Goal: Information Seeking & Learning: Learn about a topic

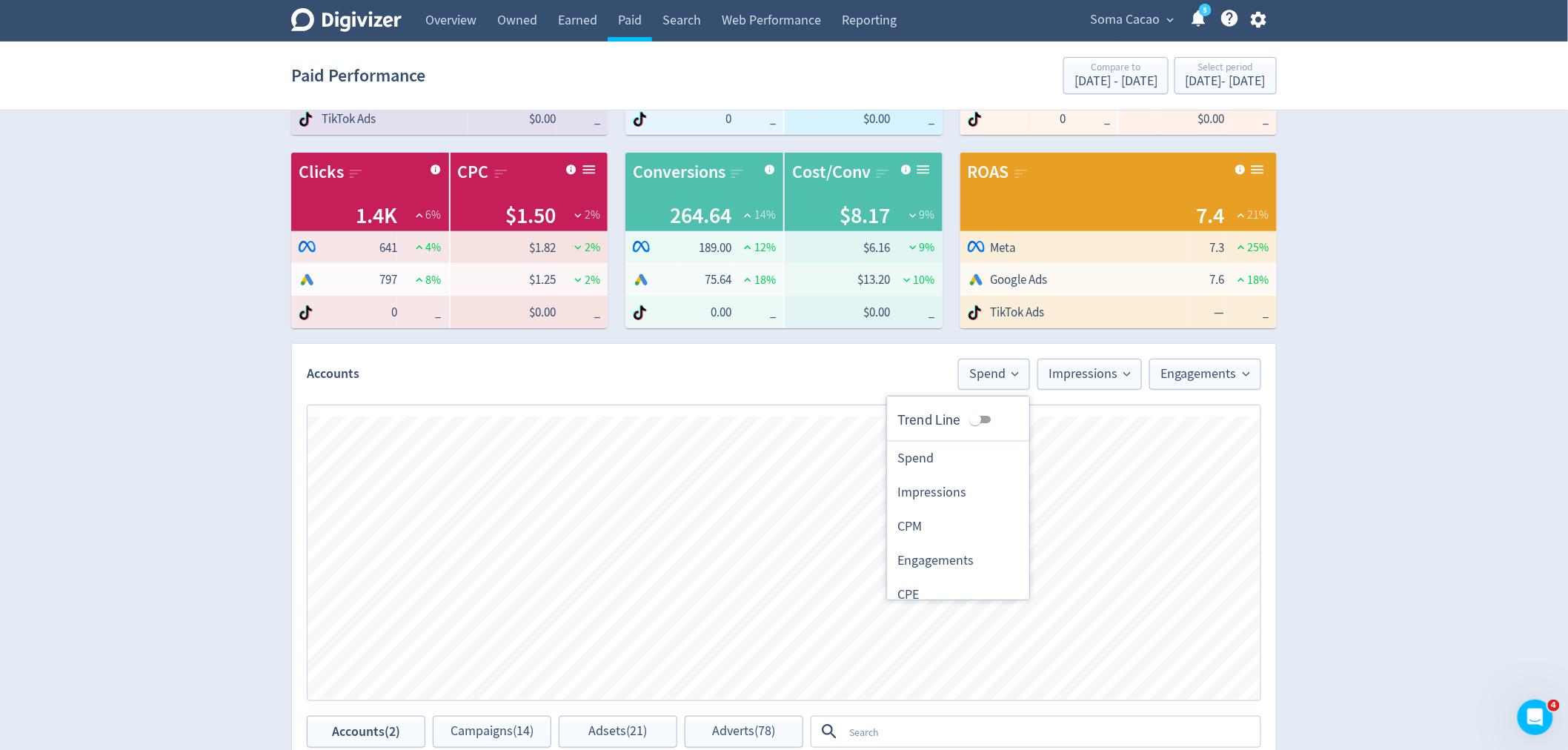
scroll to position [164, 0]
click at [1417, 412] on div "Digivizer Logo [PERSON_NAME] Logo Overview Owned Earned Paid Search Web Perform…" at bounding box center [784, 538] width 1568 height 1405
click at [1201, 84] on div "[DATE] - [DATE]" at bounding box center [1226, 81] width 80 height 14
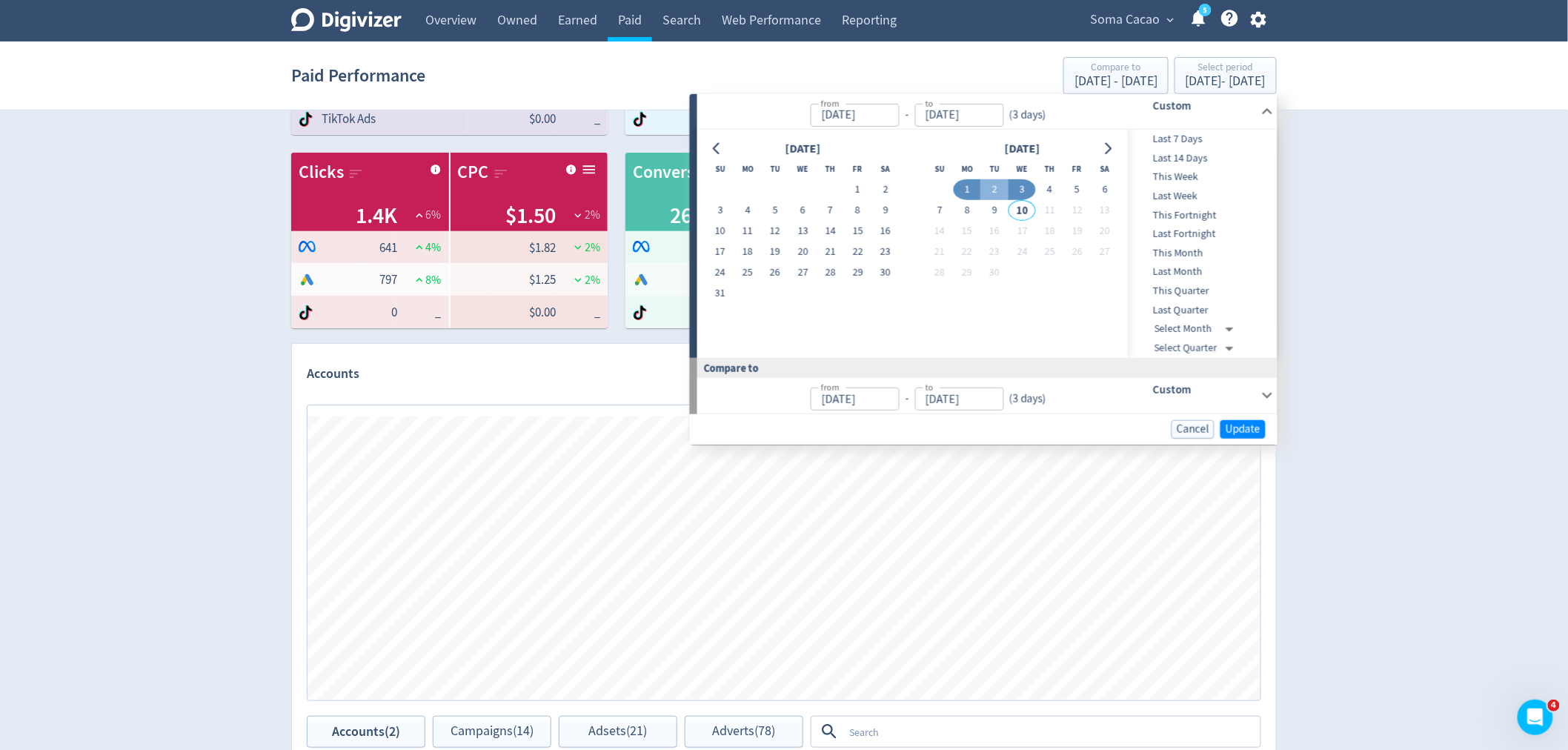
click at [1176, 138] on span "Last 7 Days" at bounding box center [1201, 139] width 147 height 16
type input "[DATE]"
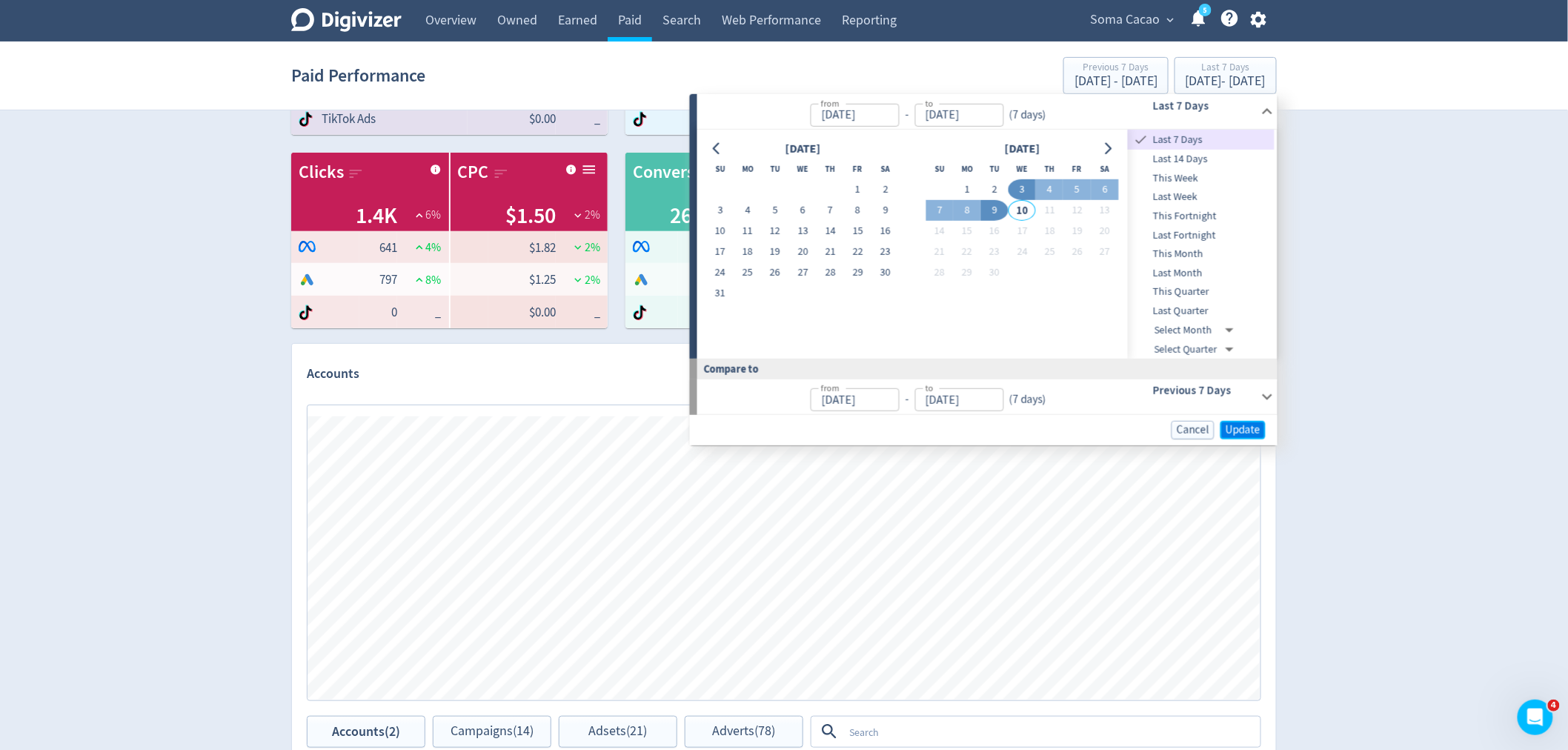
click at [1241, 429] on span "Update" at bounding box center [1243, 430] width 34 height 11
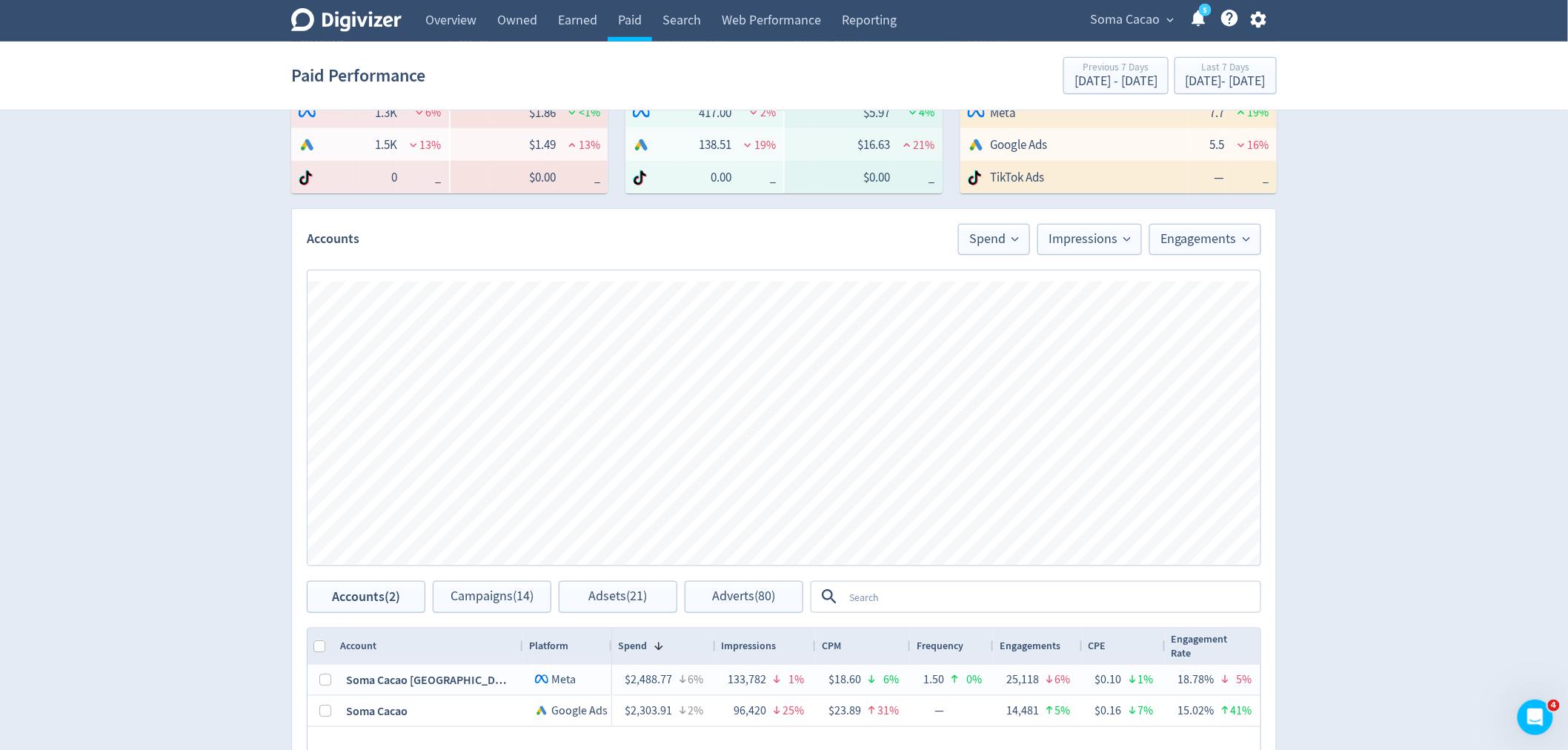
scroll to position [329, 0]
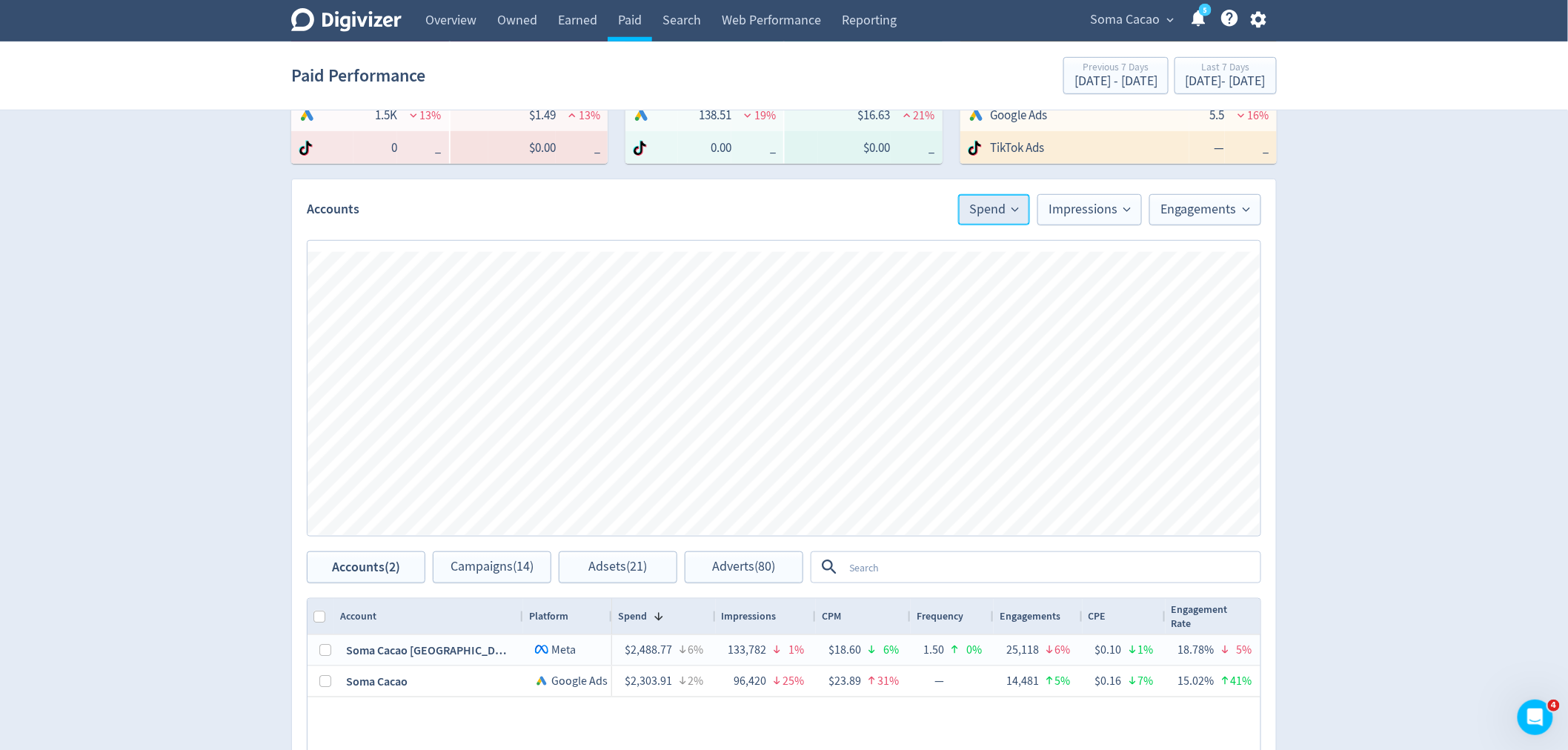
click at [984, 206] on span "Spend" at bounding box center [994, 209] width 50 height 14
click at [966, 252] on input "Trend Line" at bounding box center [975, 255] width 54 height 18
checkbox input "true"
click at [1098, 212] on span "Impressions" at bounding box center [1090, 209] width 83 height 14
click at [1087, 252] on input "Trend Line" at bounding box center [1087, 255] width 54 height 18
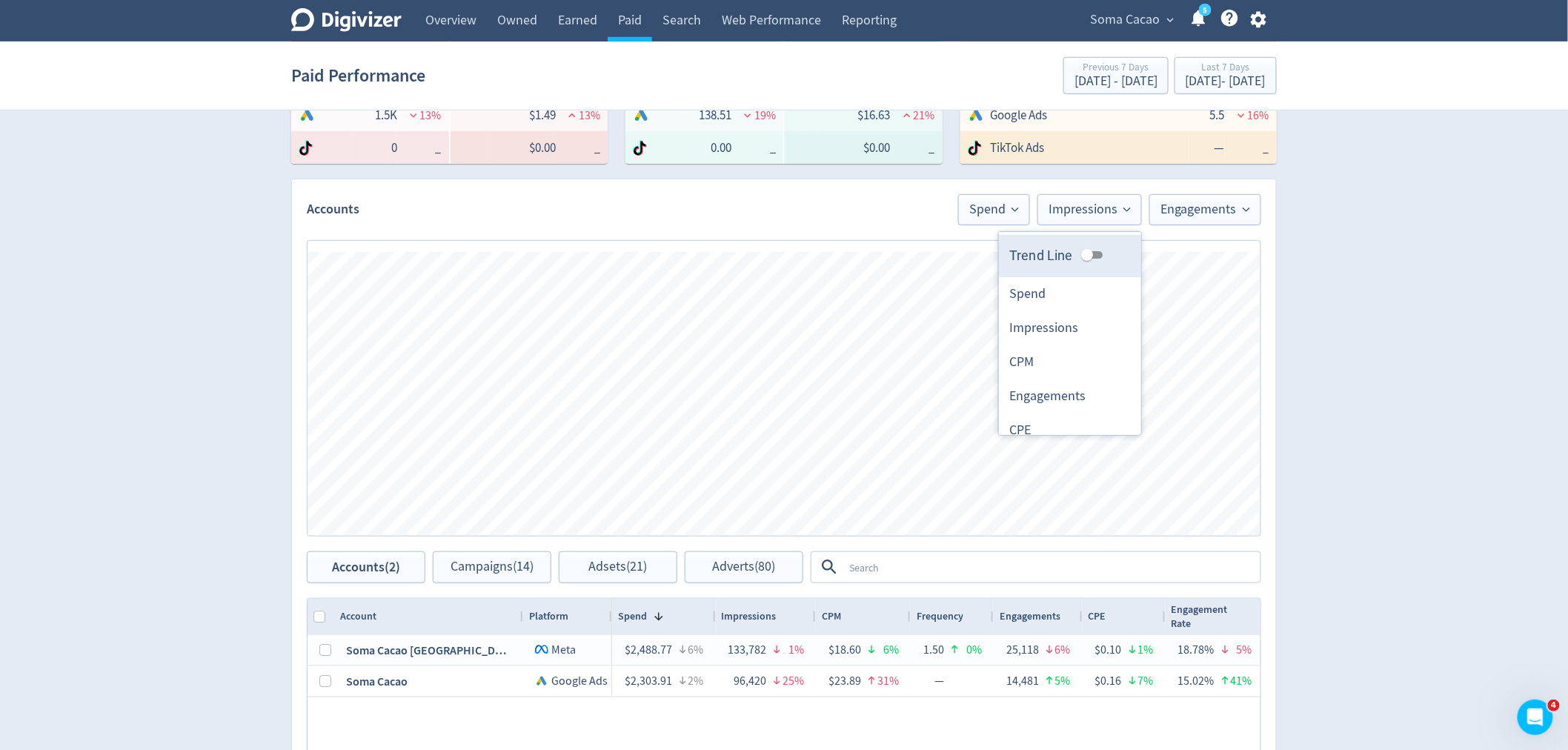
checkbox input "true"
click at [1195, 206] on span "Engagements" at bounding box center [1206, 209] width 90 height 14
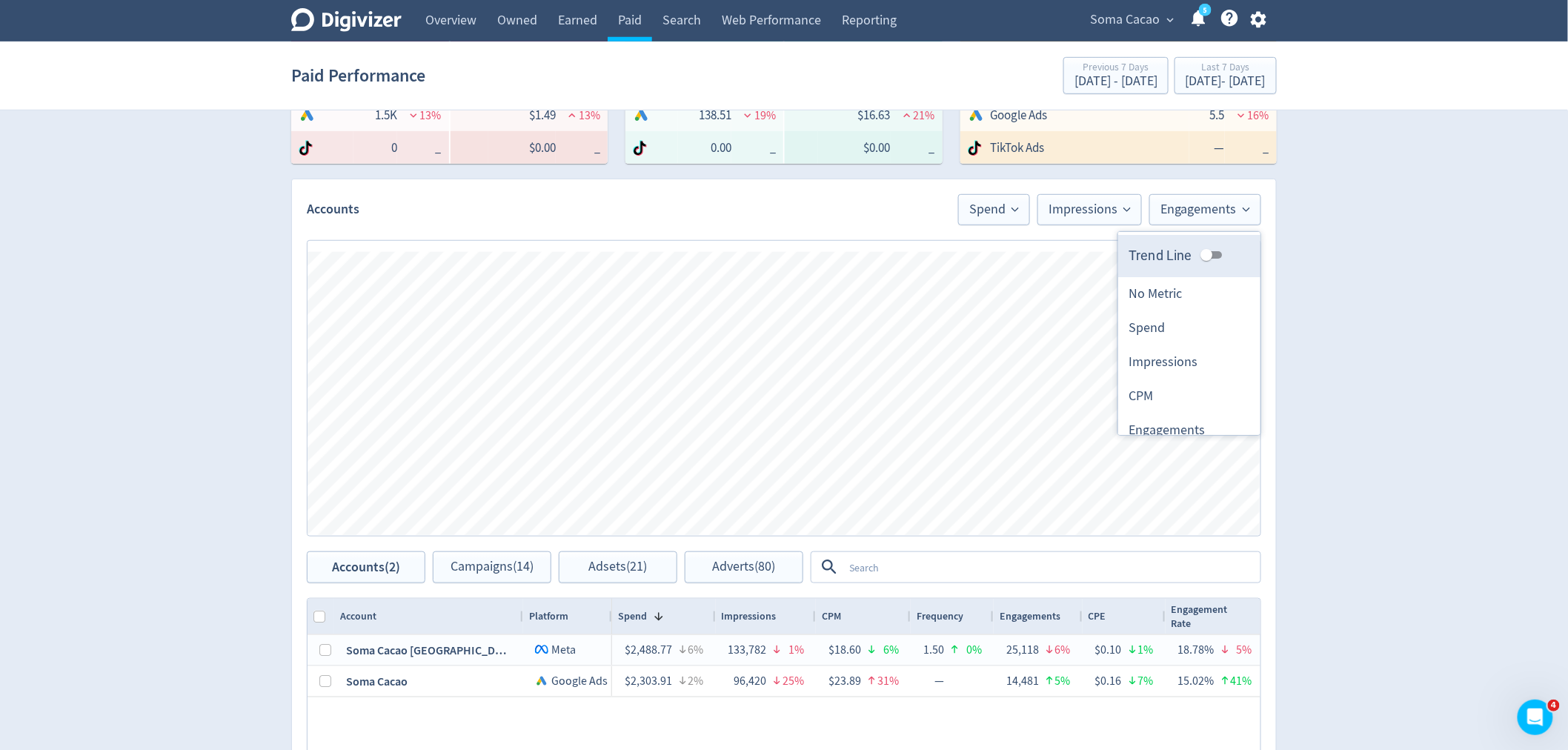
click at [1197, 252] on input "Trend Line" at bounding box center [1207, 255] width 54 height 18
click at [1197, 252] on input "Trend Line" at bounding box center [1218, 255] width 54 height 18
checkbox input "false"
click at [1110, 216] on span "Impressions" at bounding box center [1090, 209] width 83 height 14
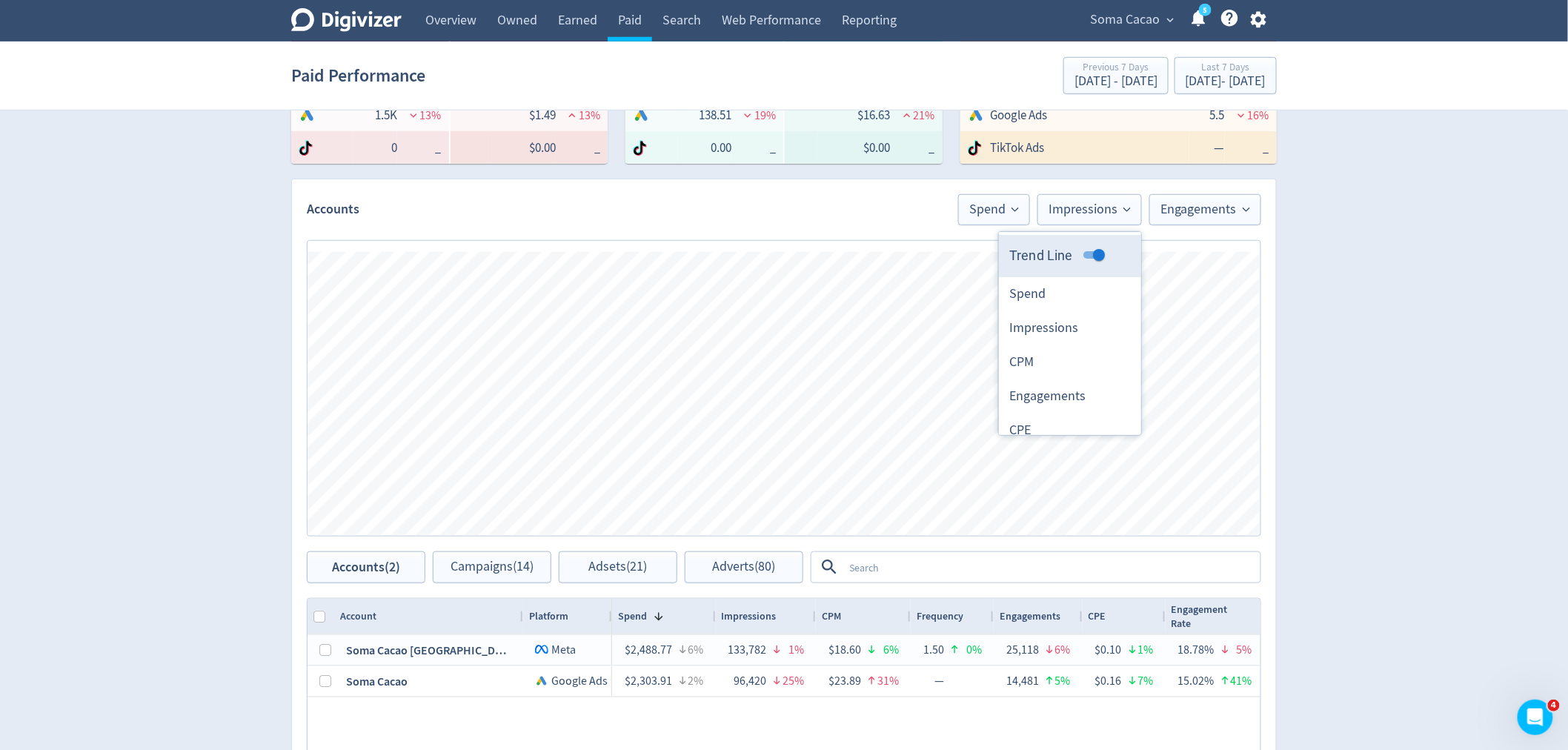
click at [1075, 251] on input "Trend Line" at bounding box center [1098, 255] width 54 height 18
checkbox input "false"
click at [1013, 211] on icon at bounding box center [1015, 209] width 7 height 7
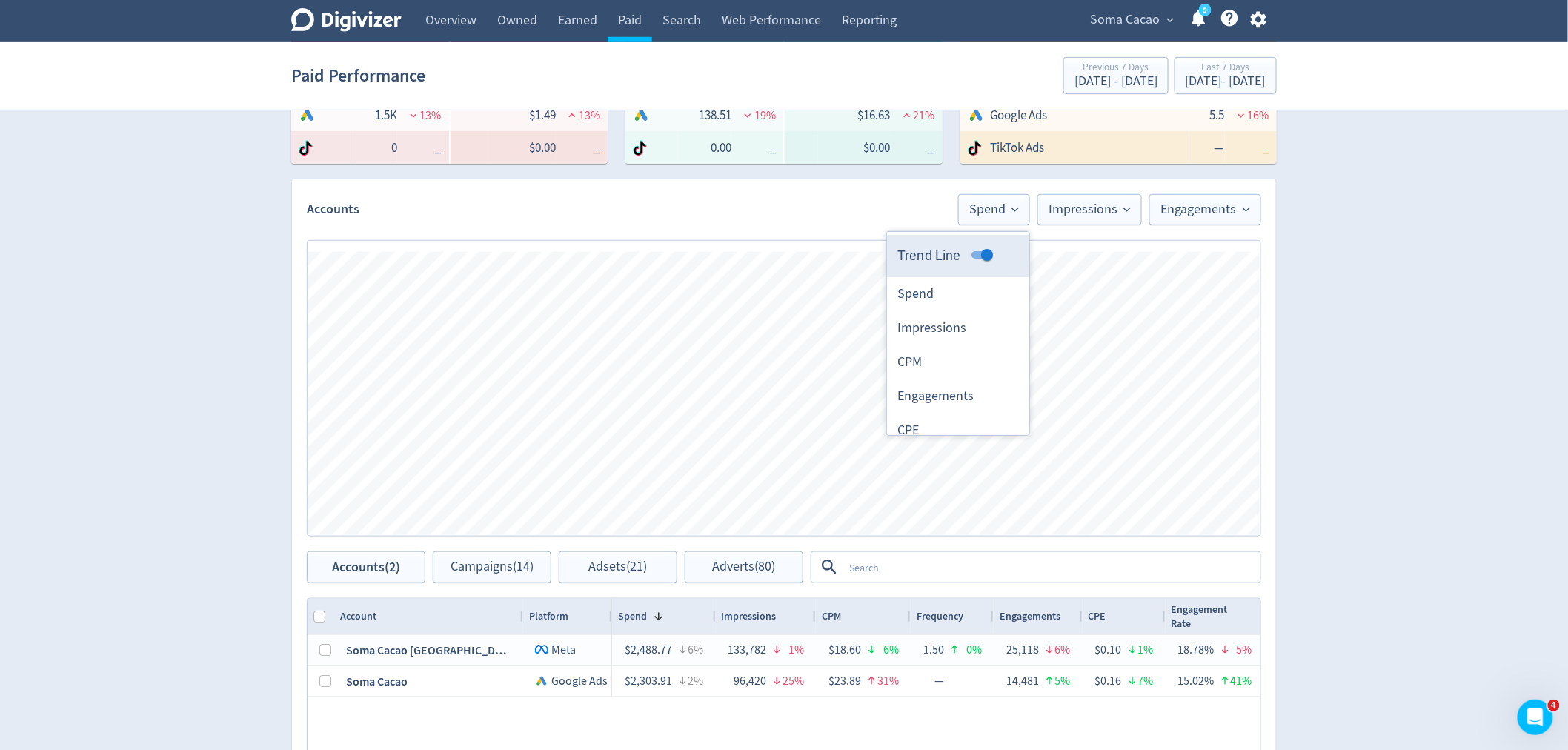
click at [976, 254] on input "Trend Line" at bounding box center [987, 255] width 54 height 18
click at [1017, 209] on icon at bounding box center [1015, 209] width 7 height 7
click at [975, 252] on input "Trend Line" at bounding box center [975, 255] width 54 height 18
checkbox input "true"
click at [1065, 215] on span "Impressions" at bounding box center [1090, 209] width 83 height 14
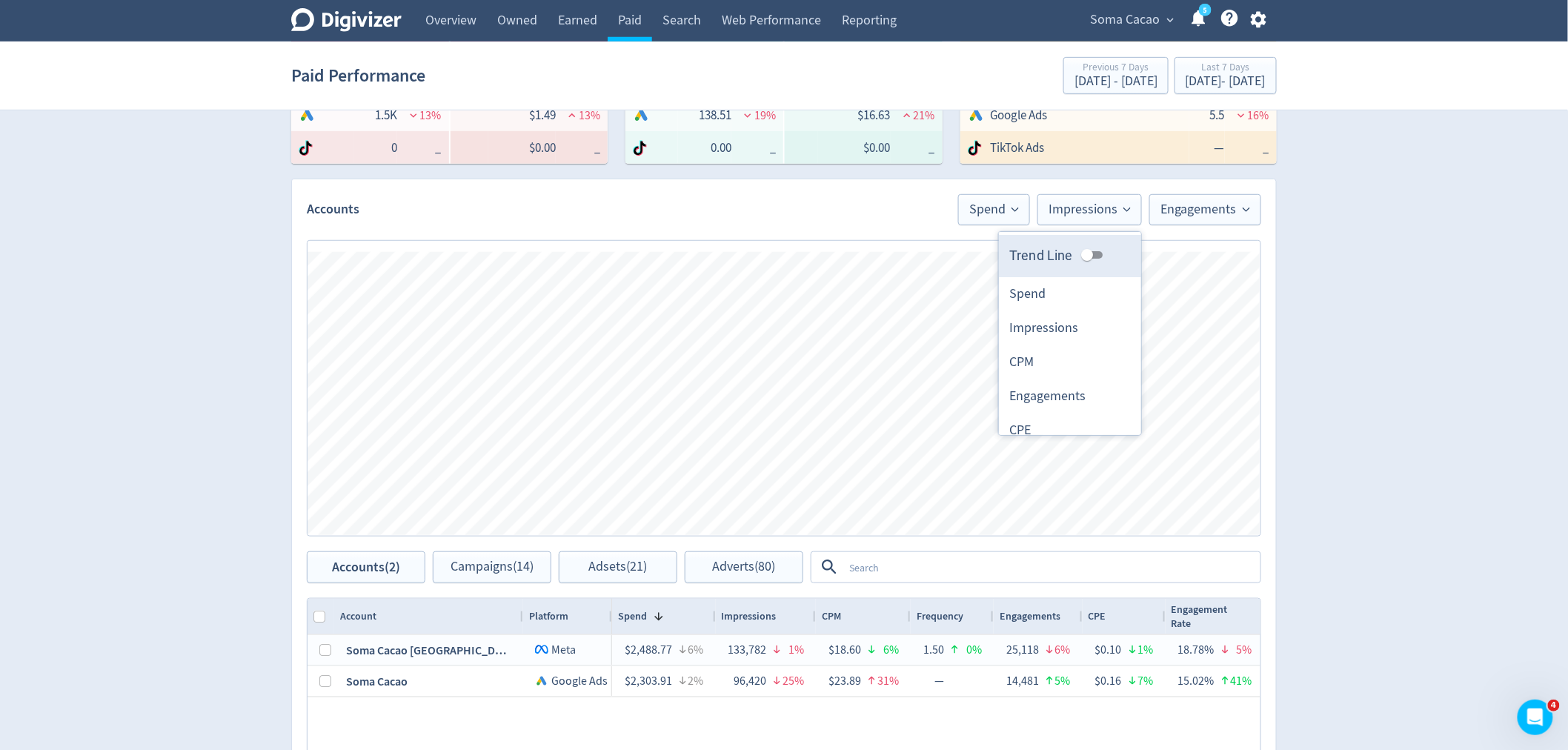
click at [1078, 256] on input "Trend Line" at bounding box center [1087, 255] width 54 height 18
click at [1086, 252] on input "Trend Line" at bounding box center [1098, 255] width 54 height 18
checkbox input "false"
click at [1022, 216] on button "Spend" at bounding box center [994, 209] width 72 height 31
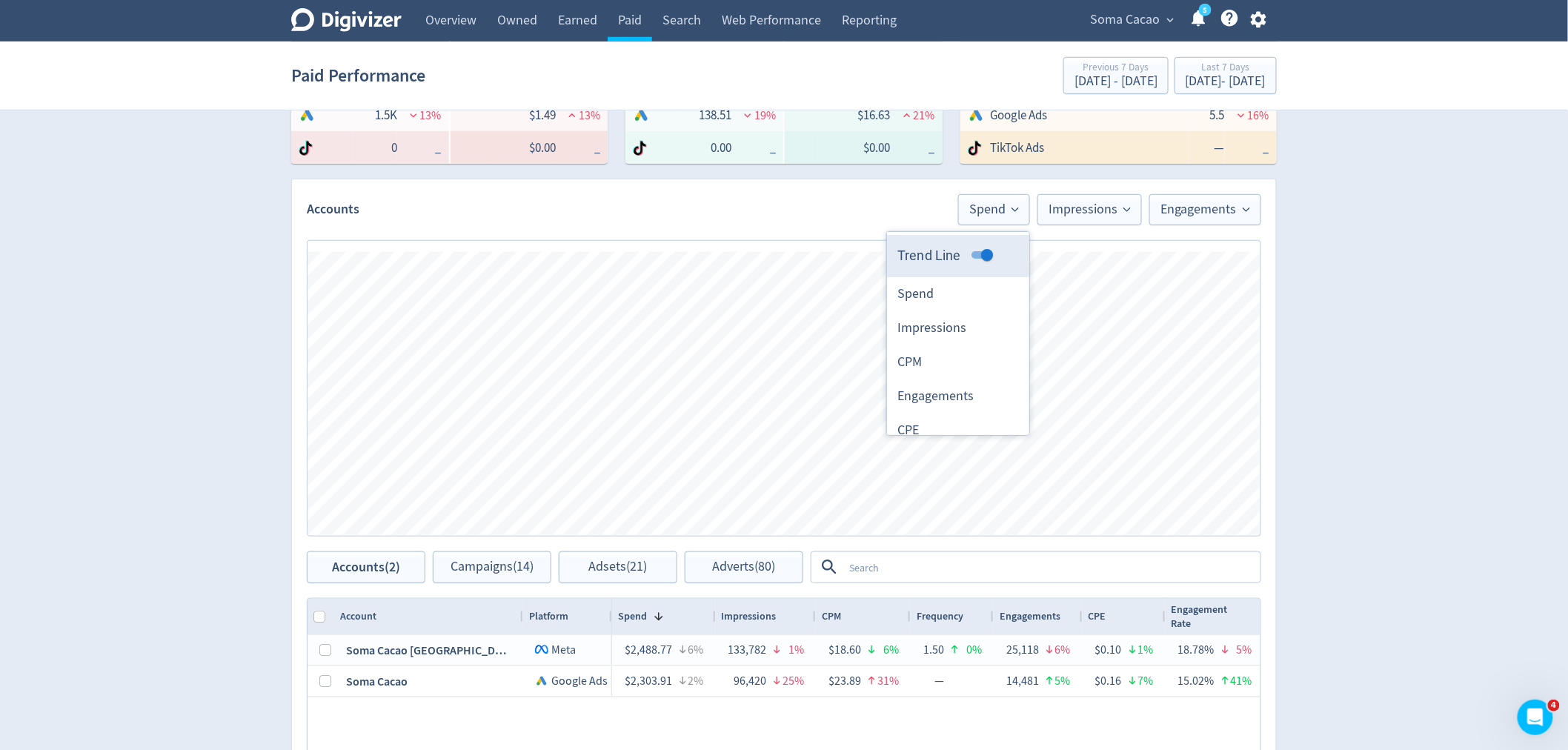
click at [984, 253] on input "Trend Line" at bounding box center [987, 255] width 54 height 18
checkbox input "false"
click at [1072, 208] on span "Impressions" at bounding box center [1090, 209] width 83 height 14
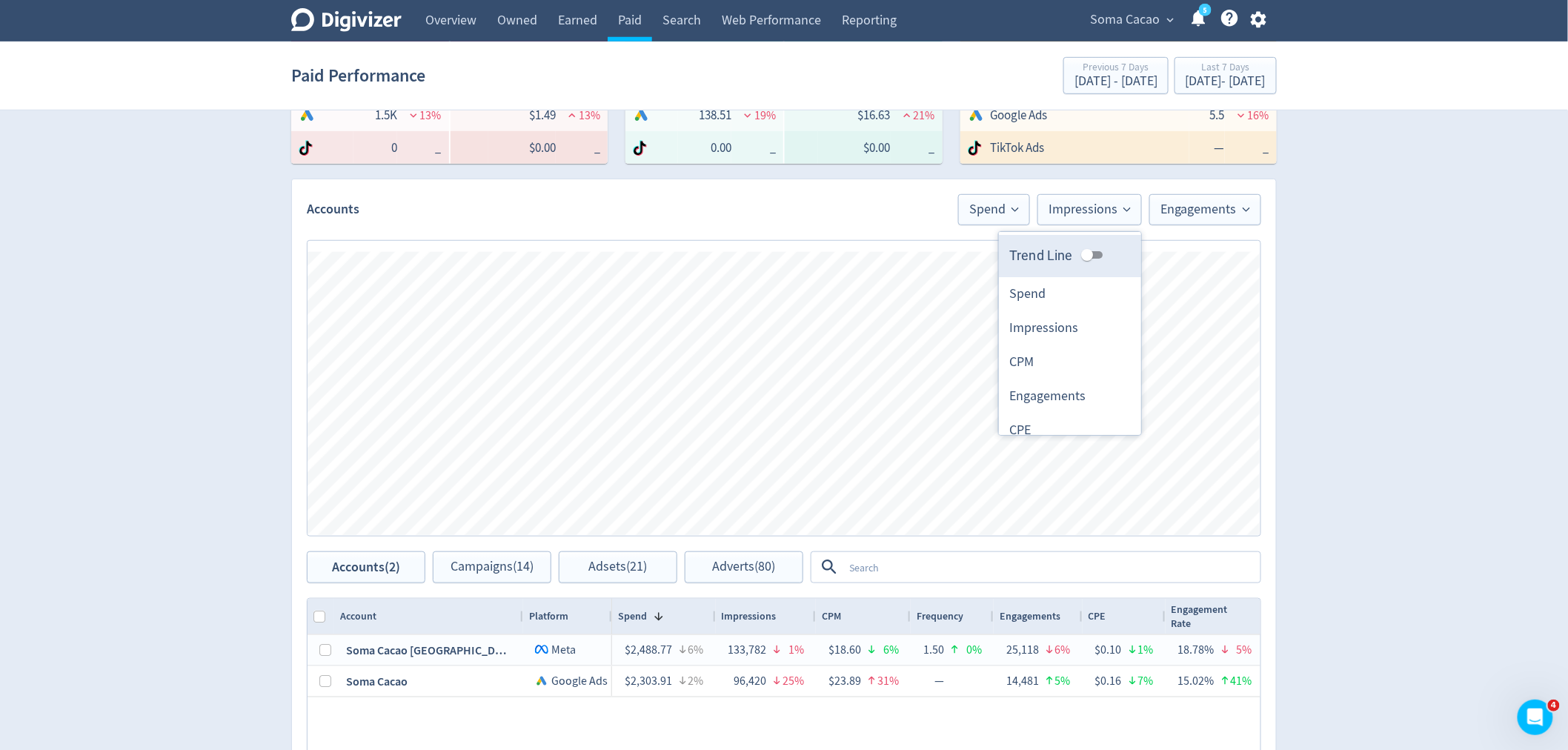
click at [1082, 256] on input "Trend Line" at bounding box center [1087, 255] width 54 height 18
click at [1082, 256] on input "Trend Line" at bounding box center [1098, 255] width 54 height 18
checkbox input "false"
click at [1194, 203] on span "Engagements" at bounding box center [1206, 209] width 90 height 14
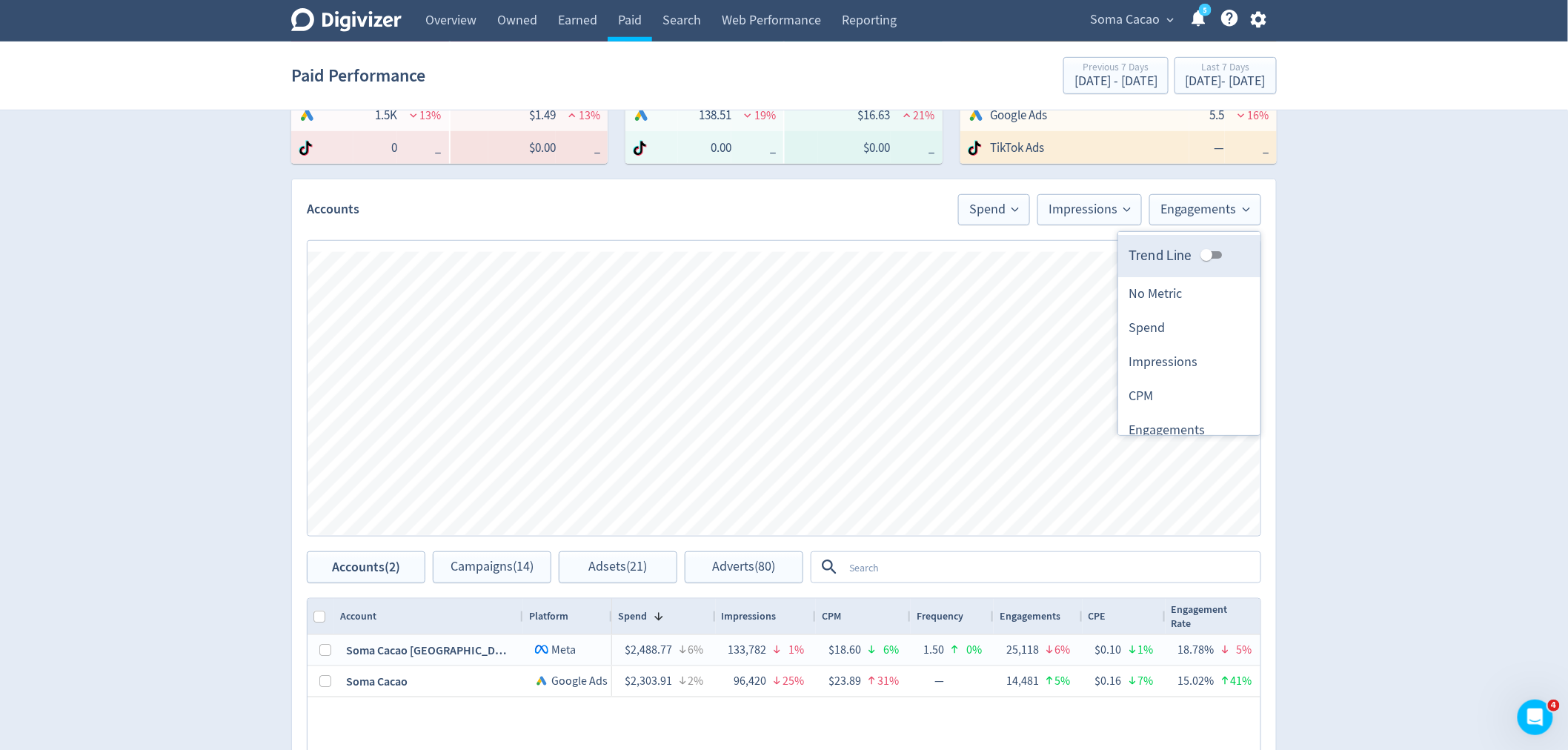
click at [1196, 250] on input "Trend Line" at bounding box center [1207, 255] width 54 height 18
checkbox input "true"
click at [1101, 223] on button "Impressions" at bounding box center [1090, 209] width 104 height 31
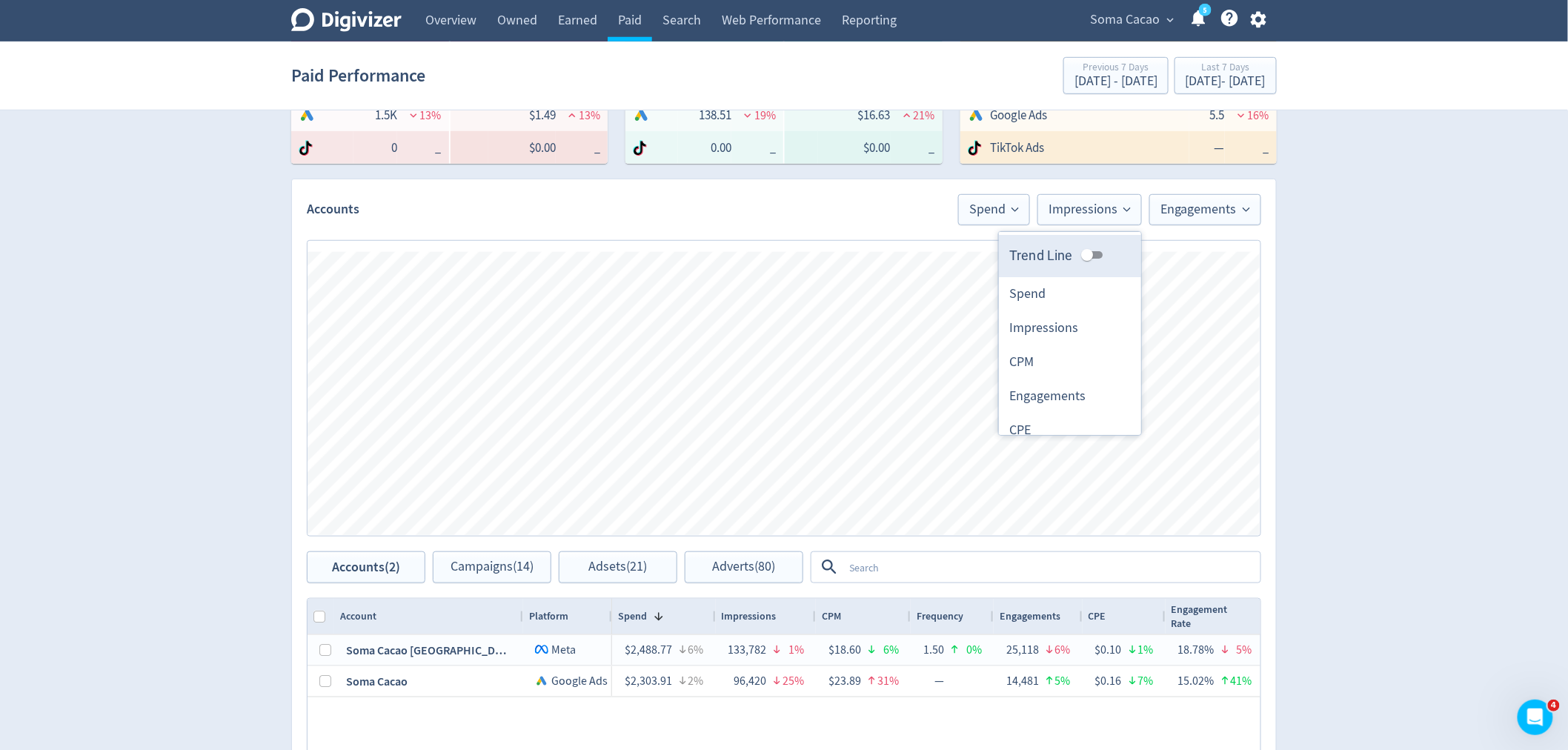
click at [1082, 252] on input "Trend Line" at bounding box center [1087, 255] width 54 height 18
click at [1082, 252] on input "Trend Line" at bounding box center [1098, 255] width 54 height 18
checkbox input "false"
click at [1171, 232] on div "Engagements Impressions Spend Press Space or Enter to toggle visibility Spend, …" at bounding box center [784, 388] width 984 height 326
click at [1175, 219] on button "Engagements" at bounding box center [1206, 209] width 112 height 31
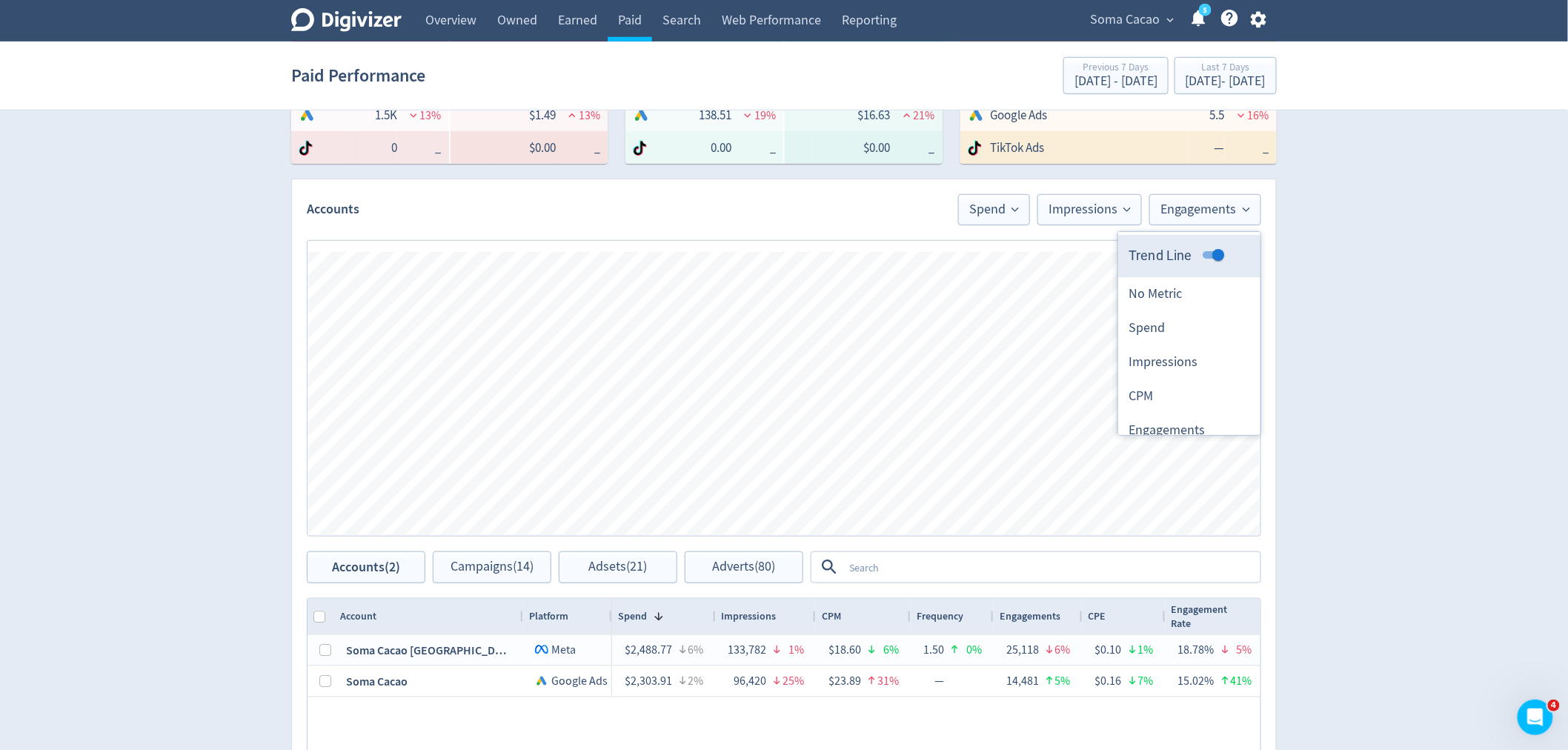
click at [1191, 250] on input "Trend Line" at bounding box center [1218, 255] width 54 height 18
checkbox input "false"
click at [1068, 258] on div "Engagements Impressions Spend Press Space or Enter to toggle visibility Spend, …" at bounding box center [784, 393] width 953 height 283
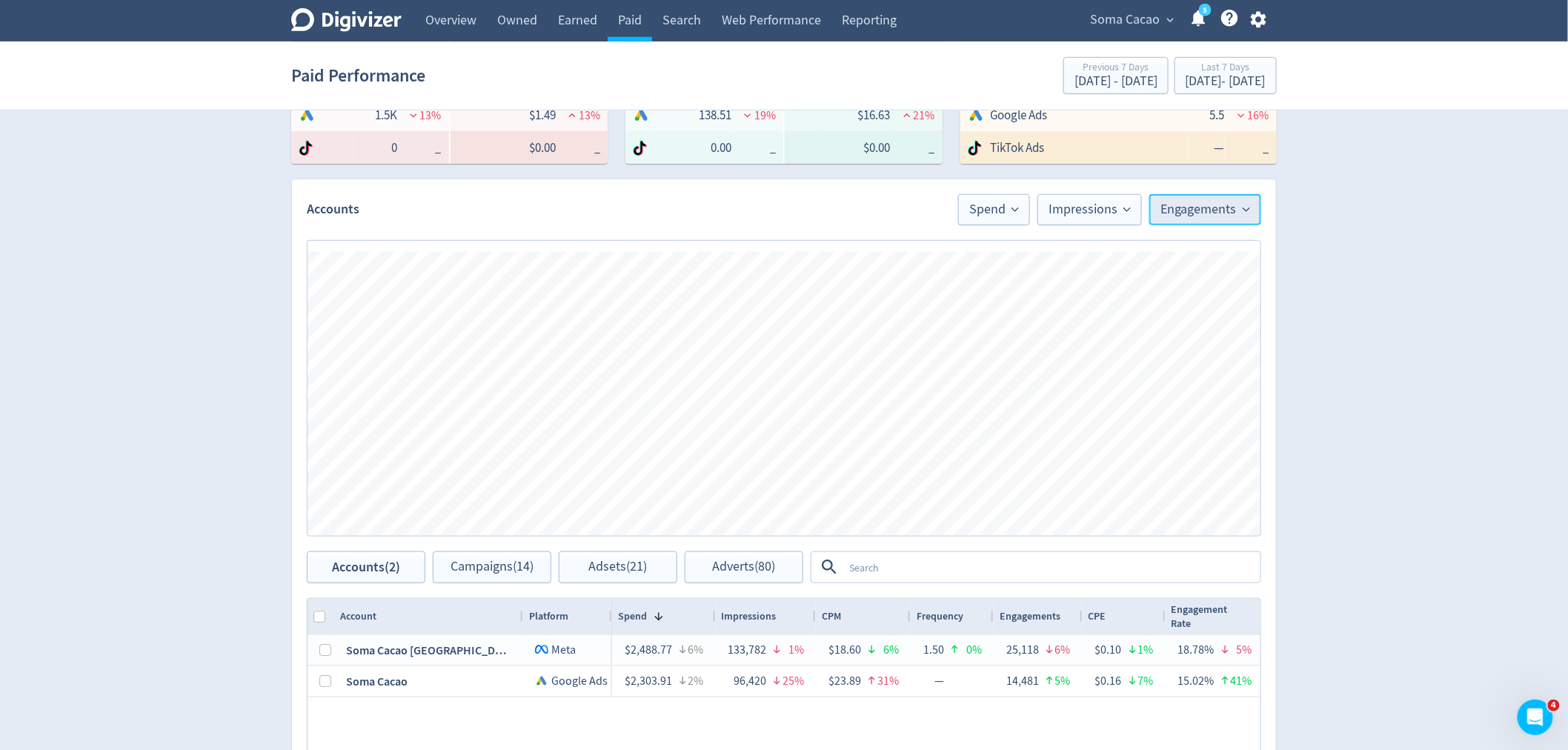
click at [1169, 208] on span "Engagements" at bounding box center [1206, 209] width 90 height 14
click at [1155, 325] on li "Spend" at bounding box center [1190, 328] width 143 height 34
click at [1218, 203] on span "Spend" at bounding box center [1225, 209] width 50 height 14
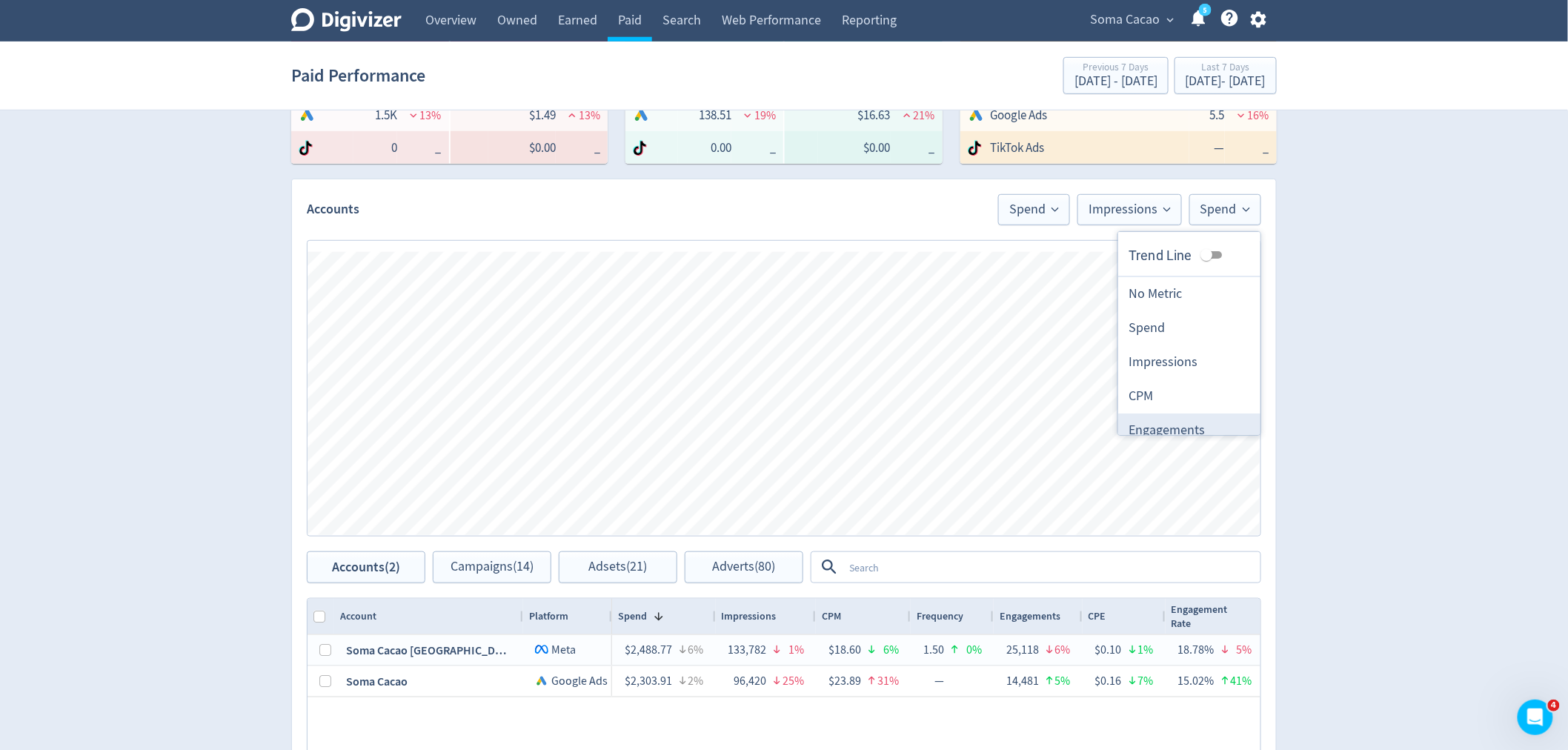
click at [1154, 434] on li "Engagements" at bounding box center [1190, 430] width 143 height 34
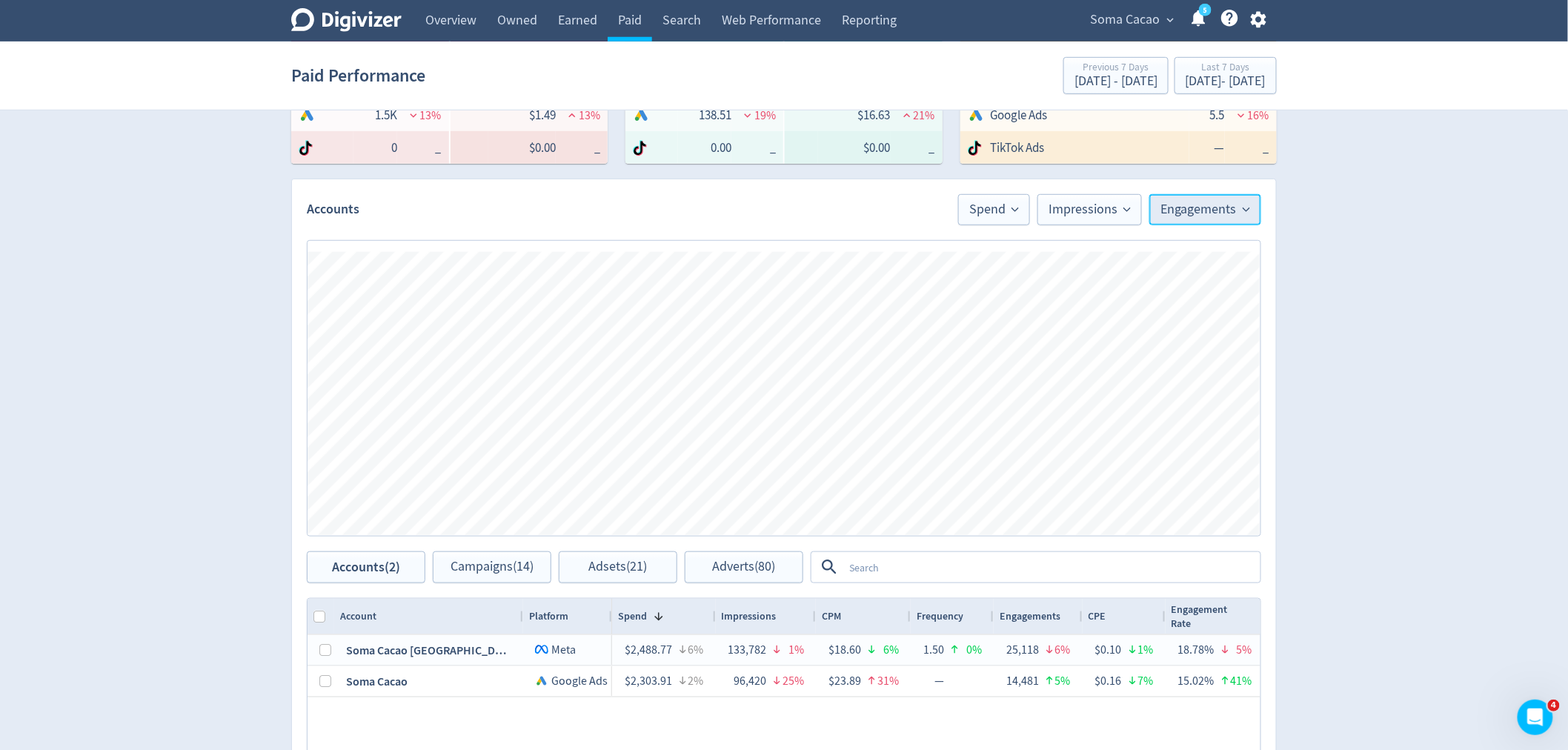
click at [1217, 212] on span "Engagements" at bounding box center [1206, 209] width 90 height 14
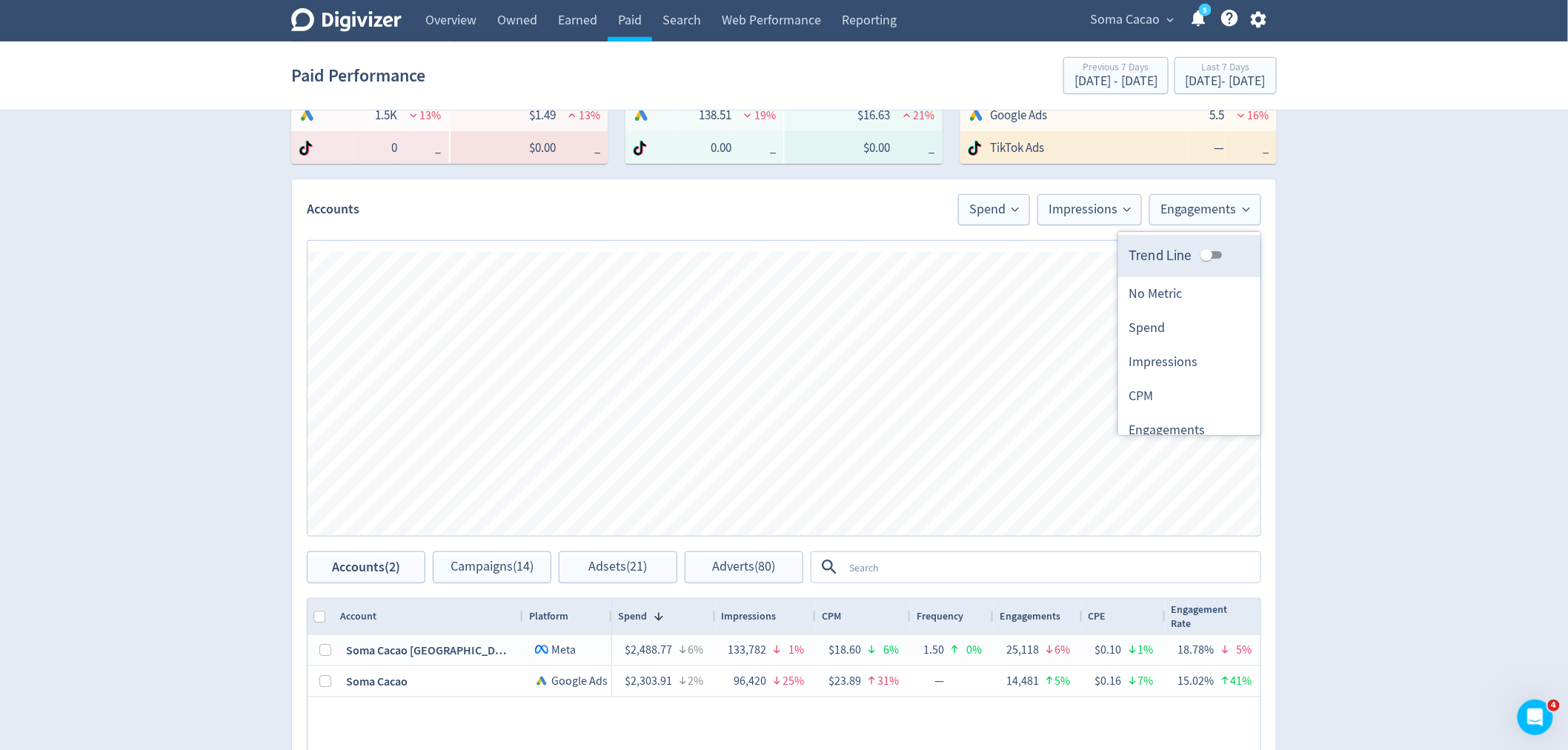
click at [1201, 251] on input "Trend Line" at bounding box center [1207, 255] width 54 height 18
checkbox input "true"
click at [1110, 208] on span "Impressions" at bounding box center [1090, 209] width 83 height 14
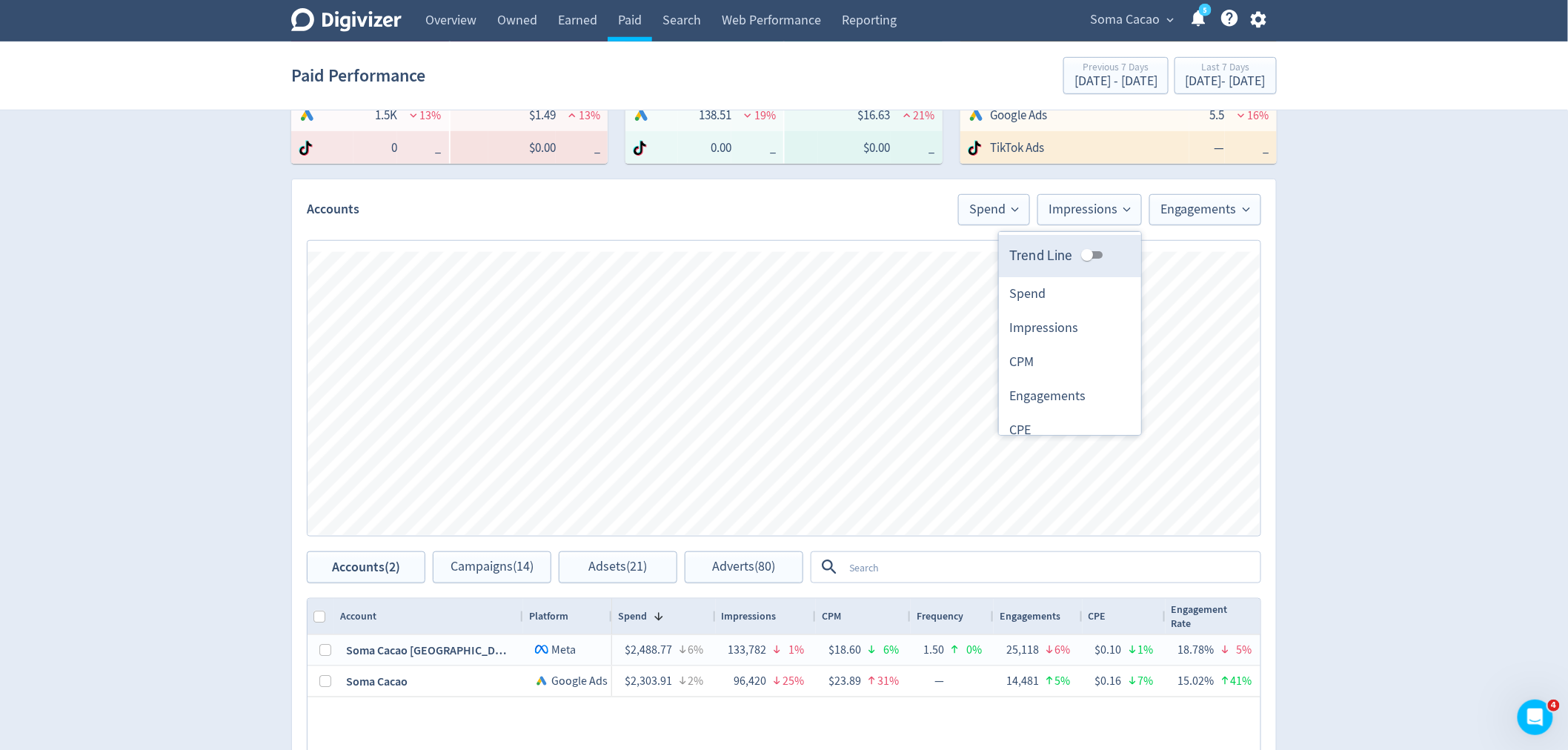
click at [1077, 252] on input "Trend Line" at bounding box center [1087, 255] width 54 height 18
checkbox input "true"
click at [1004, 212] on span "Spend" at bounding box center [994, 209] width 50 height 14
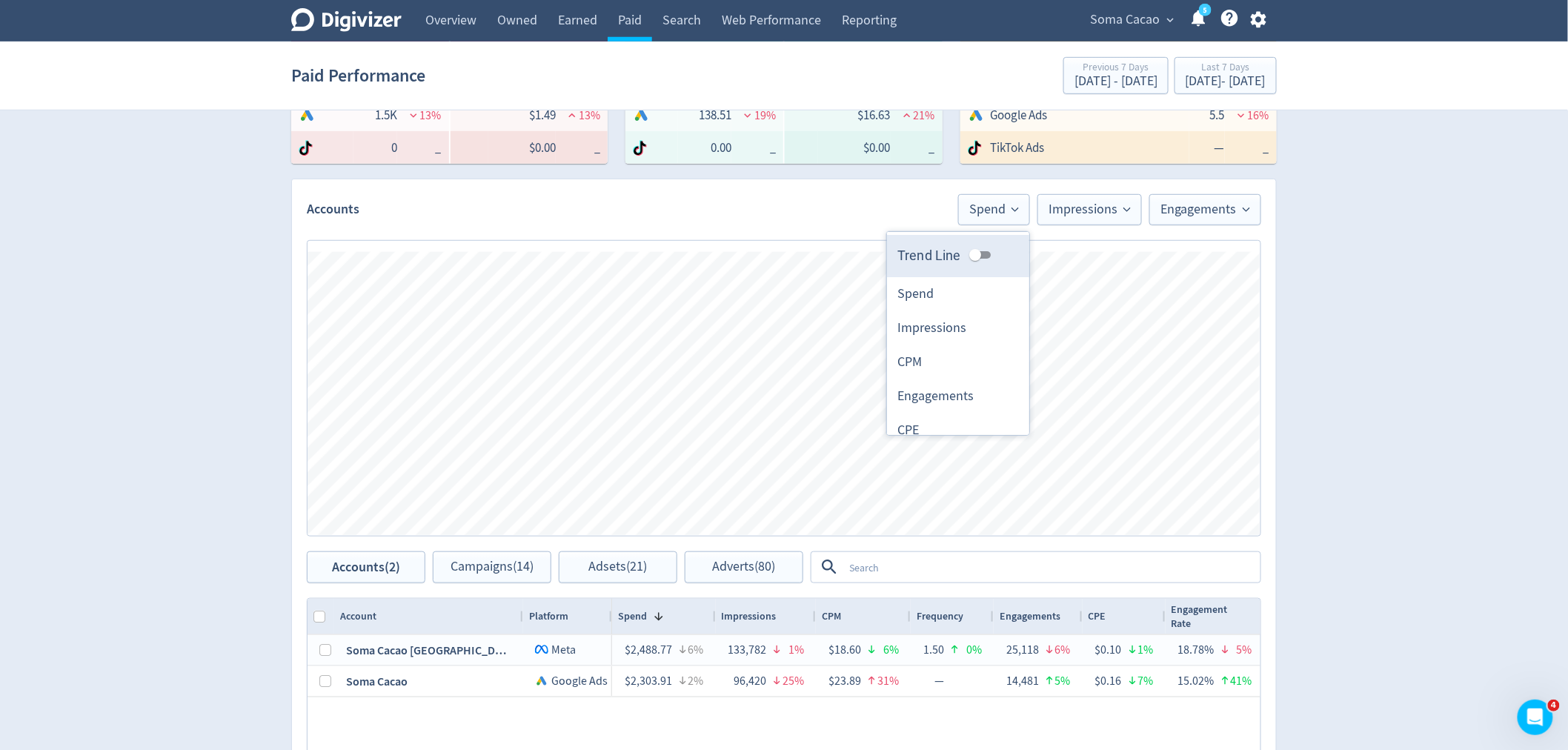
click at [969, 250] on input "Trend Line" at bounding box center [975, 255] width 54 height 18
click at [977, 256] on input "Trend Line" at bounding box center [987, 255] width 54 height 18
checkbox input "false"
click at [1079, 212] on span "Impressions" at bounding box center [1090, 209] width 83 height 14
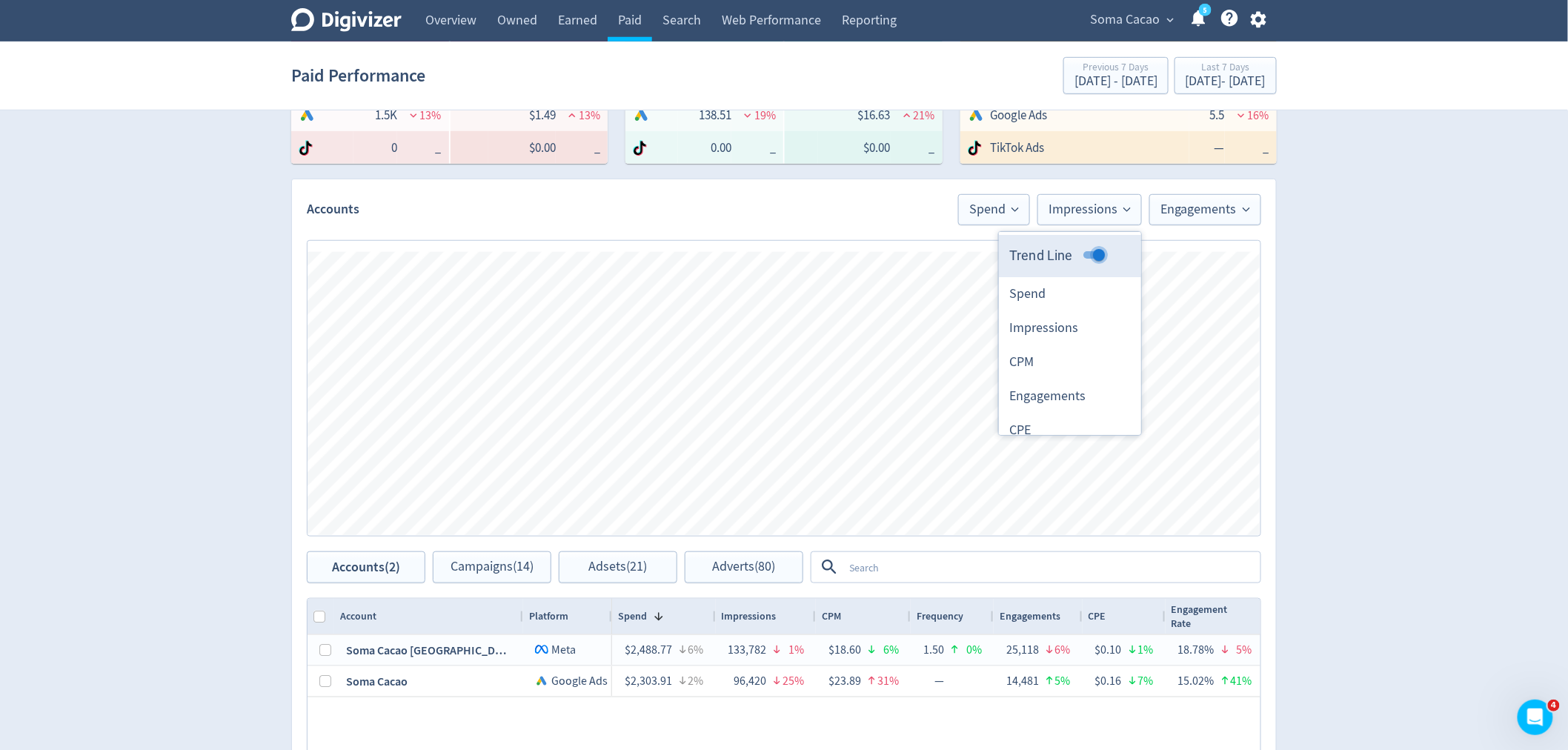
click at [1078, 253] on input "Trend Line" at bounding box center [1098, 255] width 54 height 18
checkbox input "false"
click at [1183, 204] on span "Engagements" at bounding box center [1206, 209] width 90 height 14
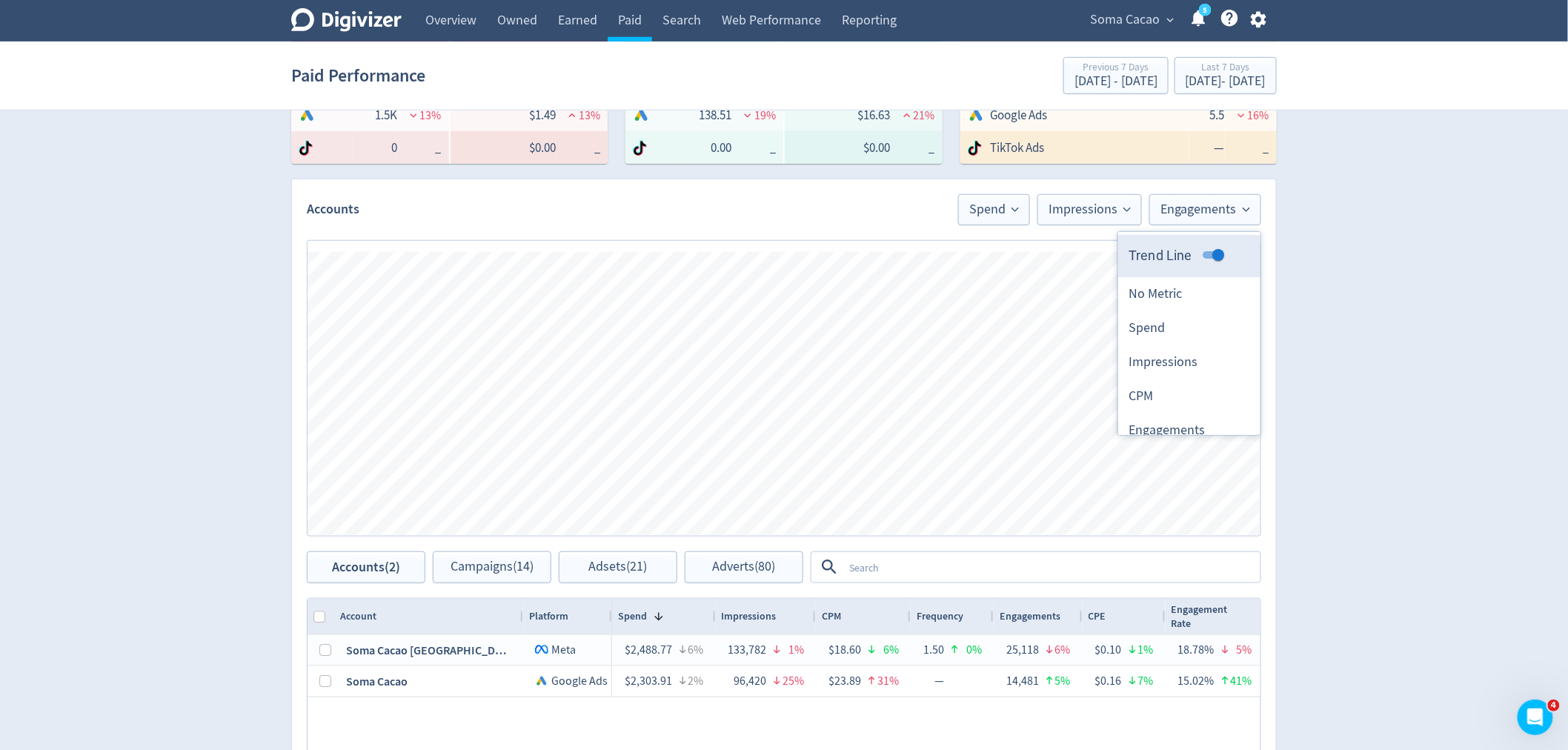
click at [1172, 256] on span "Trend Line" at bounding box center [1161, 255] width 64 height 20
click at [1191, 256] on input "Trend Line" at bounding box center [1218, 255] width 54 height 18
click at [1200, 254] on input "Trend Line" at bounding box center [1218, 255] width 54 height 18
checkbox input "false"
click at [1002, 212] on span "Spend" at bounding box center [994, 209] width 50 height 14
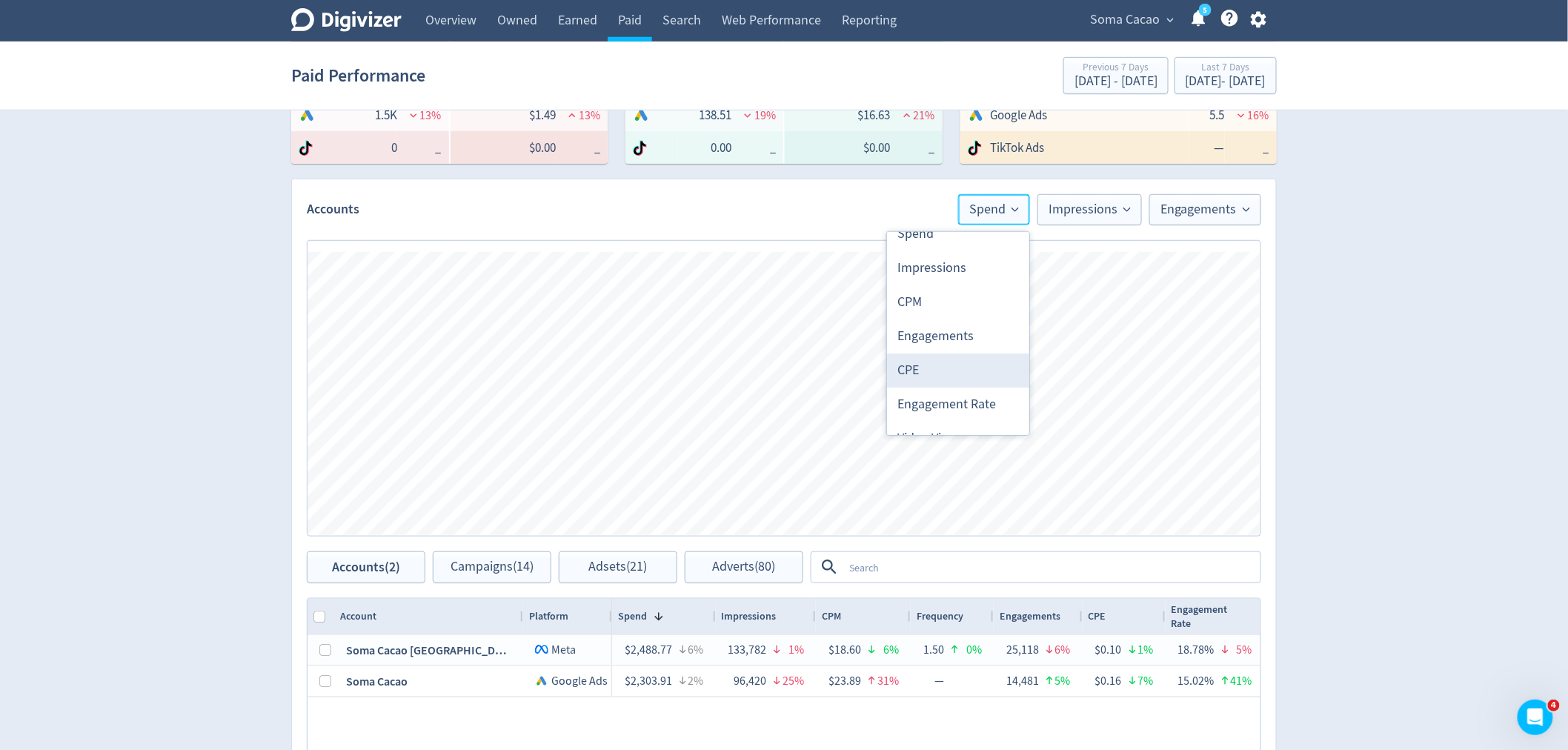
scroll to position [83, 0]
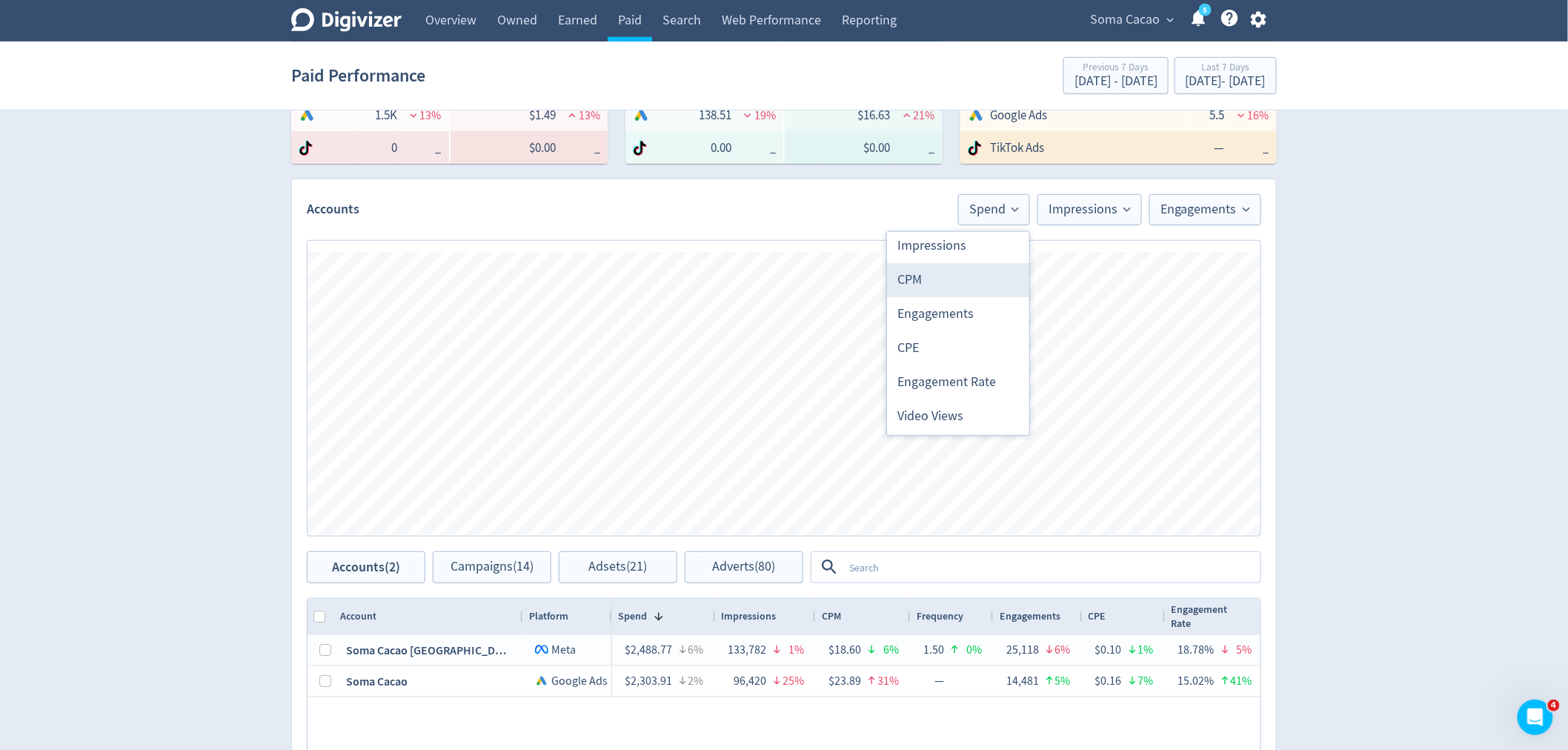
click at [931, 282] on li "CPM" at bounding box center [958, 280] width 143 height 34
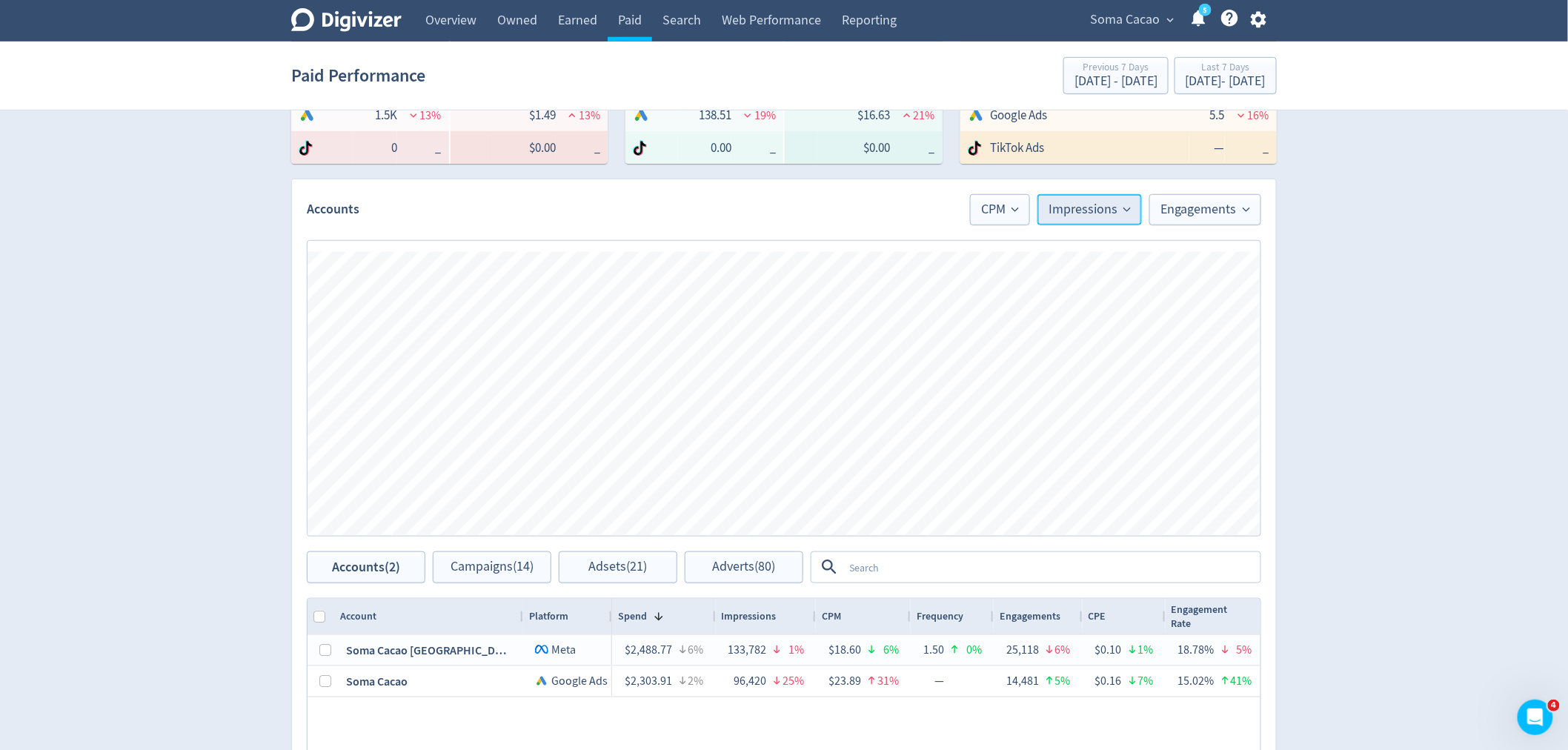
click at [1069, 208] on span "Impressions" at bounding box center [1090, 209] width 83 height 14
click at [1031, 353] on li "CPM" at bounding box center [1070, 362] width 143 height 34
click at [1032, 185] on div "Accounts CPM CPM Engagements" at bounding box center [784, 202] width 984 height 46
click at [1039, 203] on span "CPM" at bounding box center [1044, 209] width 38 height 14
click at [1014, 248] on input "Trend Line" at bounding box center [1019, 255] width 54 height 18
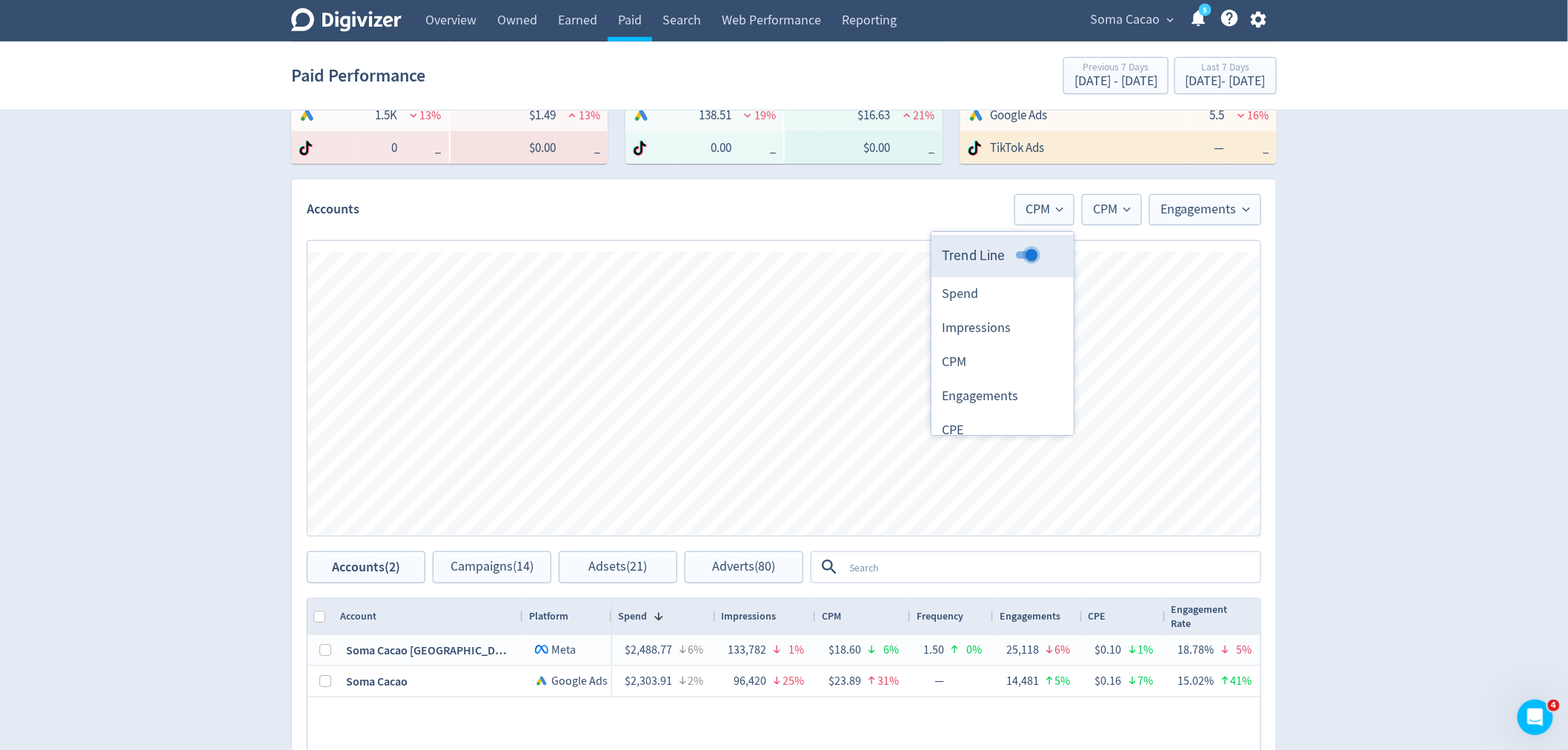
click at [1014, 249] on input "Trend Line" at bounding box center [1031, 255] width 54 height 18
checkbox input "false"
click at [1097, 211] on span "CPM" at bounding box center [1111, 209] width 38 height 14
click at [1080, 254] on input "Trend Line" at bounding box center [1087, 255] width 54 height 18
click at [1080, 254] on input "Trend Line" at bounding box center [1098, 255] width 54 height 18
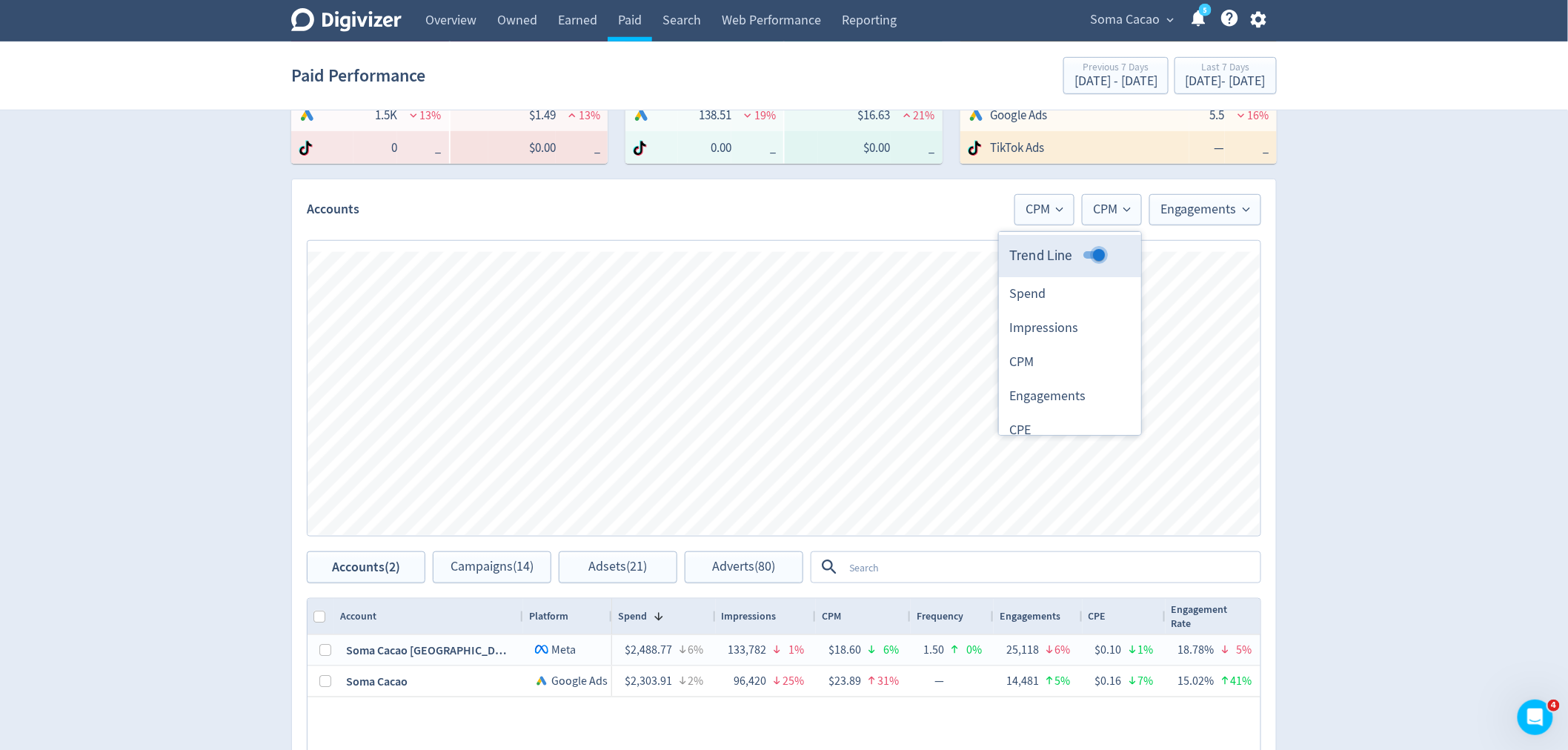
checkbox input "false"
click at [1211, 211] on span "Engagements" at bounding box center [1206, 209] width 90 height 14
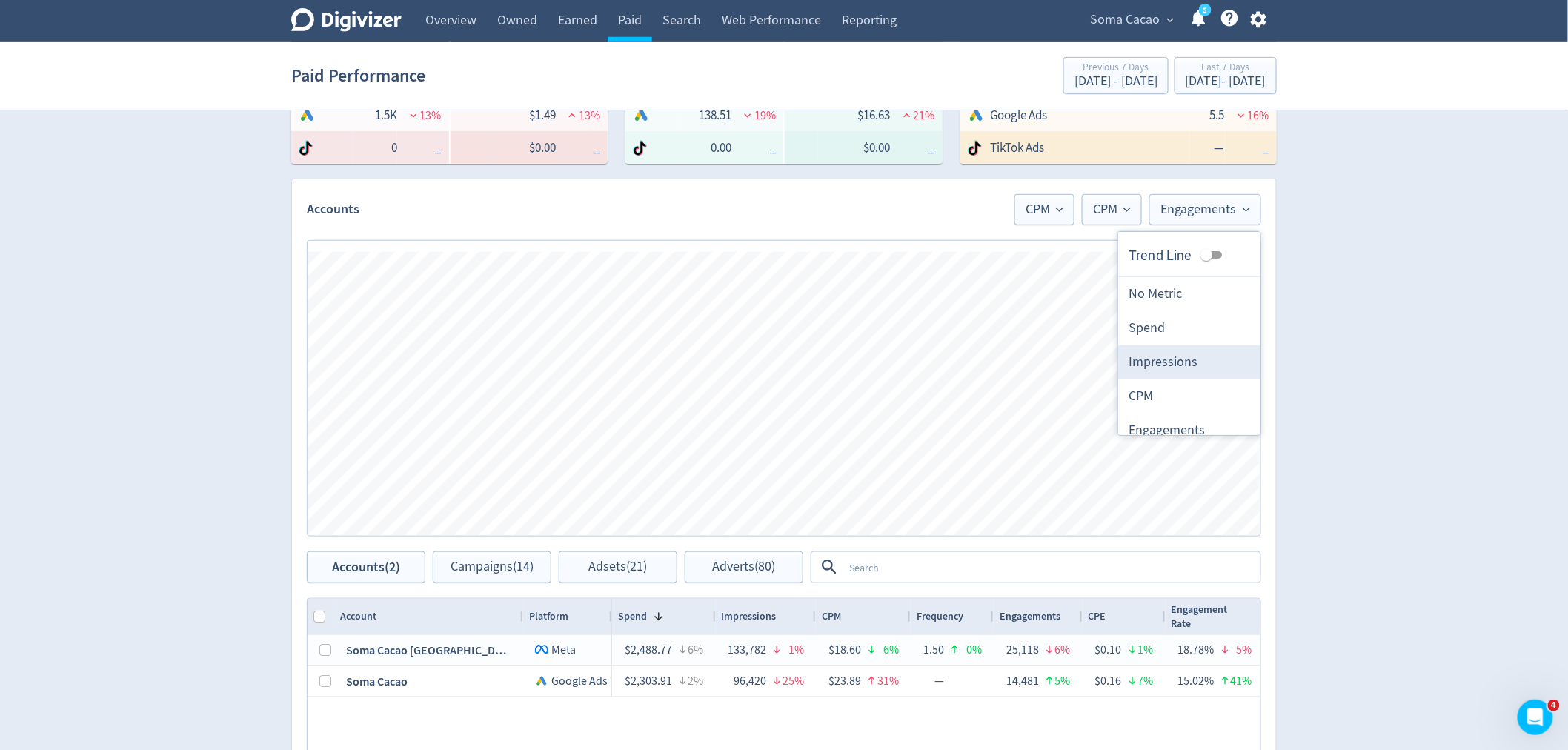
click at [1165, 361] on li "Impressions" at bounding box center [1190, 362] width 143 height 34
click at [1047, 212] on span "CPM" at bounding box center [1051, 209] width 38 height 14
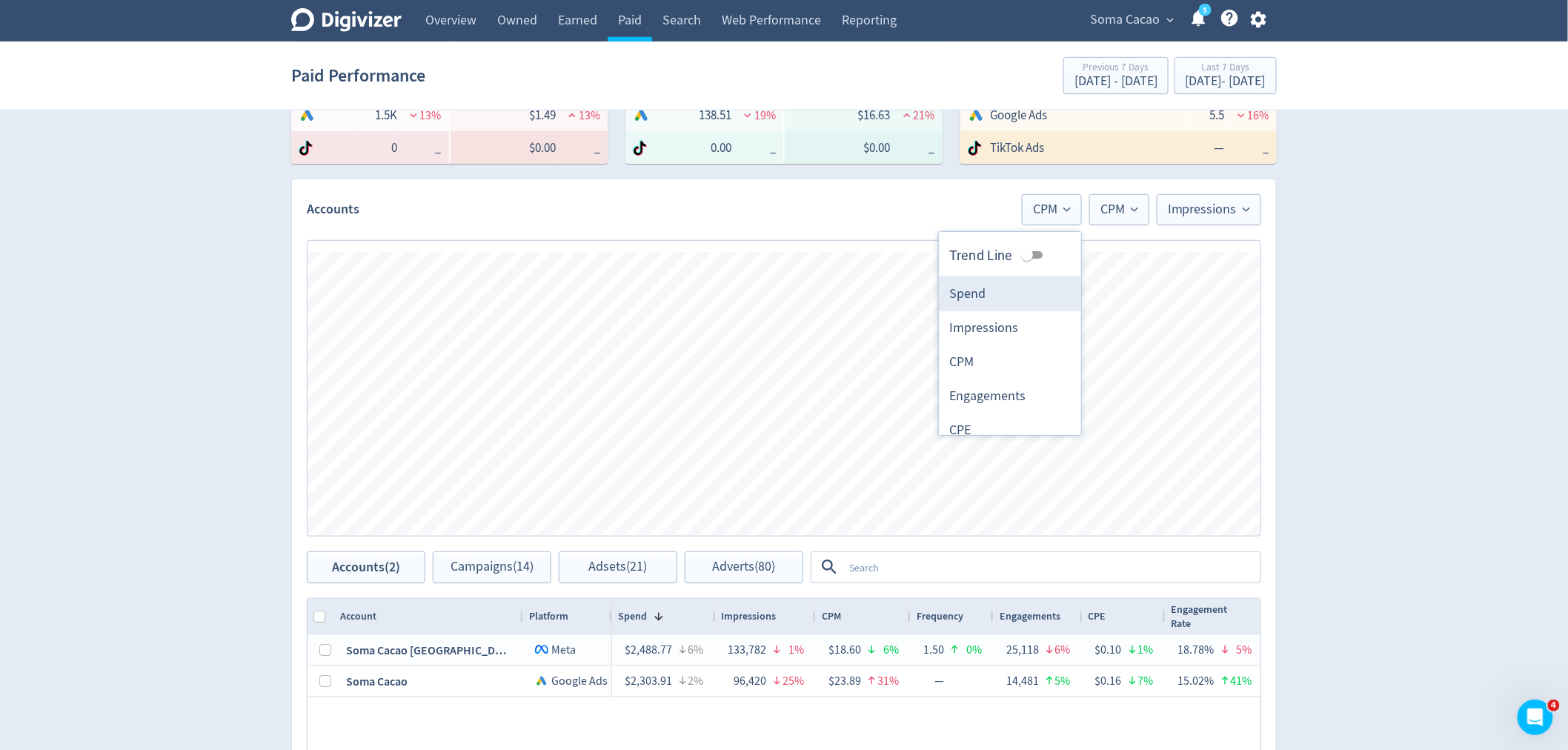
click at [973, 292] on li "Spend" at bounding box center [1010, 294] width 143 height 34
click at [1112, 208] on span "CPM" at bounding box center [1119, 209] width 38 height 14
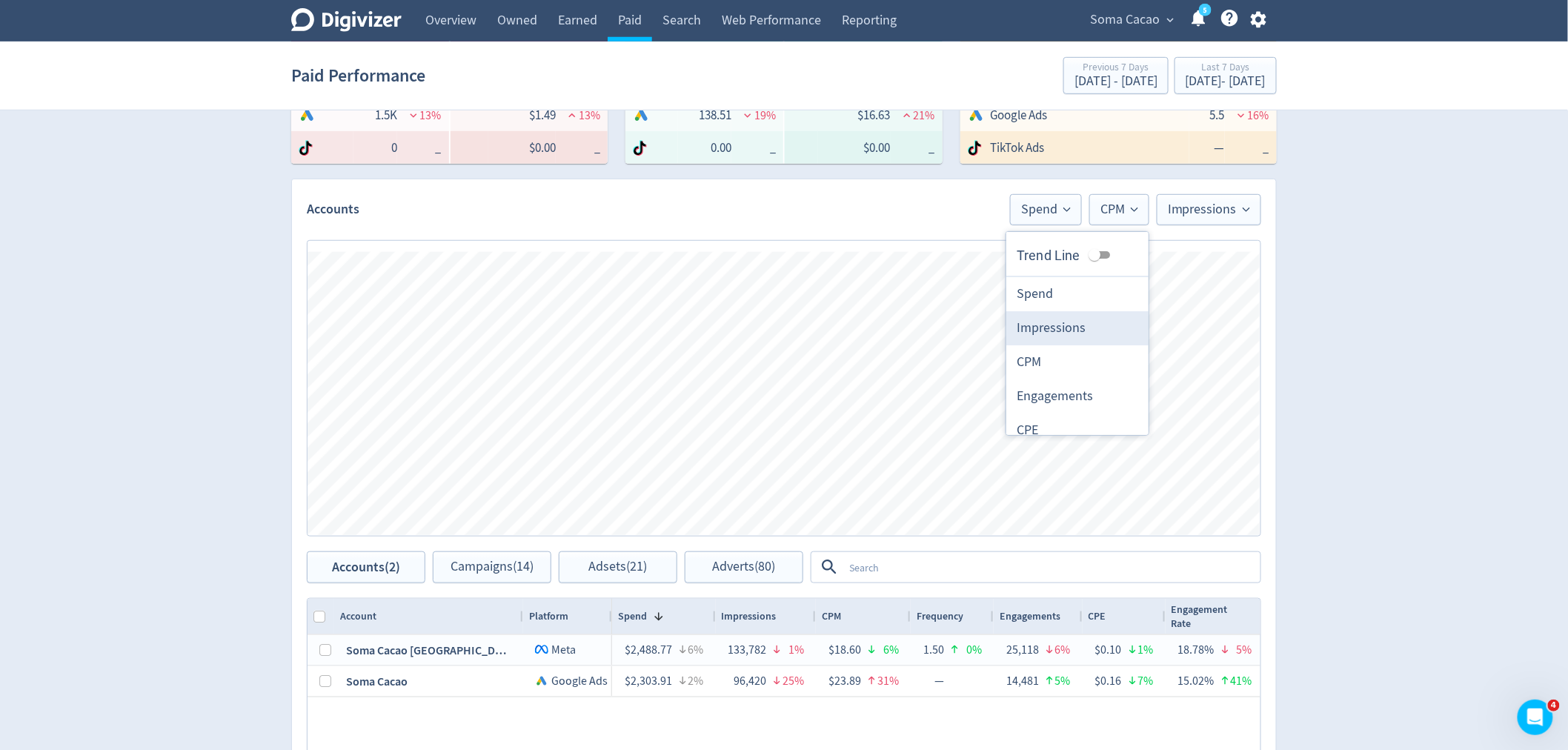
click at [1050, 326] on li "Impressions" at bounding box center [1078, 328] width 143 height 34
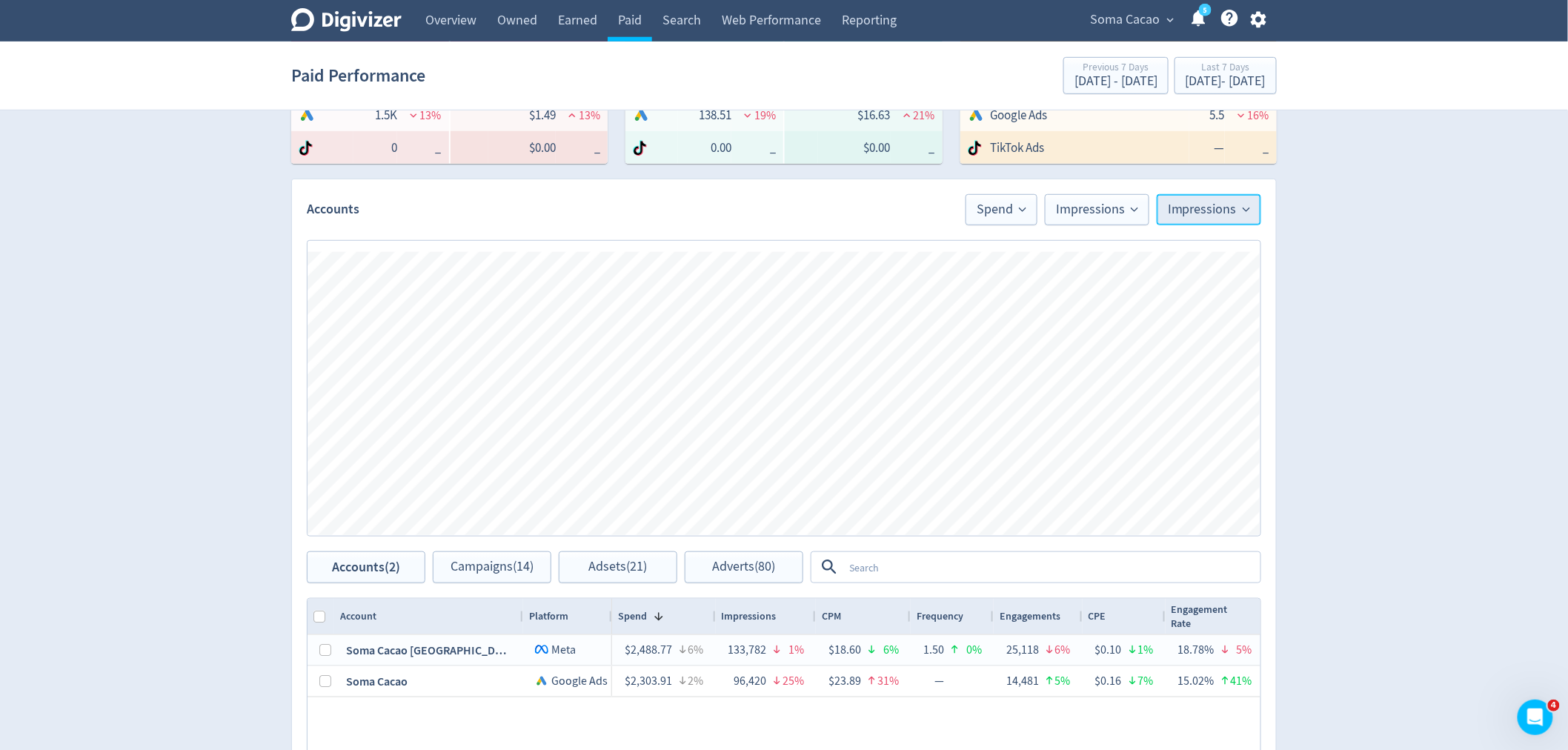
click at [1199, 204] on span "Impressions" at bounding box center [1209, 209] width 83 height 14
click at [1159, 429] on li "Engagements" at bounding box center [1190, 430] width 143 height 34
click at [1003, 208] on span "Spend" at bounding box center [994, 209] width 50 height 14
click at [971, 250] on input "Trend Line" at bounding box center [975, 255] width 54 height 18
click at [971, 250] on input "Trend Line" at bounding box center [987, 255] width 54 height 18
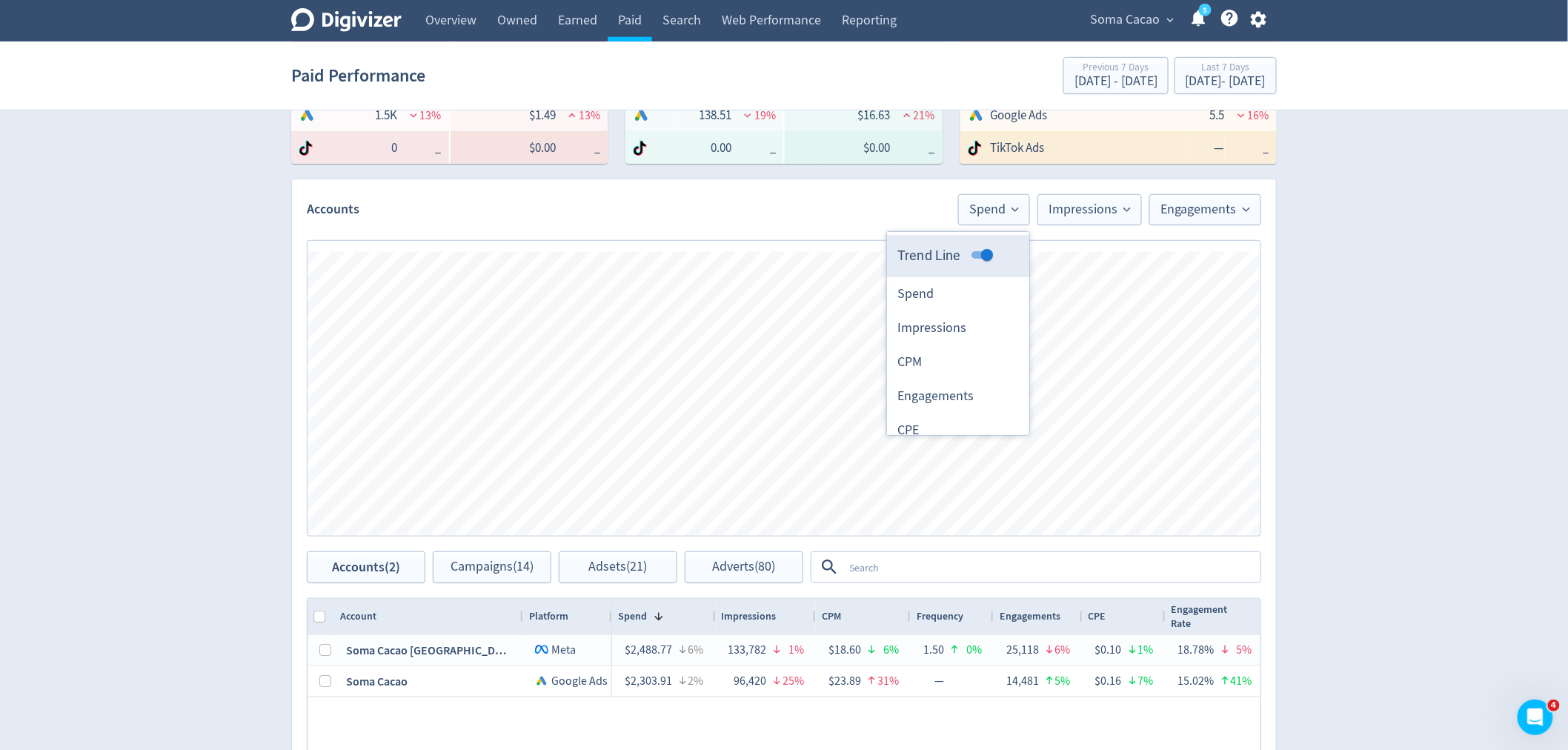
checkbox input "false"
click at [1077, 204] on span "Impressions" at bounding box center [1090, 209] width 83 height 14
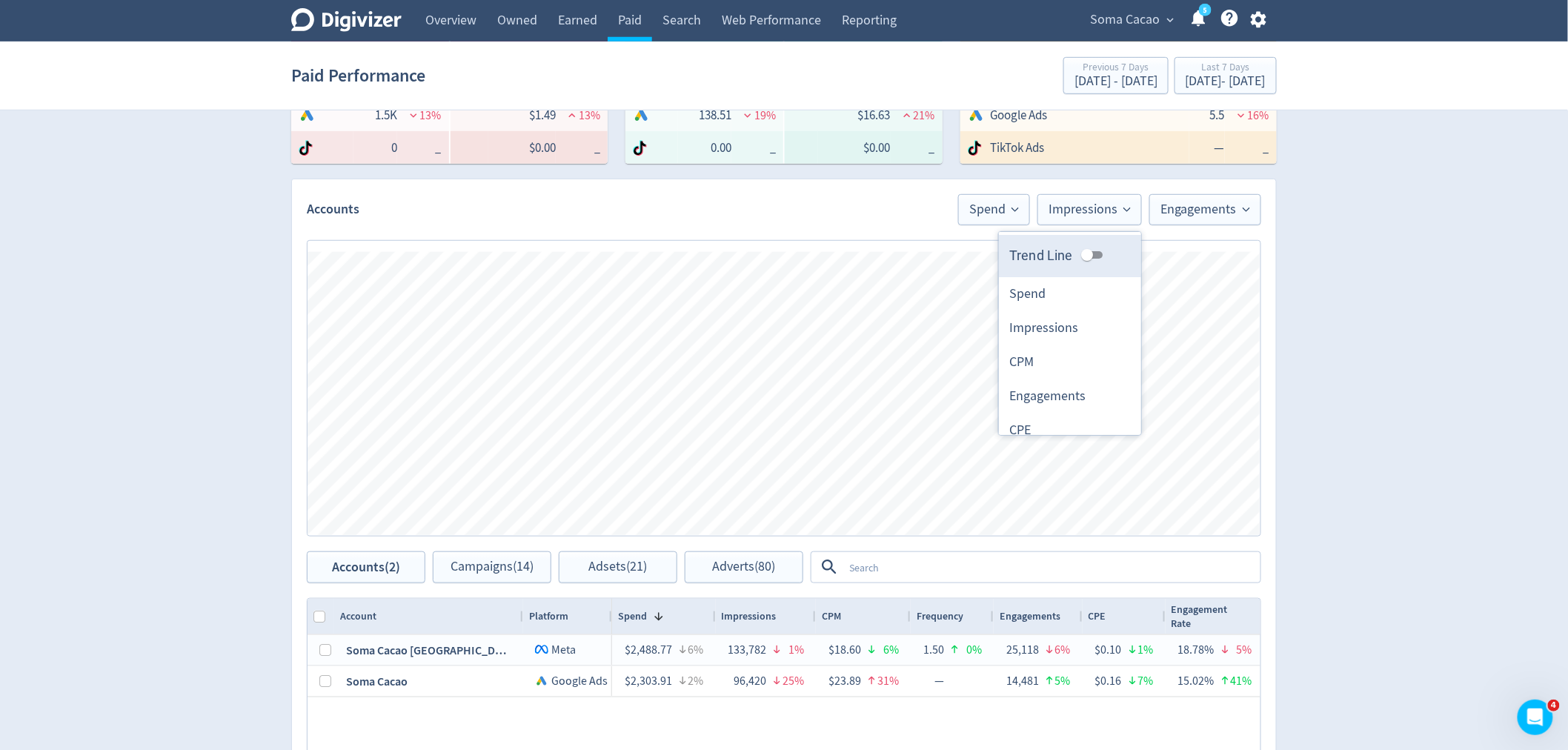
click at [1085, 256] on input "Trend Line" at bounding box center [1087, 255] width 54 height 18
click at [1085, 256] on input "Trend Line" at bounding box center [1098, 255] width 54 height 18
checkbox input "false"
click at [1182, 212] on span "Engagements" at bounding box center [1206, 209] width 90 height 14
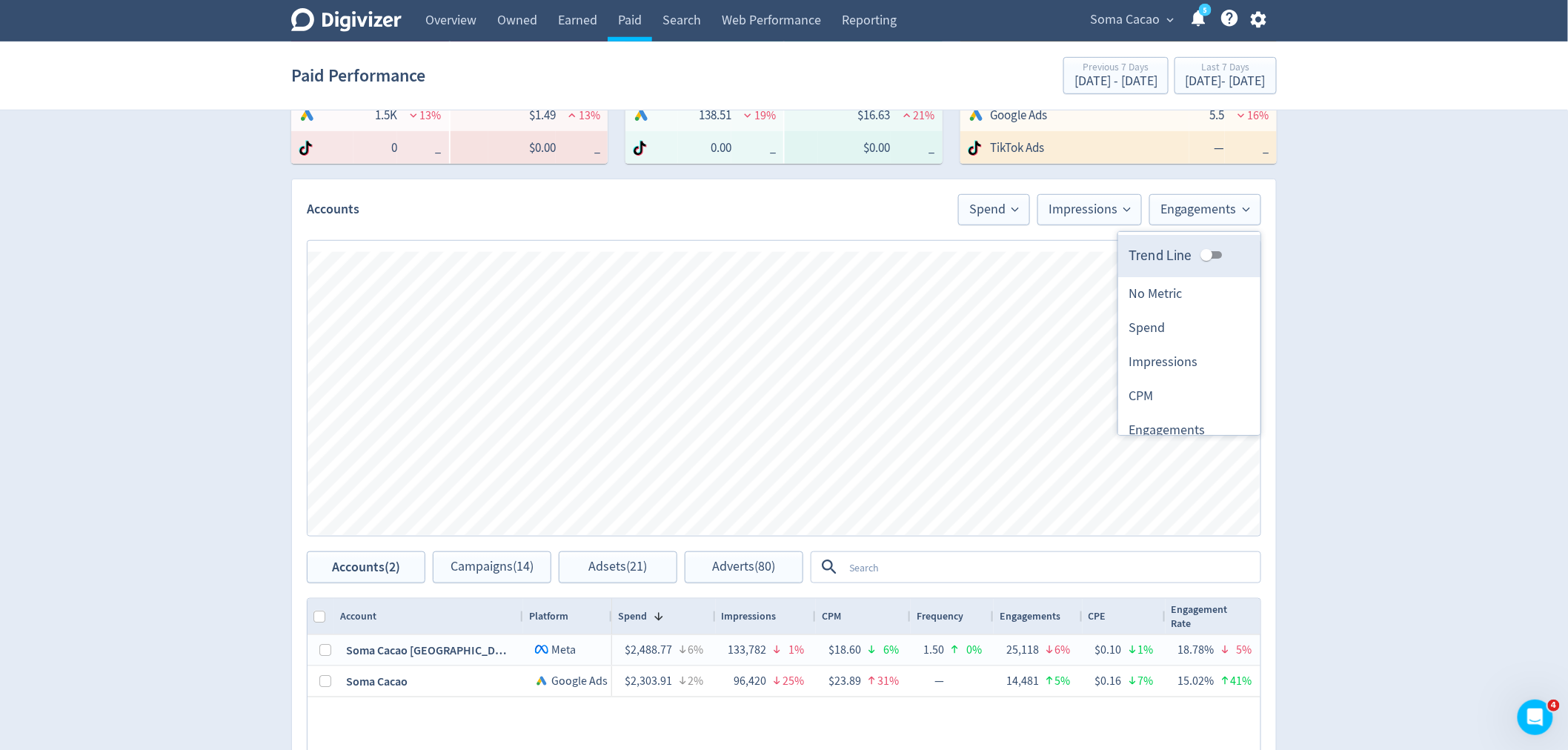
click at [1197, 256] on input "Trend Line" at bounding box center [1207, 255] width 54 height 18
click at [1205, 257] on input "Trend Line" at bounding box center [1218, 255] width 54 height 18
checkbox input "false"
click at [1070, 269] on div "chart, 3 series" at bounding box center [749, 367] width 736 height 201
click at [979, 208] on span "Spend" at bounding box center [994, 209] width 50 height 14
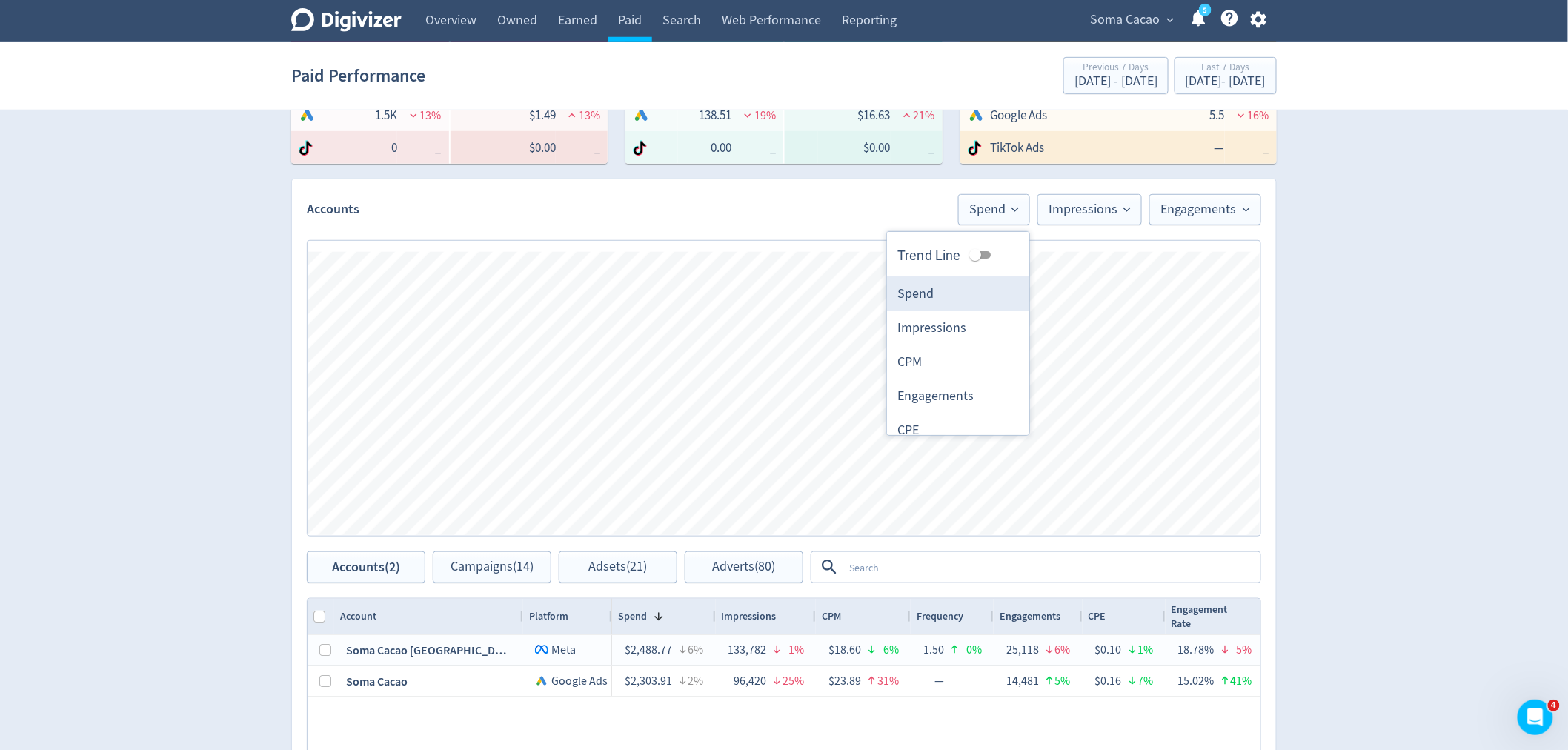
click at [930, 299] on li "Spend" at bounding box center [958, 294] width 143 height 34
click at [1100, 208] on span "Impressions" at bounding box center [1090, 209] width 83 height 14
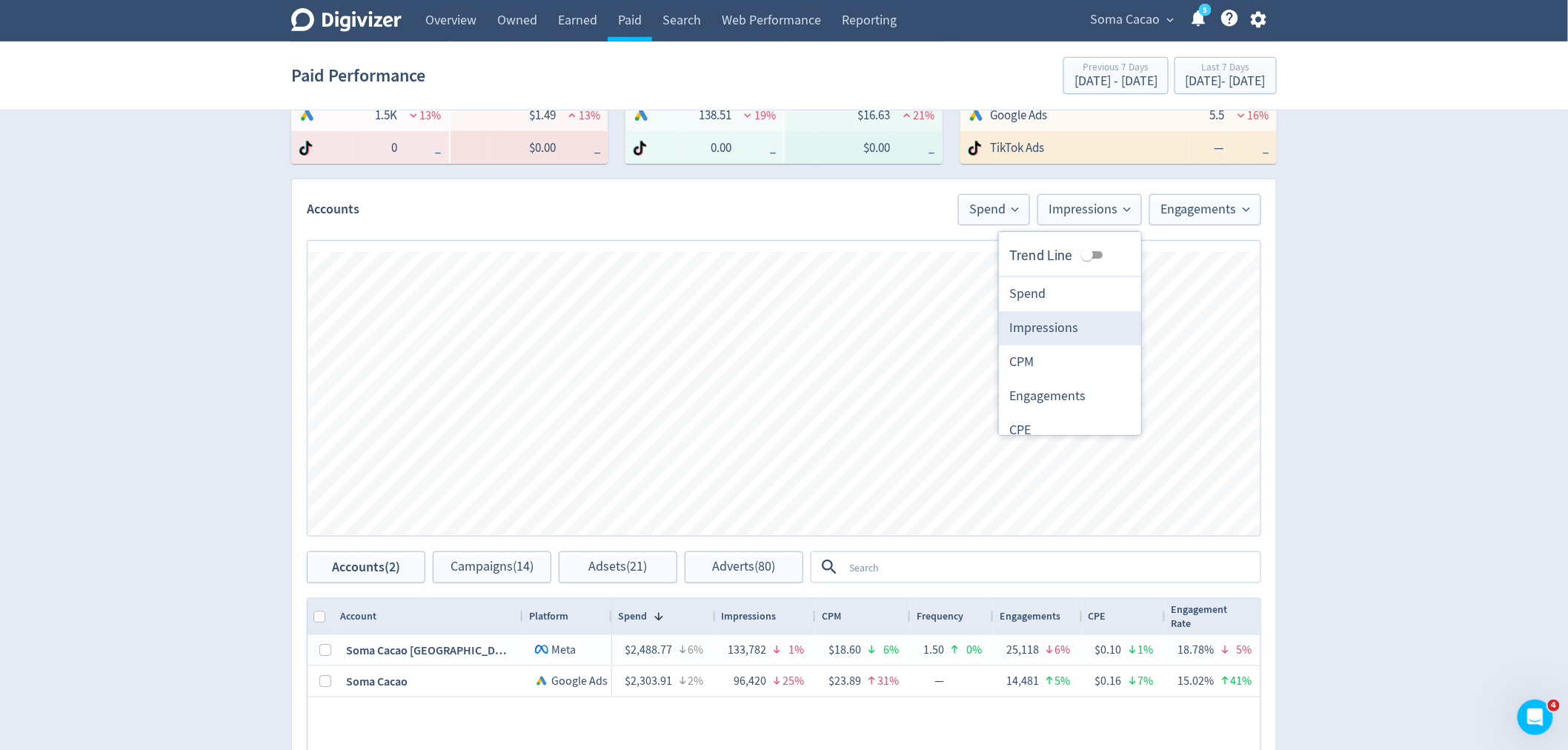
click at [1063, 326] on li "Impressions" at bounding box center [1070, 328] width 143 height 34
click at [1188, 212] on span "Engagements" at bounding box center [1206, 209] width 90 height 14
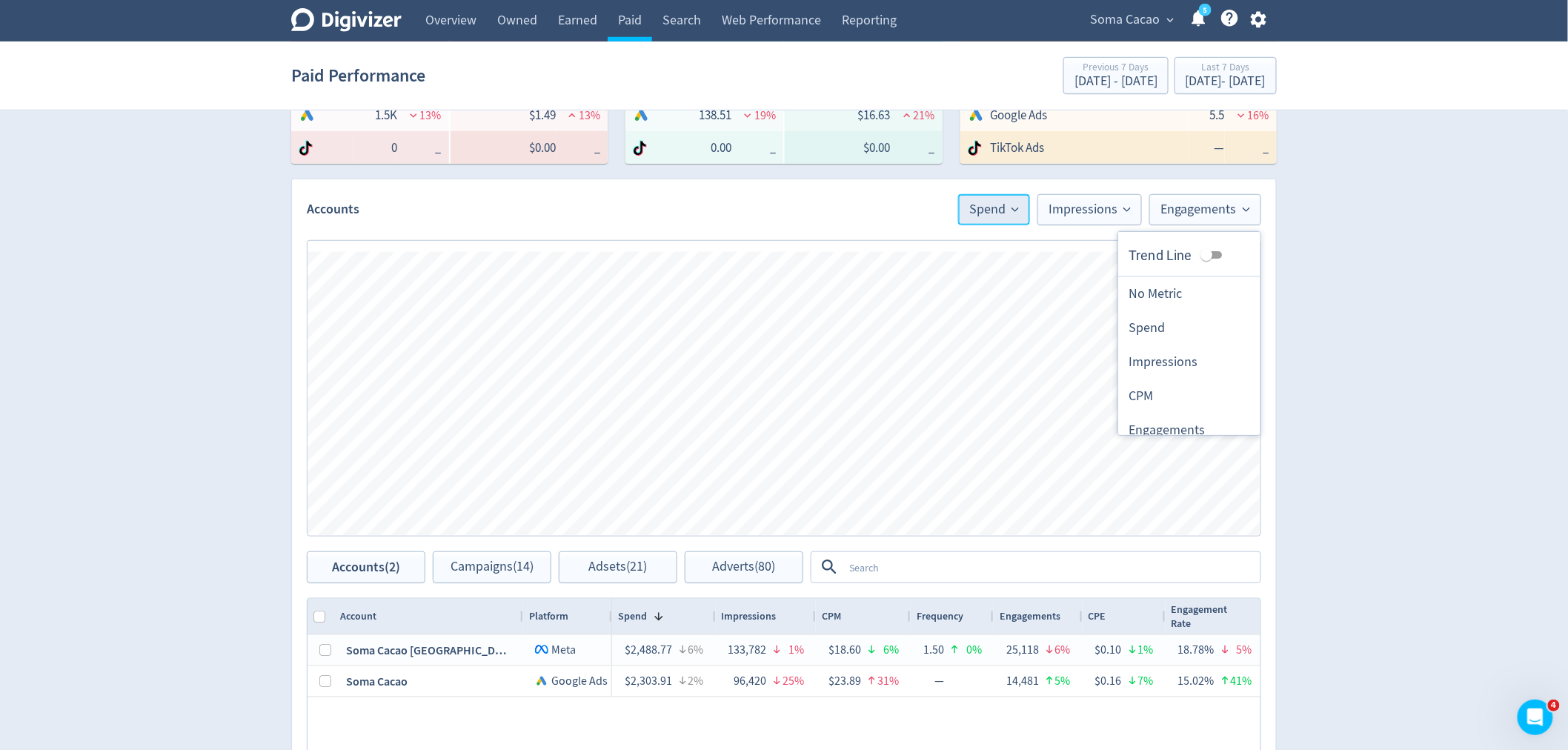
click at [982, 208] on span "Spend" at bounding box center [994, 209] width 50 height 14
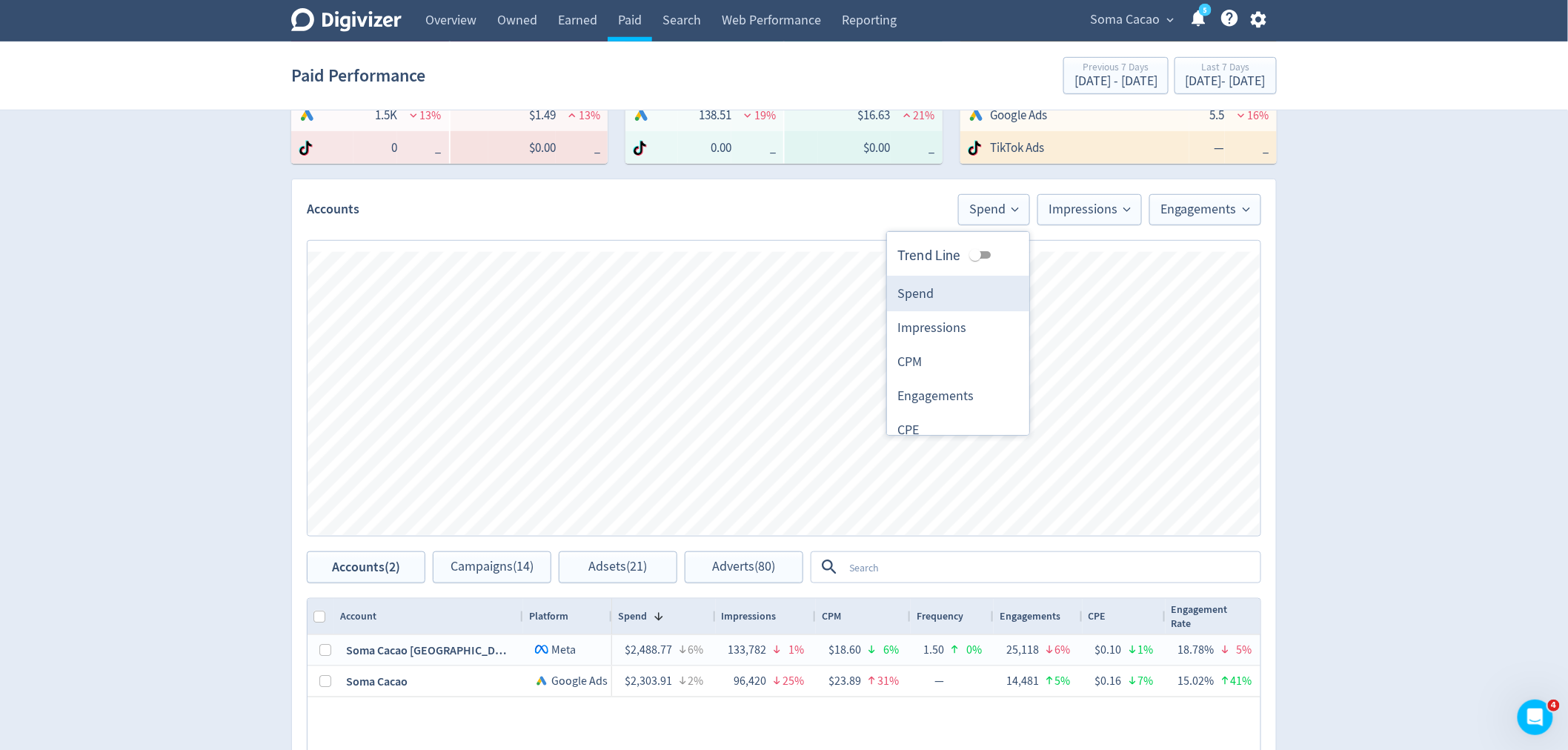
click at [933, 297] on li "Spend" at bounding box center [958, 294] width 143 height 34
click at [1060, 209] on span "Impressions" at bounding box center [1090, 209] width 83 height 14
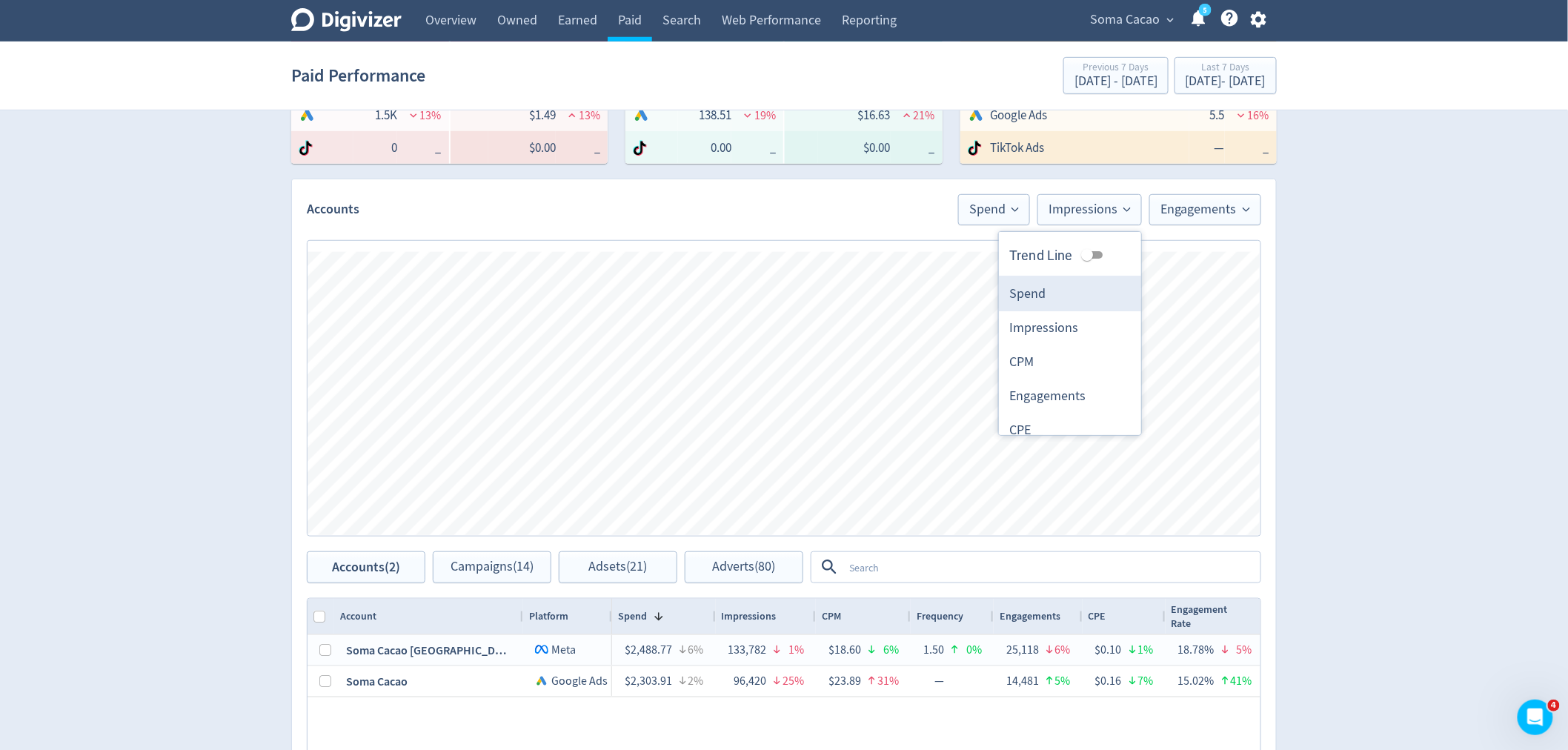
click at [1032, 294] on li "Spend" at bounding box center [1070, 294] width 143 height 34
click at [1027, 204] on span "Spend" at bounding box center [1027, 209] width 50 height 14
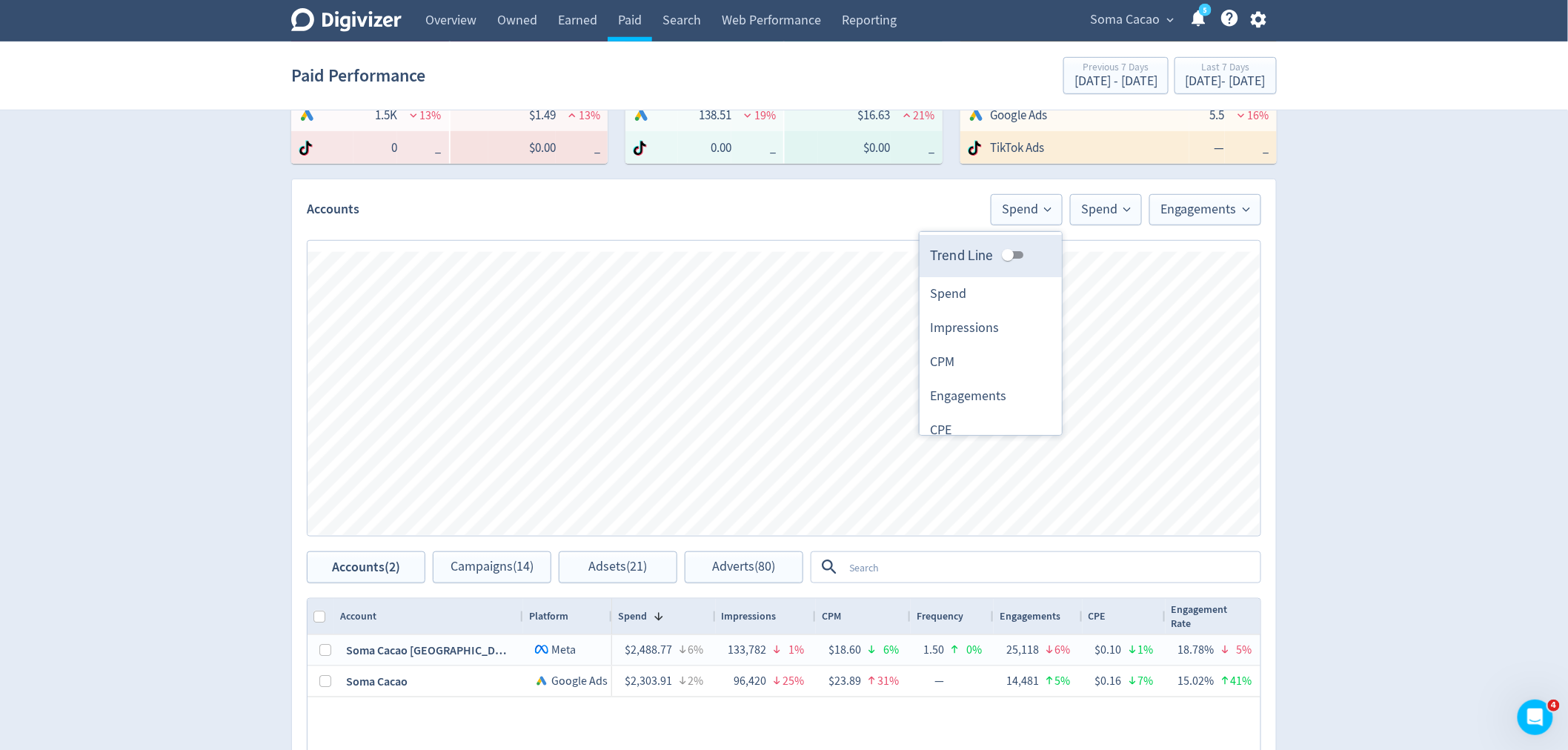
click at [994, 253] on input "Trend Line" at bounding box center [1008, 255] width 54 height 18
click at [994, 253] on input "Trend Line" at bounding box center [1019, 255] width 54 height 18
checkbox input "false"
click at [1094, 218] on button "Spend" at bounding box center [1106, 209] width 72 height 31
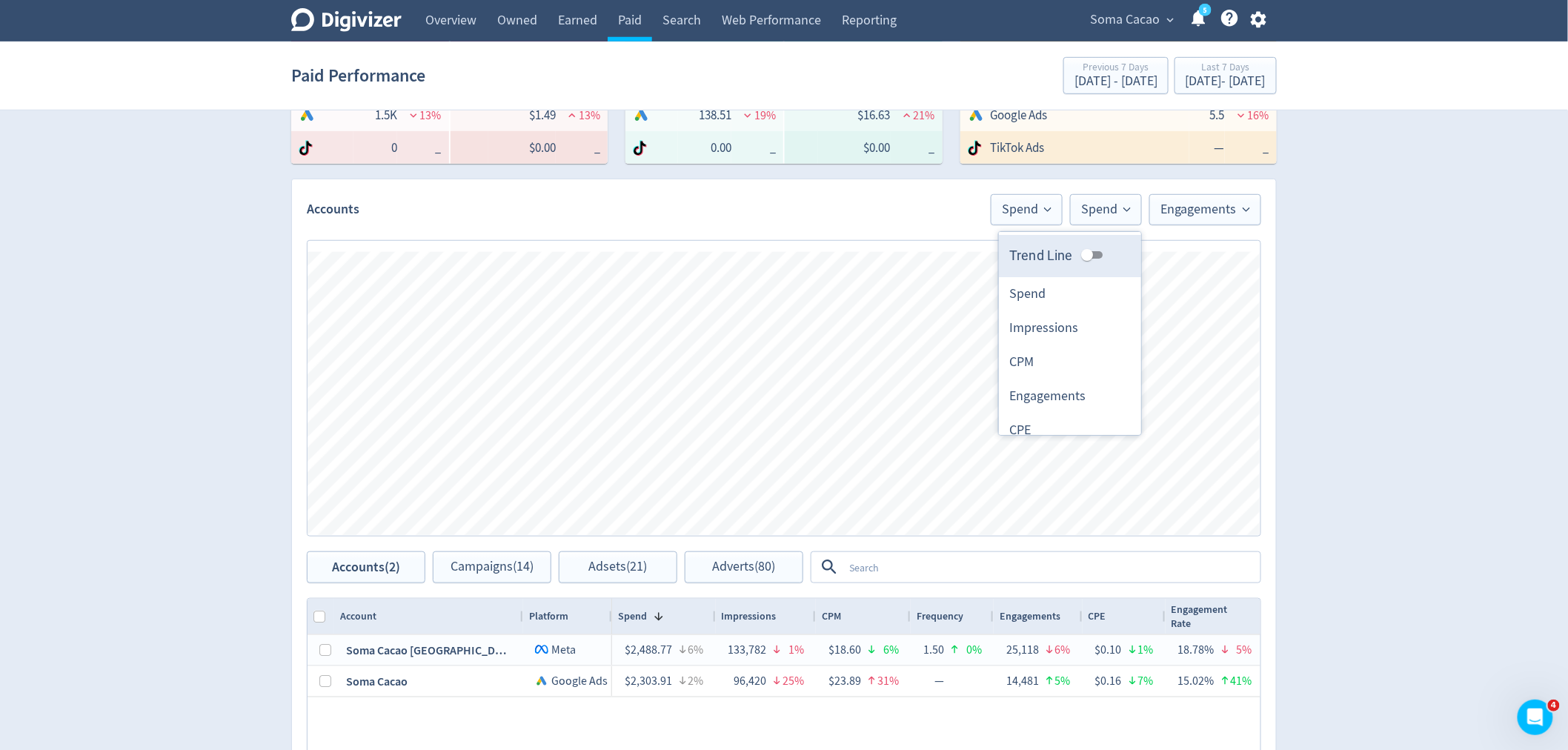
click at [1082, 252] on input "Trend Line" at bounding box center [1087, 255] width 54 height 18
click at [1082, 252] on input "Trend Line" at bounding box center [1098, 255] width 54 height 18
checkbox input "false"
click at [1215, 213] on span "Engagements" at bounding box center [1206, 209] width 90 height 14
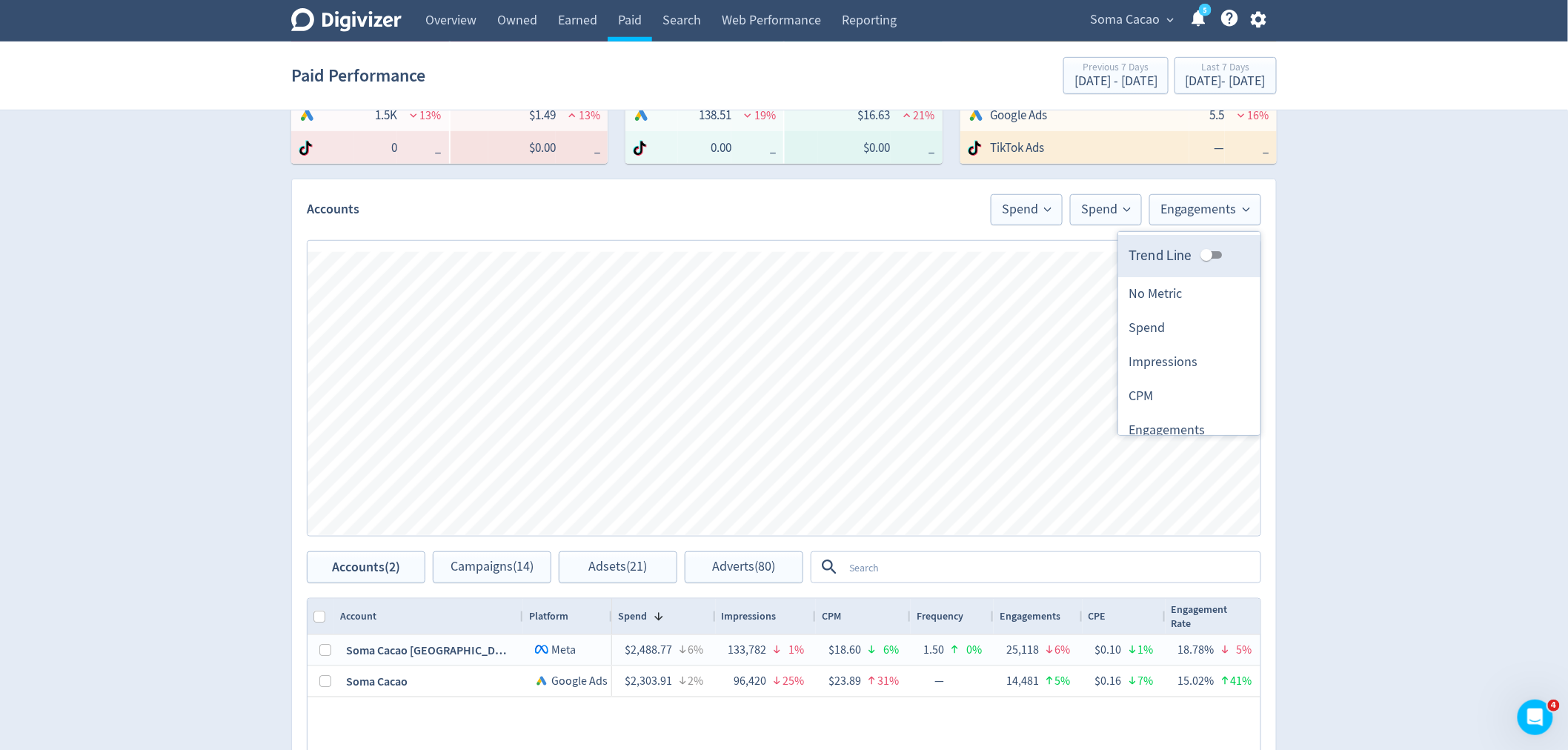
click at [1199, 253] on input "Trend Line" at bounding box center [1207, 255] width 54 height 18
checkbox input "true"
click at [1379, 276] on div "Digivizer Logo [PERSON_NAME] Logo Overview Owned Earned Paid Search Web Perform…" at bounding box center [784, 373] width 1568 height 1405
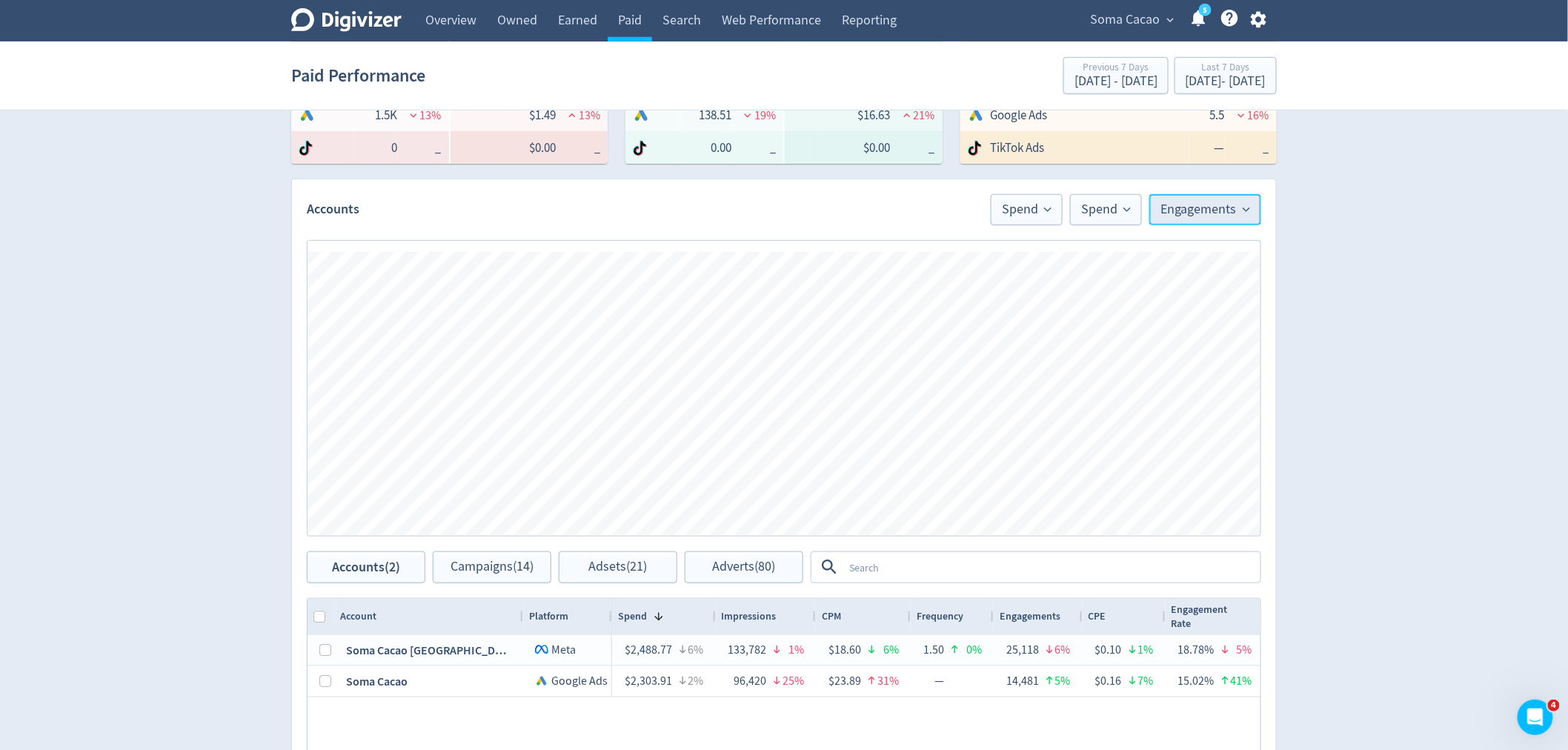
click at [1188, 209] on span "Engagements" at bounding box center [1206, 209] width 90 height 14
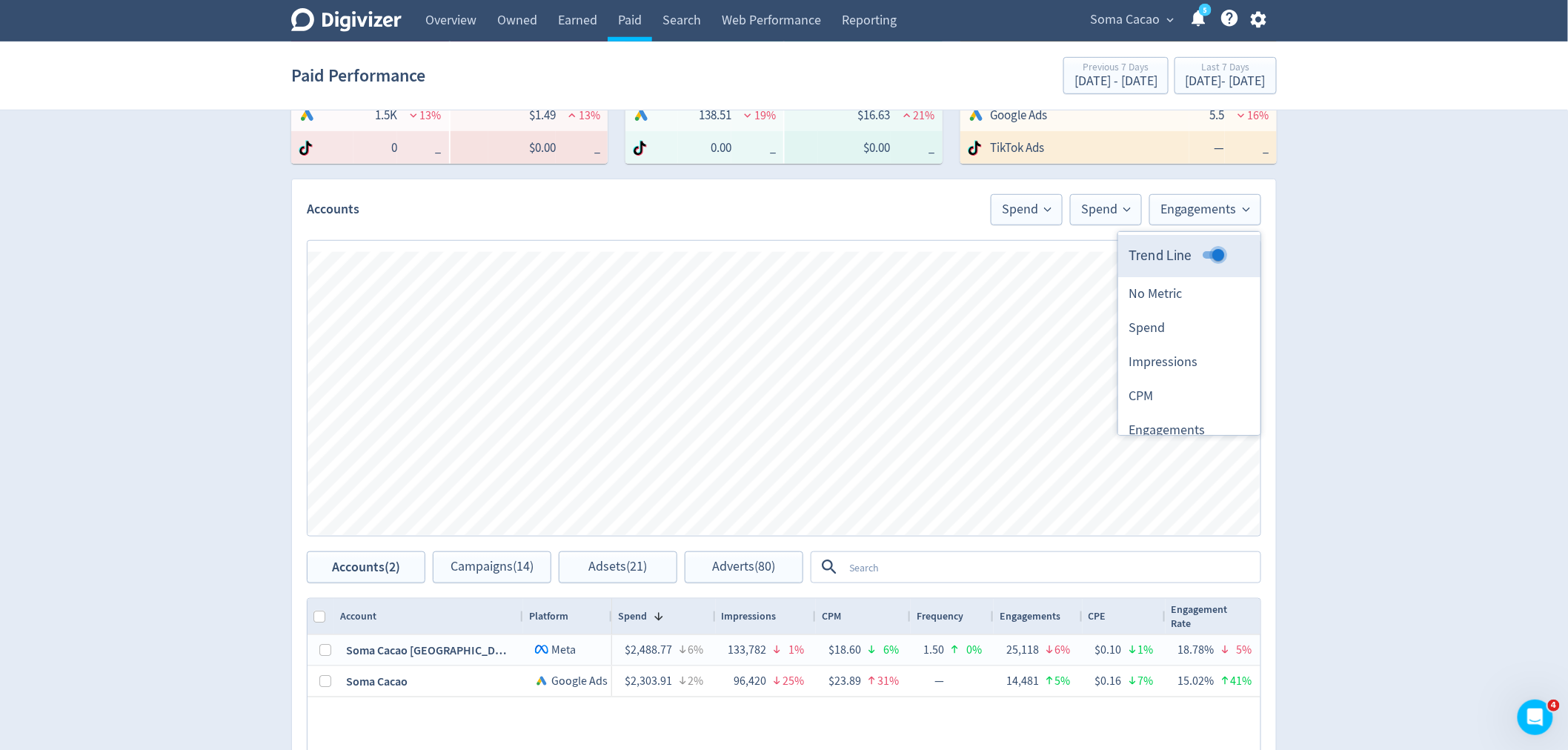
click at [1204, 253] on input "Trend Line" at bounding box center [1218, 255] width 54 height 18
checkbox input "false"
click at [1012, 210] on span "Spend" at bounding box center [1027, 209] width 50 height 14
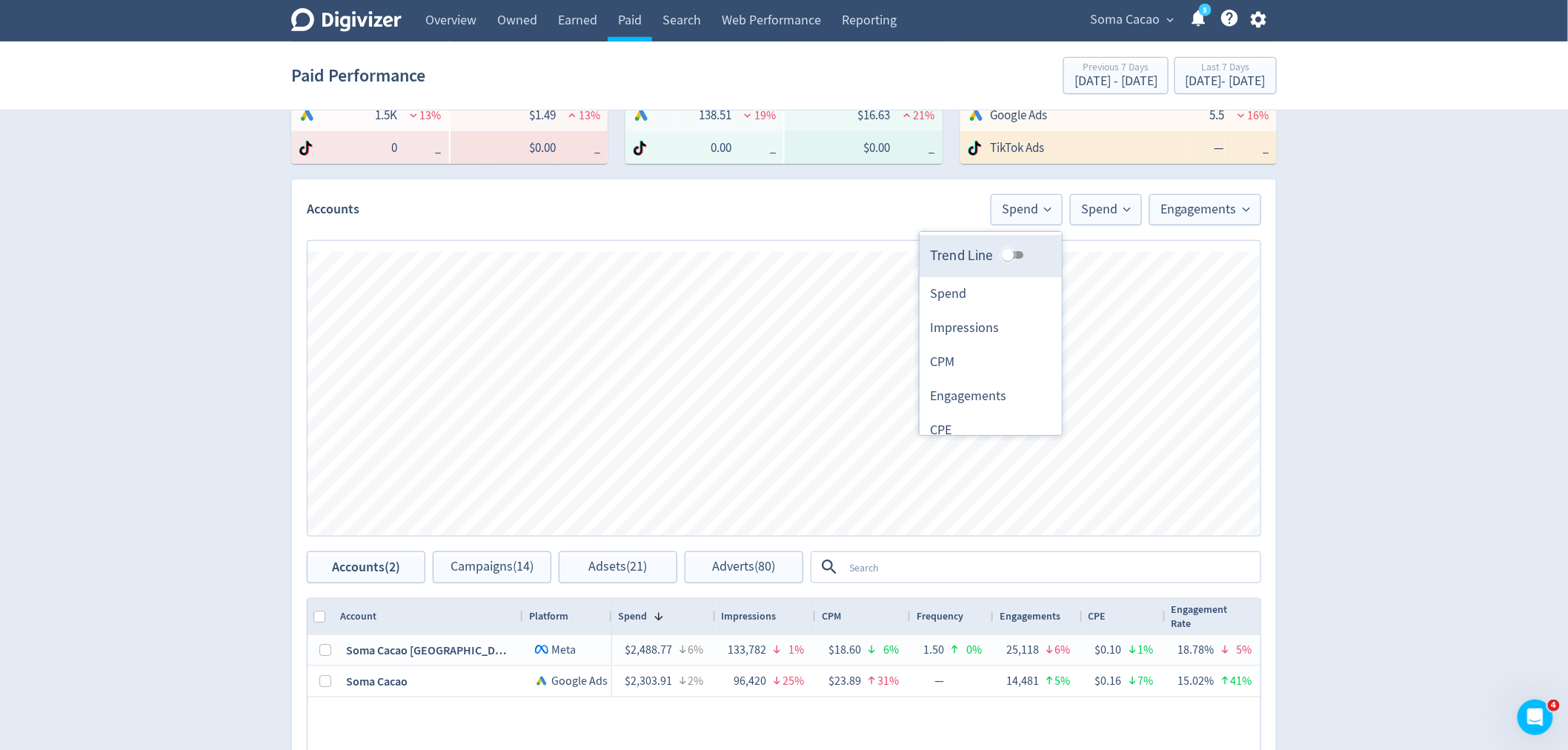
click at [997, 258] on input "Trend Line" at bounding box center [1008, 255] width 54 height 18
click at [997, 258] on input "Trend Line" at bounding box center [1019, 255] width 54 height 18
checkbox input "false"
click at [1098, 215] on span "Spend" at bounding box center [1106, 209] width 50 height 14
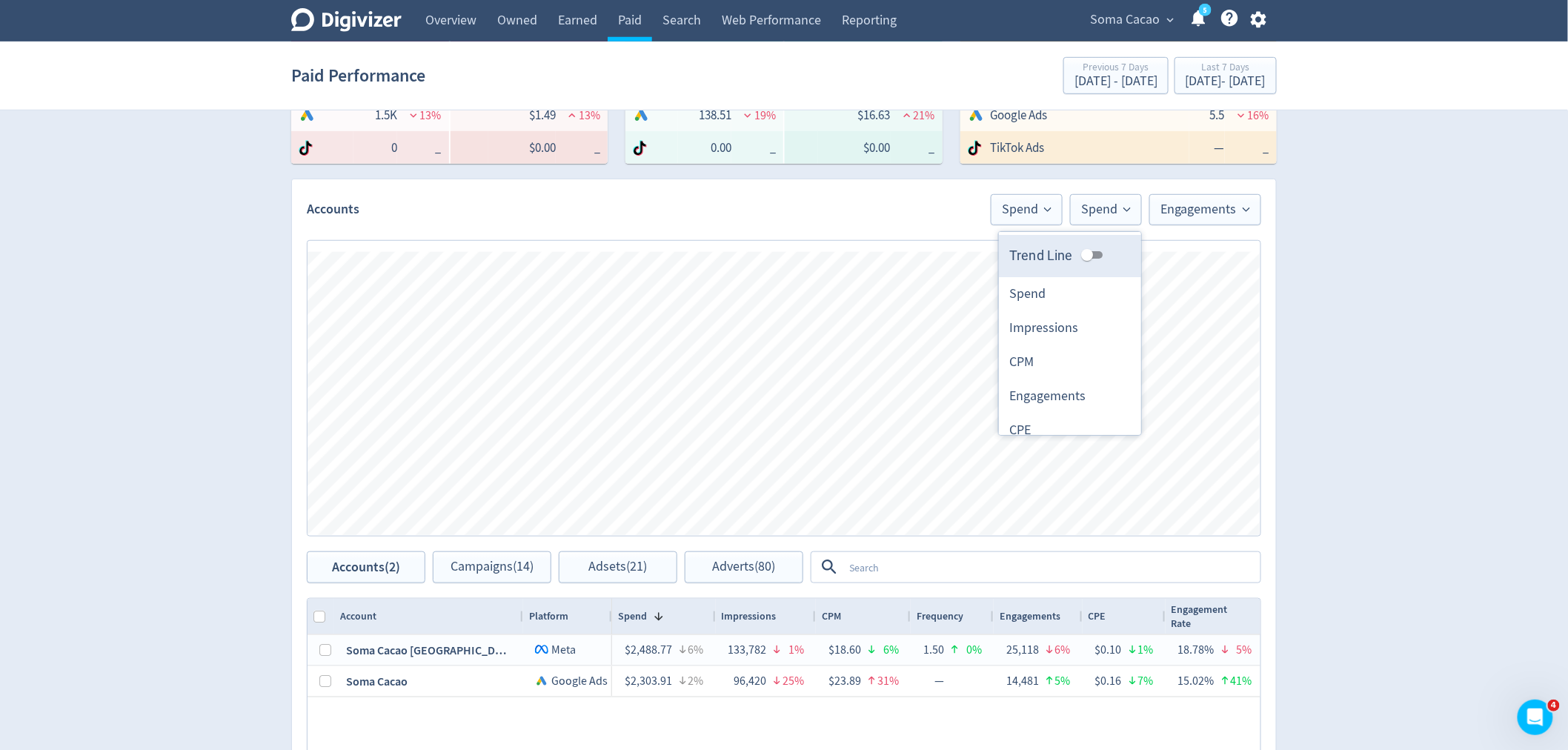
click at [1084, 251] on input "Trend Line" at bounding box center [1087, 255] width 54 height 18
click at [1084, 251] on input "Trend Line" at bounding box center [1098, 255] width 54 height 18
checkbox input "false"
click at [1205, 198] on button "Engagements" at bounding box center [1206, 209] width 112 height 31
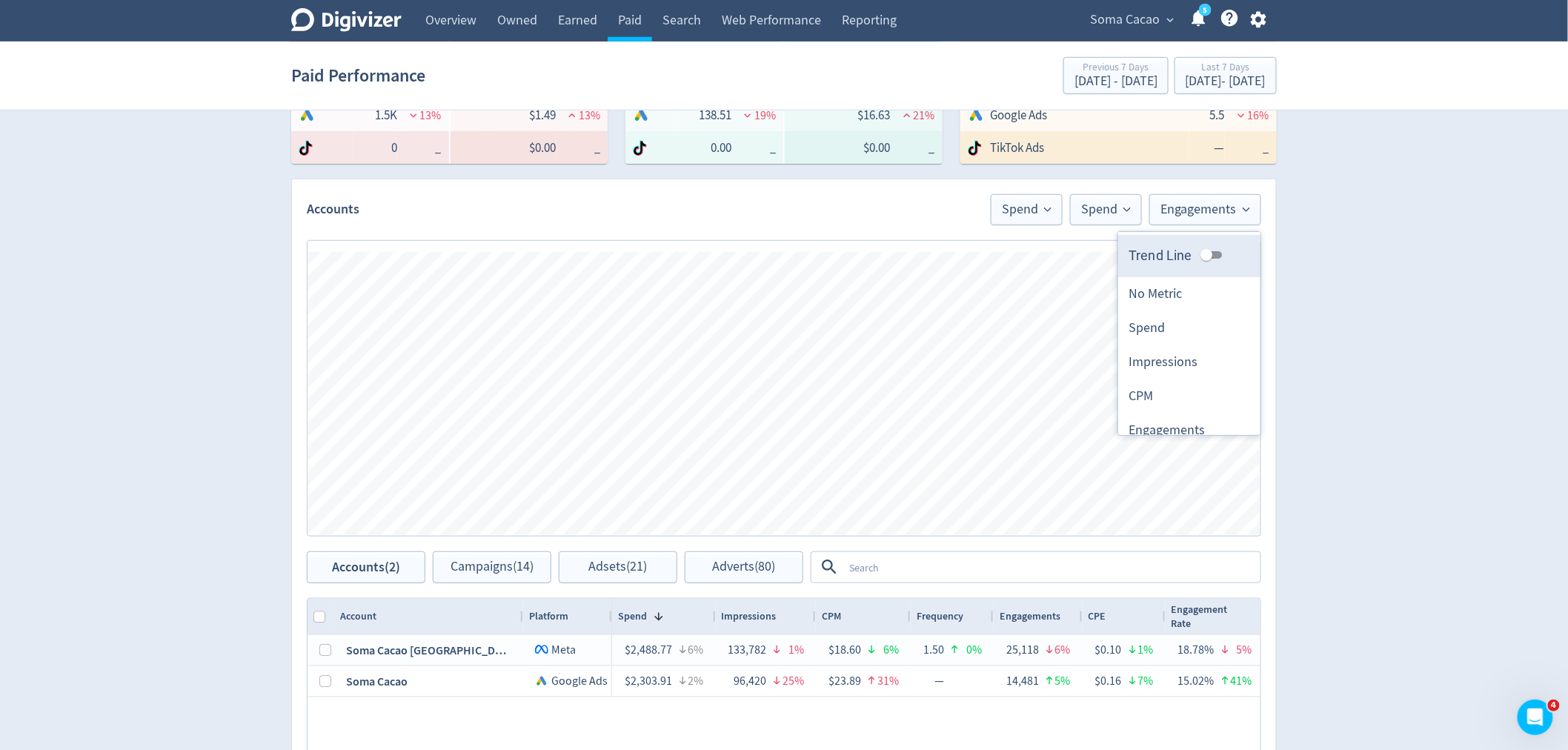
click at [1195, 256] on input "Trend Line" at bounding box center [1207, 255] width 54 height 18
checkbox input "true"
click at [1303, 294] on div "Digivizer Logo [PERSON_NAME] Logo Overview Owned Earned Paid Search Web Perform…" at bounding box center [784, 373] width 1568 height 1405
click at [1028, 215] on span "Spend" at bounding box center [1027, 209] width 50 height 14
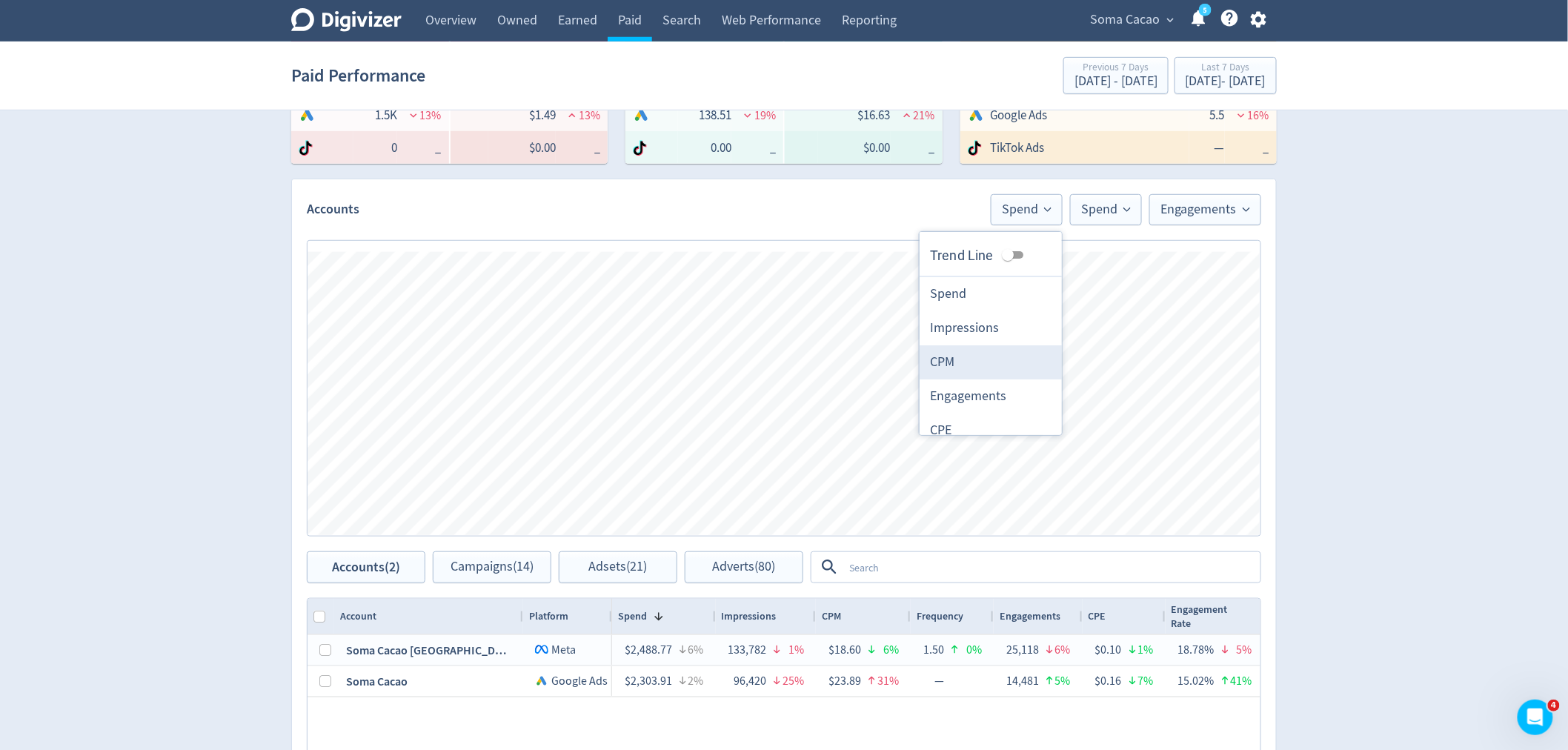
click at [969, 353] on li "CPM" at bounding box center [991, 362] width 143 height 34
click at [1098, 203] on span "Spend" at bounding box center [1106, 209] width 50 height 14
click at [1038, 353] on li "CPM" at bounding box center [1070, 362] width 143 height 34
click at [1048, 212] on span "CPM" at bounding box center [1044, 209] width 38 height 14
click at [1014, 255] on input "Trend Line" at bounding box center [1019, 255] width 54 height 18
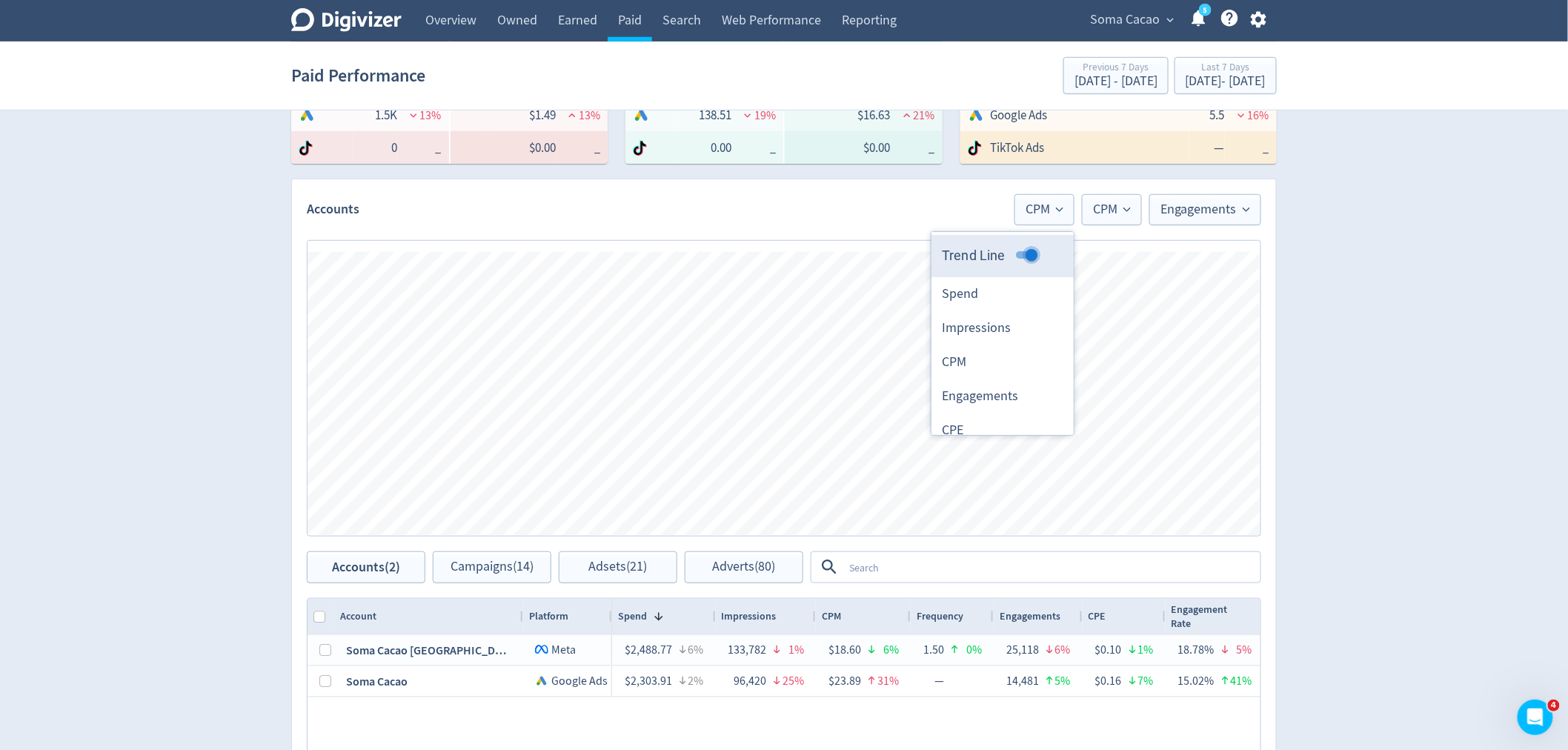
click at [1014, 255] on input "Trend Line" at bounding box center [1031, 255] width 54 height 18
checkbox input "false"
click at [1097, 210] on span "CPM" at bounding box center [1111, 209] width 38 height 14
click at [1077, 257] on input "Trend Line" at bounding box center [1087, 255] width 54 height 18
click at [1077, 257] on input "Trend Line" at bounding box center [1098, 255] width 54 height 18
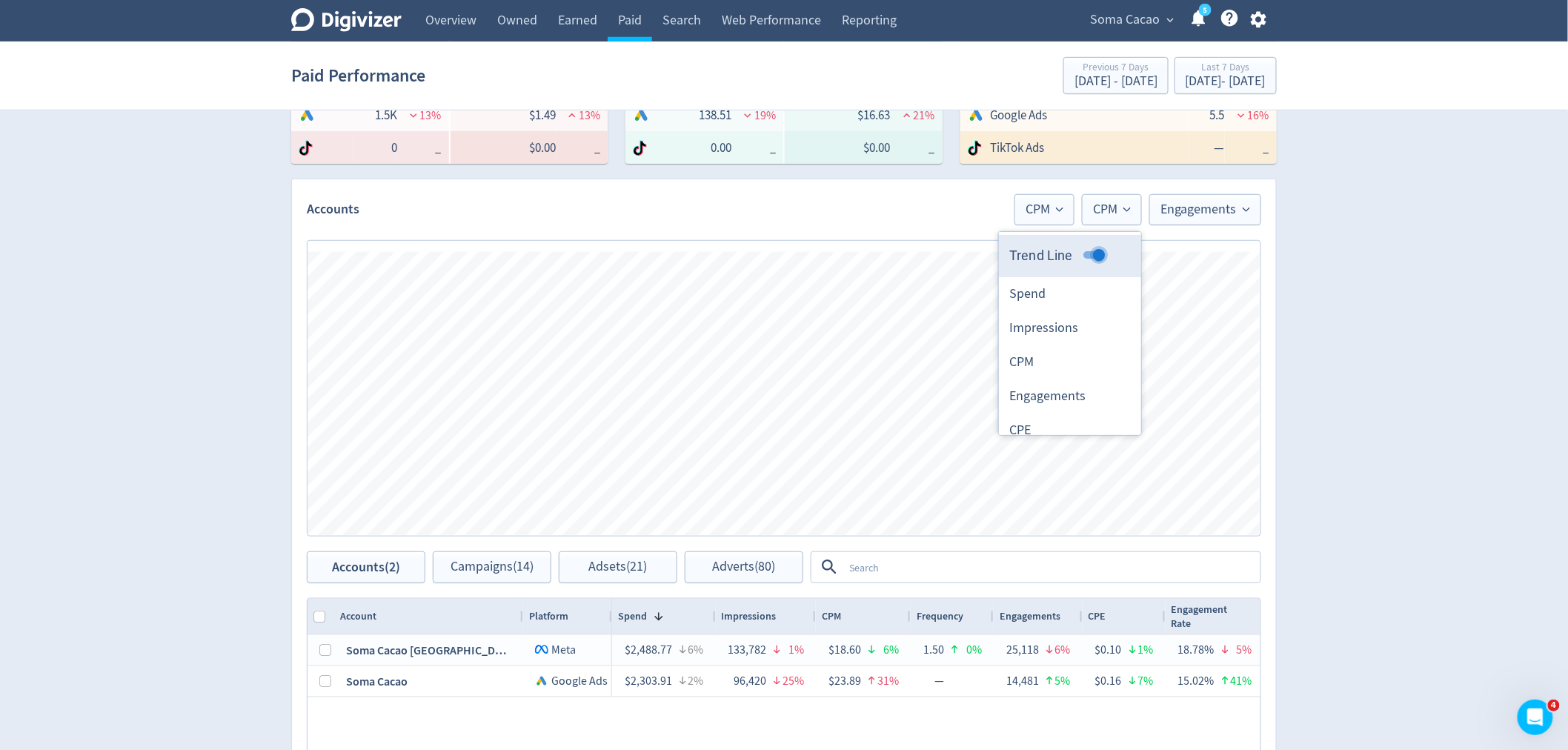
checkbox input "false"
click at [1196, 203] on span "Engagements" at bounding box center [1206, 209] width 90 height 14
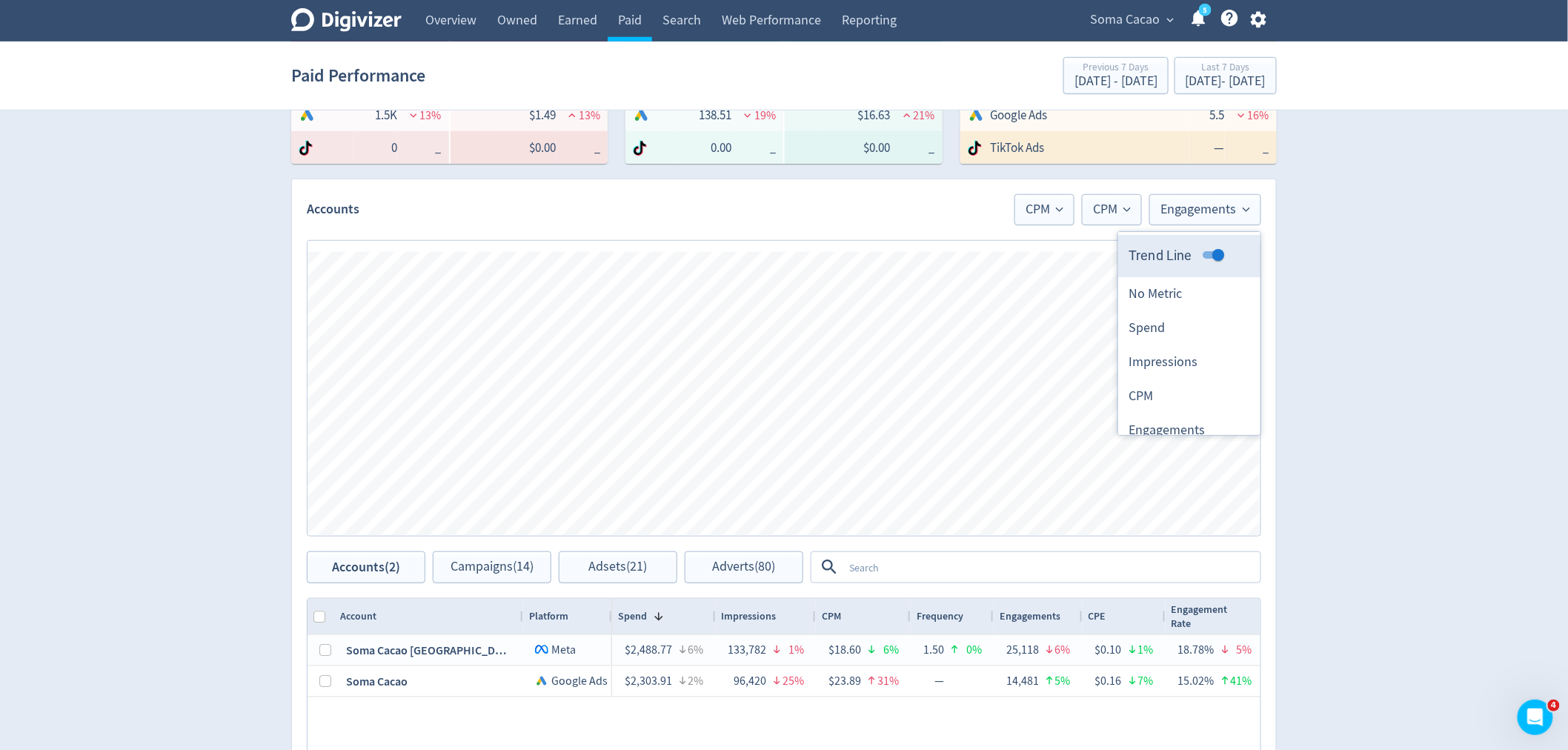
click at [1205, 247] on input "Trend Line" at bounding box center [1218, 255] width 54 height 18
checkbox input "false"
click at [1046, 199] on button "CPM" at bounding box center [1044, 209] width 60 height 31
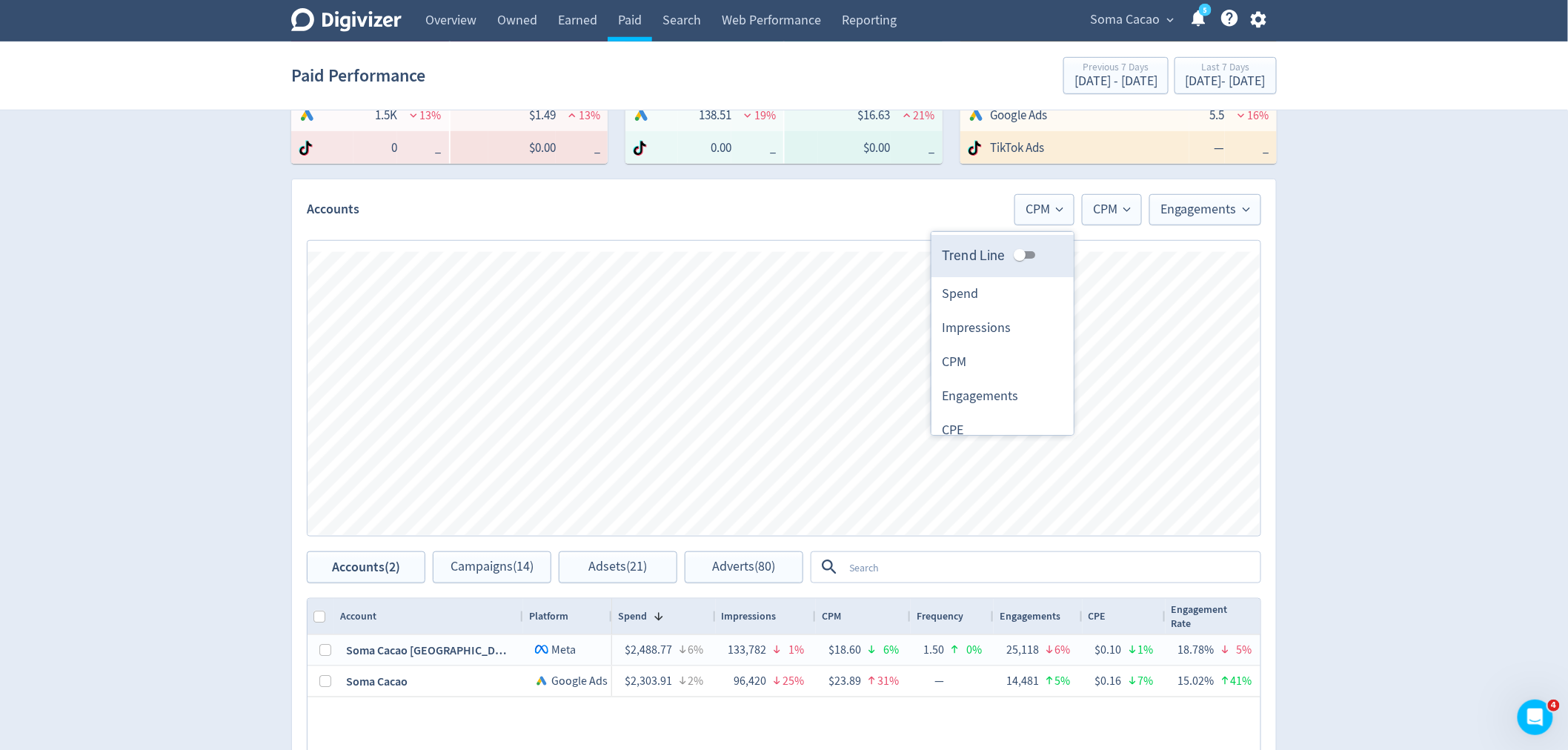
click at [1005, 255] on input "Trend Line" at bounding box center [1019, 255] width 54 height 18
click at [1005, 255] on input "Trend Line" at bounding box center [1031, 255] width 54 height 18
checkbox input "false"
click at [1110, 211] on span "CPM" at bounding box center [1111, 209] width 38 height 14
click at [1083, 256] on input "Trend Line" at bounding box center [1087, 255] width 54 height 18
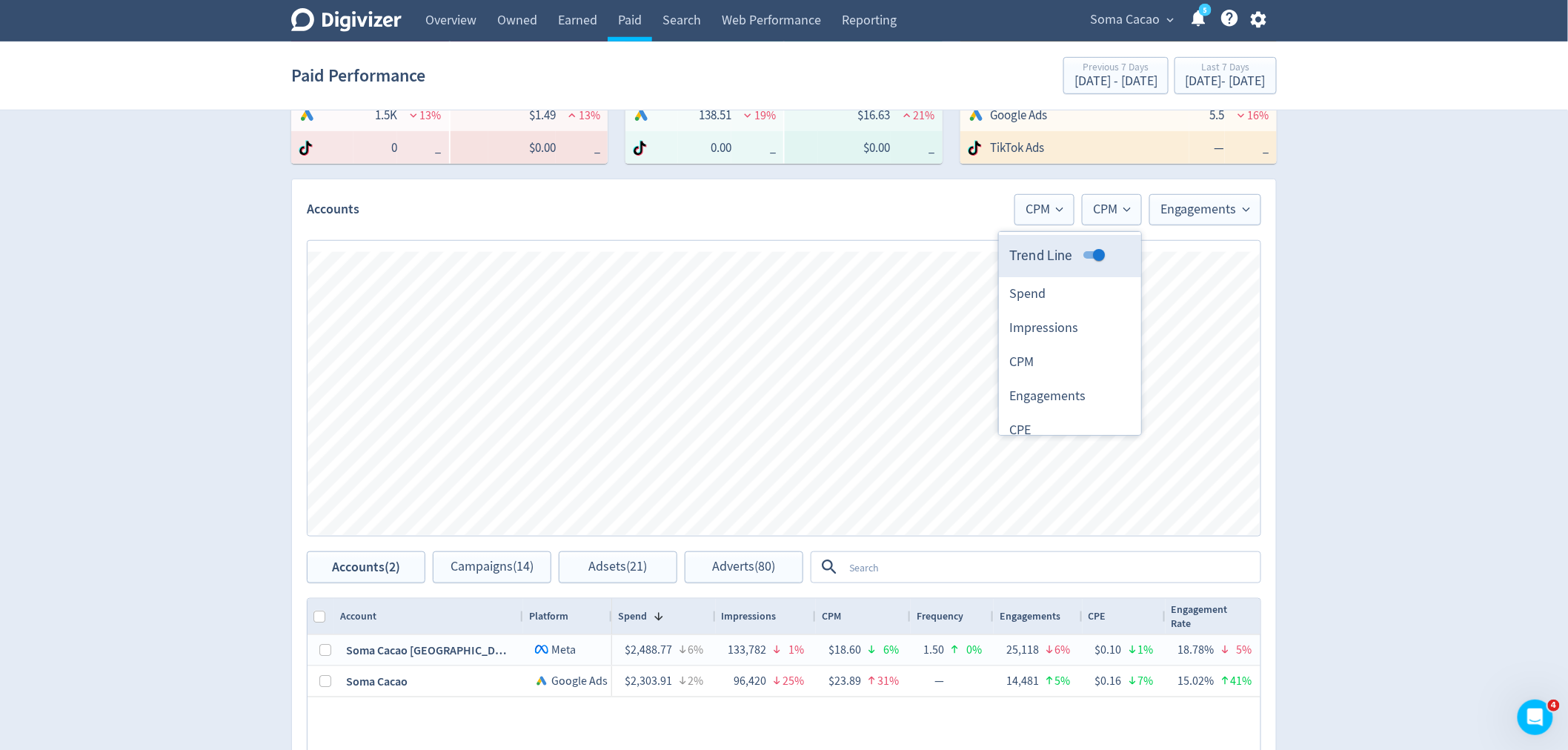
click at [1083, 256] on input "Trend Line" at bounding box center [1098, 255] width 54 height 18
checkbox input "false"
click at [1215, 221] on button "Engagements" at bounding box center [1206, 209] width 112 height 31
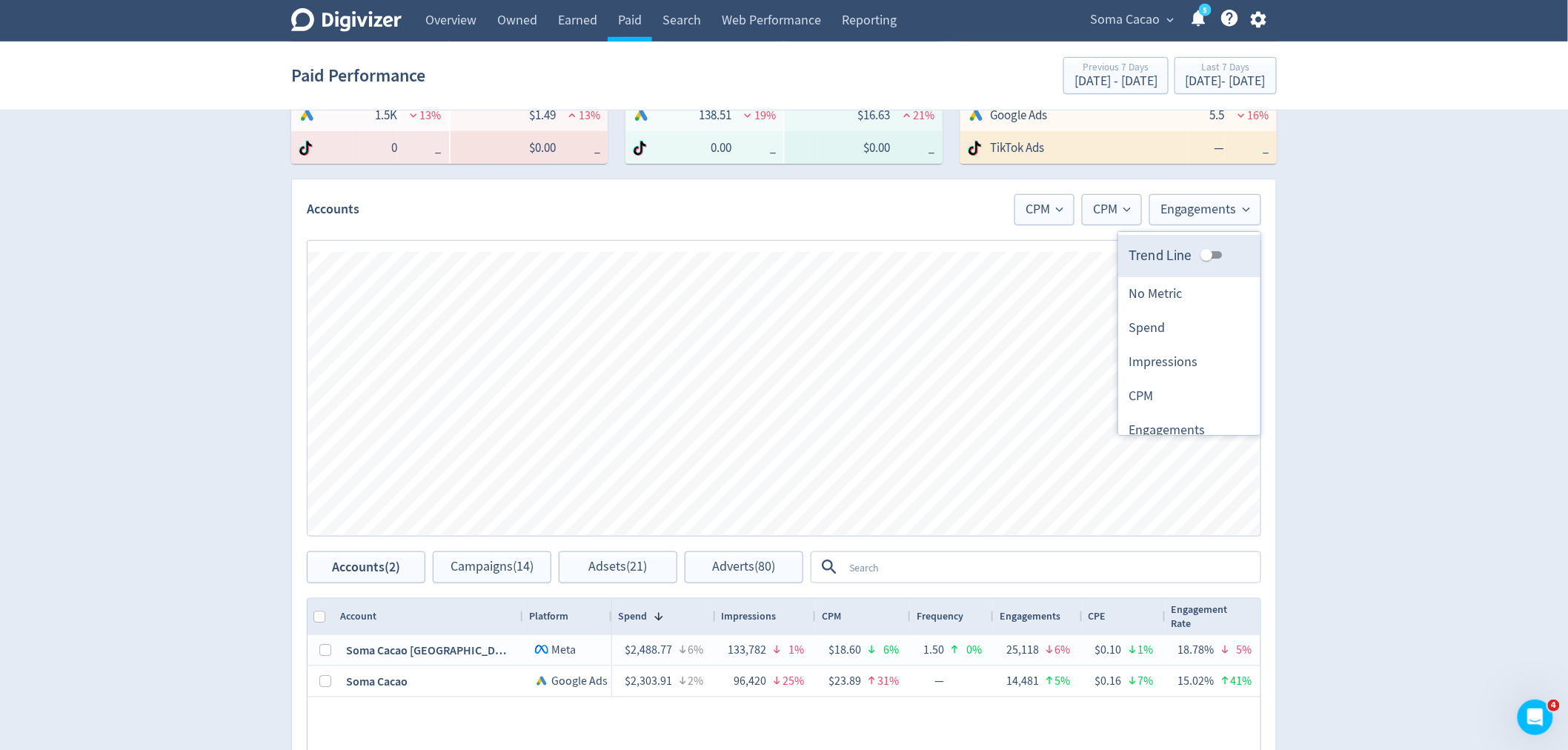
click at [1199, 256] on input "Trend Line" at bounding box center [1207, 255] width 54 height 18
click at [1199, 256] on input "Trend Line" at bounding box center [1218, 255] width 54 height 18
checkbox input "false"
click at [1161, 360] on li "Impressions" at bounding box center [1190, 362] width 143 height 34
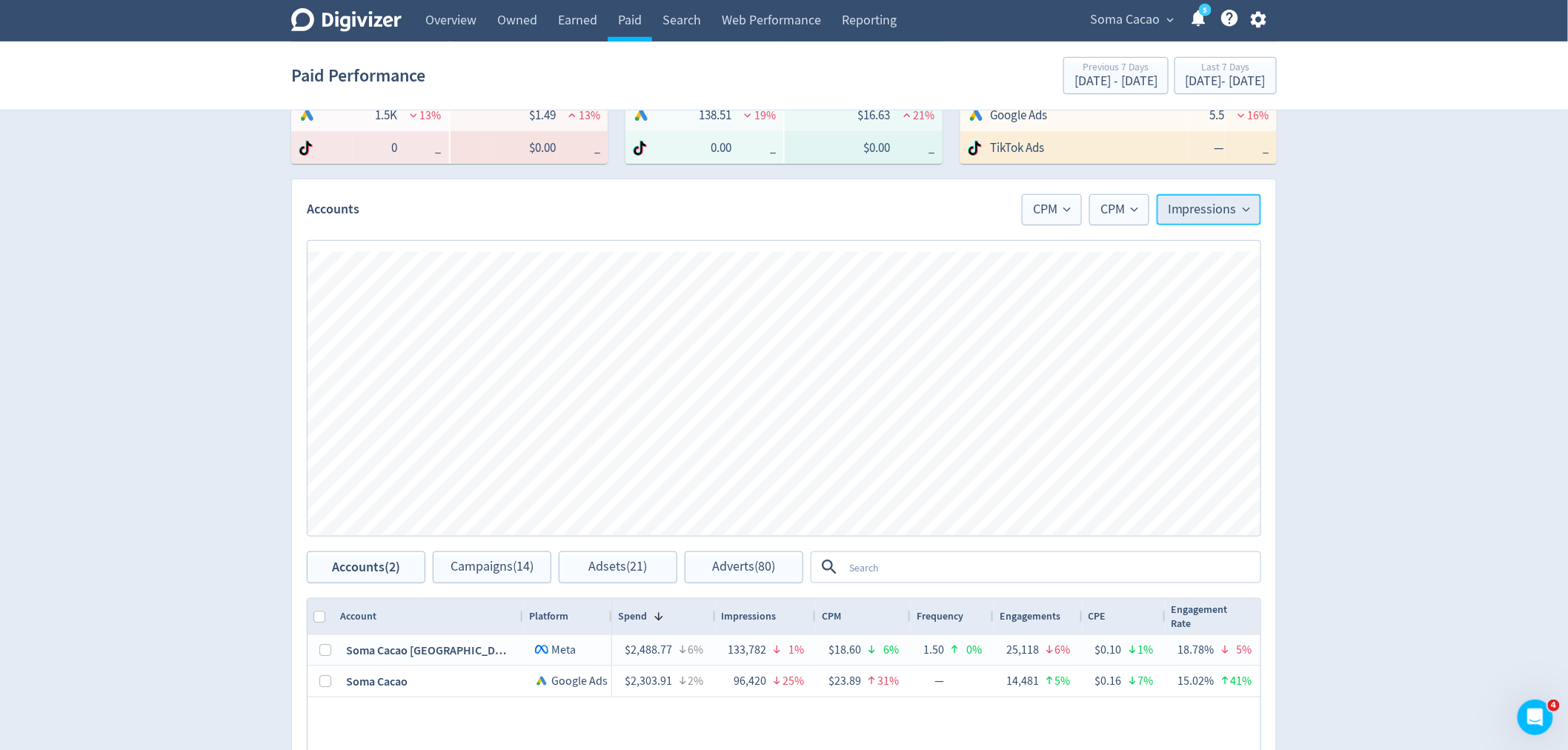
click at [1194, 216] on span "Impressions" at bounding box center [1209, 209] width 83 height 14
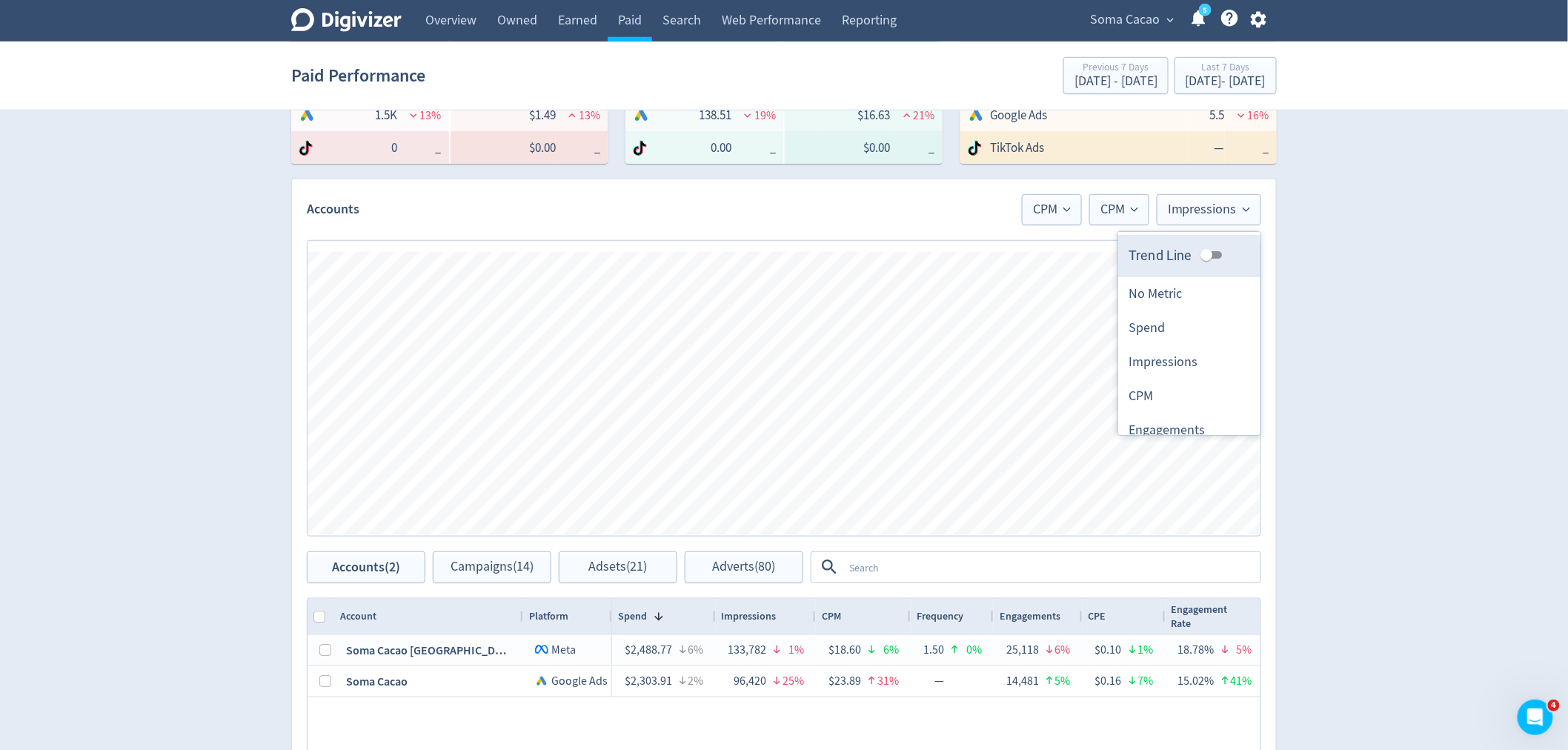
click at [1180, 260] on span "Trend Line" at bounding box center [1161, 255] width 64 height 20
click at [1180, 260] on input "Trend Line" at bounding box center [1207, 255] width 54 height 18
click at [1202, 256] on input "Trend Line" at bounding box center [1207, 255] width 54 height 18
click at [1202, 256] on input "Trend Line" at bounding box center [1218, 255] width 54 height 18
checkbox input "false"
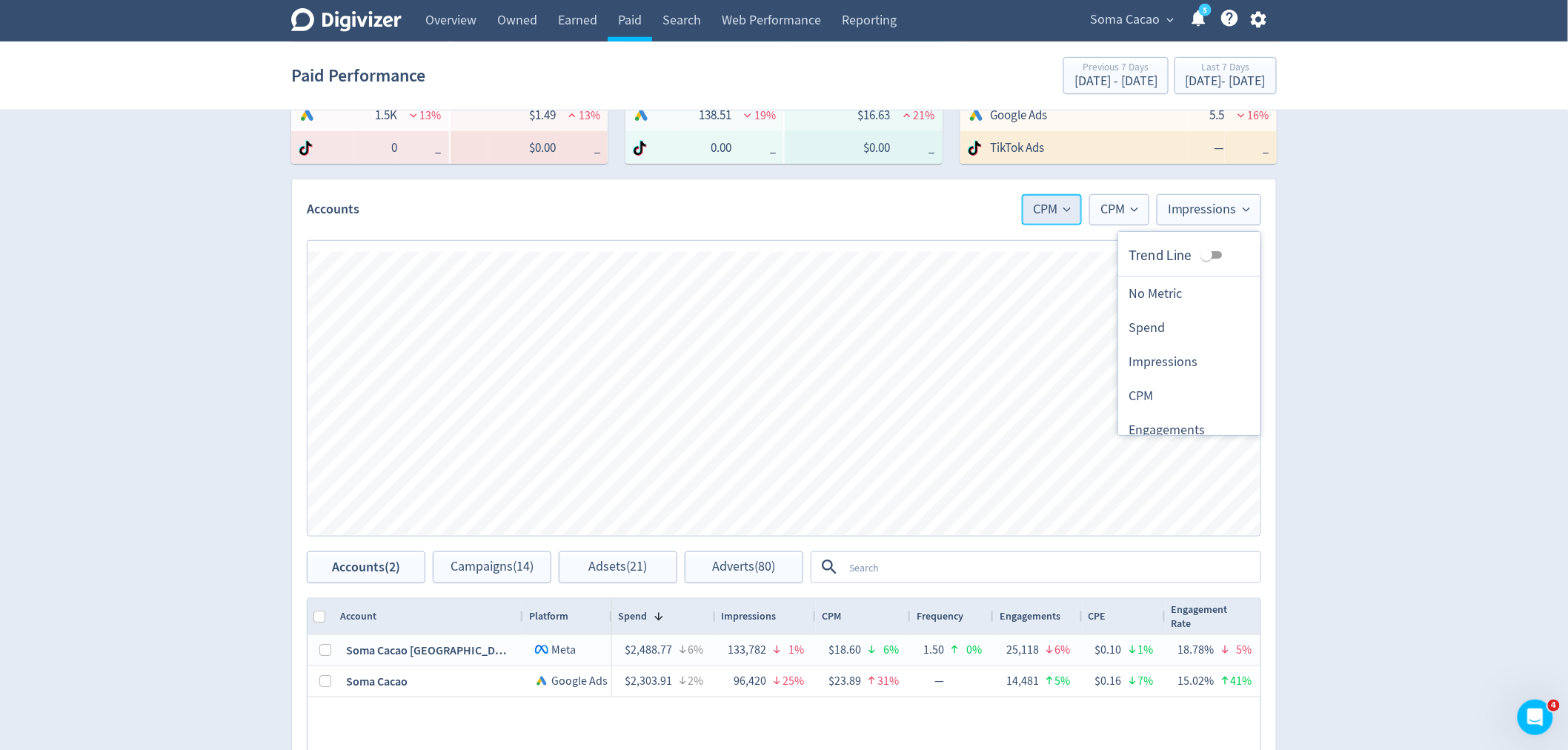
click at [1047, 203] on span "CPM" at bounding box center [1051, 209] width 38 height 14
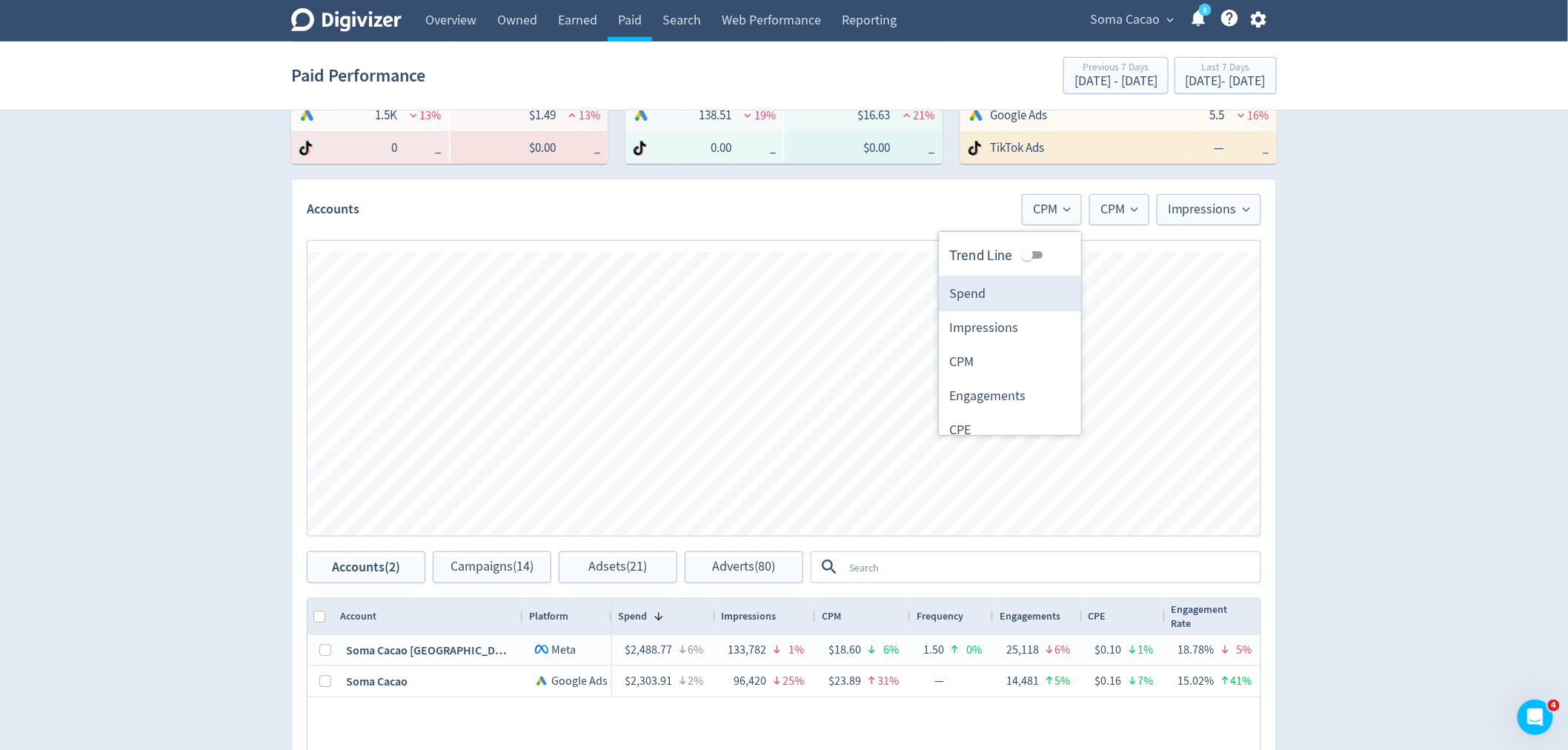
click at [996, 301] on li "Spend" at bounding box center [1010, 294] width 143 height 34
click at [1104, 219] on button "CPM" at bounding box center [1119, 209] width 60 height 31
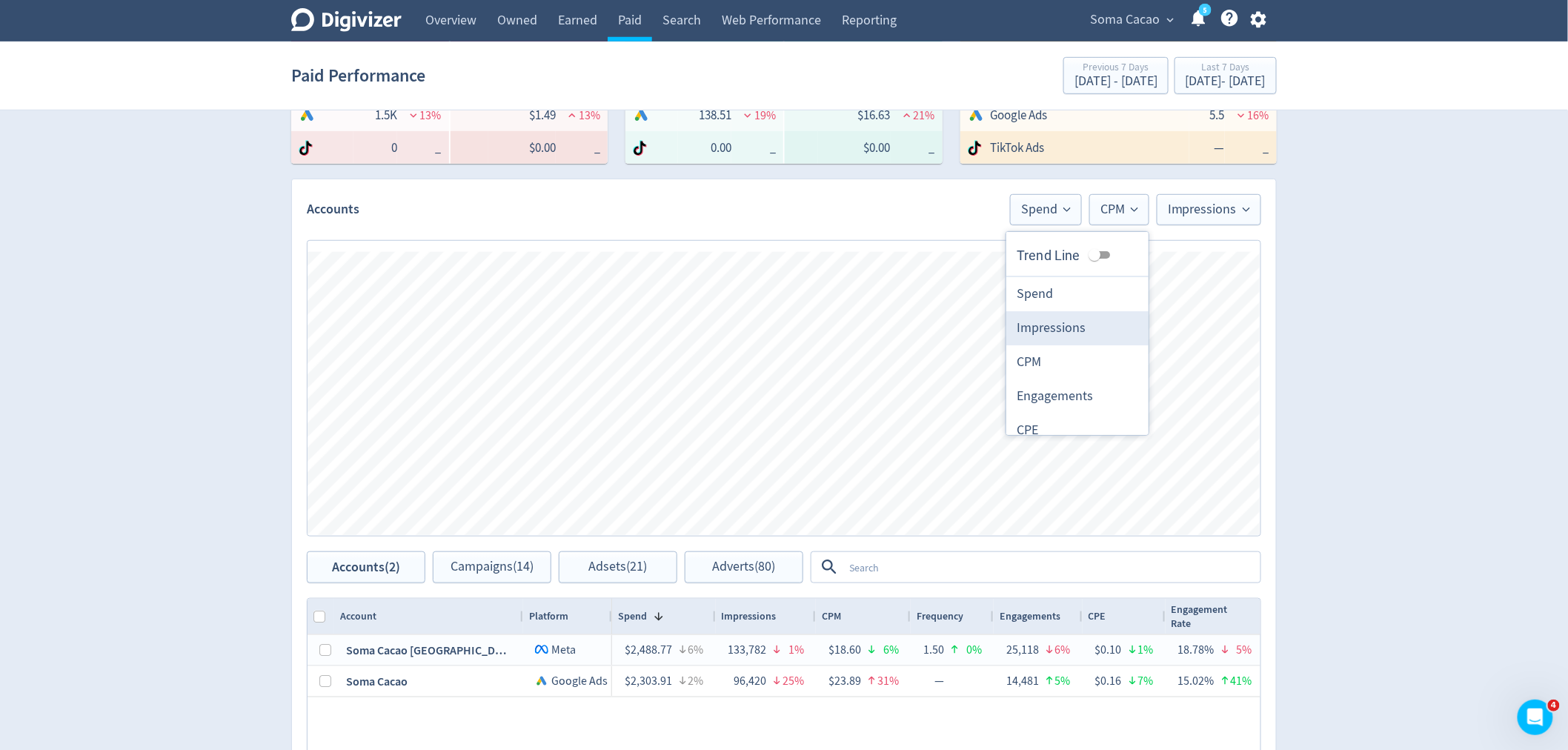
click at [1075, 321] on li "Impressions" at bounding box center [1078, 328] width 143 height 34
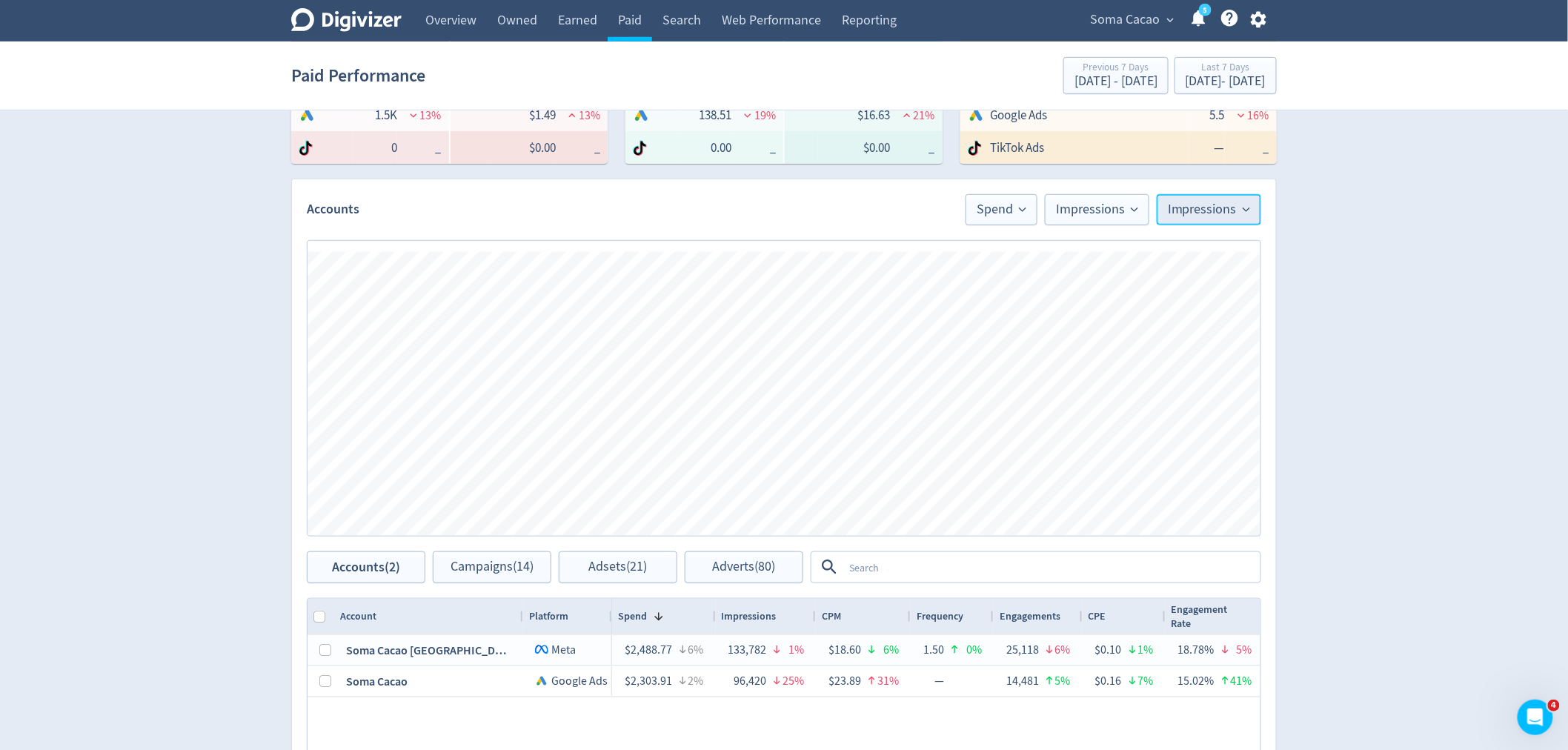
click at [1176, 212] on span "Impressions" at bounding box center [1209, 209] width 83 height 14
click at [1151, 334] on li "Spend" at bounding box center [1190, 328] width 143 height 34
click at [1027, 213] on span "Spend" at bounding box center [1034, 209] width 50 height 14
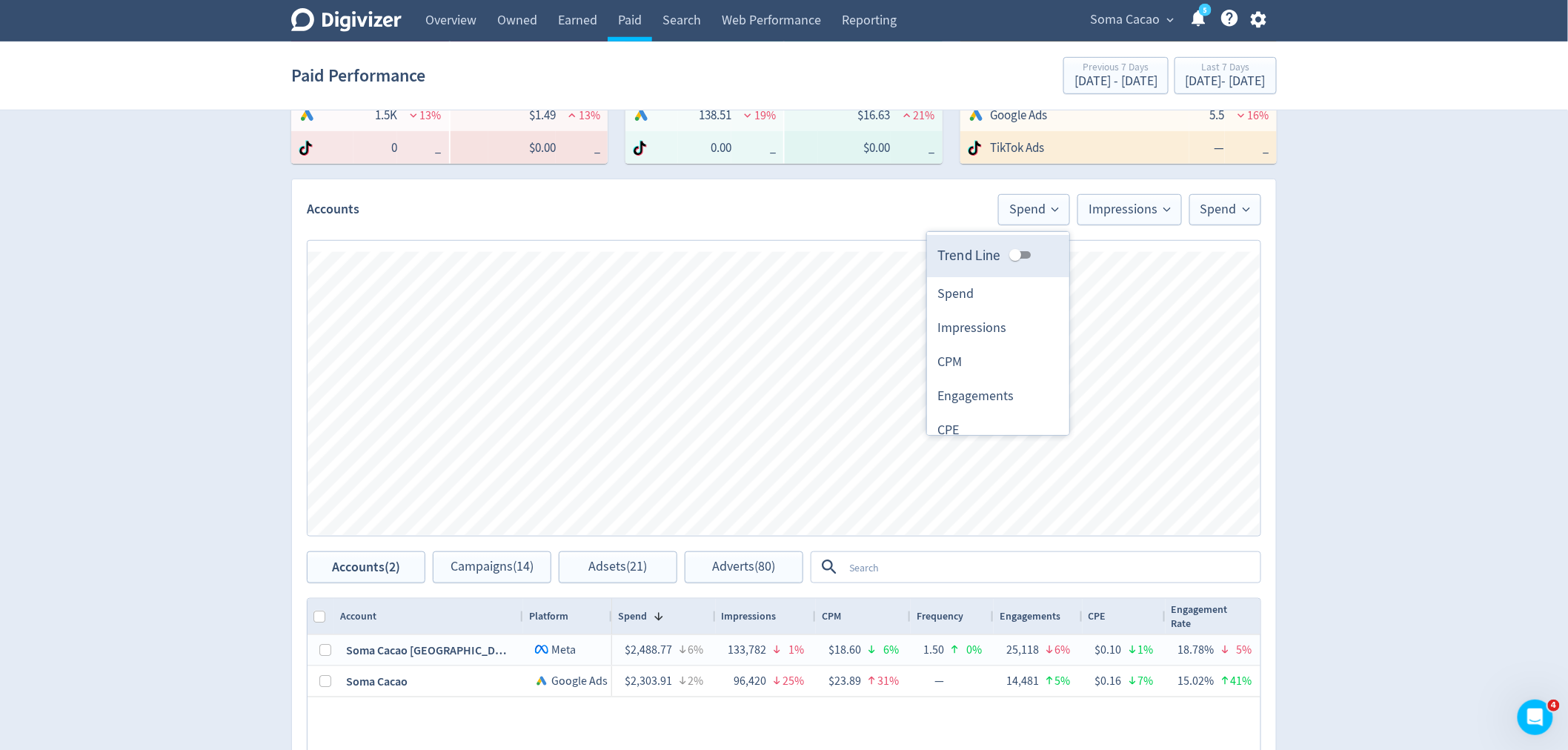
click at [1008, 256] on input "Trend Line" at bounding box center [1015, 255] width 54 height 18
click at [1008, 256] on input "Trend Line" at bounding box center [1027, 255] width 54 height 18
checkbox input "false"
click at [1112, 213] on span "Impressions" at bounding box center [1130, 209] width 83 height 14
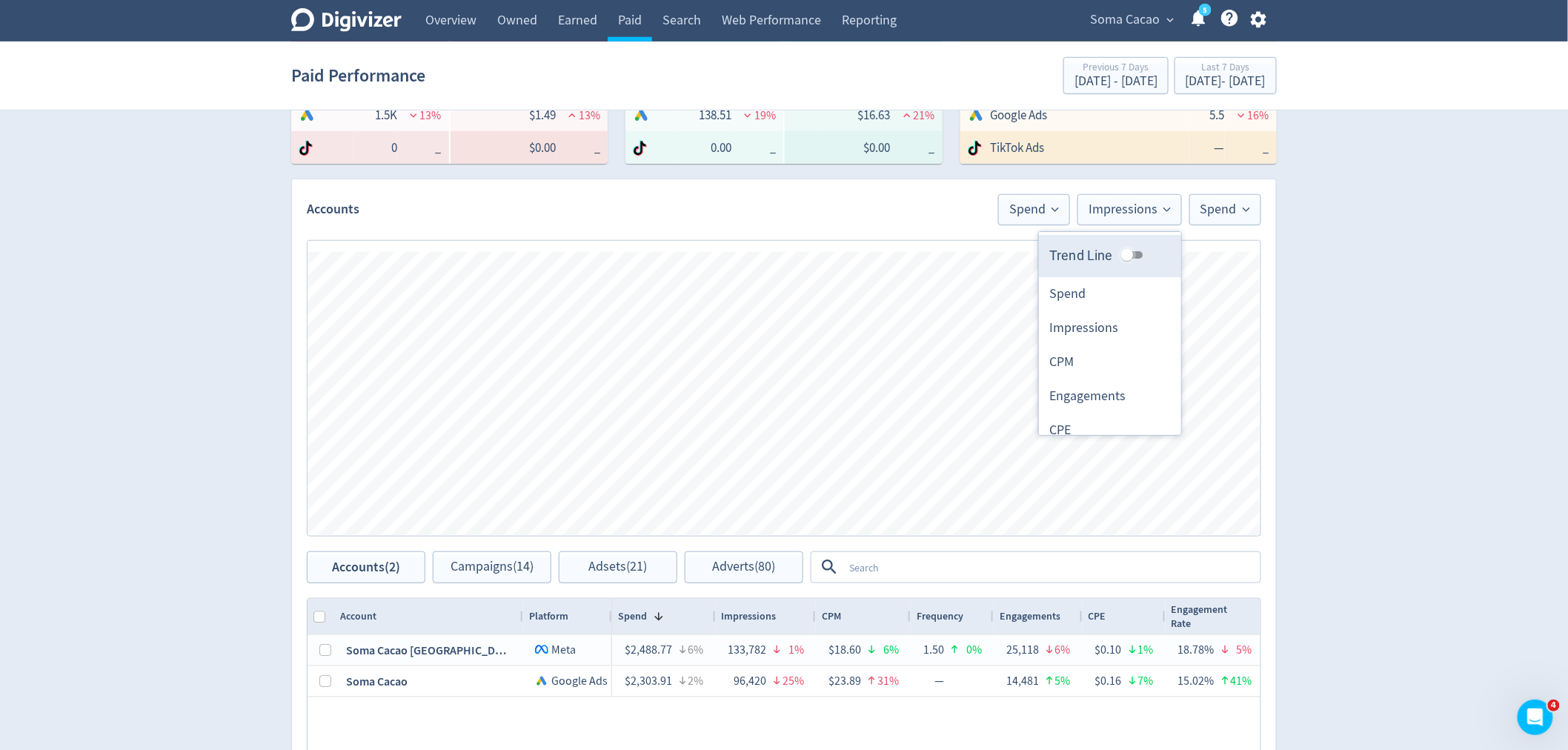
click at [1118, 255] on input "Trend Line" at bounding box center [1127, 255] width 54 height 18
click at [1118, 255] on input "Trend Line" at bounding box center [1139, 255] width 54 height 18
checkbox input "false"
click at [1227, 221] on button "Spend" at bounding box center [1226, 209] width 72 height 31
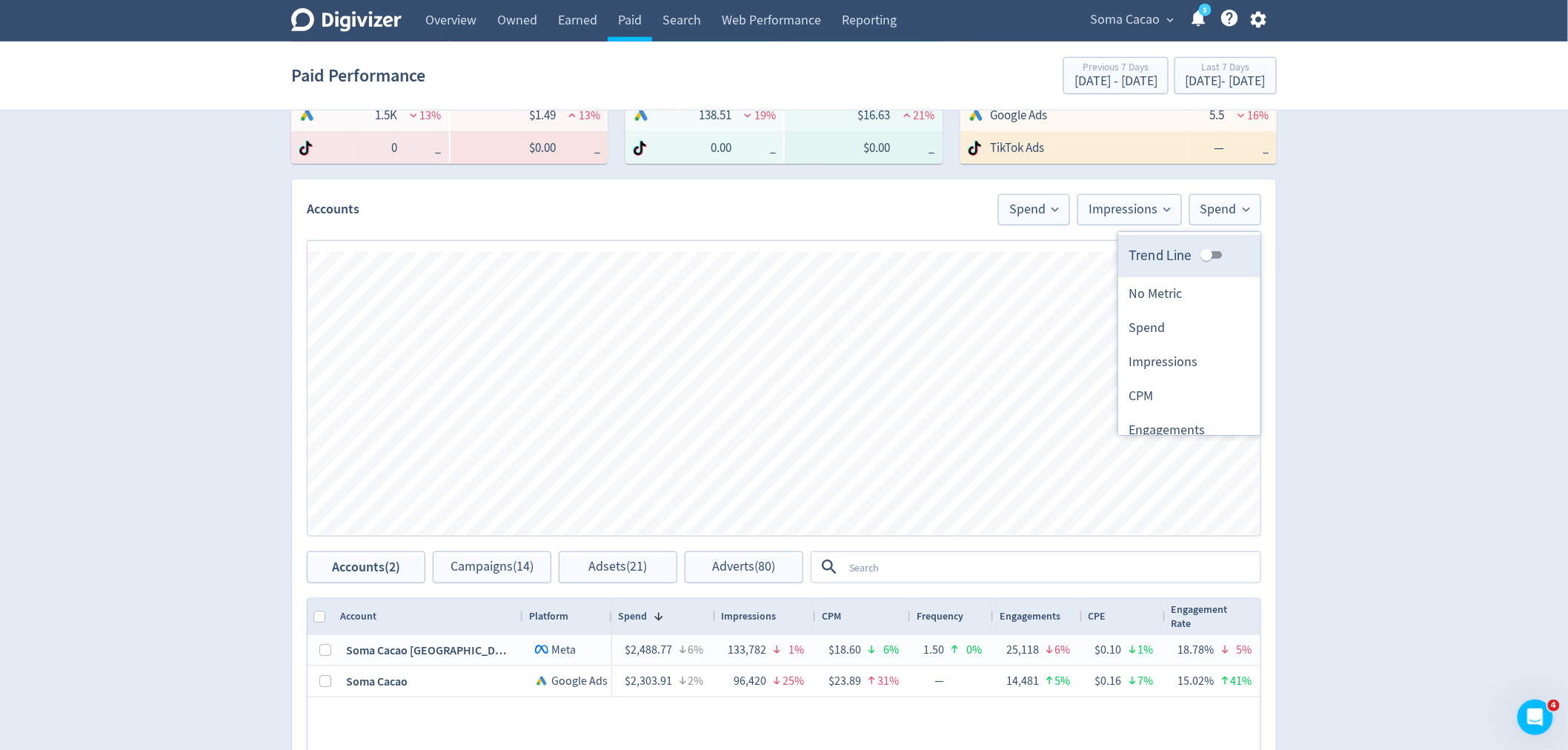
click at [1199, 256] on input "Trend Line" at bounding box center [1207, 255] width 54 height 18
checkbox input "true"
click at [1049, 216] on button "Spend" at bounding box center [1034, 209] width 72 height 31
click at [994, 331] on li "Impressions" at bounding box center [998, 328] width 143 height 34
click at [1230, 212] on span "Spend" at bounding box center [1225, 209] width 50 height 14
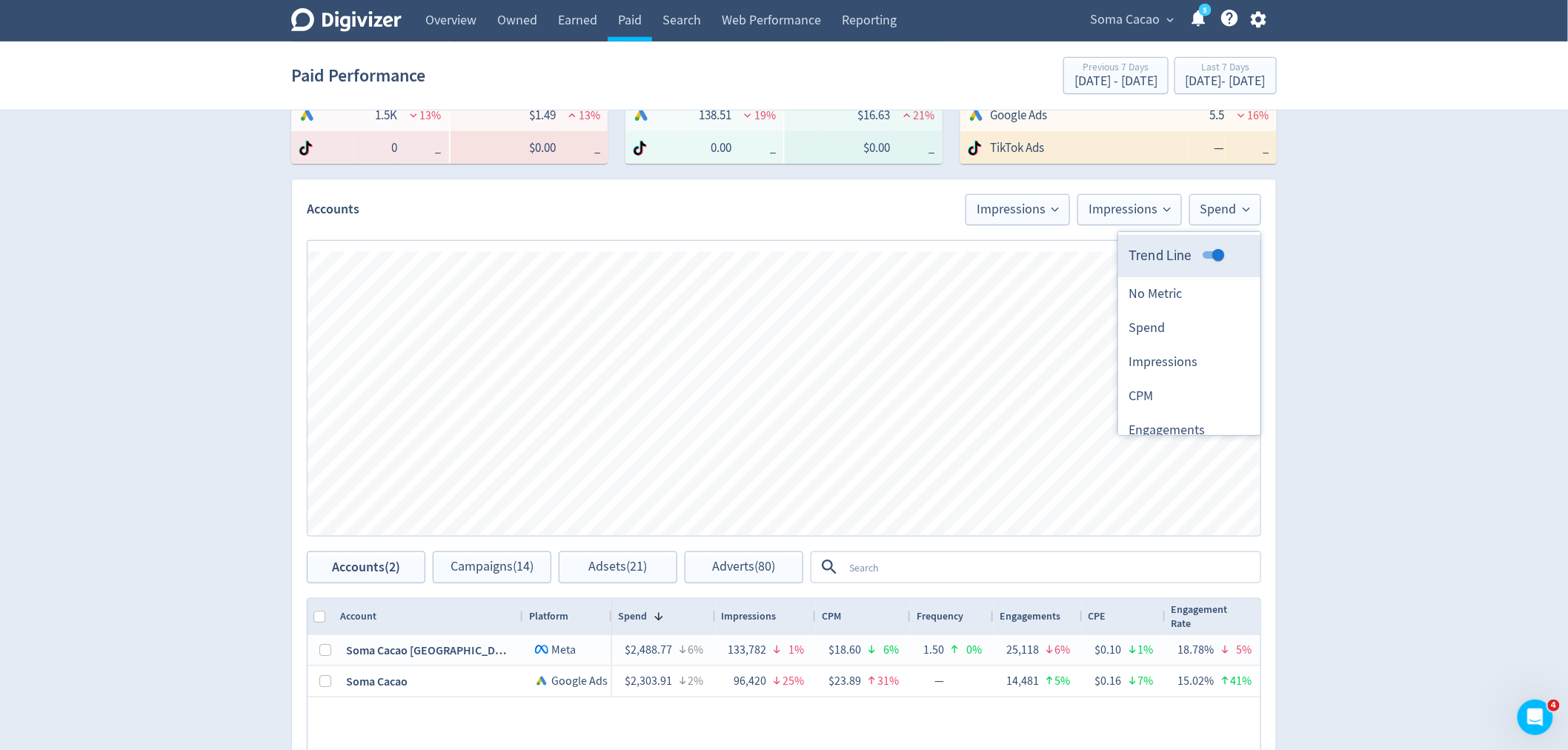
click at [1200, 252] on input "Trend Line" at bounding box center [1218, 255] width 54 height 18
checkbox input "false"
click at [1006, 209] on span "Impressions" at bounding box center [1018, 209] width 83 height 14
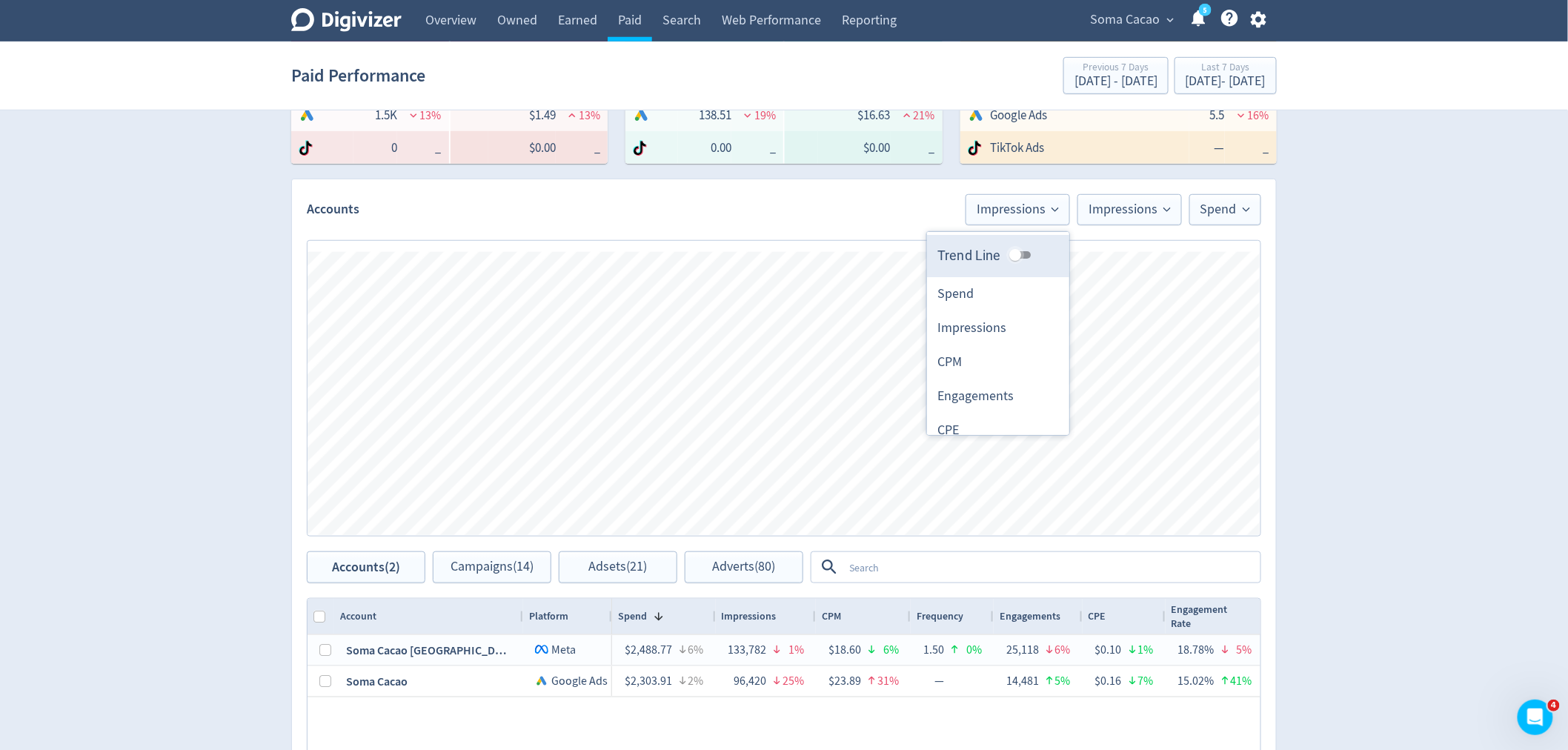
click at [1005, 254] on input "Trend Line" at bounding box center [1015, 255] width 54 height 18
click at [1015, 254] on input "Trend Line" at bounding box center [1027, 255] width 54 height 18
checkbox input "false"
click at [1109, 213] on span "Impressions" at bounding box center [1130, 209] width 83 height 14
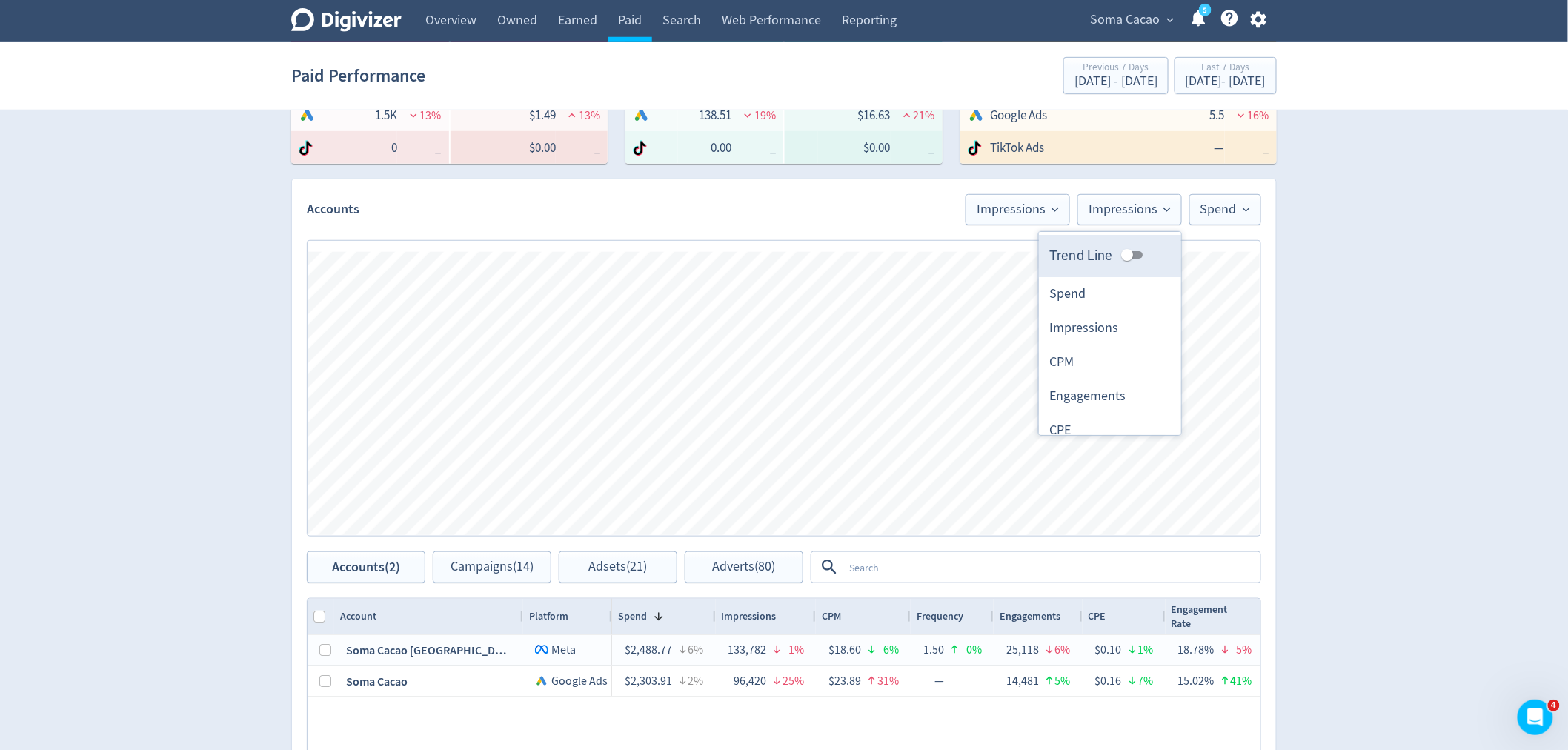
click at [1123, 255] on input "Trend Line" at bounding box center [1127, 255] width 54 height 18
click at [1123, 255] on input "Trend Line" at bounding box center [1139, 255] width 54 height 18
checkbox input "false"
click at [1220, 212] on span "Spend" at bounding box center [1225, 209] width 50 height 14
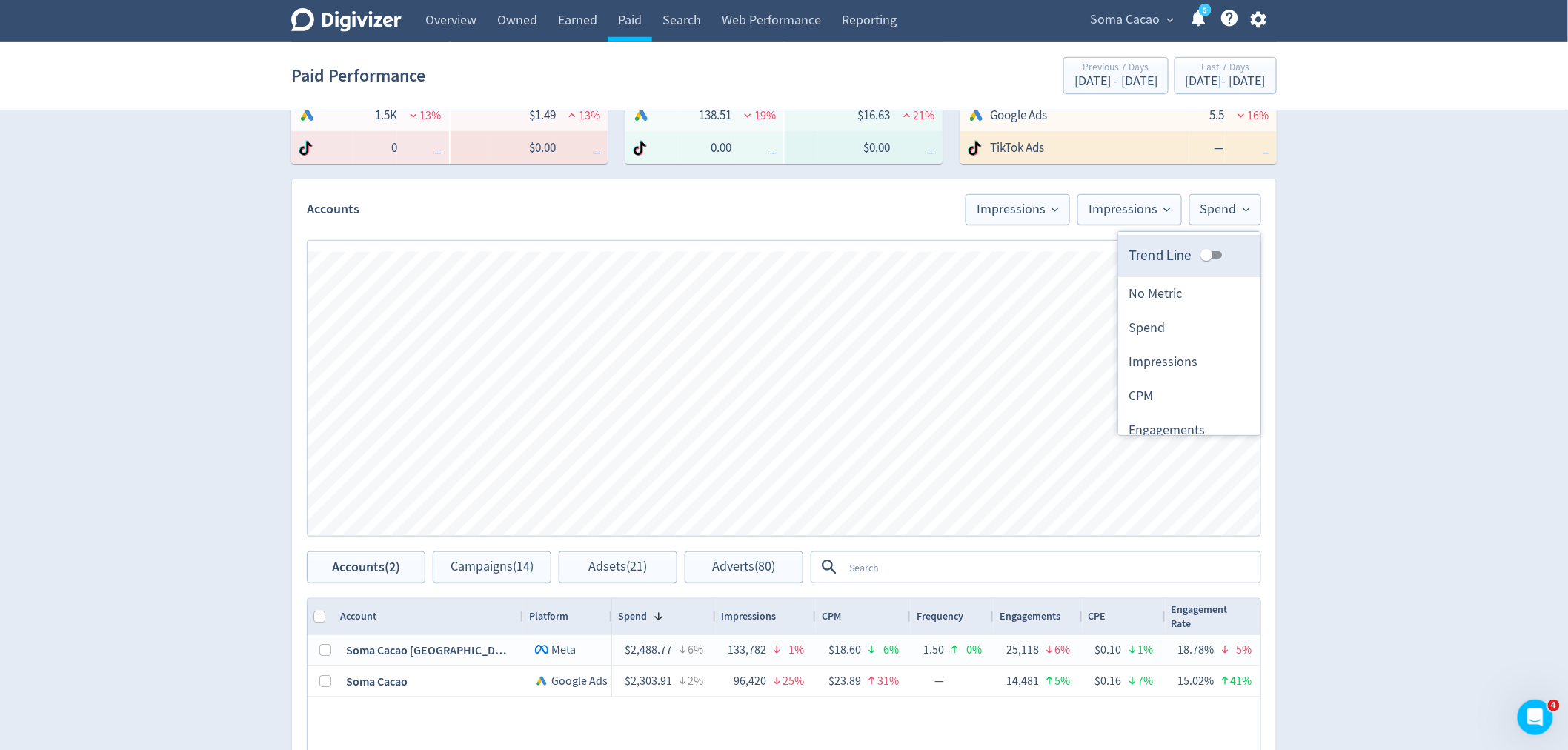
click at [1203, 253] on input "Trend Line" at bounding box center [1207, 255] width 54 height 18
click at [1203, 253] on input "Trend Line" at bounding box center [1218, 255] width 54 height 18
checkbox input "false"
click at [1032, 215] on span "Impressions" at bounding box center [1018, 209] width 83 height 14
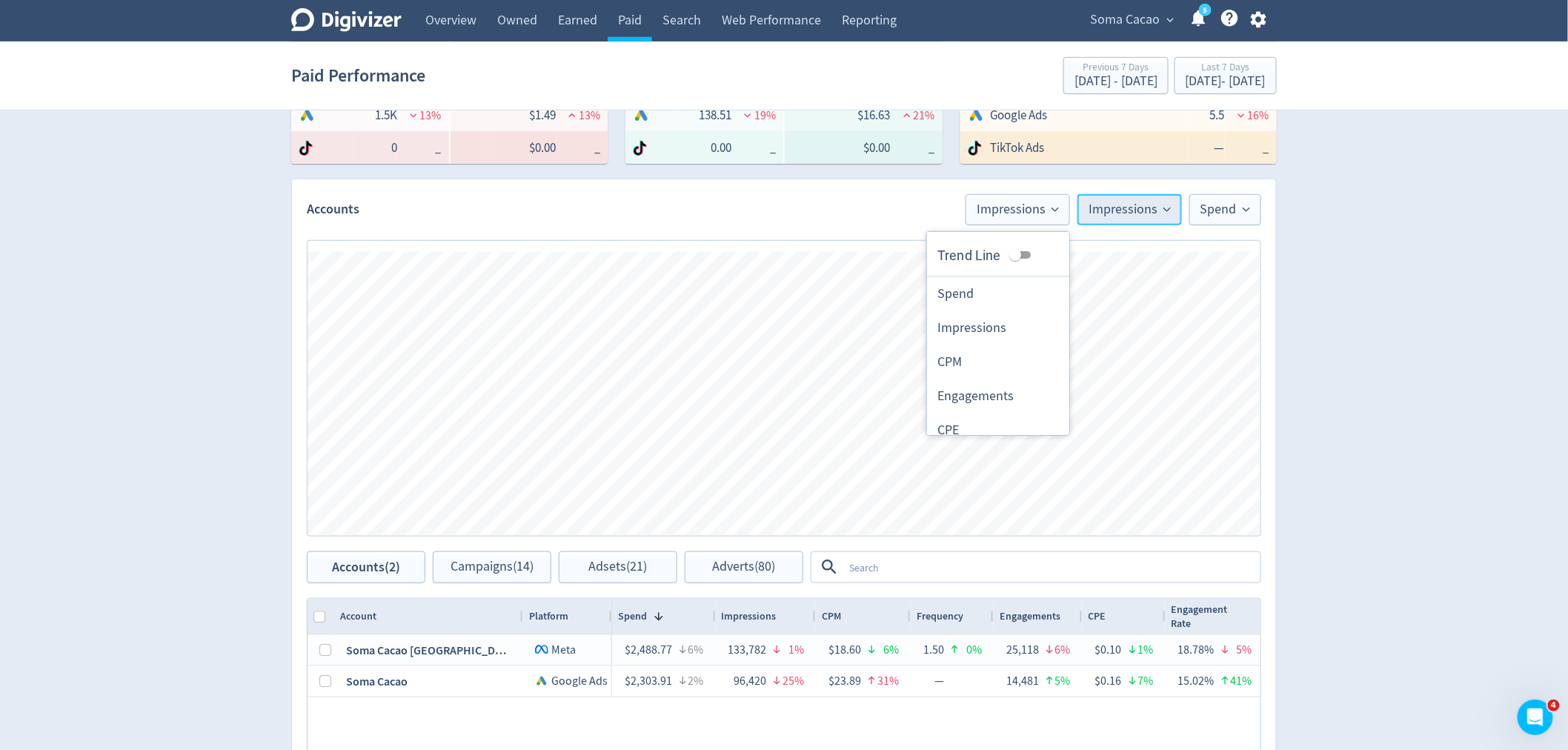
click at [1117, 212] on span "Impressions" at bounding box center [1130, 209] width 83 height 14
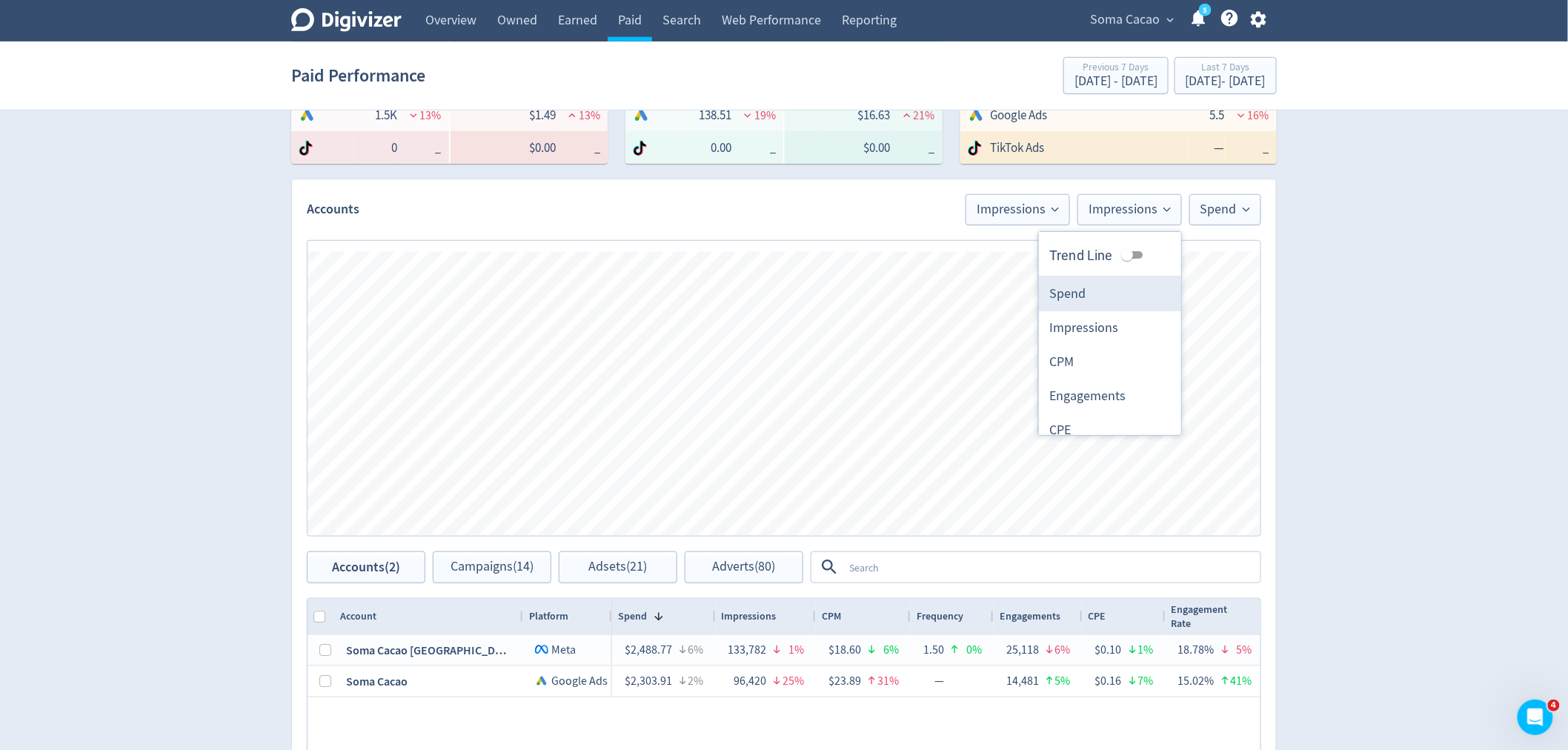
click at [1078, 293] on li "Spend" at bounding box center [1110, 294] width 143 height 34
click at [1058, 208] on span "Impressions" at bounding box center [1050, 209] width 83 height 14
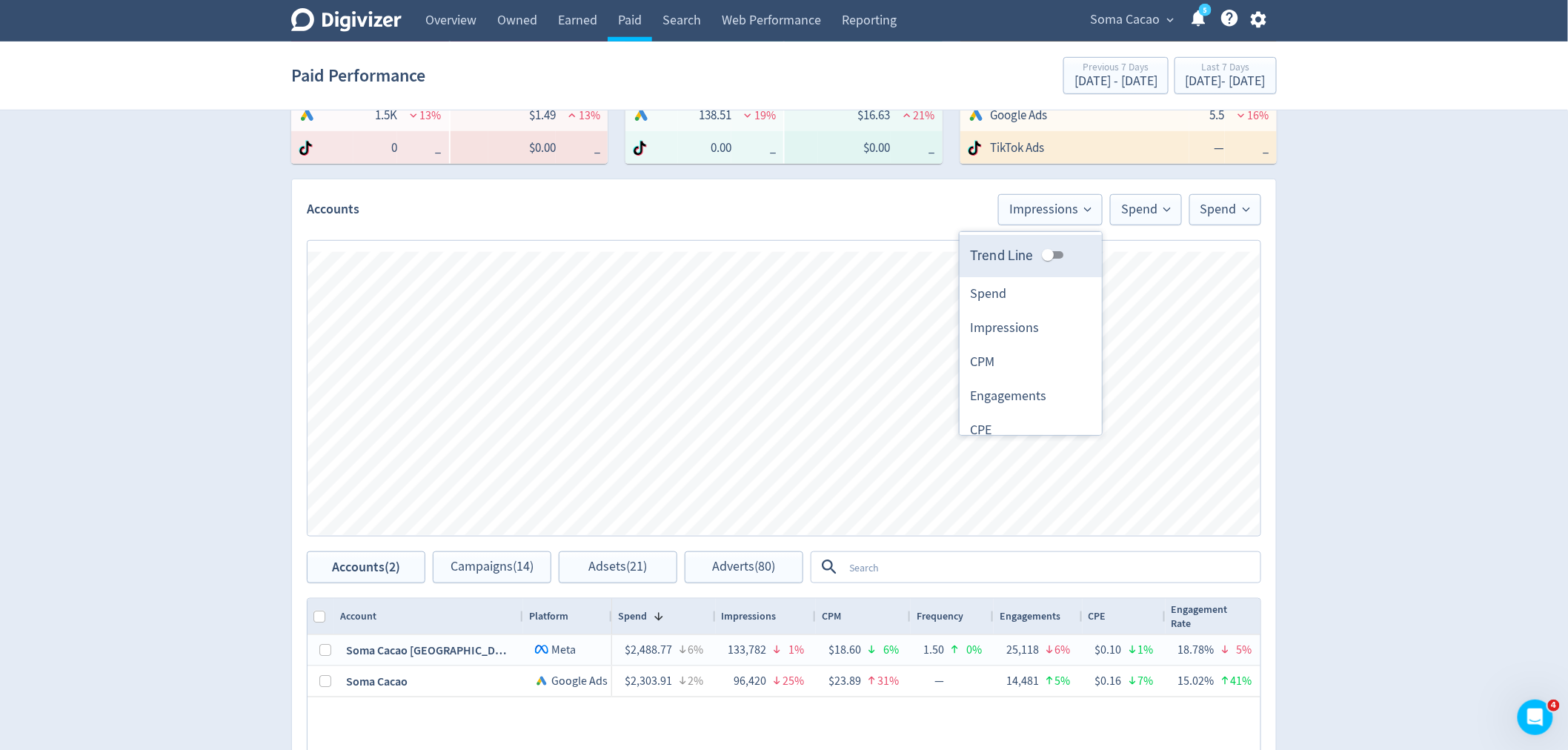
click at [1039, 250] on input "Trend Line" at bounding box center [1048, 255] width 54 height 18
click at [1039, 250] on input "Trend Line" at bounding box center [1059, 255] width 54 height 18
checkbox input "false"
click at [1137, 203] on span "Spend" at bounding box center [1146, 209] width 50 height 14
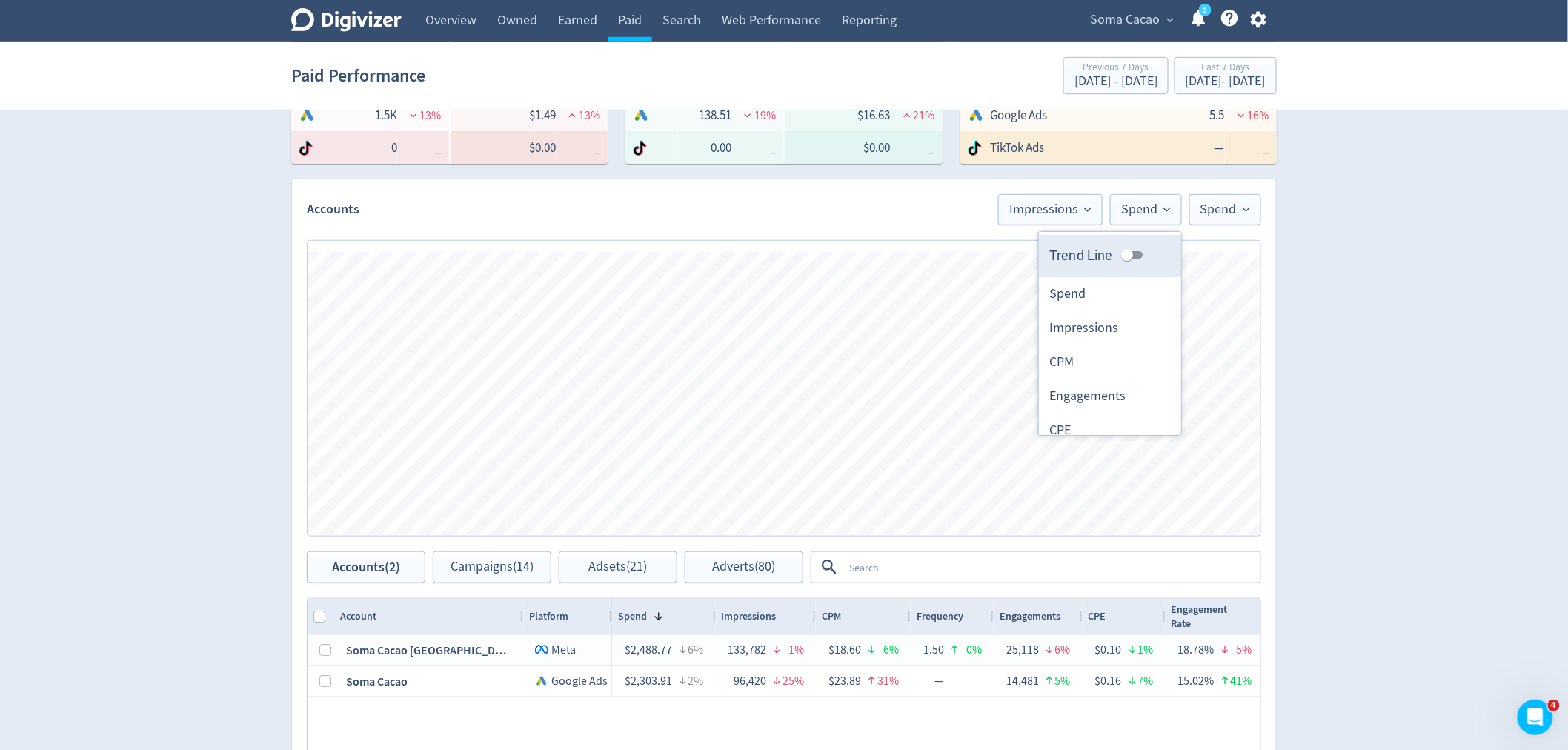
click at [1121, 252] on input "Trend Line" at bounding box center [1127, 255] width 54 height 18
click at [1121, 252] on input "Trend Line" at bounding box center [1139, 255] width 54 height 18
checkbox input "false"
click at [1223, 212] on span "Spend" at bounding box center [1225, 209] width 50 height 14
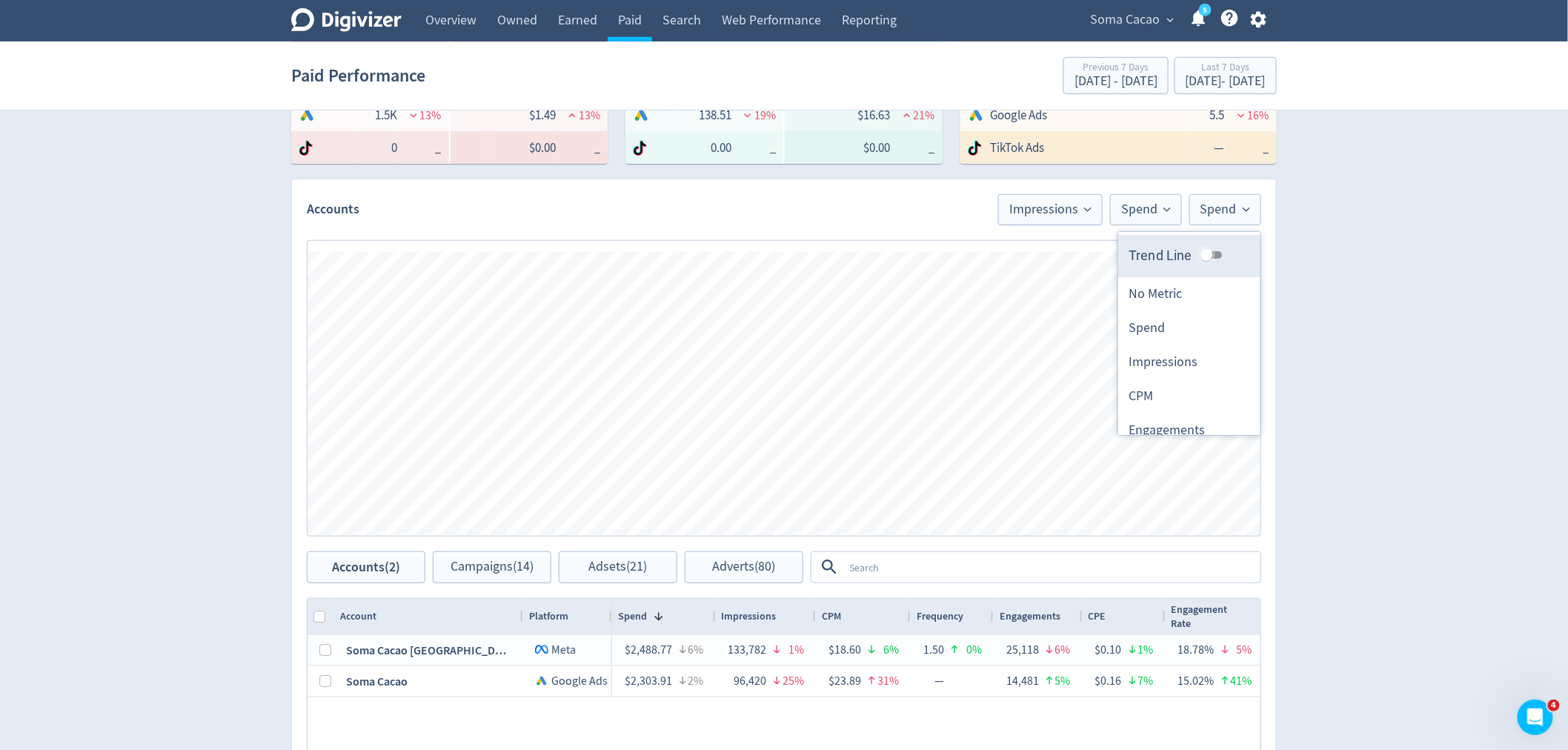
click at [1208, 256] on input "Trend Line" at bounding box center [1207, 255] width 54 height 18
checkbox input "true"
click at [1346, 295] on div "Digivizer Logo [PERSON_NAME] Logo Overview Owned Earned Paid Search Web Perform…" at bounding box center [784, 373] width 1568 height 1405
click at [1076, 209] on span "Impressions" at bounding box center [1050, 209] width 83 height 14
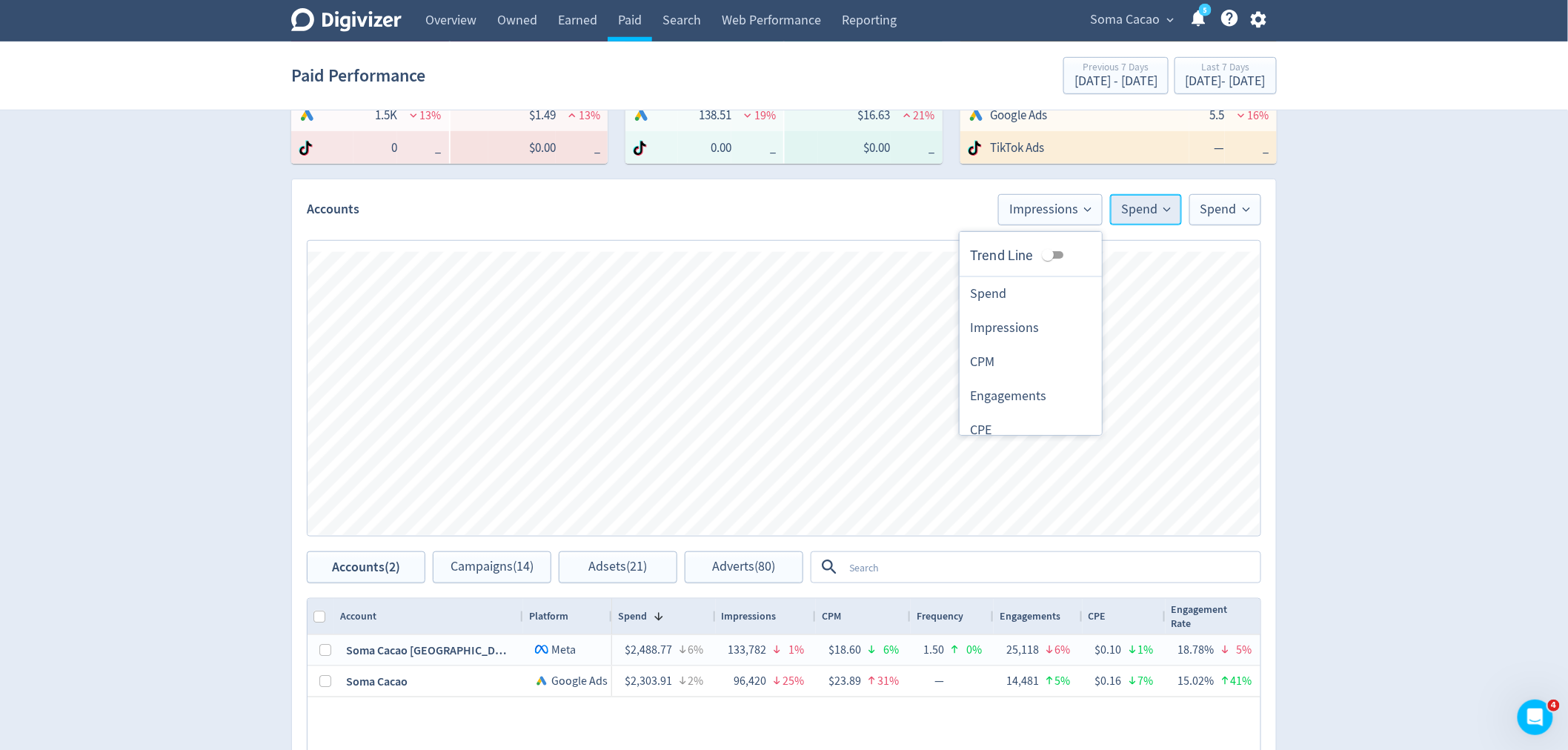
click at [1142, 204] on span "Spend" at bounding box center [1146, 209] width 50 height 14
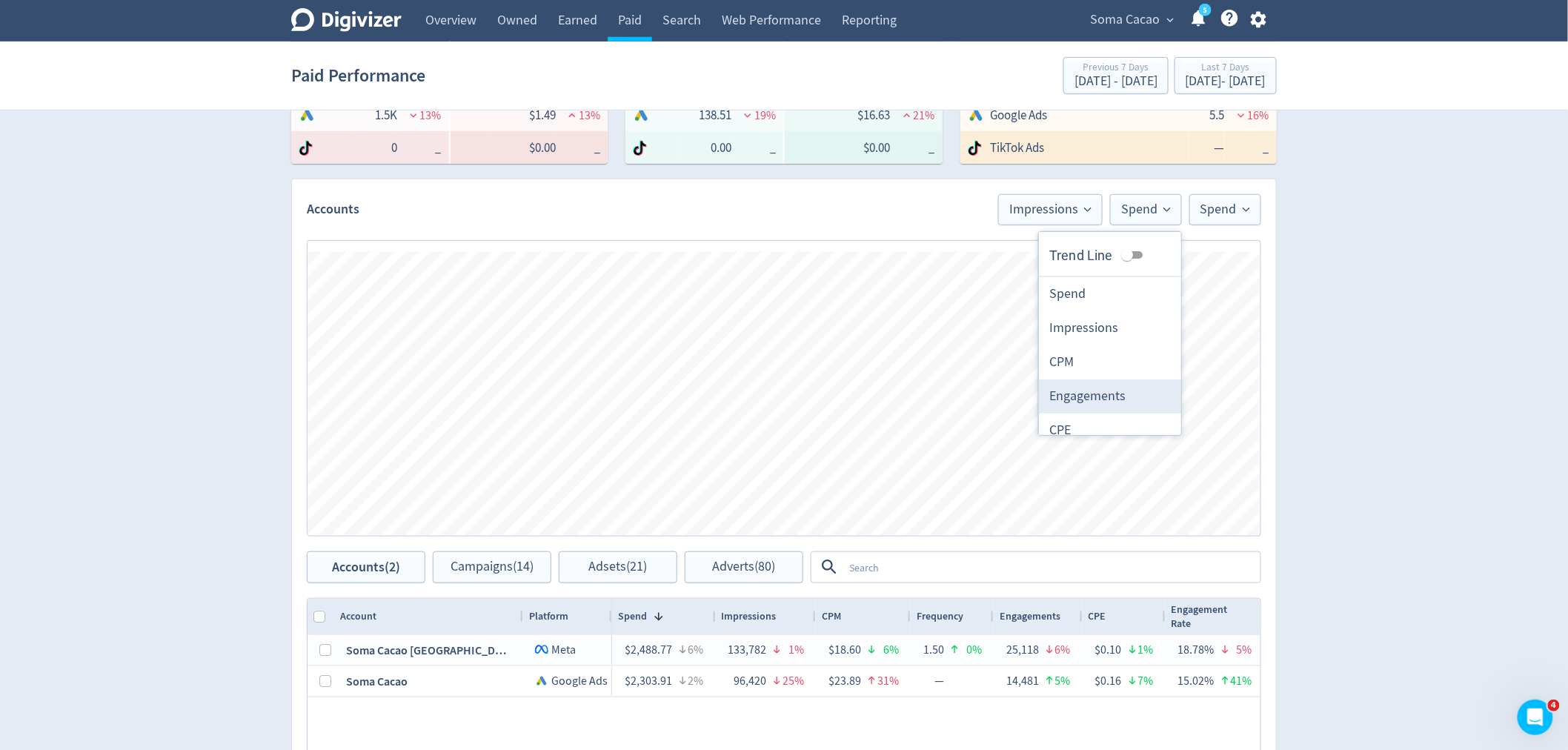
click at [1073, 396] on li "Engagements" at bounding box center [1110, 397] width 143 height 34
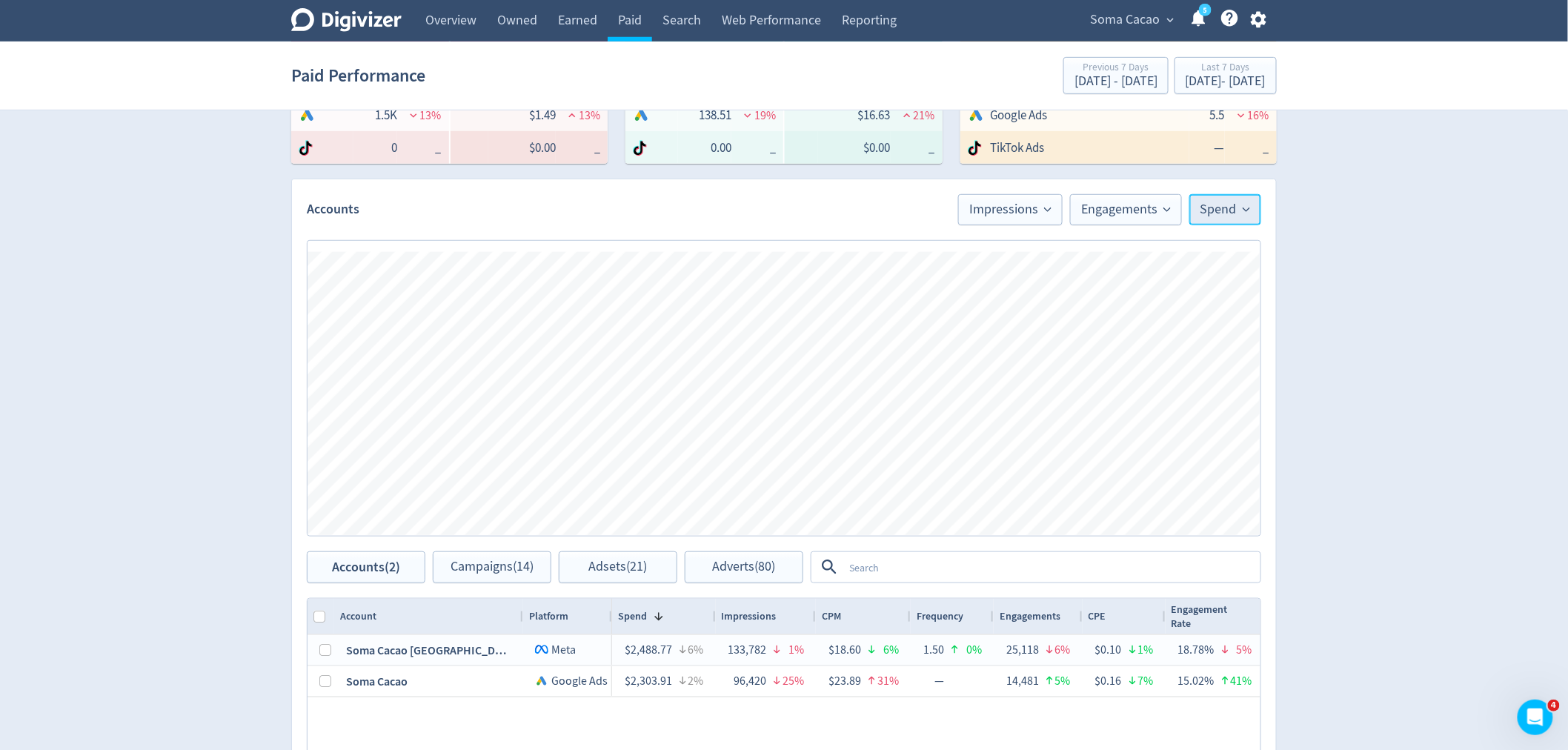
click at [1203, 206] on span "Spend" at bounding box center [1225, 209] width 50 height 14
click at [1171, 430] on li "Engagements" at bounding box center [1190, 430] width 143 height 34
click at [1210, 218] on button "Engagements" at bounding box center [1206, 209] width 112 height 31
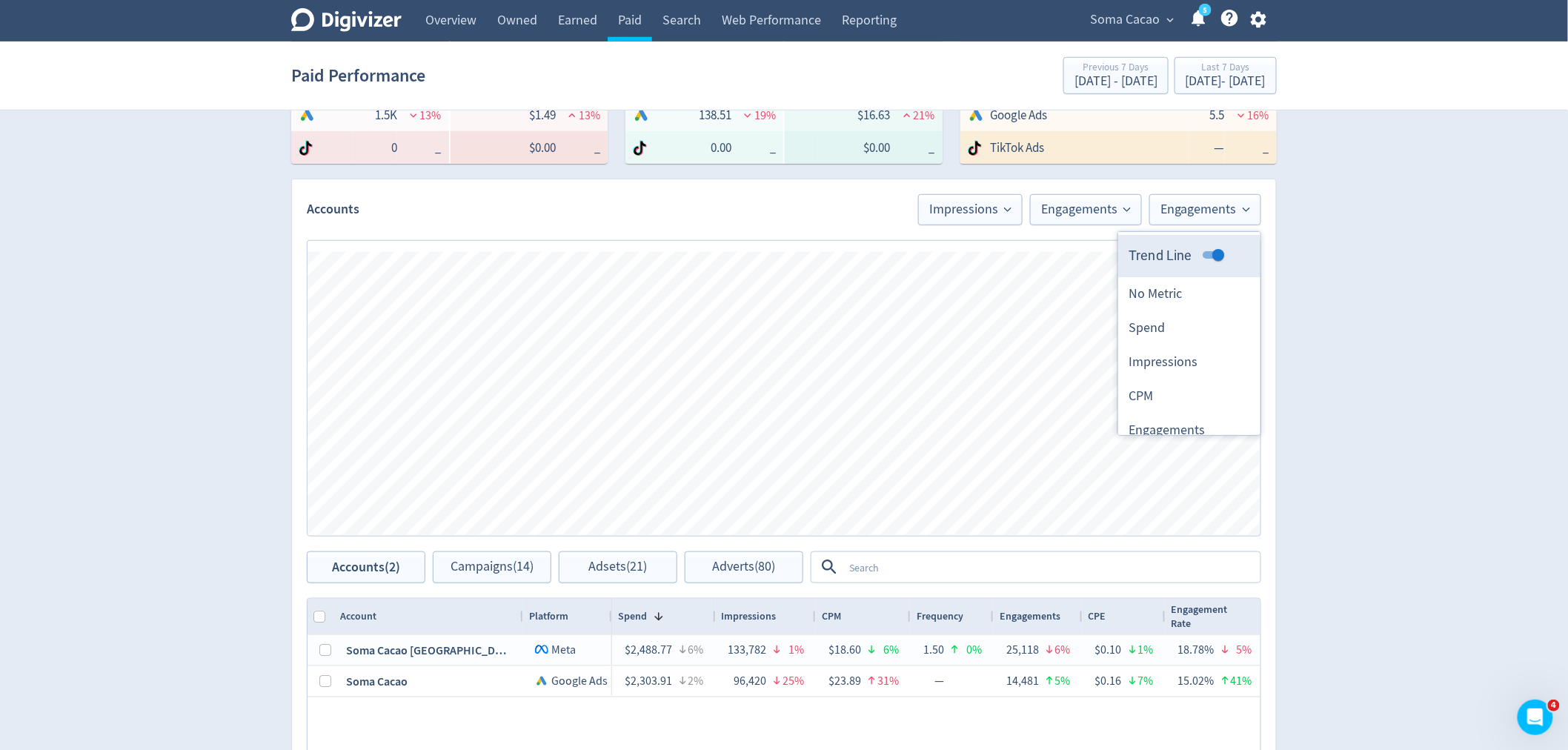
click at [1206, 252] on input "Trend Line" at bounding box center [1218, 255] width 54 height 18
checkbox input "false"
click at [1002, 212] on span "Impressions" at bounding box center [970, 209] width 83 height 14
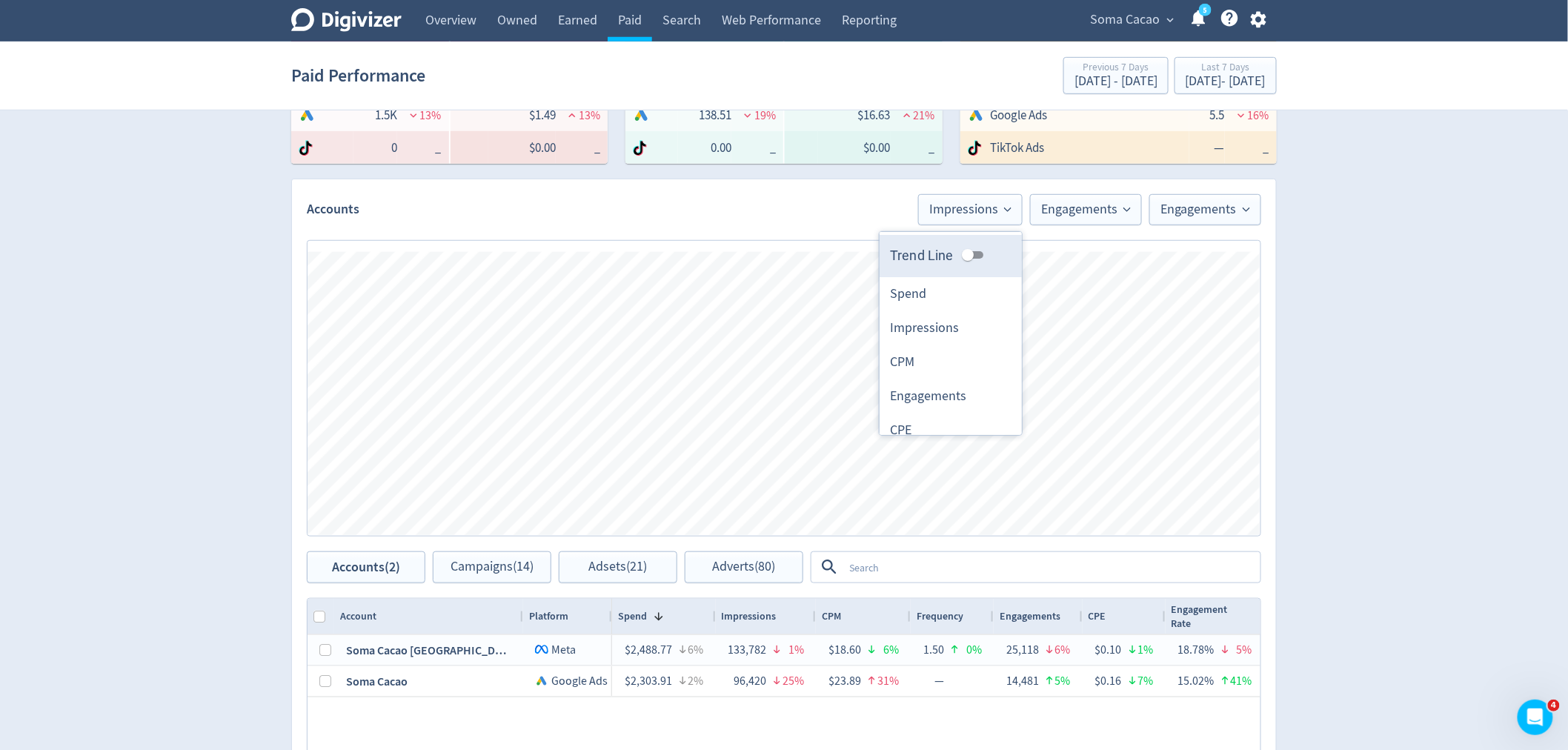
click at [944, 255] on label "Trend Line" at bounding box center [939, 255] width 99 height 20
click at [944, 255] on input "Trend Line" at bounding box center [968, 255] width 54 height 18
click at [960, 256] on input "Trend Line" at bounding box center [968, 255] width 54 height 18
click at [960, 256] on input "Trend Line" at bounding box center [980, 255] width 54 height 18
checkbox input "false"
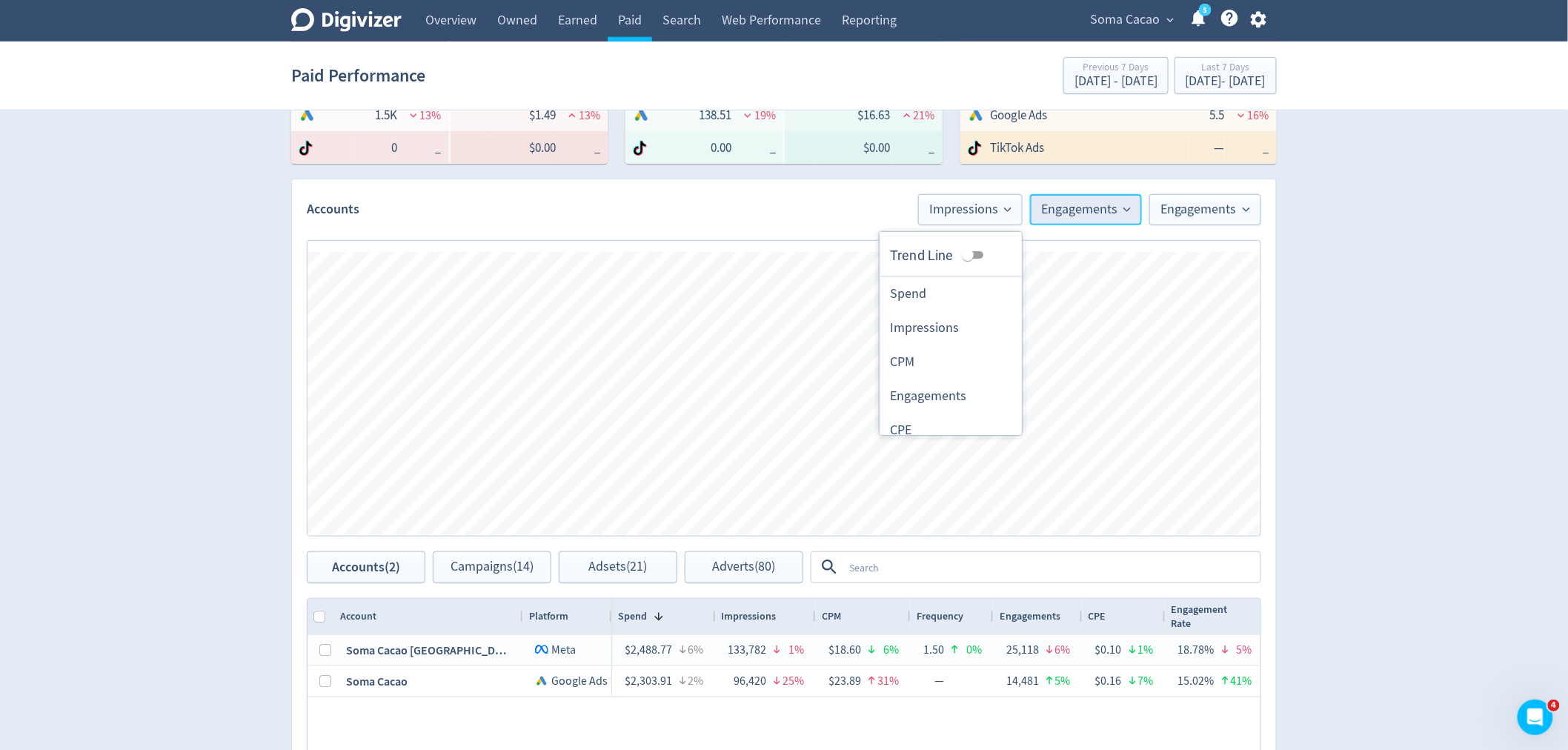
click at [1070, 219] on button "Engagements" at bounding box center [1086, 209] width 112 height 31
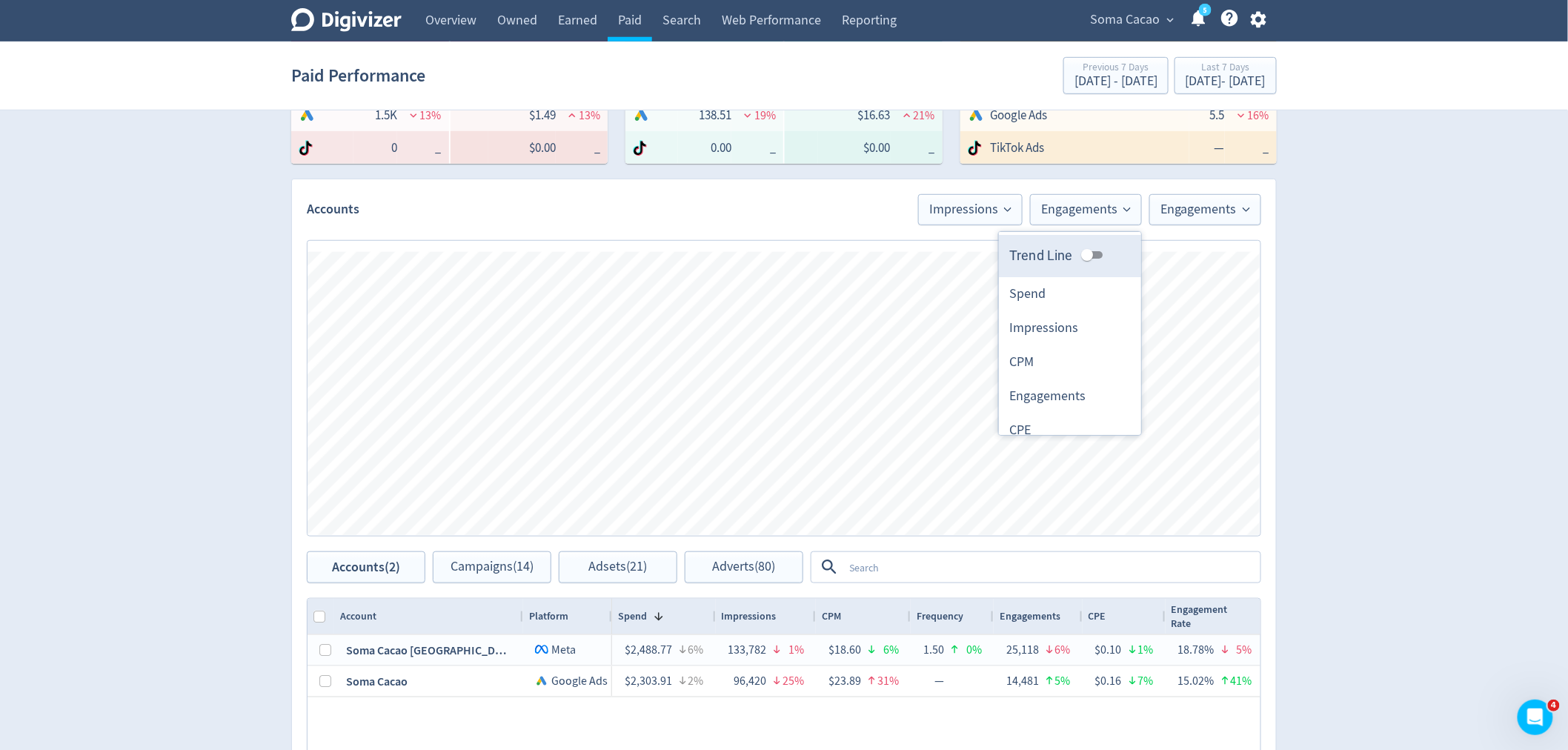
click at [1079, 256] on input "Trend Line" at bounding box center [1087, 255] width 54 height 18
click at [1079, 256] on input "Trend Line" at bounding box center [1098, 255] width 54 height 18
checkbox input "false"
click at [1209, 212] on span "Engagements" at bounding box center [1206, 209] width 90 height 14
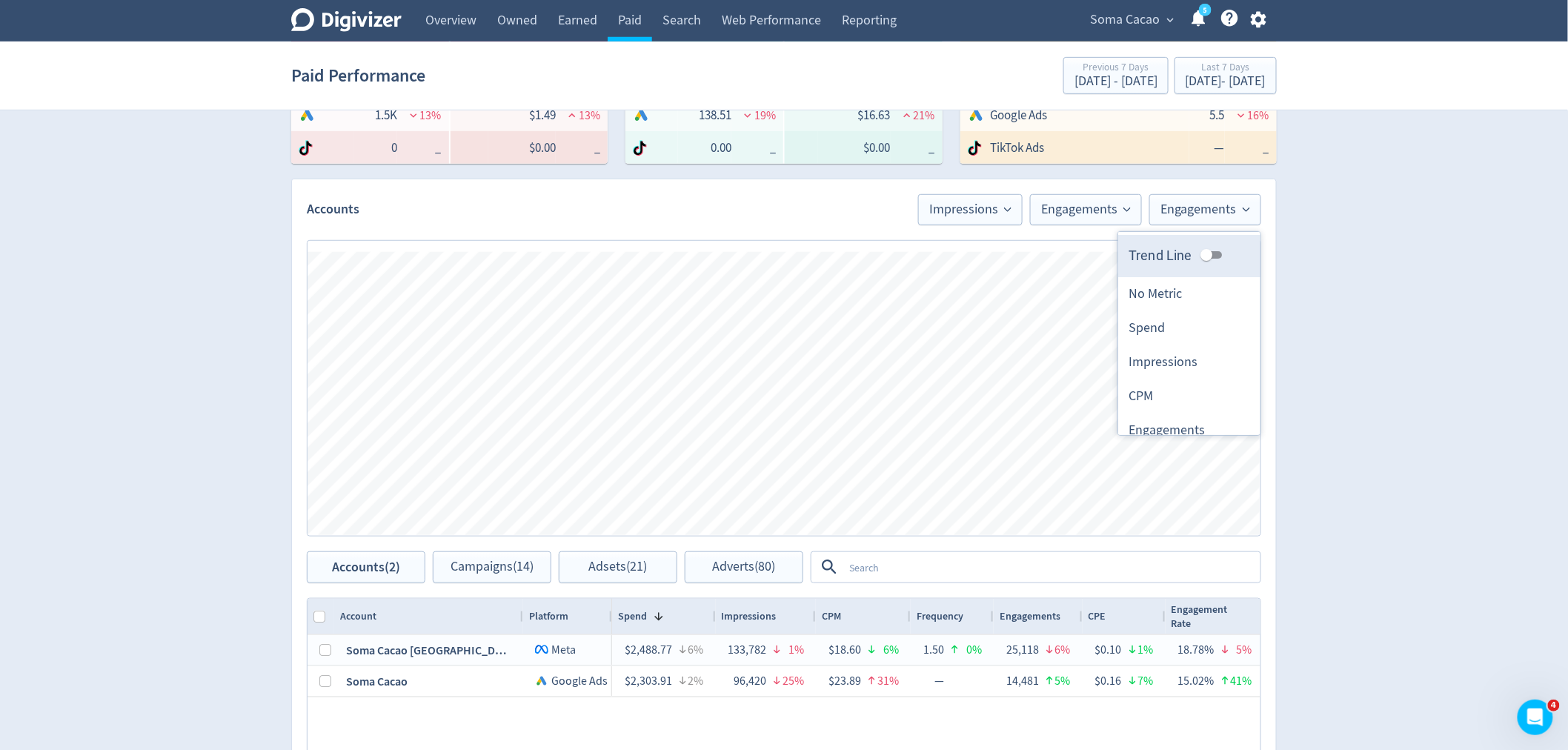
click at [1196, 253] on input "Trend Line" at bounding box center [1207, 255] width 54 height 18
click at [1196, 253] on input "Trend Line" at bounding box center [1218, 255] width 54 height 18
checkbox input "false"
click at [971, 216] on button "Impressions" at bounding box center [970, 209] width 104 height 31
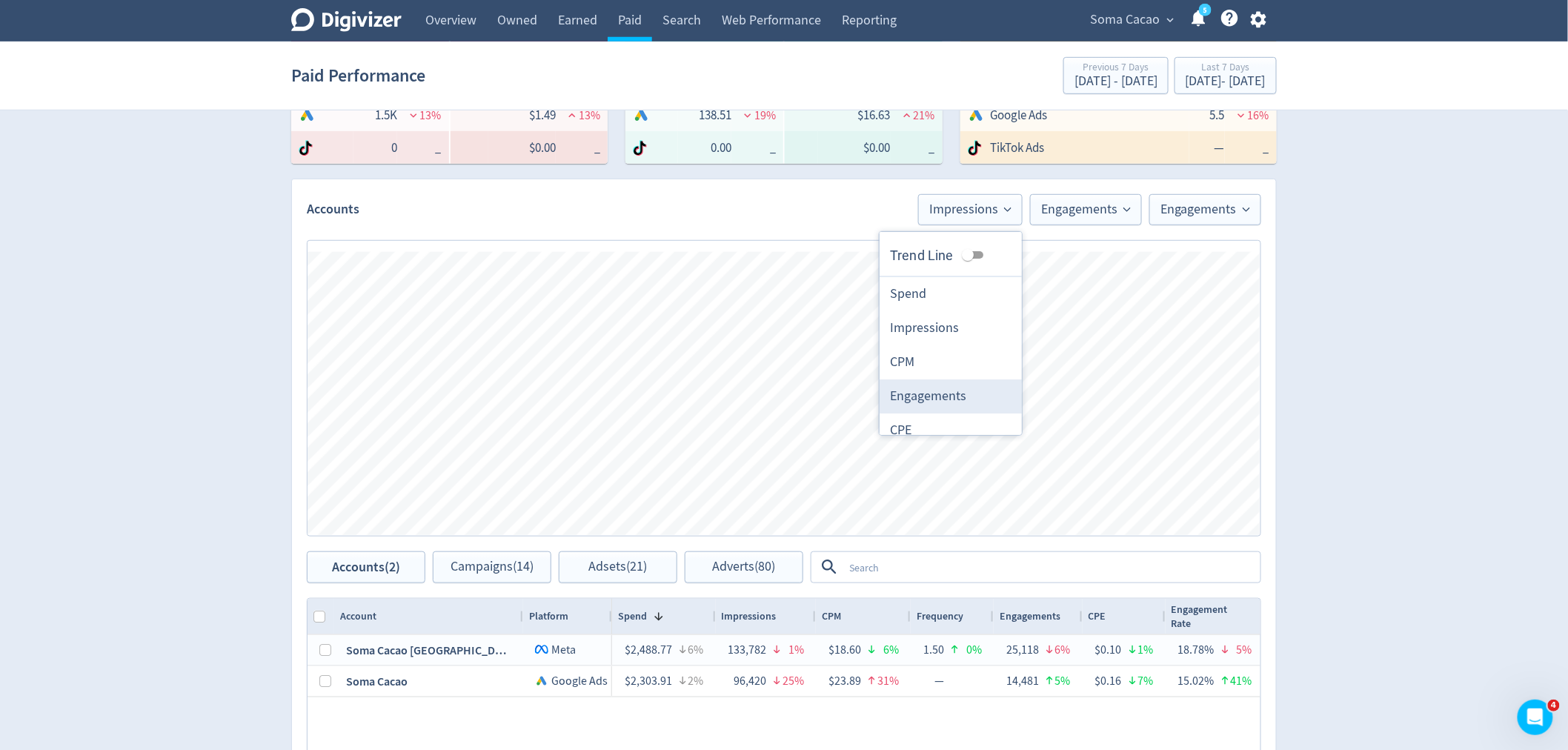
click at [935, 397] on li "Engagements" at bounding box center [951, 397] width 143 height 34
click at [1076, 199] on button "Engagements" at bounding box center [1086, 209] width 112 height 31
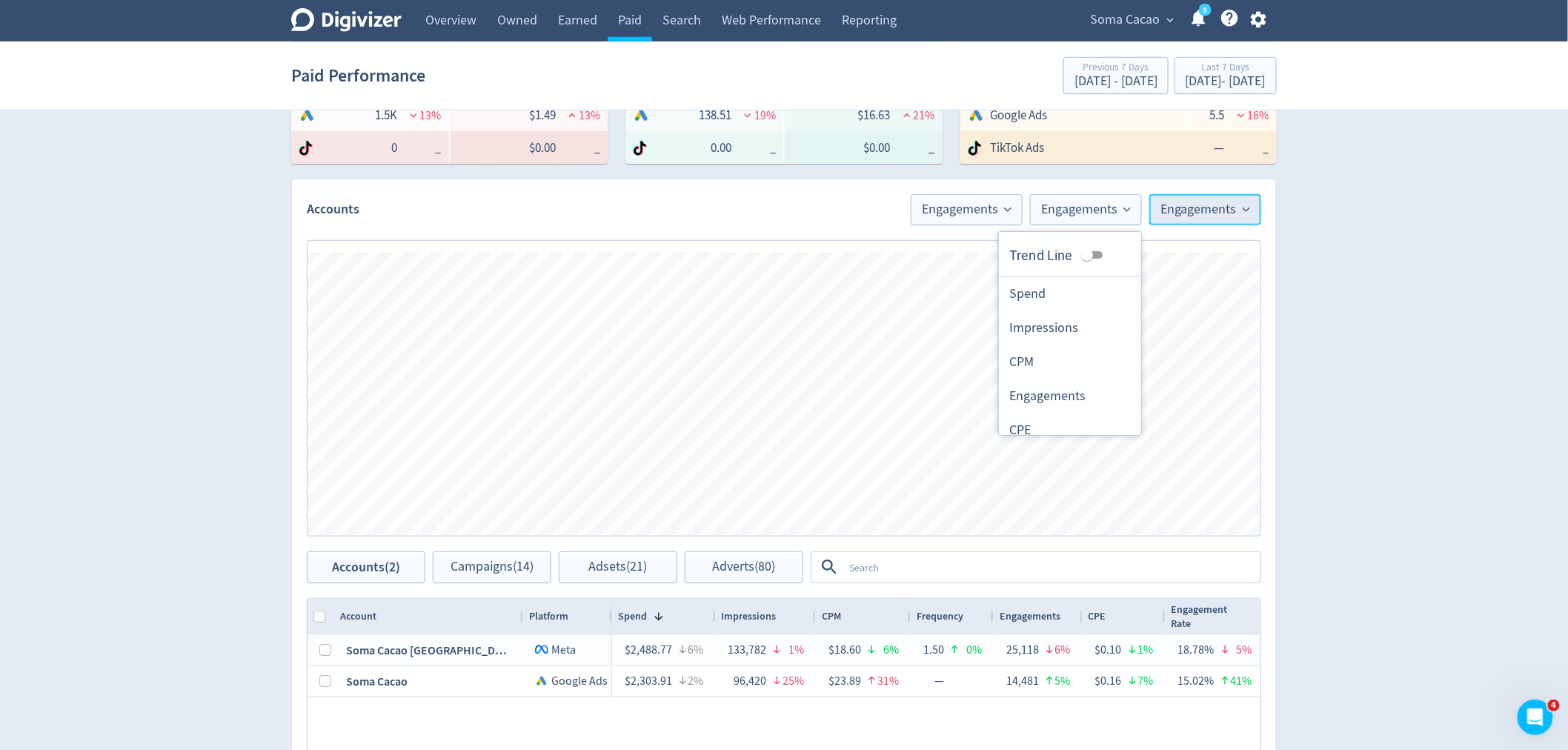
click at [1191, 210] on span "Engagements" at bounding box center [1206, 209] width 90 height 14
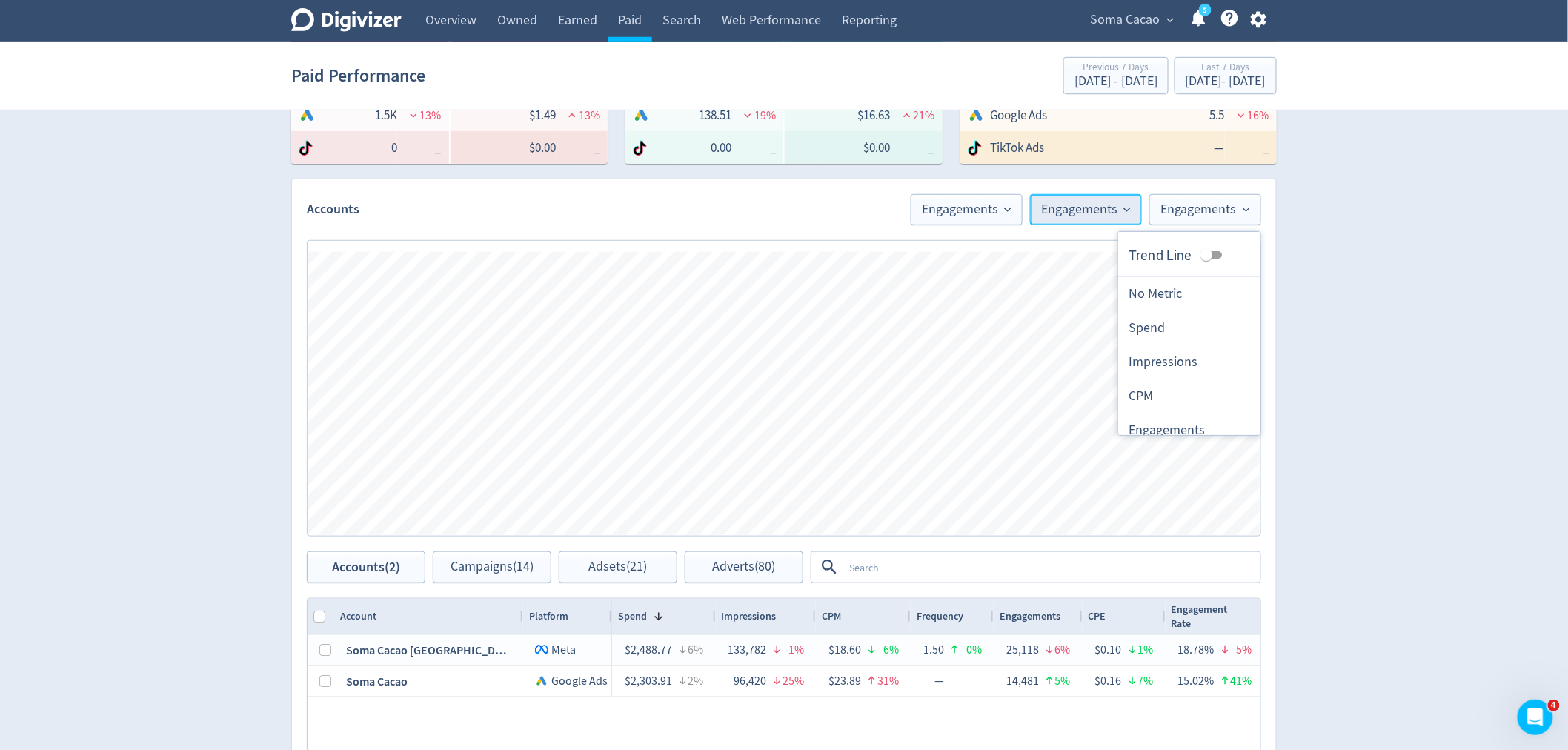
click at [1083, 216] on span "Engagements" at bounding box center [1086, 209] width 90 height 14
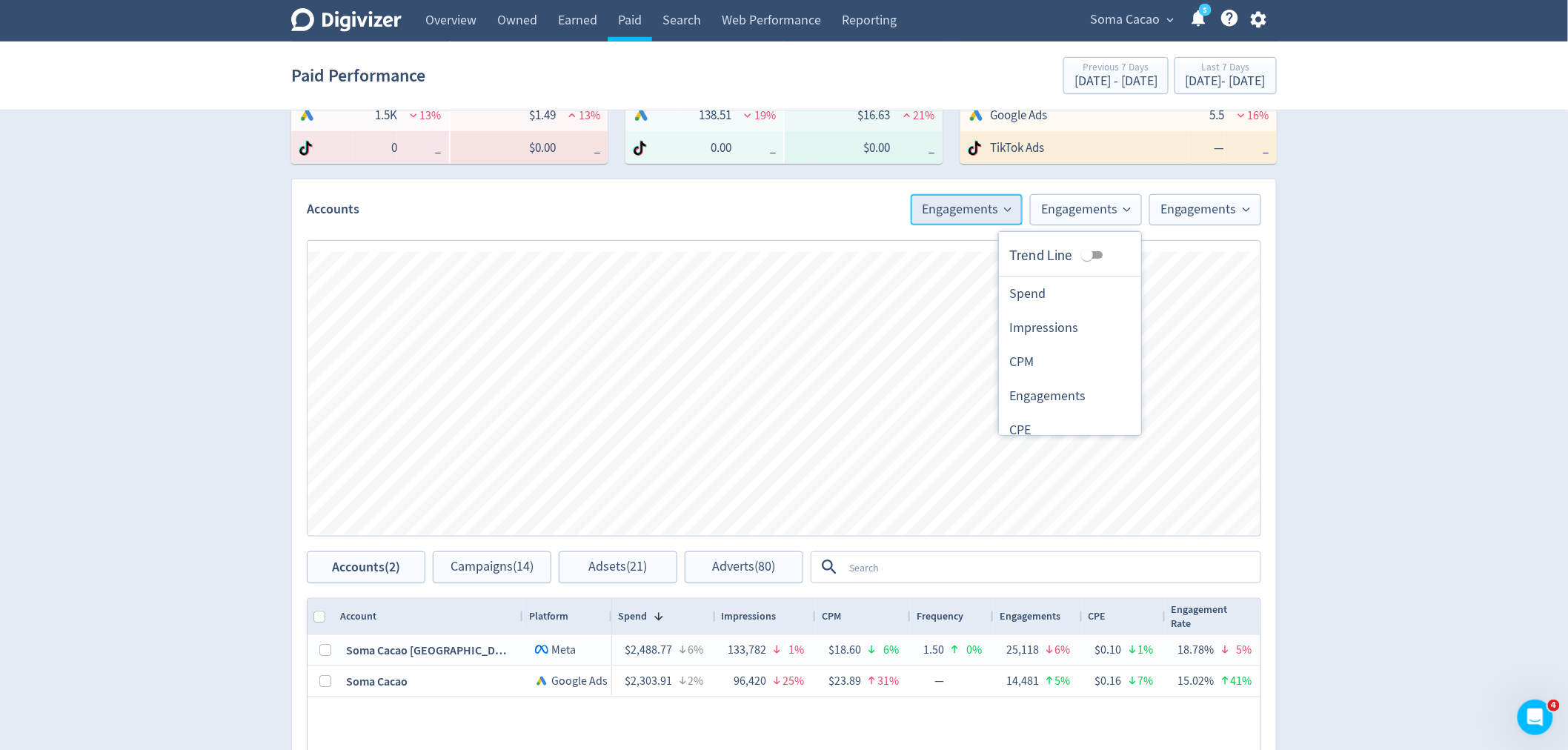
click at [969, 215] on span "Engagements" at bounding box center [967, 209] width 90 height 14
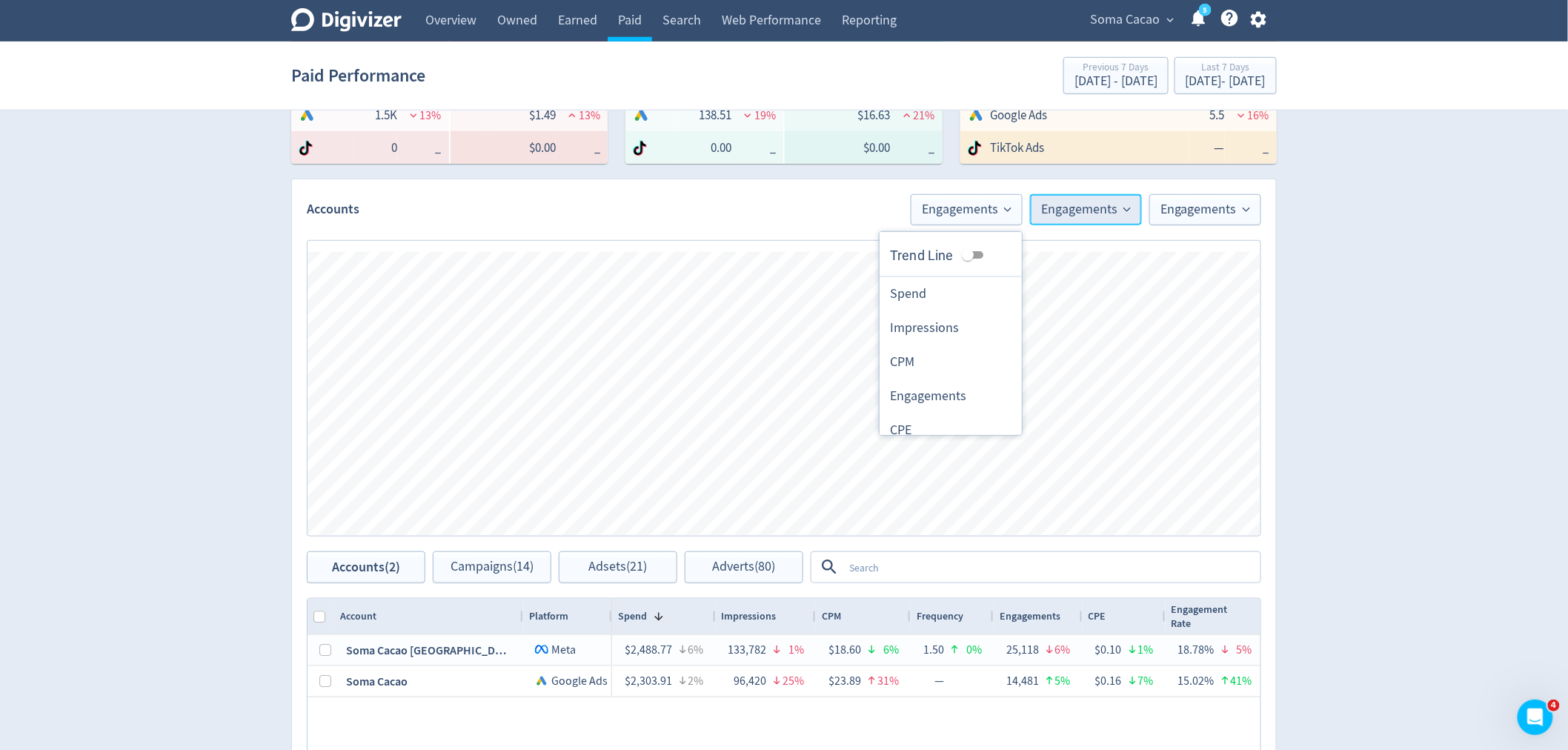
click at [1068, 210] on span "Engagements" at bounding box center [1086, 209] width 90 height 14
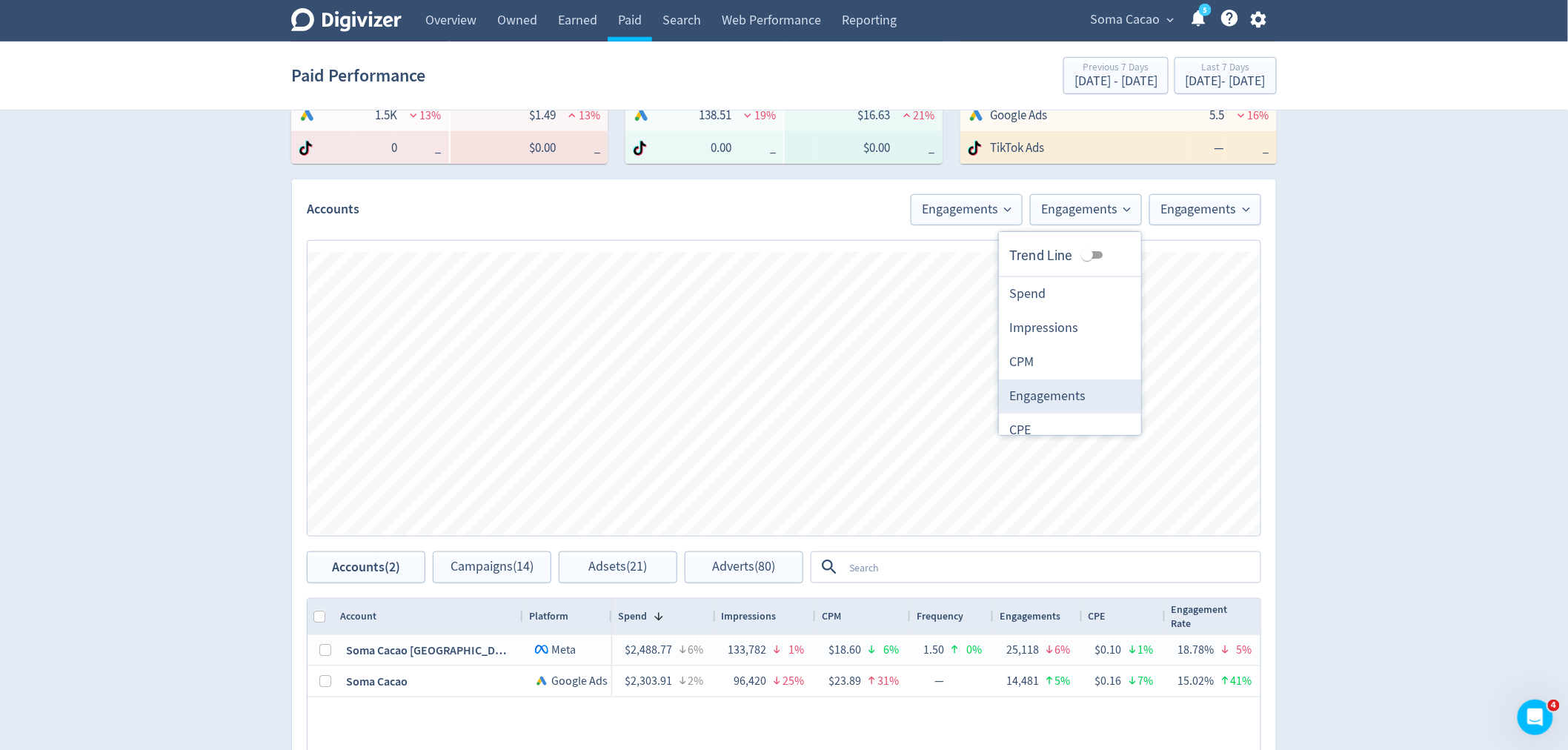
click at [1070, 390] on li "Engagements" at bounding box center [1070, 397] width 143 height 34
click at [1200, 212] on span "Engagements" at bounding box center [1206, 209] width 90 height 14
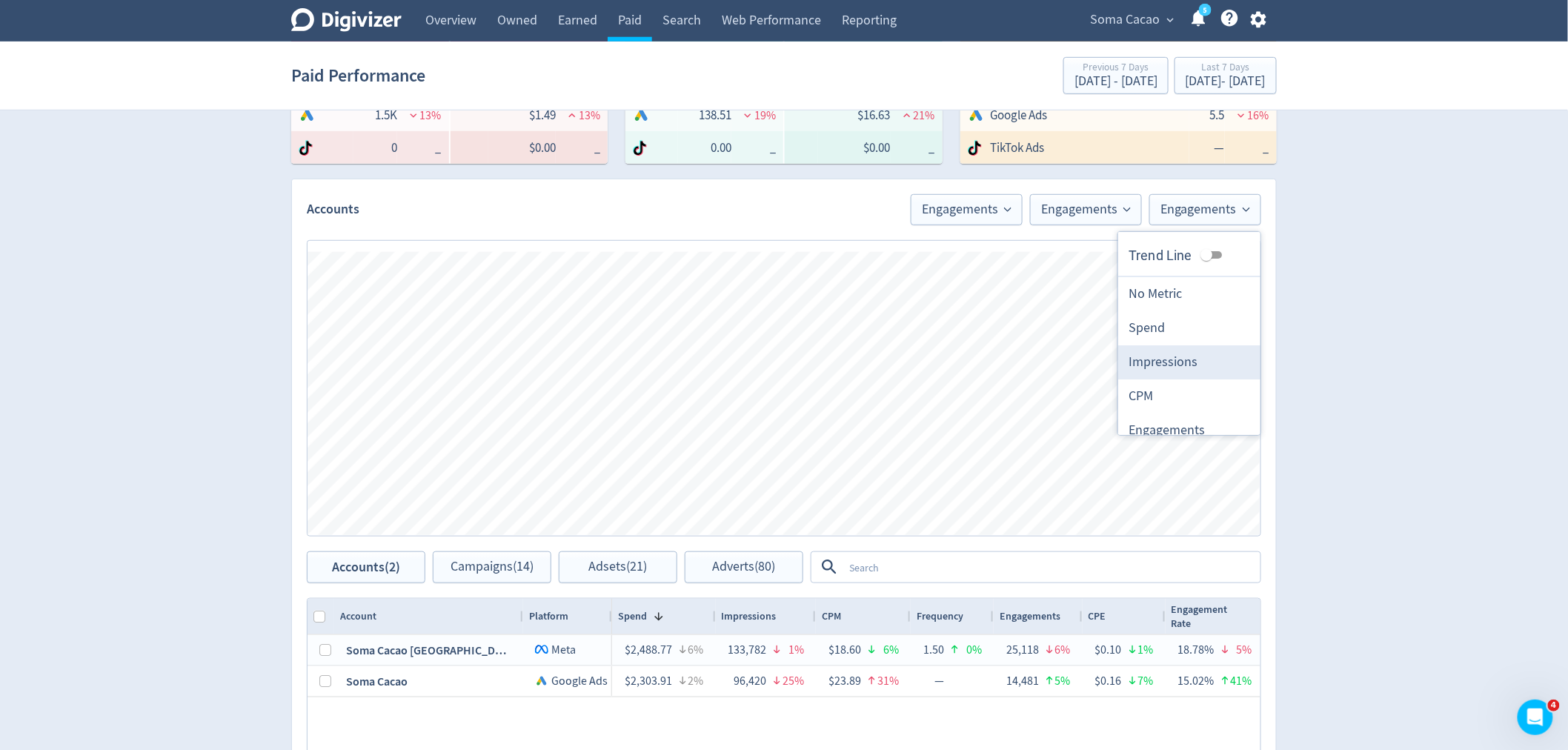
click at [1174, 357] on li "Impressions" at bounding box center [1190, 362] width 143 height 34
click at [980, 199] on button "Engagements" at bounding box center [974, 209] width 112 height 31
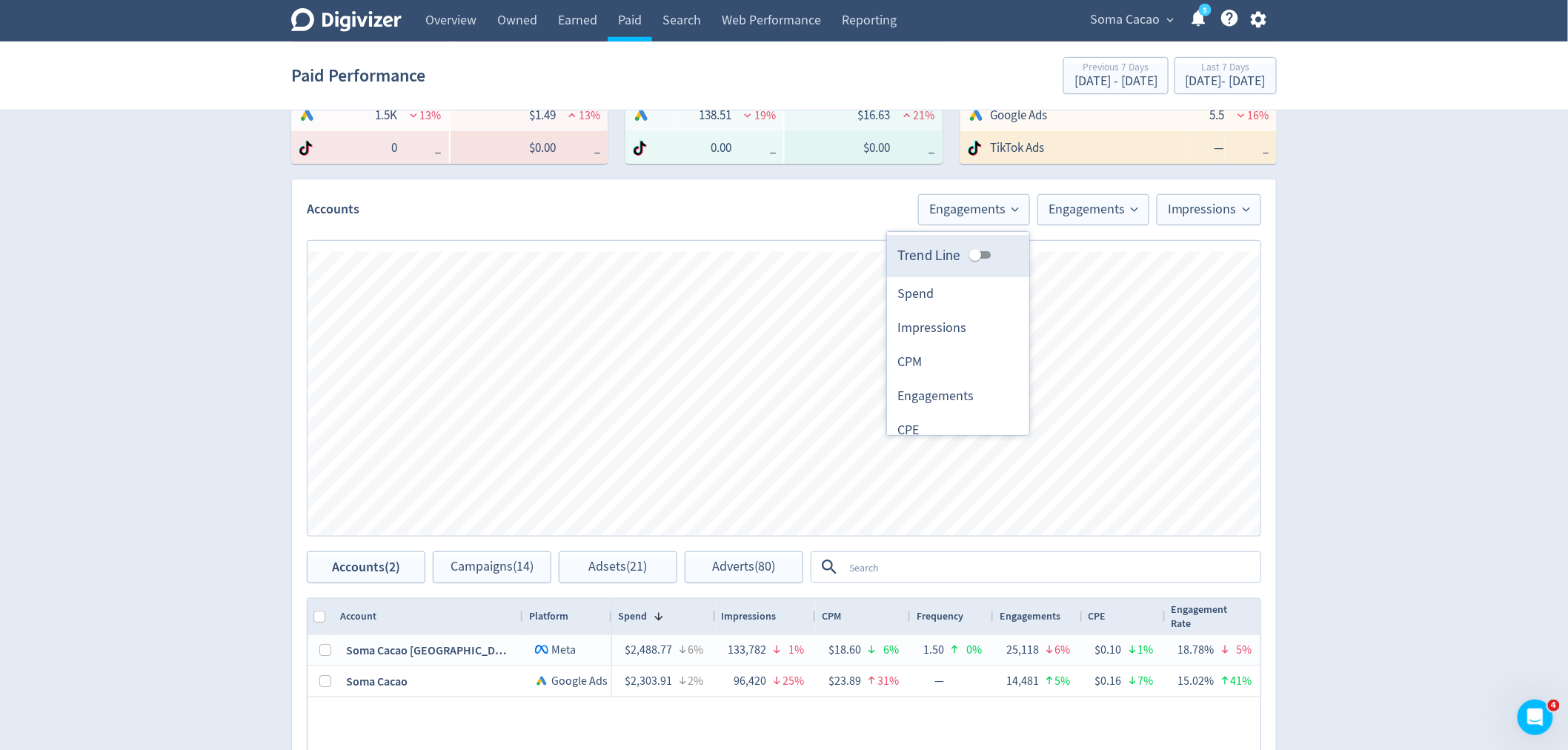
click at [969, 255] on input "Trend Line" at bounding box center [975, 255] width 54 height 18
click at [969, 255] on input "Trend Line" at bounding box center [987, 255] width 54 height 18
checkbox input "false"
click at [1085, 203] on span "Engagements" at bounding box center [1094, 209] width 90 height 14
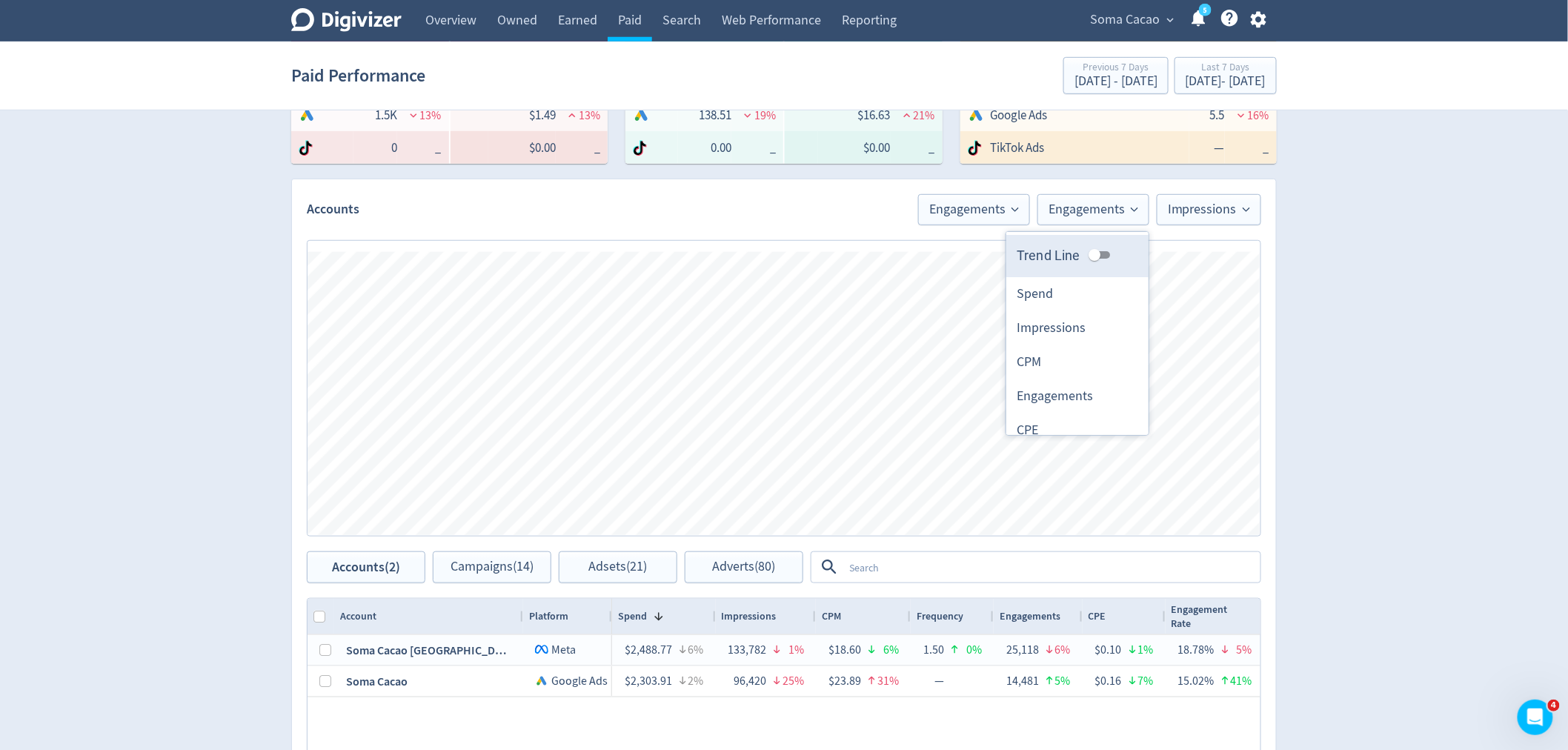
click at [1073, 251] on label "Trend Line" at bounding box center [1066, 255] width 99 height 20
click at [1073, 251] on input "Trend Line" at bounding box center [1094, 255] width 54 height 18
click at [1082, 255] on input "Trend Line" at bounding box center [1094, 255] width 54 height 18
click at [1082, 255] on input "Trend Line" at bounding box center [1106, 255] width 54 height 18
checkbox input "false"
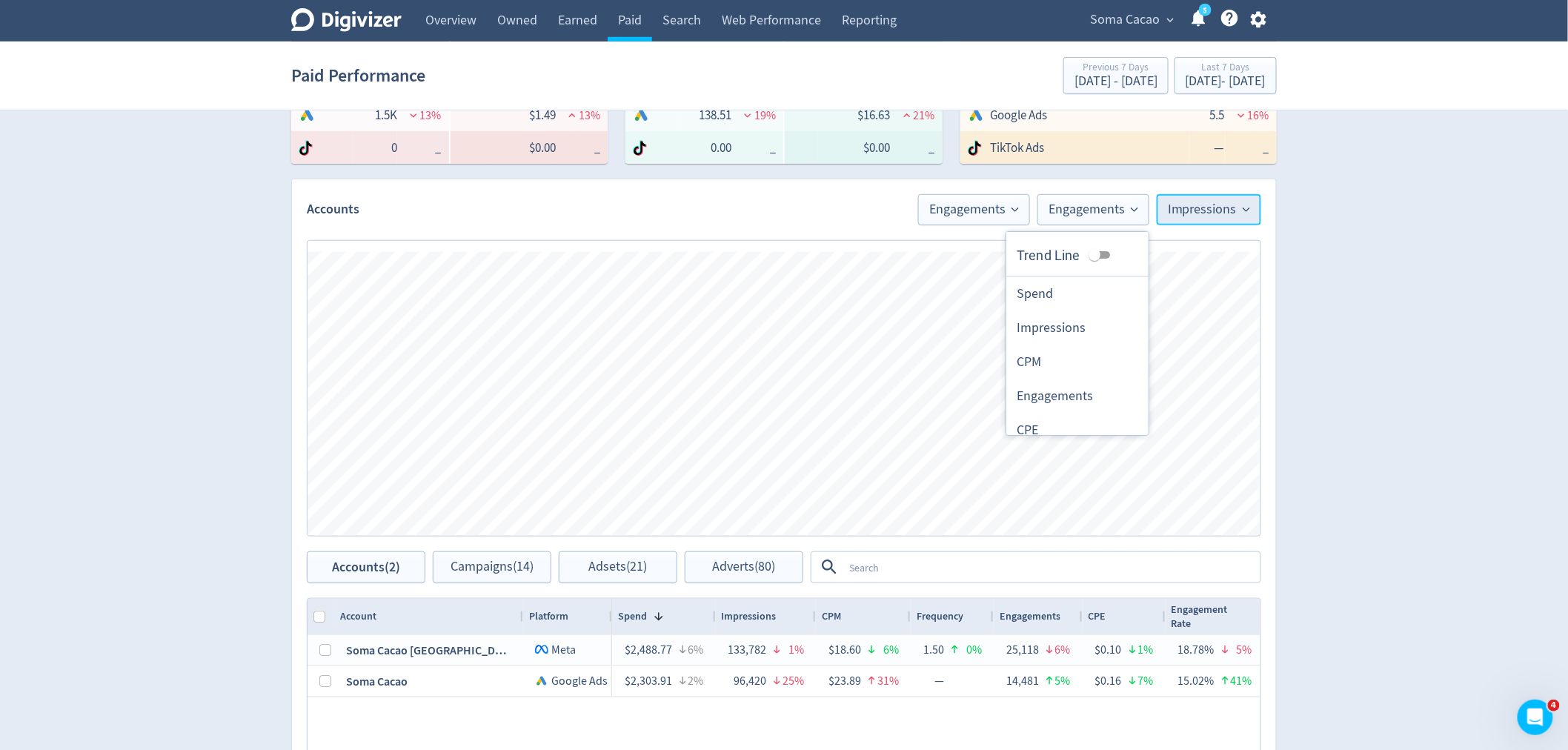
click at [1210, 208] on span "Impressions" at bounding box center [1209, 209] width 83 height 14
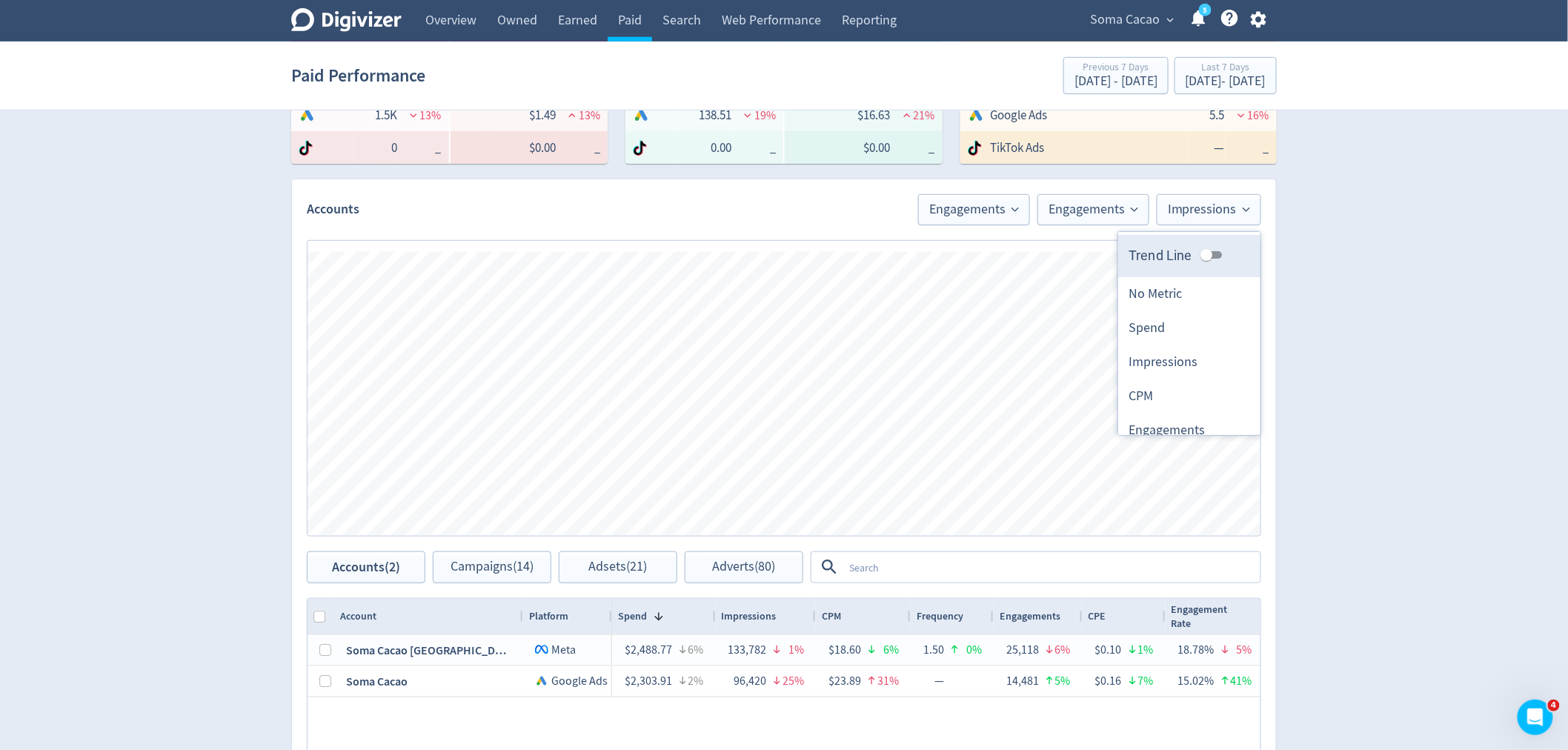
click at [1199, 254] on input "Trend Line" at bounding box center [1207, 255] width 54 height 18
checkbox input "true"
click at [987, 211] on span "Engagements" at bounding box center [974, 209] width 90 height 14
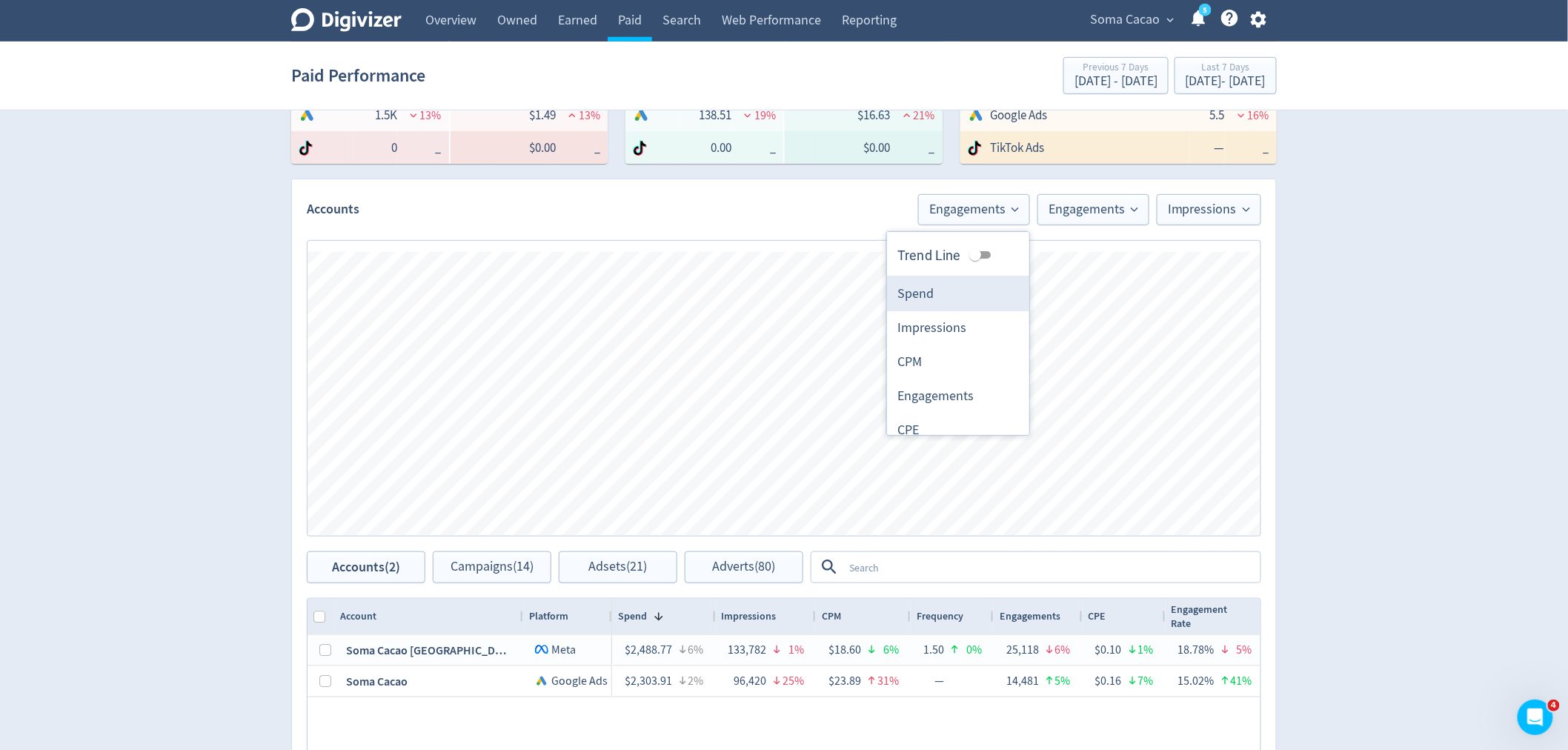
click at [931, 296] on li "Spend" at bounding box center [958, 294] width 143 height 34
click at [1067, 209] on span "Engagements" at bounding box center [1094, 209] width 90 height 14
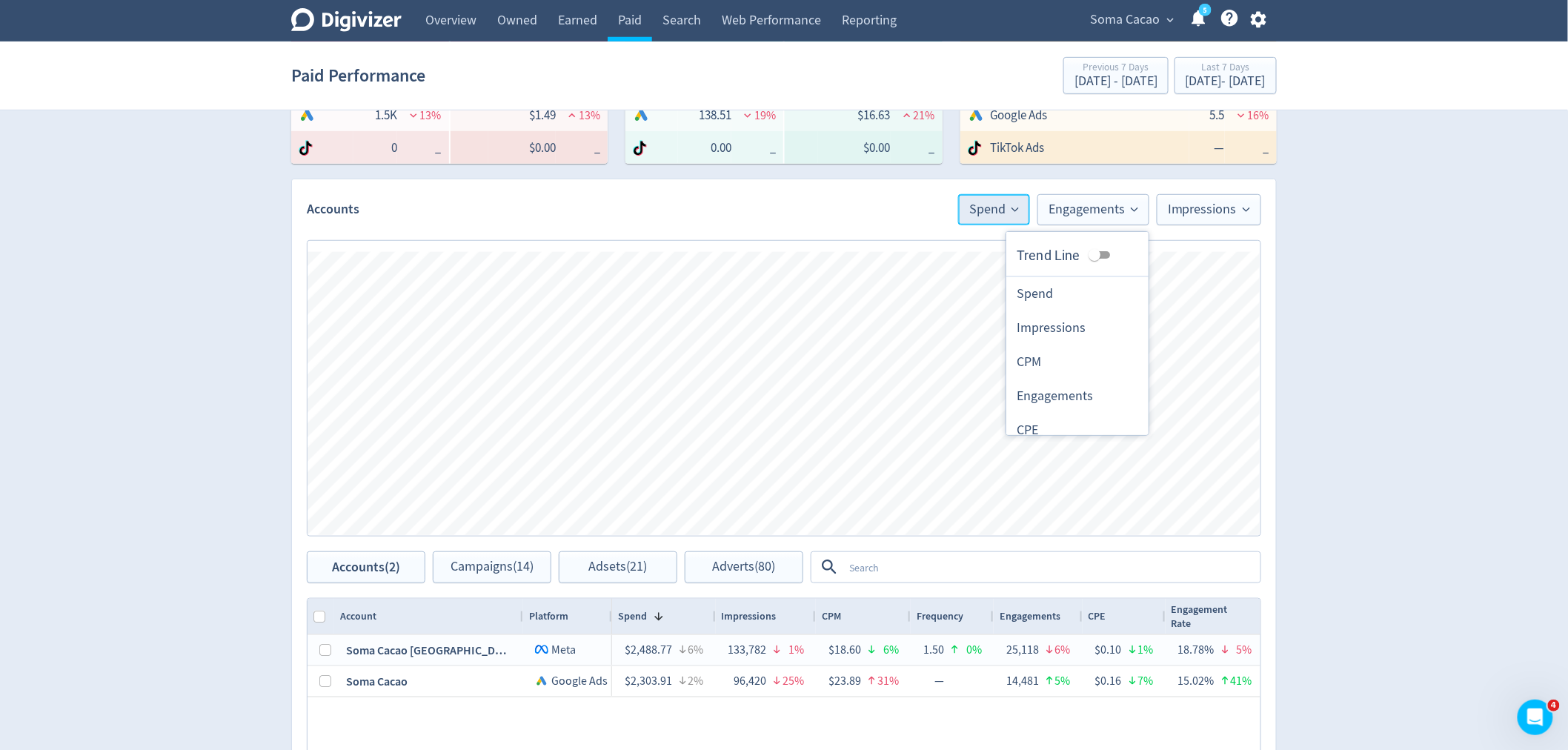
click at [996, 217] on button "Spend" at bounding box center [994, 209] width 72 height 31
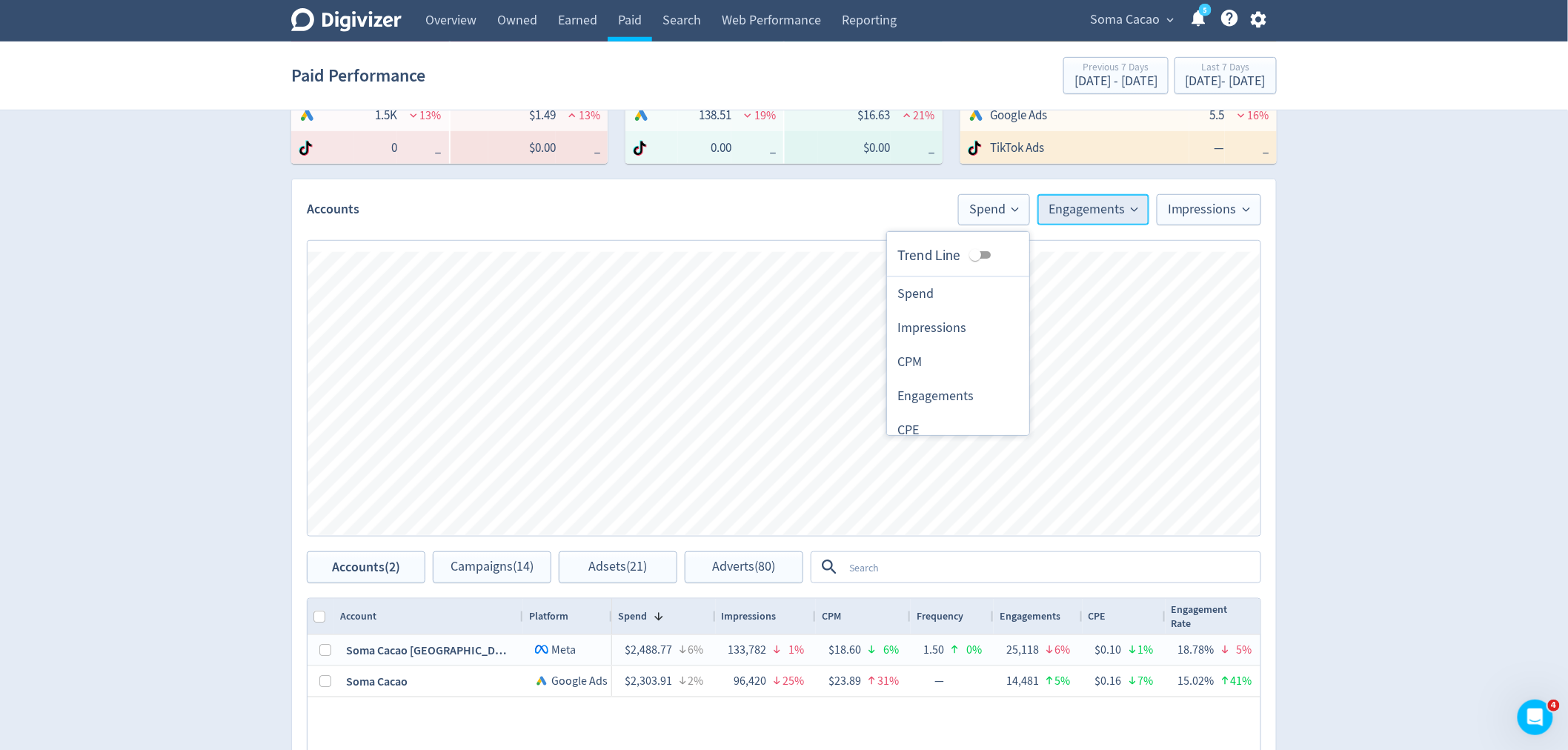
click at [1098, 210] on span "Engagements" at bounding box center [1094, 209] width 90 height 14
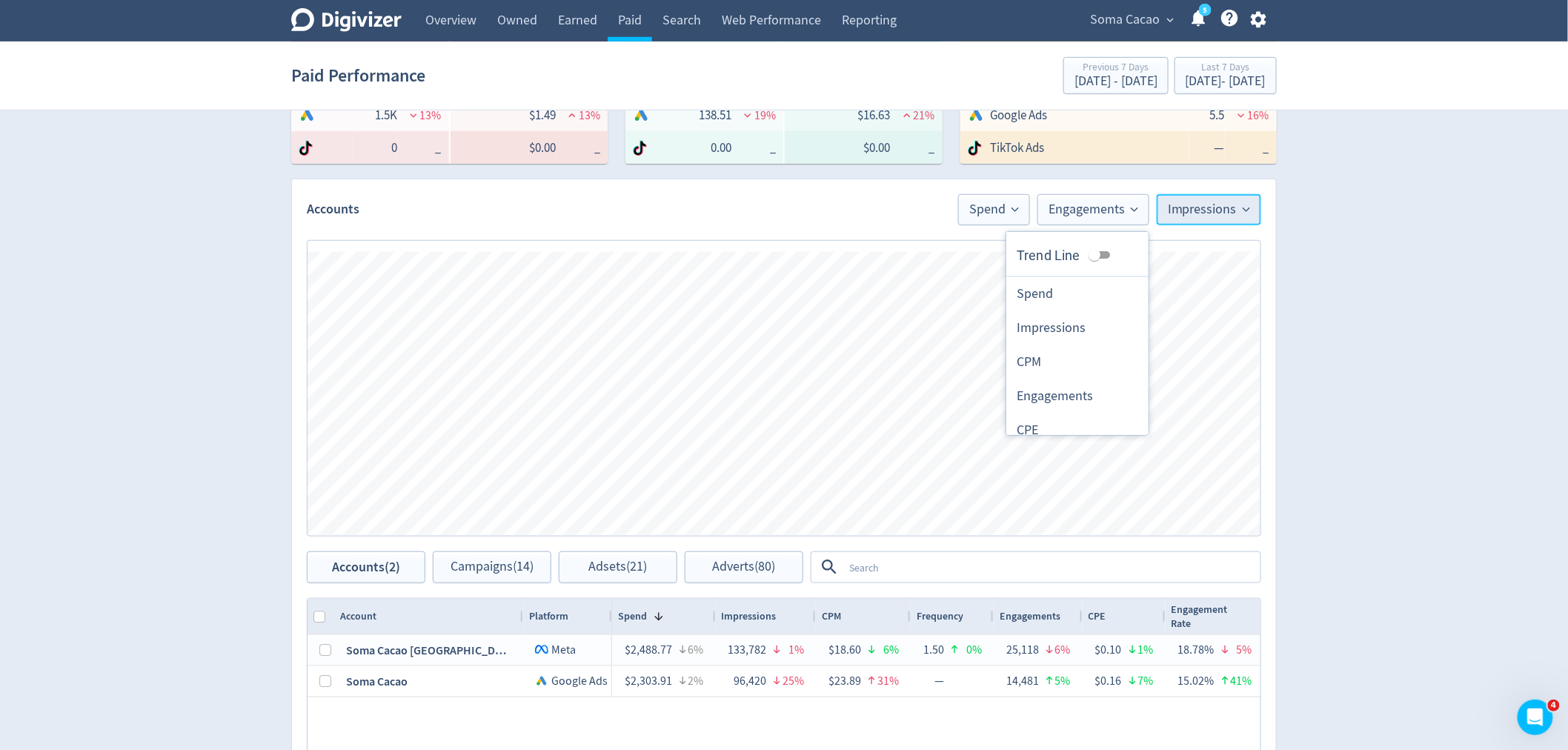
click at [1176, 212] on span "Impressions" at bounding box center [1209, 209] width 83 height 14
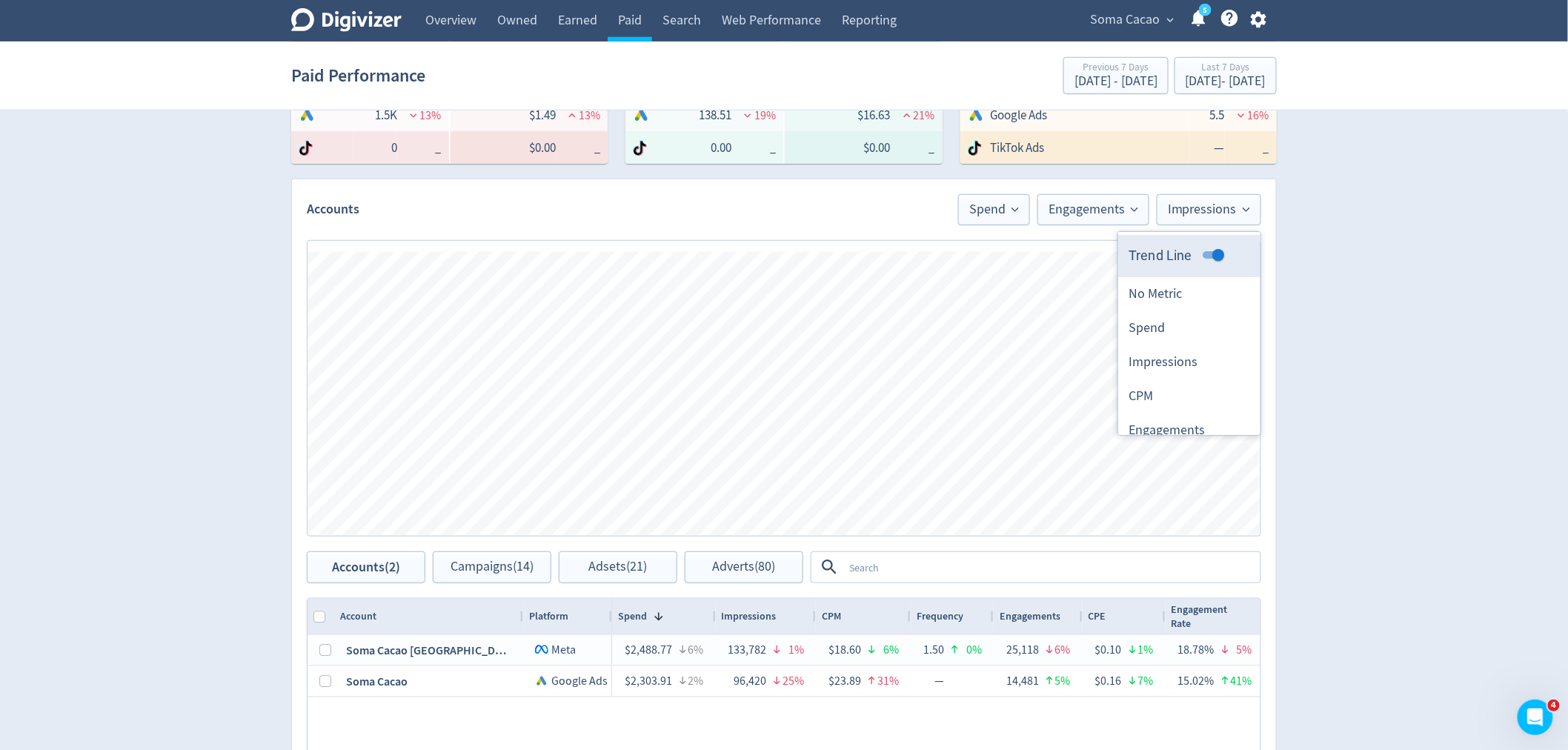
click at [1210, 251] on input "Trend Line" at bounding box center [1218, 255] width 54 height 18
checkbox input "false"
click at [1092, 203] on span "Engagements" at bounding box center [1094, 209] width 90 height 14
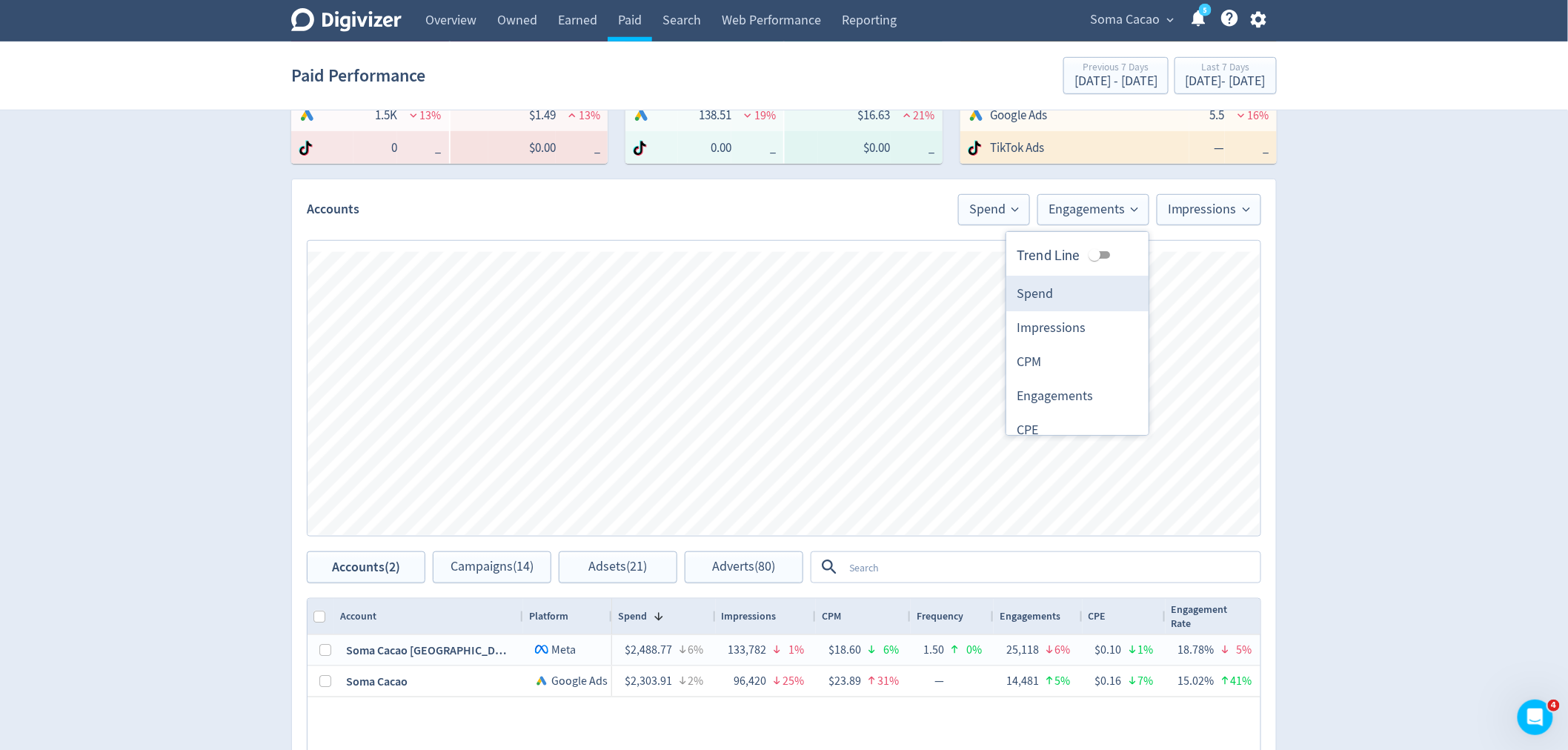
click at [1050, 299] on li "Spend" at bounding box center [1078, 294] width 143 height 34
click at [1362, 268] on div "Digivizer Logo [PERSON_NAME] Logo Overview Owned Earned Paid Search Web Perform…" at bounding box center [784, 373] width 1568 height 1405
click at [1025, 199] on button "Spend" at bounding box center [1034, 209] width 72 height 31
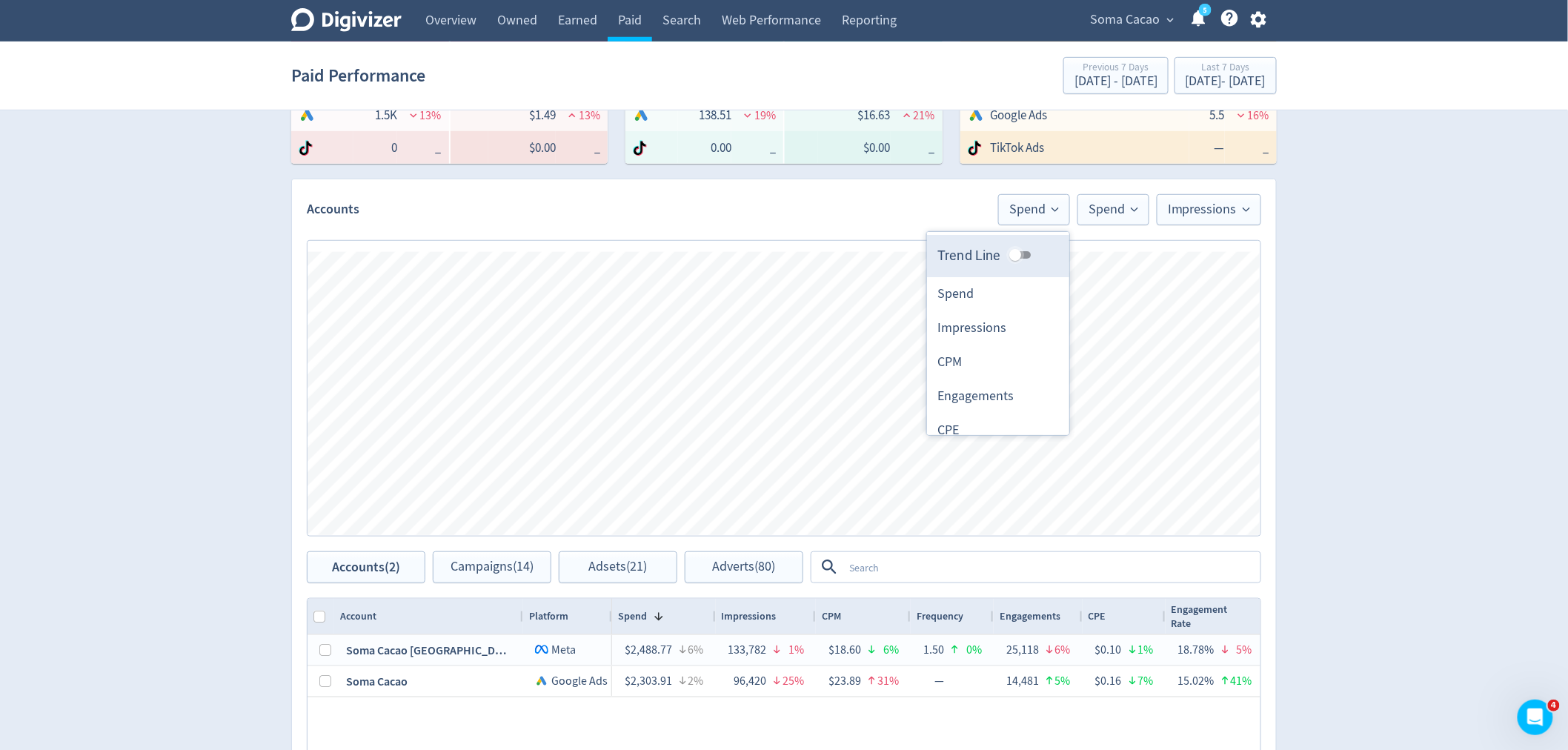
click at [1006, 252] on input "Trend Line" at bounding box center [1015, 255] width 54 height 18
click at [1006, 252] on input "Trend Line" at bounding box center [1027, 255] width 54 height 18
checkbox input "false"
click at [1116, 213] on span "Spend" at bounding box center [1114, 209] width 50 height 14
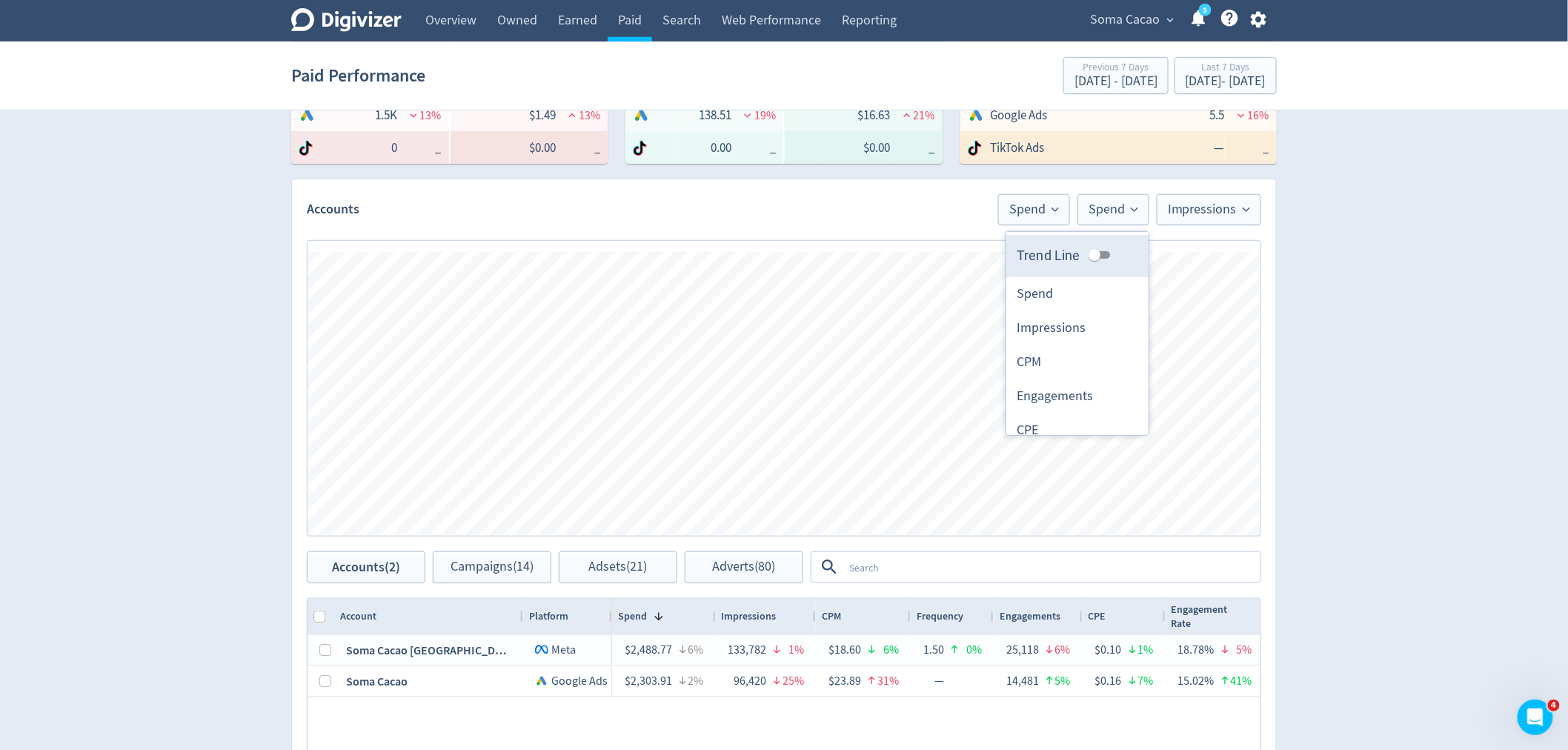
click at [1097, 249] on input "Trend Line" at bounding box center [1094, 255] width 54 height 18
click at [1097, 250] on input "Trend Line" at bounding box center [1106, 255] width 54 height 18
checkbox input "false"
click at [1189, 219] on button "Impressions" at bounding box center [1209, 209] width 104 height 31
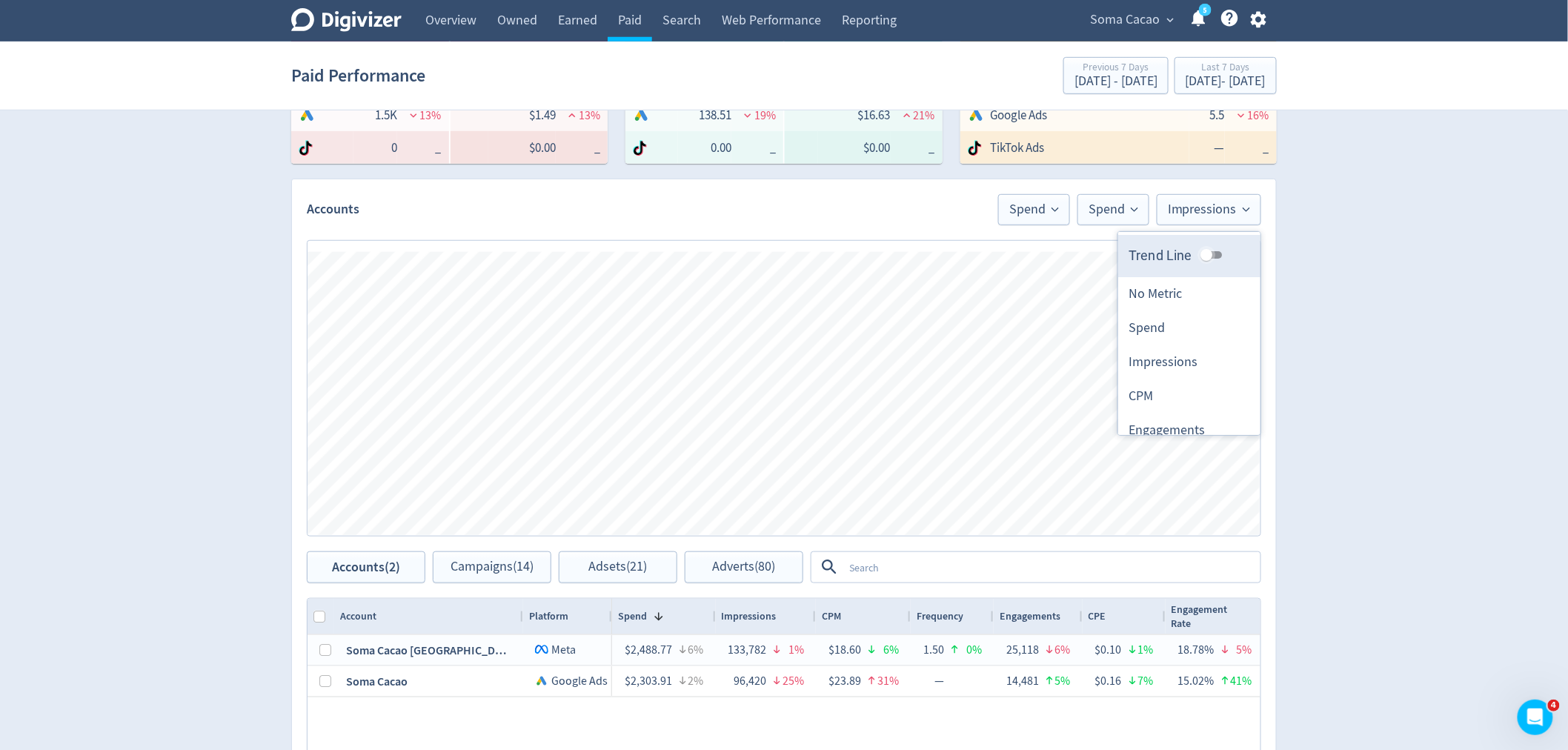
click at [1199, 252] on input "Trend Line" at bounding box center [1207, 255] width 54 height 18
click at [1199, 252] on input "Trend Line" at bounding box center [1218, 255] width 54 height 18
click at [1197, 255] on input "Trend Line" at bounding box center [1207, 255] width 54 height 18
click at [1197, 255] on input "Trend Line" at bounding box center [1218, 255] width 54 height 18
checkbox input "false"
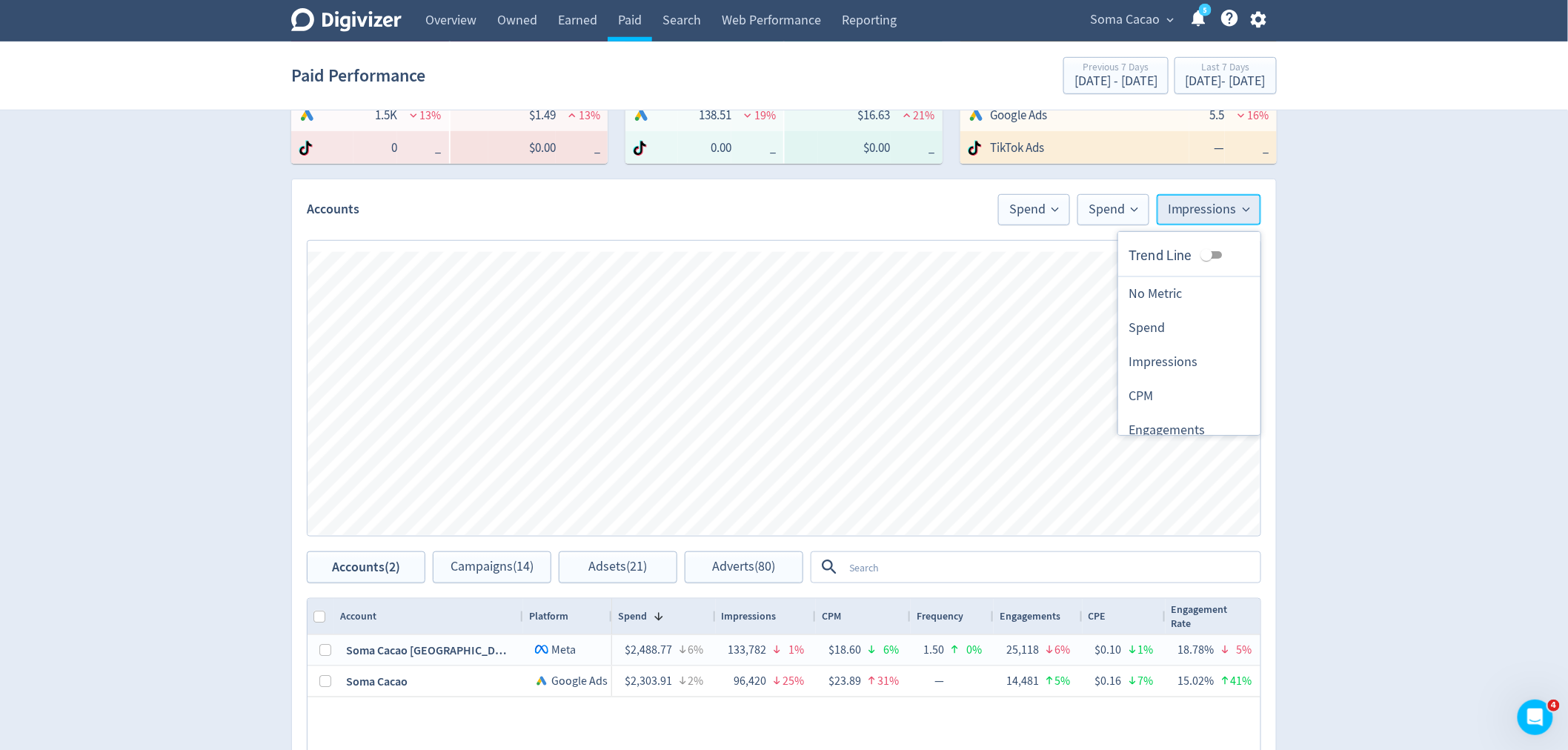
click at [1203, 213] on span "Impressions" at bounding box center [1209, 209] width 83 height 14
click at [1169, 329] on li "Spend" at bounding box center [1190, 328] width 143 height 34
click at [1073, 215] on span "Spend" at bounding box center [1067, 209] width 50 height 14
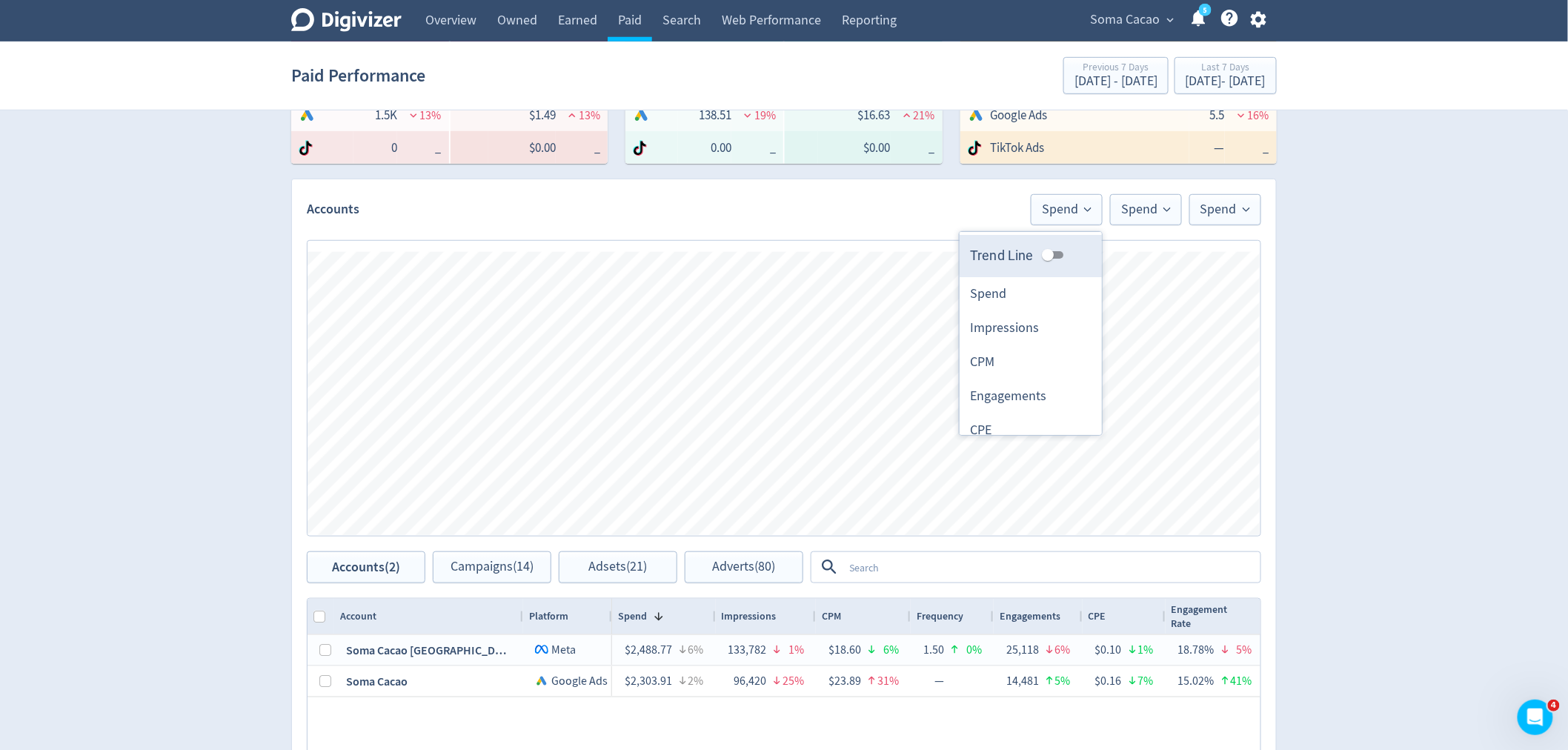
click at [1042, 252] on input "Trend Line" at bounding box center [1048, 255] width 54 height 18
click at [1042, 252] on input "Trend Line" at bounding box center [1059, 255] width 54 height 18
checkbox input "false"
click at [1145, 210] on span "Spend" at bounding box center [1146, 209] width 50 height 14
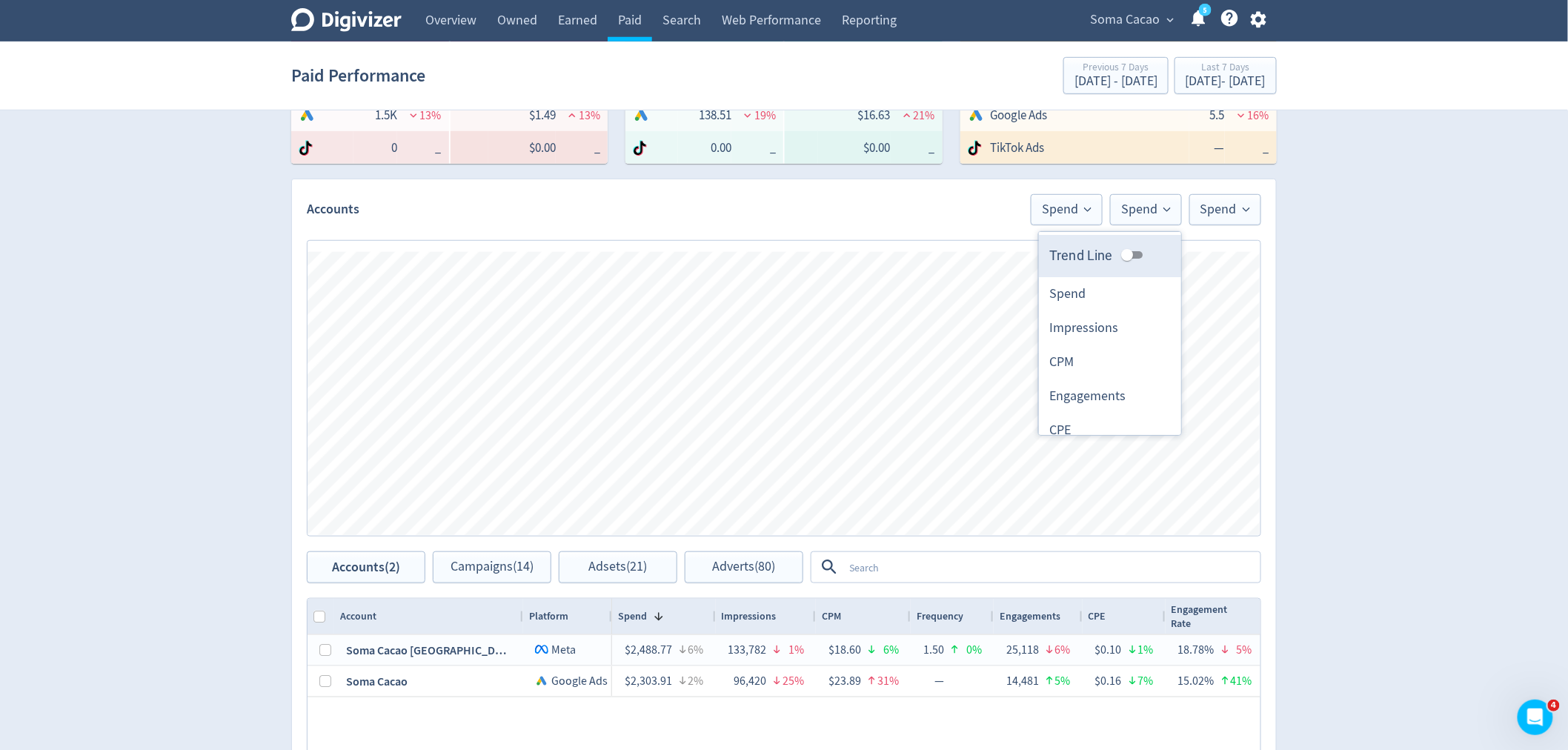
click at [1125, 255] on input "Trend Line" at bounding box center [1127, 255] width 54 height 18
click at [1125, 255] on input "Trend Line" at bounding box center [1139, 255] width 54 height 18
checkbox input "false"
click at [1212, 208] on span "Spend" at bounding box center [1225, 209] width 50 height 14
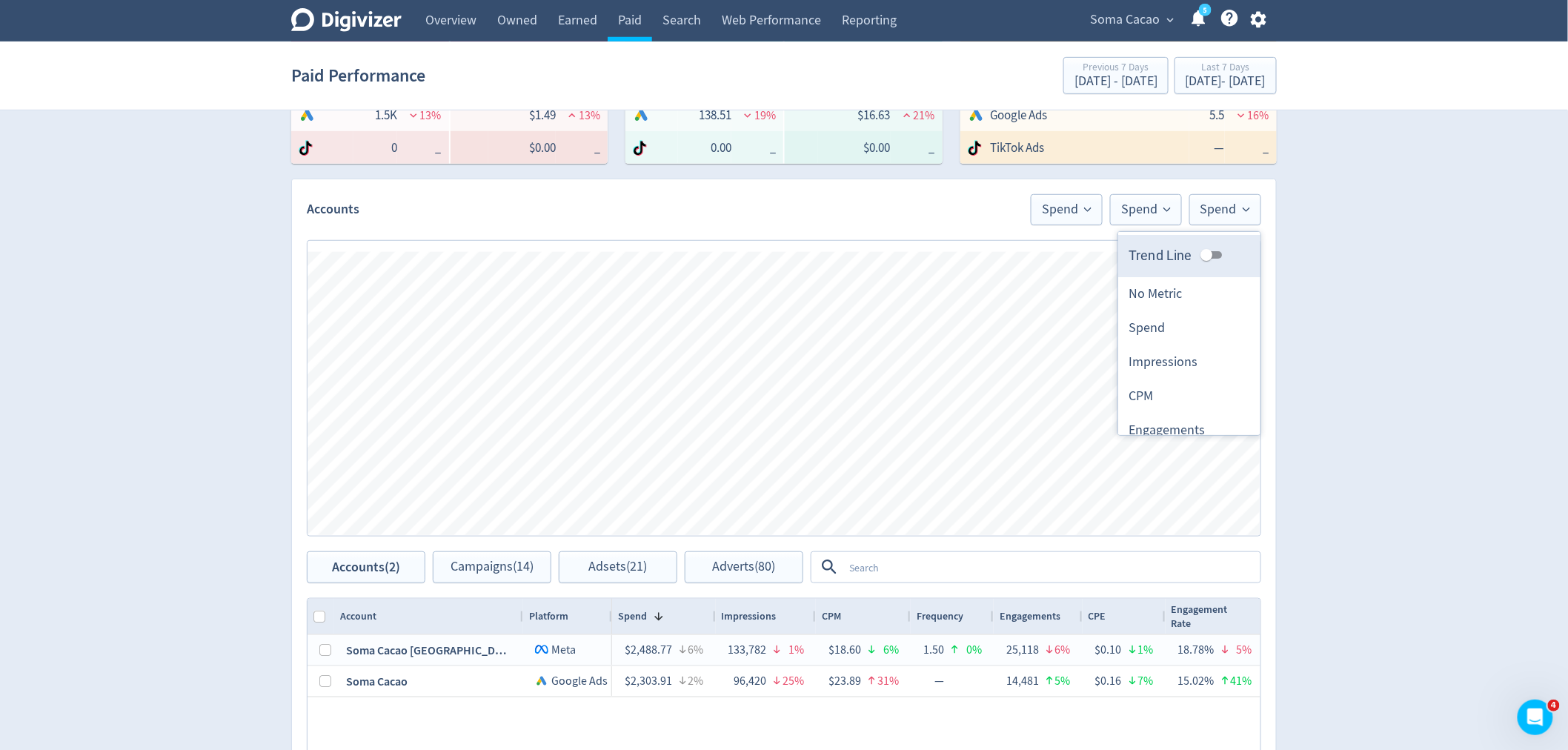
click at [1193, 254] on input "Trend Line" at bounding box center [1207, 255] width 54 height 18
checkbox input "true"
click at [1462, 299] on div "Digivizer Logo [PERSON_NAME] Logo Overview Owned Earned Paid Search Web Perform…" at bounding box center [784, 373] width 1568 height 1405
click at [1145, 198] on button "Spend" at bounding box center [1147, 209] width 72 height 31
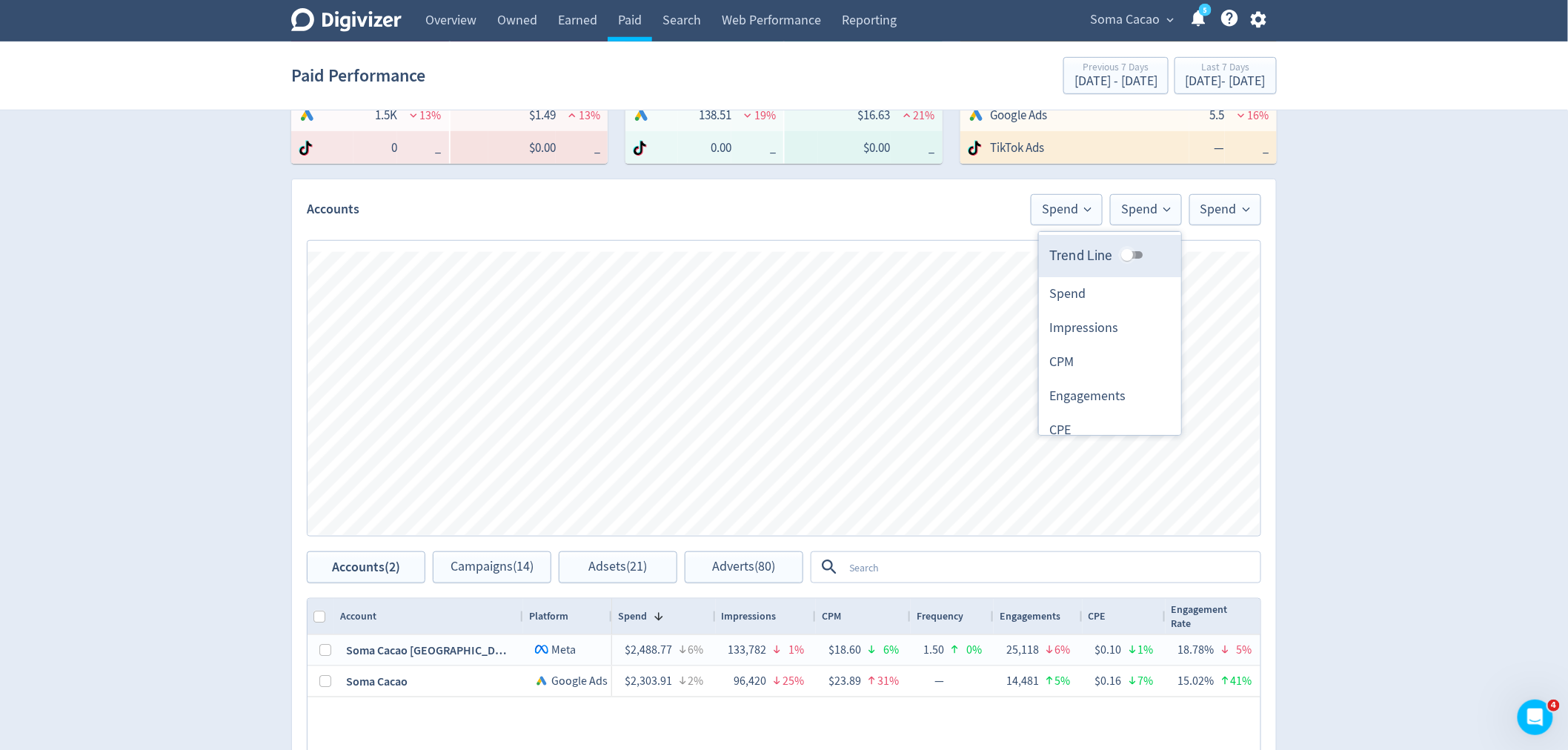
click at [1118, 252] on input "Trend Line" at bounding box center [1127, 255] width 54 height 18
click at [1118, 252] on input "Trend Line" at bounding box center [1139, 255] width 54 height 18
checkbox input "false"
click at [1078, 208] on span "Spend" at bounding box center [1067, 209] width 50 height 14
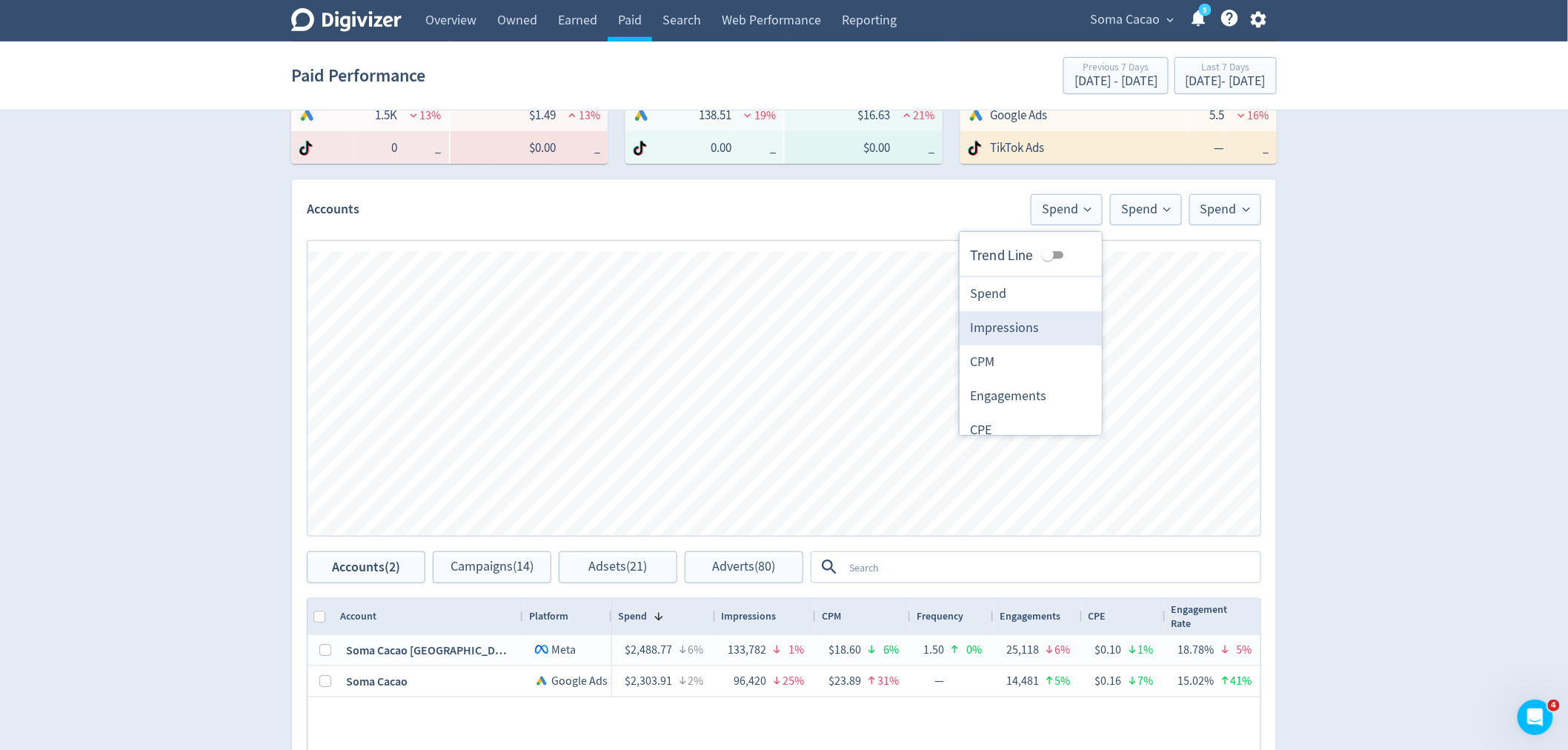
click at [1038, 332] on li "Impressions" at bounding box center [1031, 328] width 143 height 34
click at [1056, 212] on span "Impressions" at bounding box center [1050, 209] width 83 height 14
click at [1022, 399] on li "Engagements" at bounding box center [1031, 397] width 143 height 34
click at [1153, 209] on span "Spend" at bounding box center [1146, 209] width 50 height 14
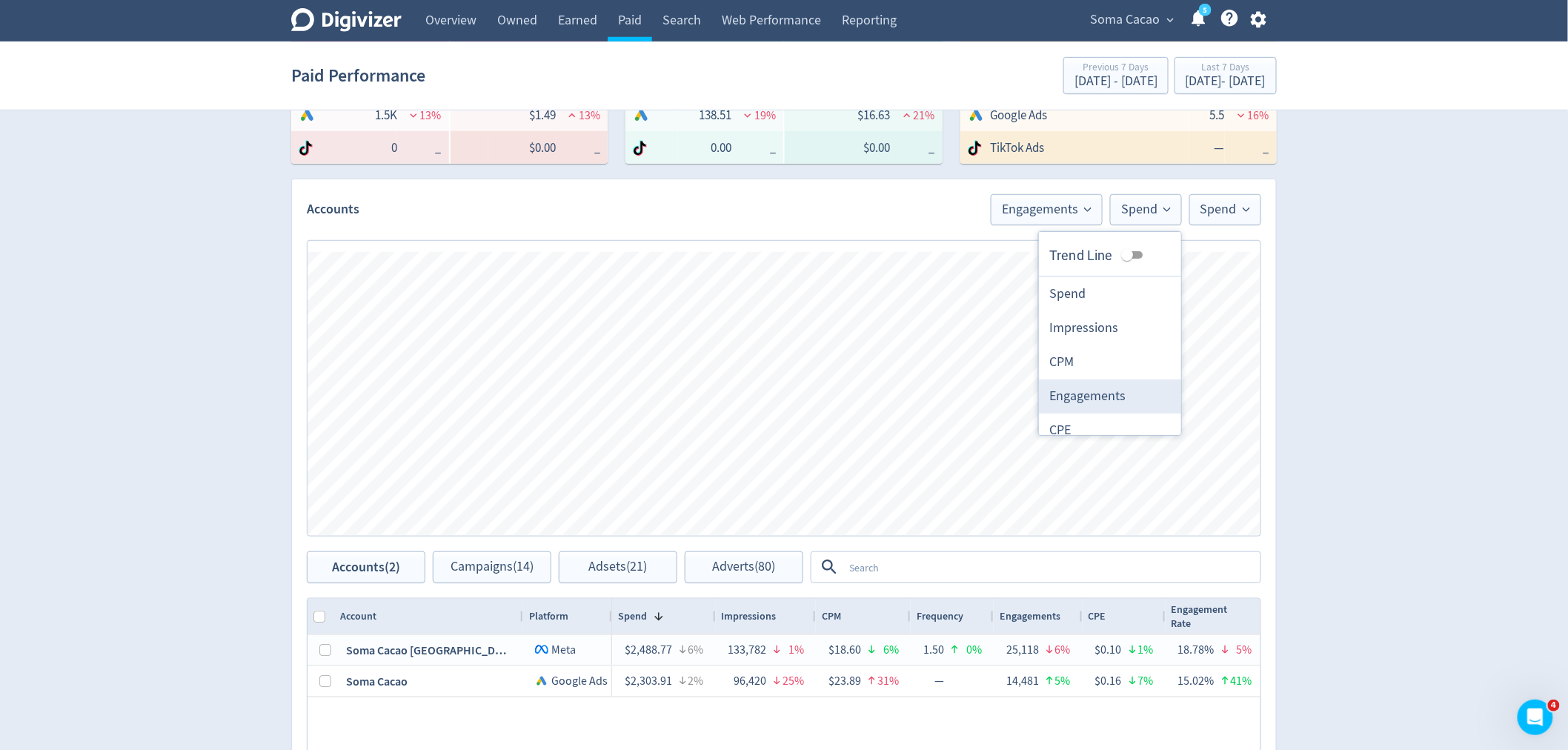
click at [1102, 393] on li "Engagements" at bounding box center [1110, 397] width 143 height 34
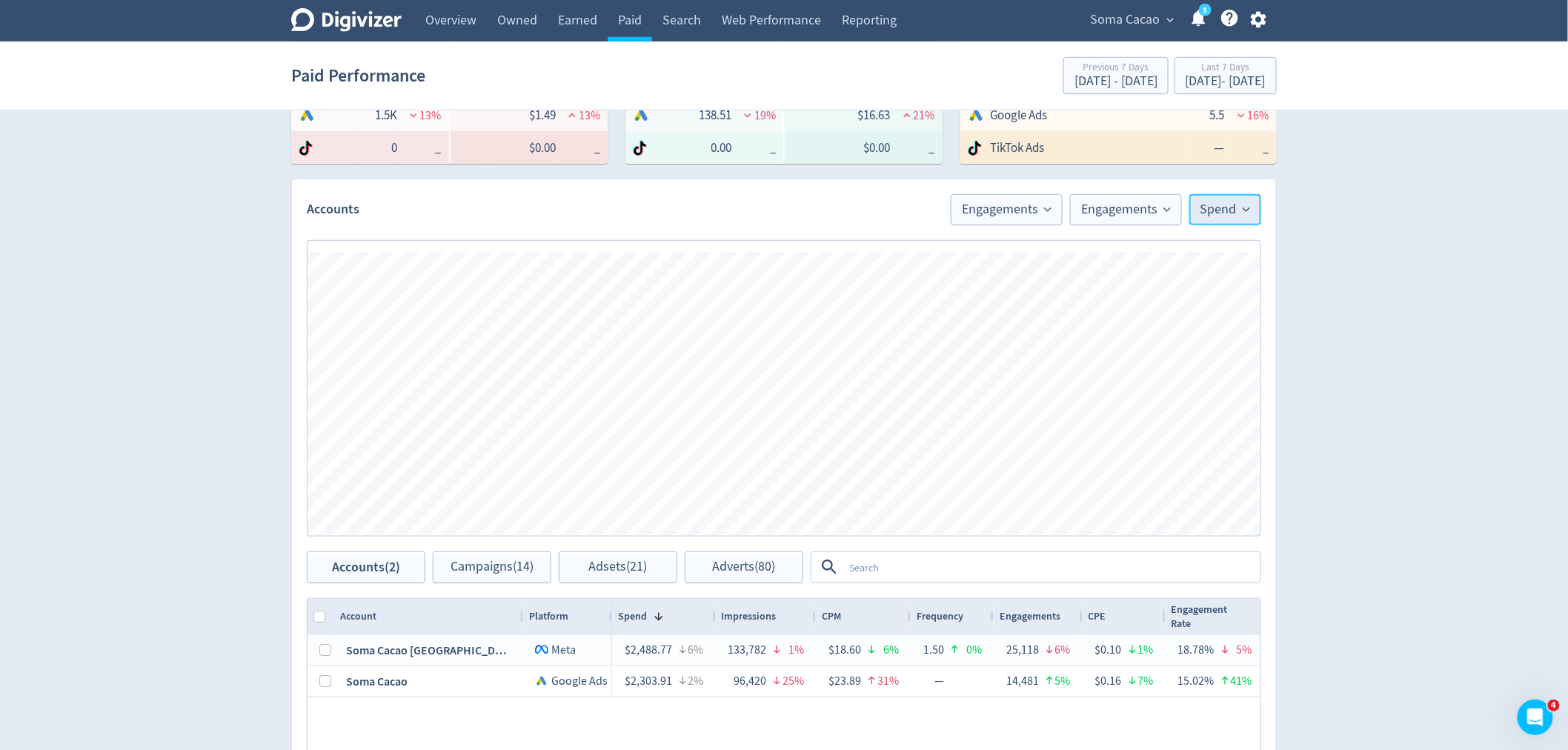
click at [1240, 204] on span "Spend" at bounding box center [1225, 209] width 50 height 14
click at [1200, 249] on input "Trend Line" at bounding box center [1218, 255] width 54 height 18
checkbox input "false"
click at [1218, 204] on span "Spend" at bounding box center [1225, 209] width 50 height 14
click at [1176, 426] on li "Engagements" at bounding box center [1190, 430] width 143 height 34
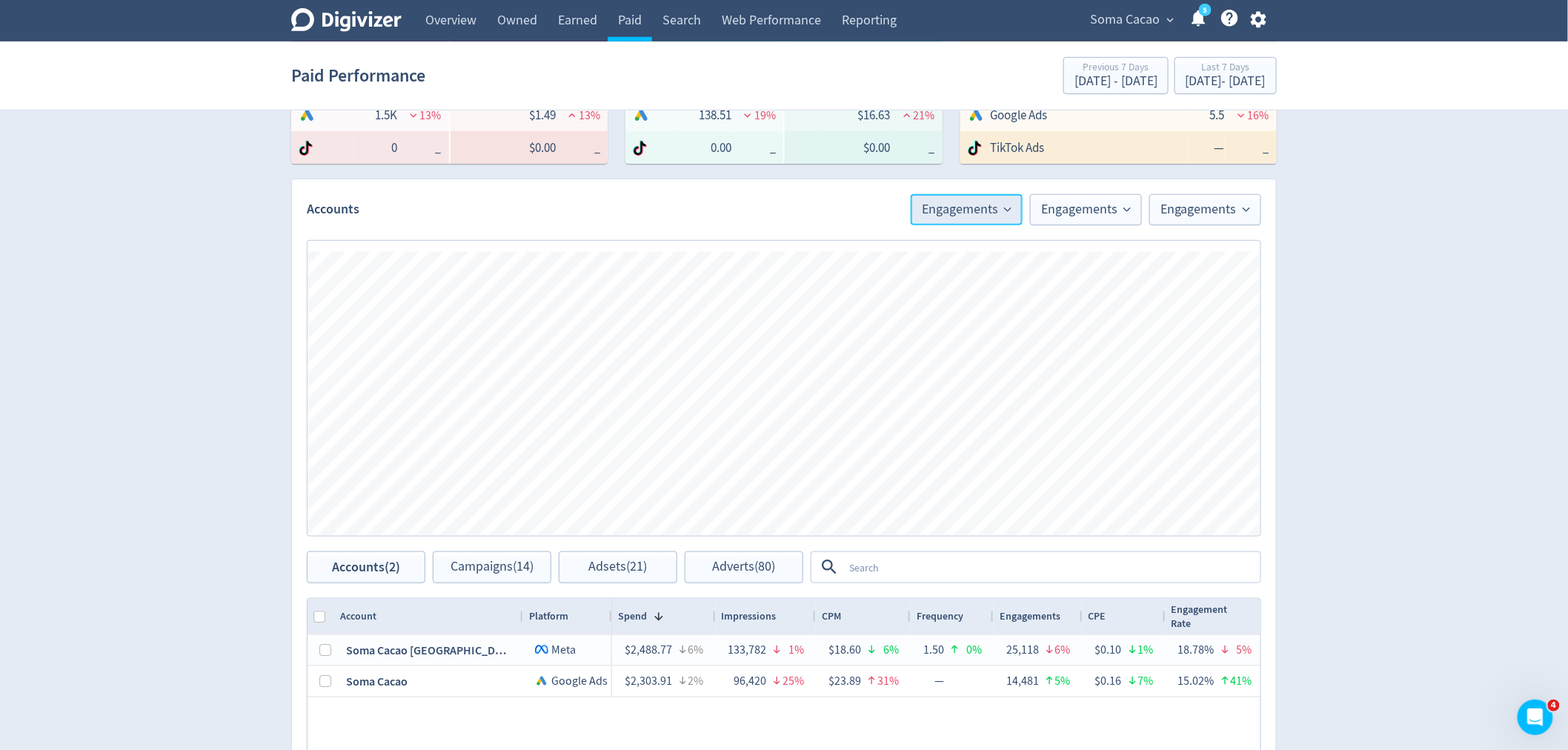
click at [997, 210] on span "Engagements" at bounding box center [967, 209] width 90 height 14
click at [958, 248] on input "Trend Line" at bounding box center [968, 255] width 54 height 18
click at [958, 248] on input "Trend Line" at bounding box center [980, 255] width 54 height 18
checkbox input "false"
click at [1078, 205] on span "Engagements" at bounding box center [1086, 209] width 90 height 14
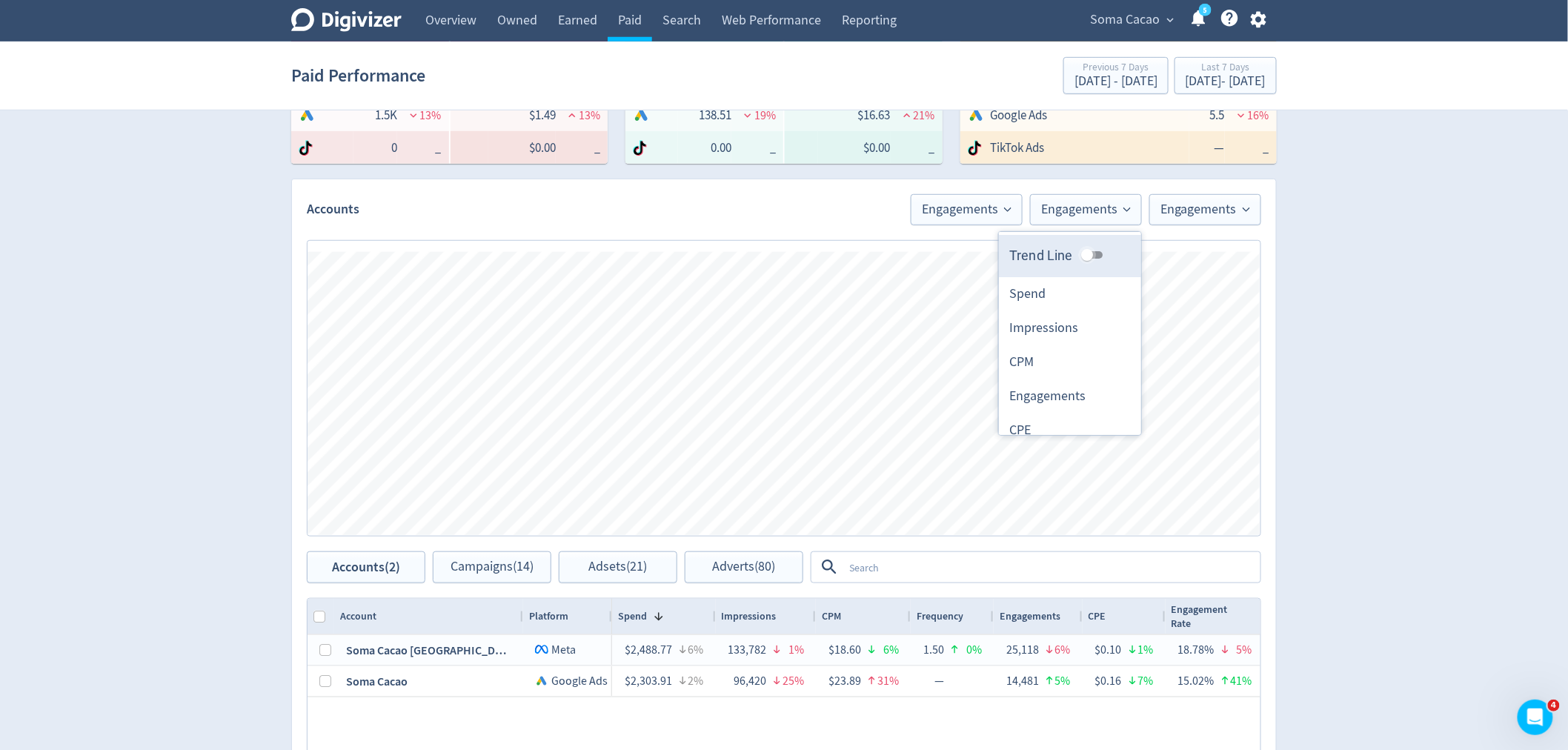
click at [1069, 252] on input "Trend Line" at bounding box center [1087, 255] width 54 height 18
click at [1072, 252] on input "Trend Line" at bounding box center [1098, 255] width 54 height 18
checkbox input "false"
click at [1245, 197] on button "Engagements" at bounding box center [1206, 209] width 112 height 31
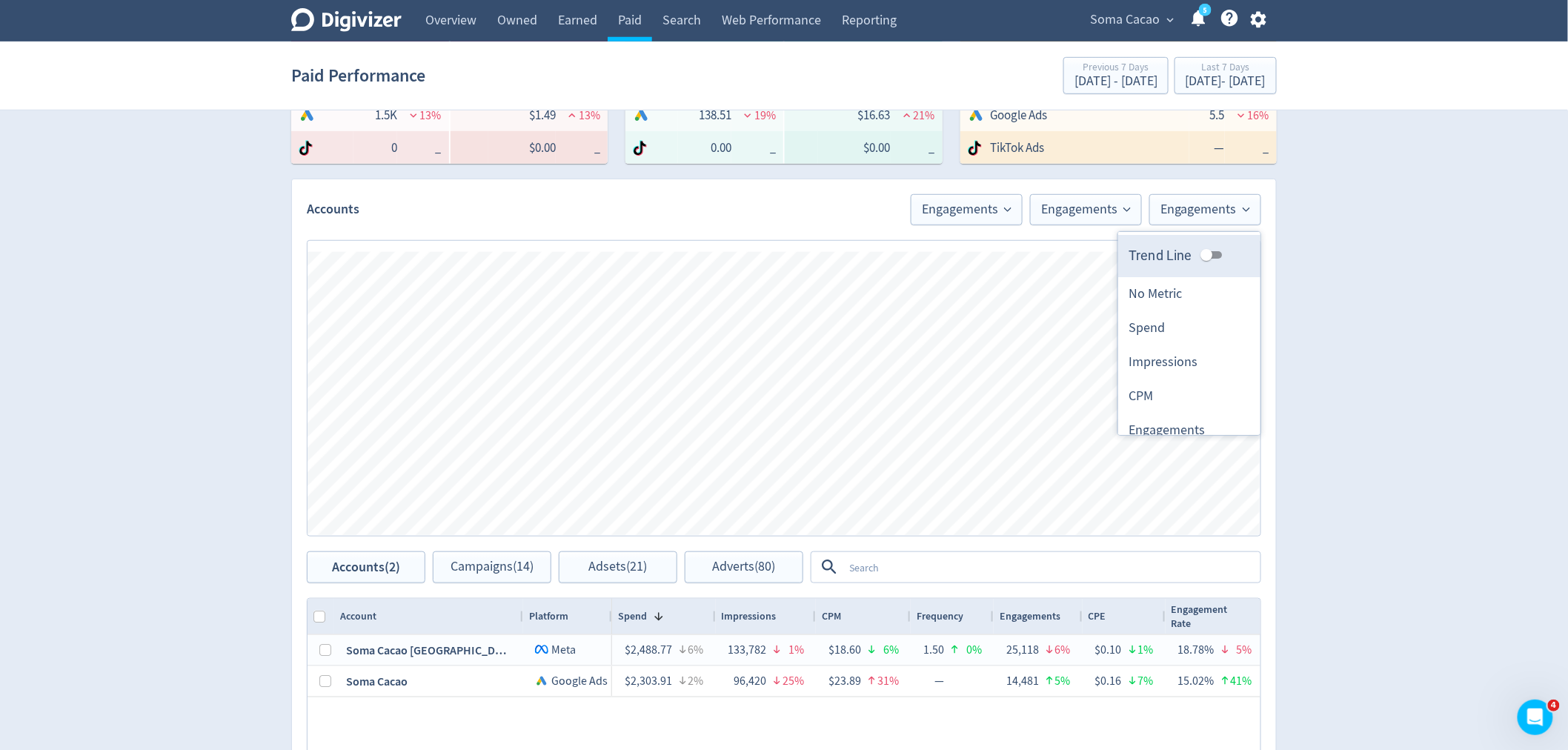
click at [1199, 254] on input "Trend Line" at bounding box center [1207, 255] width 54 height 18
click at [1199, 254] on input "Trend Line" at bounding box center [1218, 255] width 54 height 18
checkbox input "false"
click at [997, 216] on span "Engagements" at bounding box center [967, 209] width 90 height 14
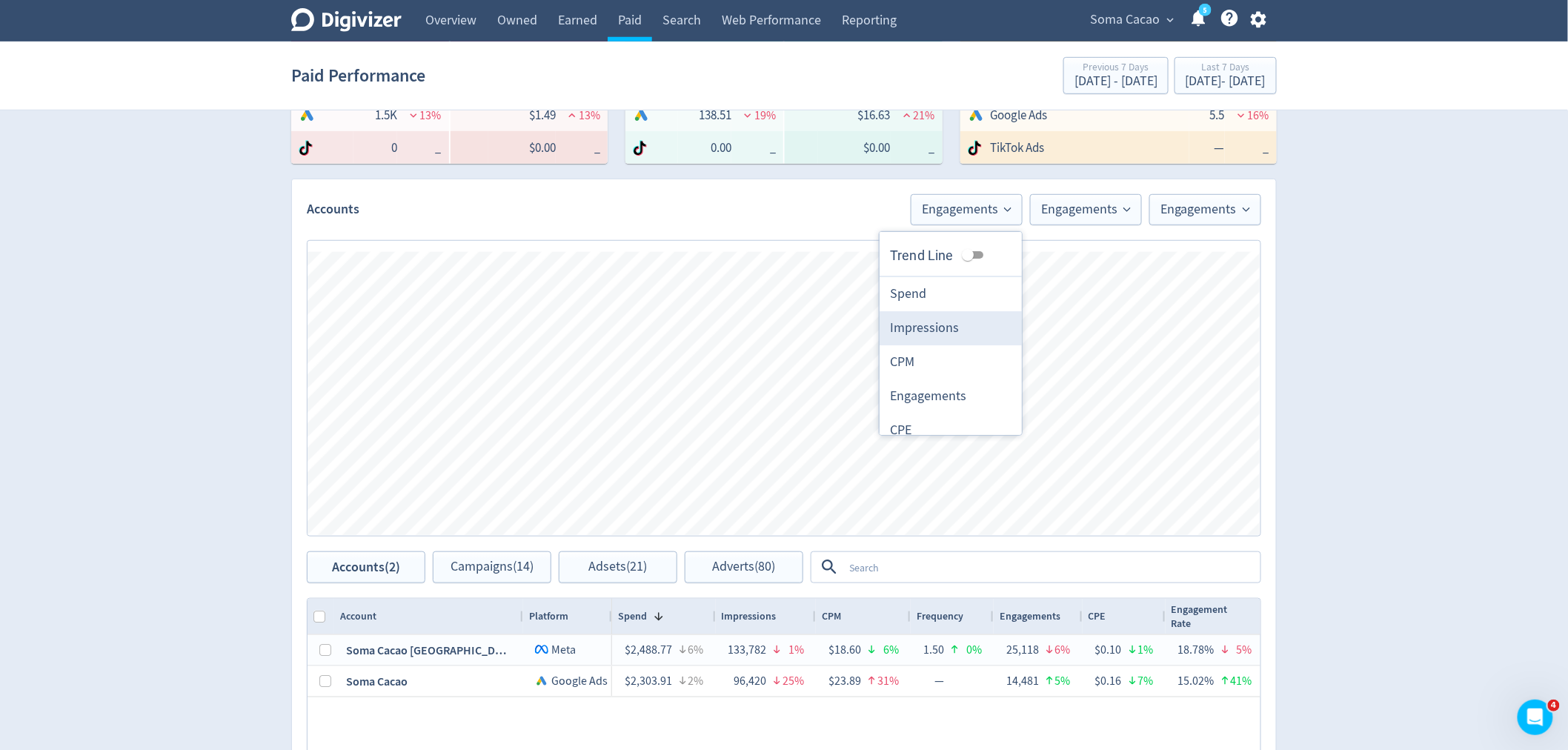
click at [967, 330] on li "Impressions" at bounding box center [951, 328] width 143 height 34
click at [1065, 210] on span "Engagements" at bounding box center [1086, 209] width 90 height 14
click at [1052, 329] on li "Impressions" at bounding box center [1070, 328] width 143 height 34
click at [1194, 211] on span "Engagements" at bounding box center [1206, 209] width 90 height 14
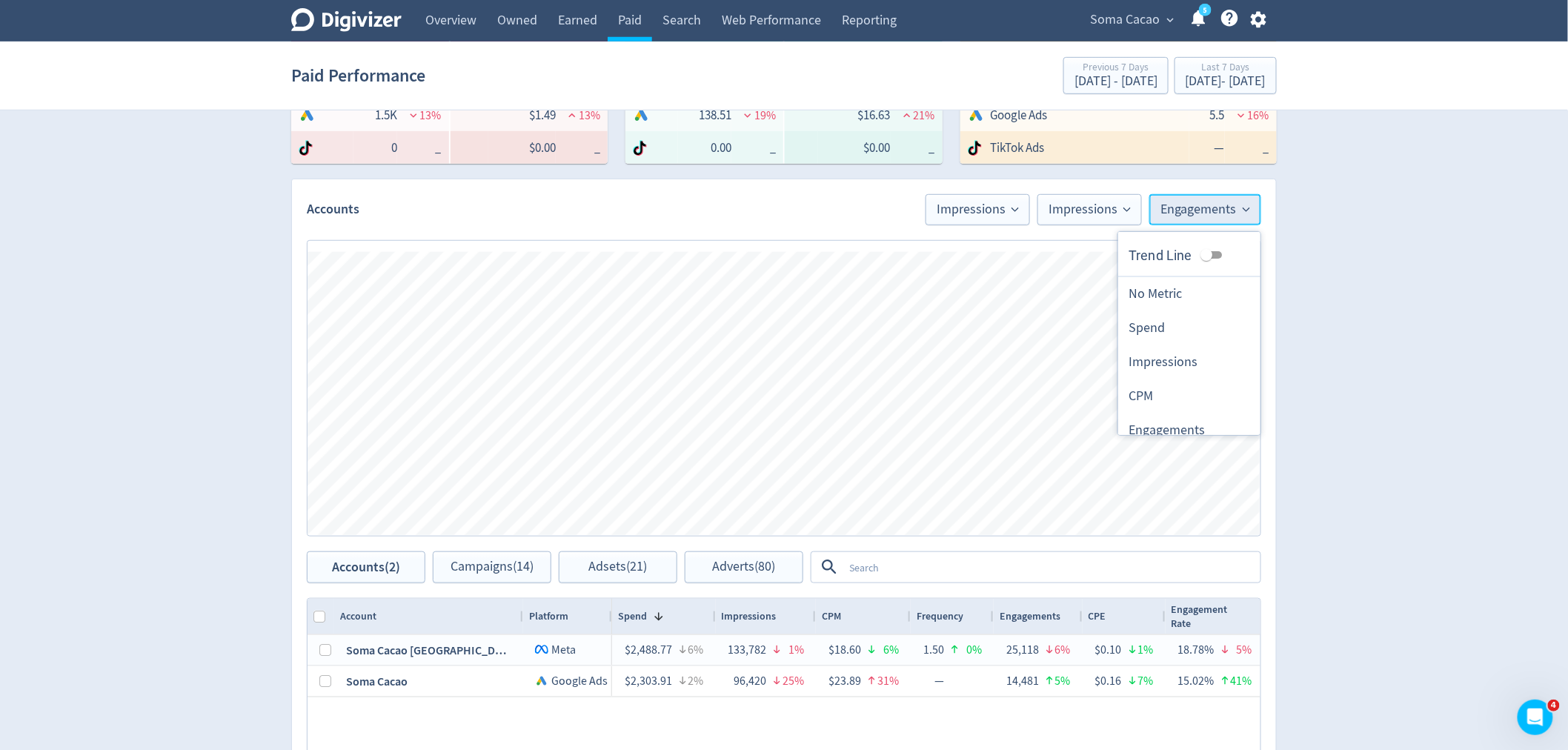
click at [1199, 205] on span "Engagements" at bounding box center [1206, 209] width 90 height 14
click at [1166, 359] on li "Impressions" at bounding box center [1190, 362] width 143 height 34
click at [973, 216] on span "Impressions" at bounding box center [985, 209] width 83 height 14
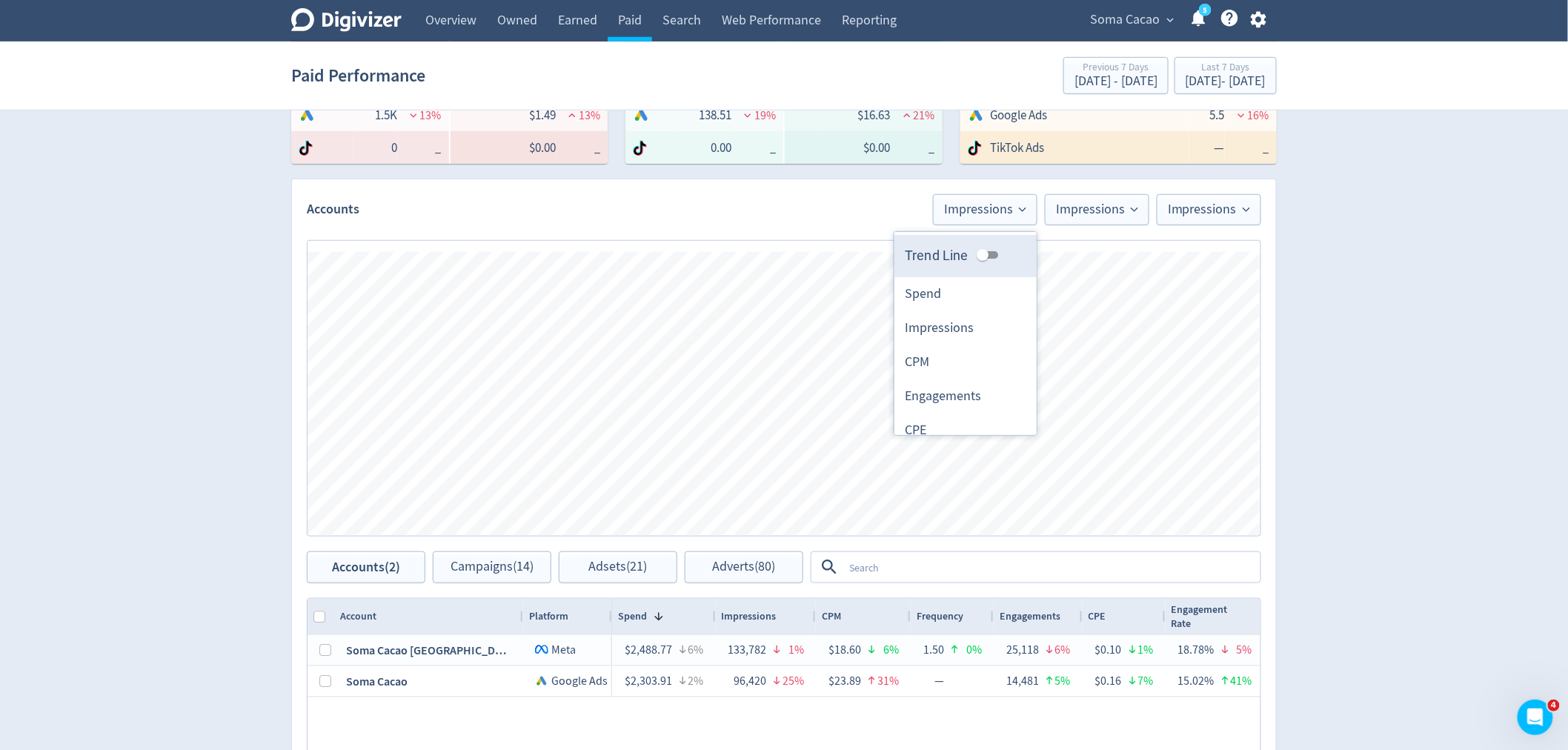
click at [982, 254] on input "Trend Line" at bounding box center [982, 255] width 54 height 18
click at [982, 254] on input "Trend Line" at bounding box center [994, 255] width 54 height 18
checkbox input "false"
click at [1087, 204] on span "Impressions" at bounding box center [1097, 209] width 83 height 14
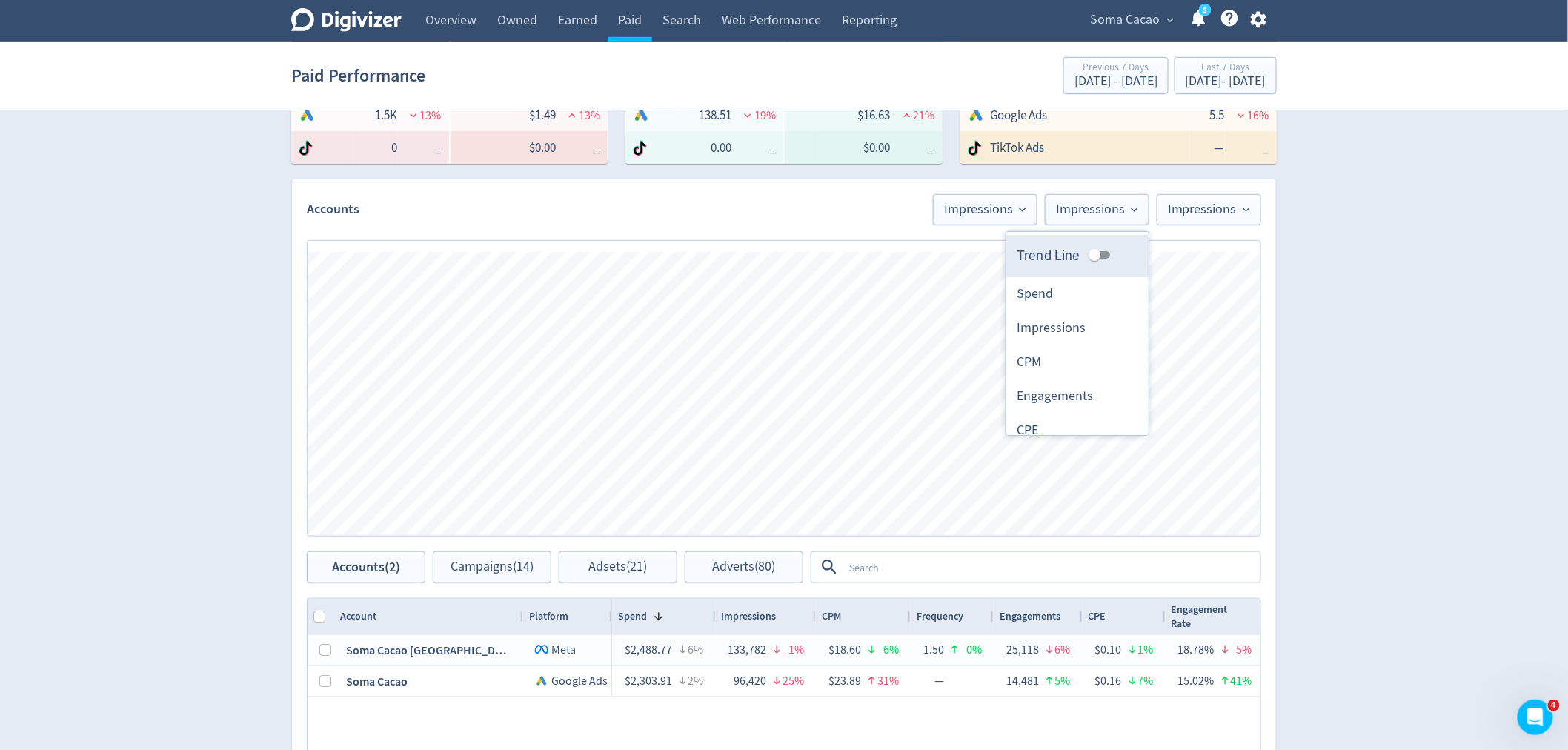
click at [1086, 252] on input "Trend Line" at bounding box center [1094, 255] width 54 height 18
click at [1086, 252] on input "Trend Line" at bounding box center [1106, 255] width 54 height 18
checkbox input "false"
click at [1249, 206] on icon at bounding box center [1246, 209] width 7 height 7
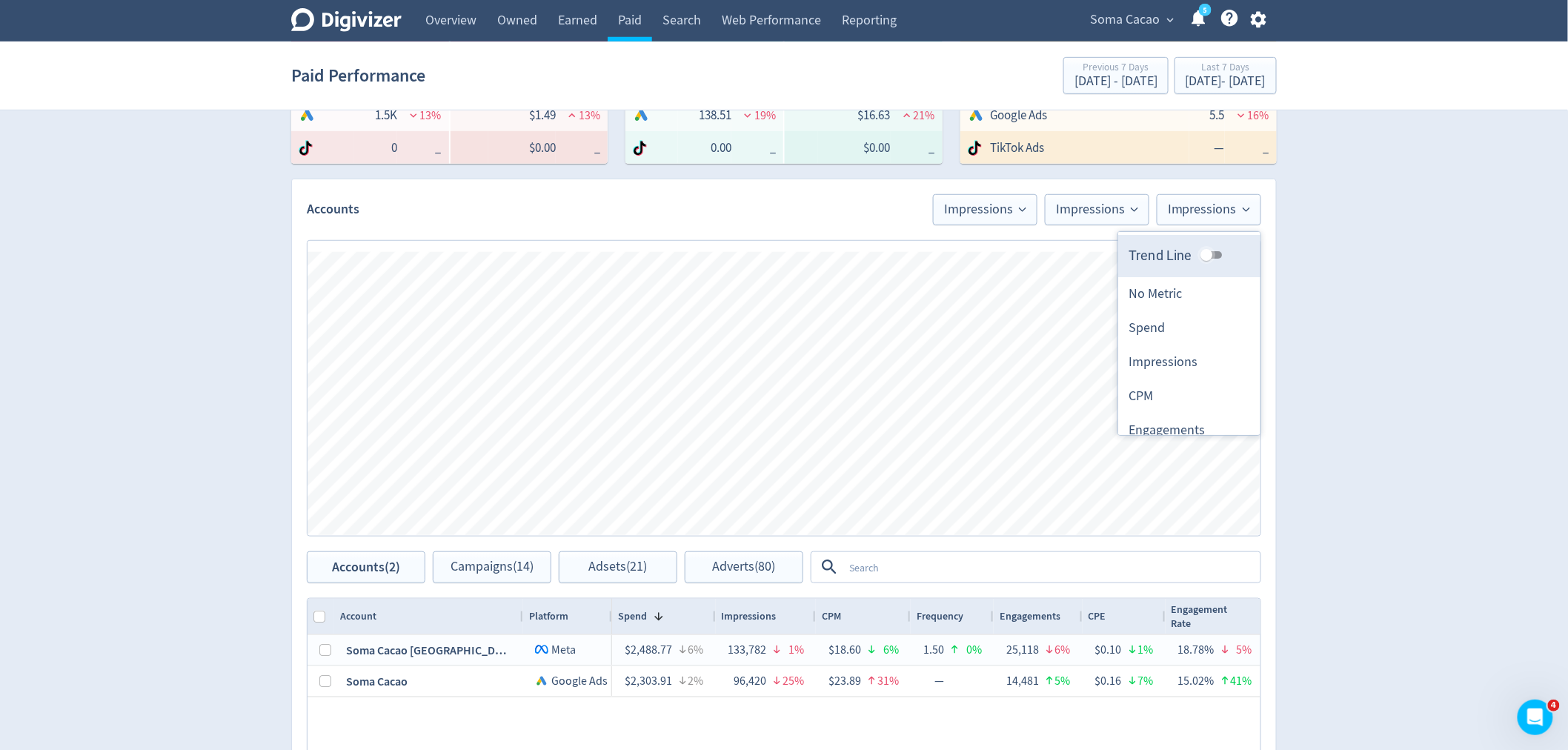
click at [1202, 254] on input "Trend Line" at bounding box center [1207, 255] width 54 height 18
click at [1202, 254] on input "Trend Line" at bounding box center [1218, 255] width 54 height 18
checkbox input "false"
